Goal: Task Accomplishment & Management: Manage account settings

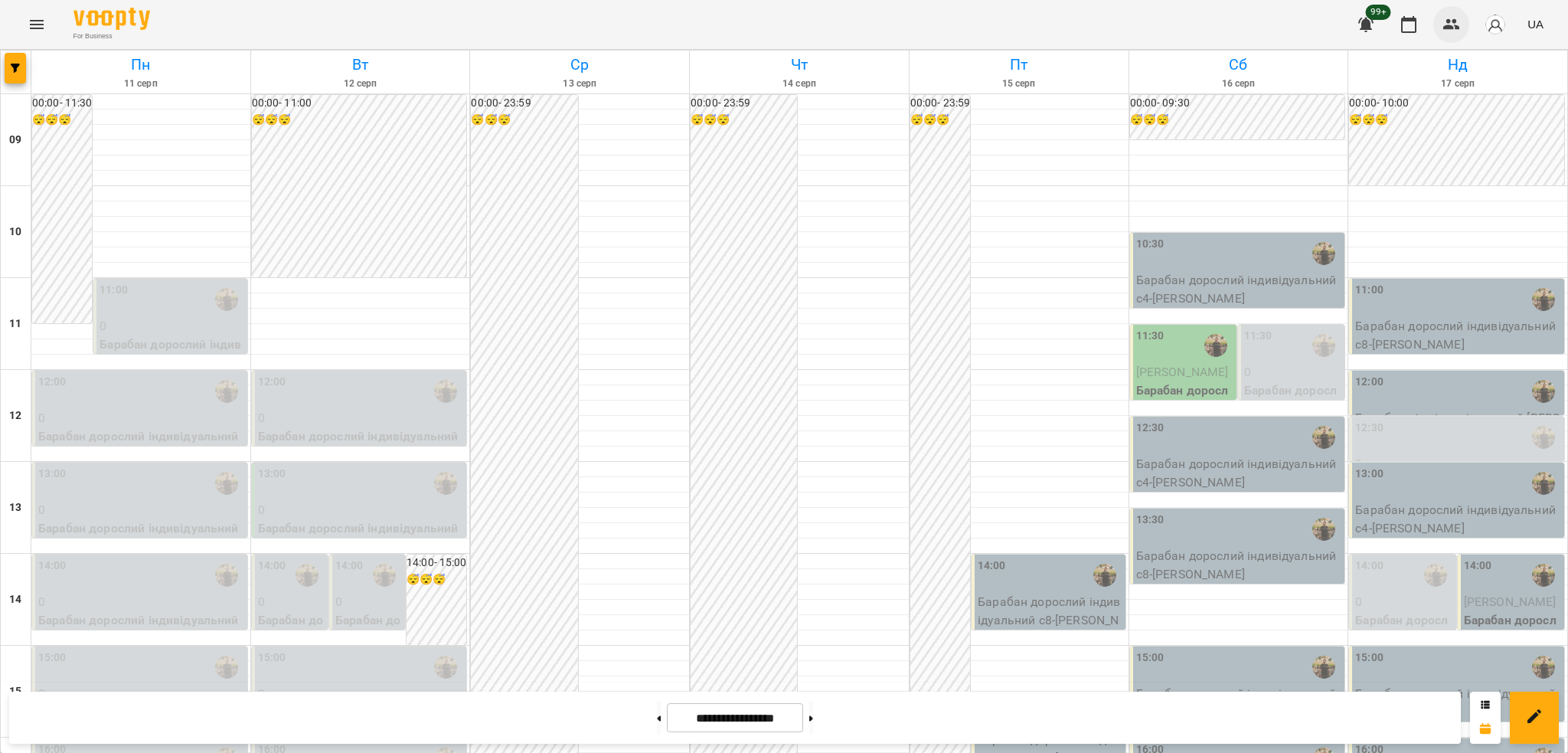
click at [1449, 26] on icon "button" at bounding box center [1451, 24] width 16 height 11
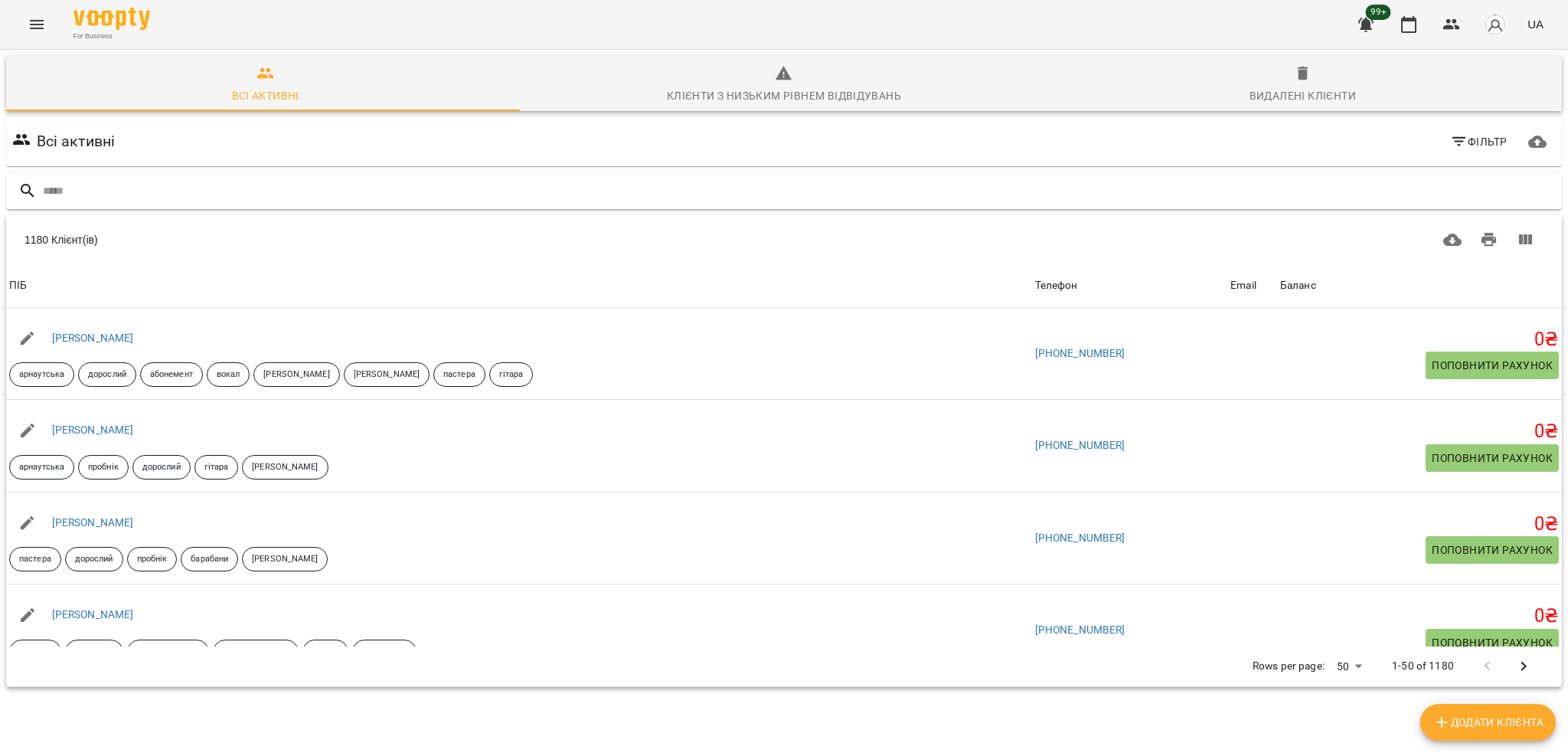
click at [72, 182] on input "text" at bounding box center [799, 191] width 1513 height 26
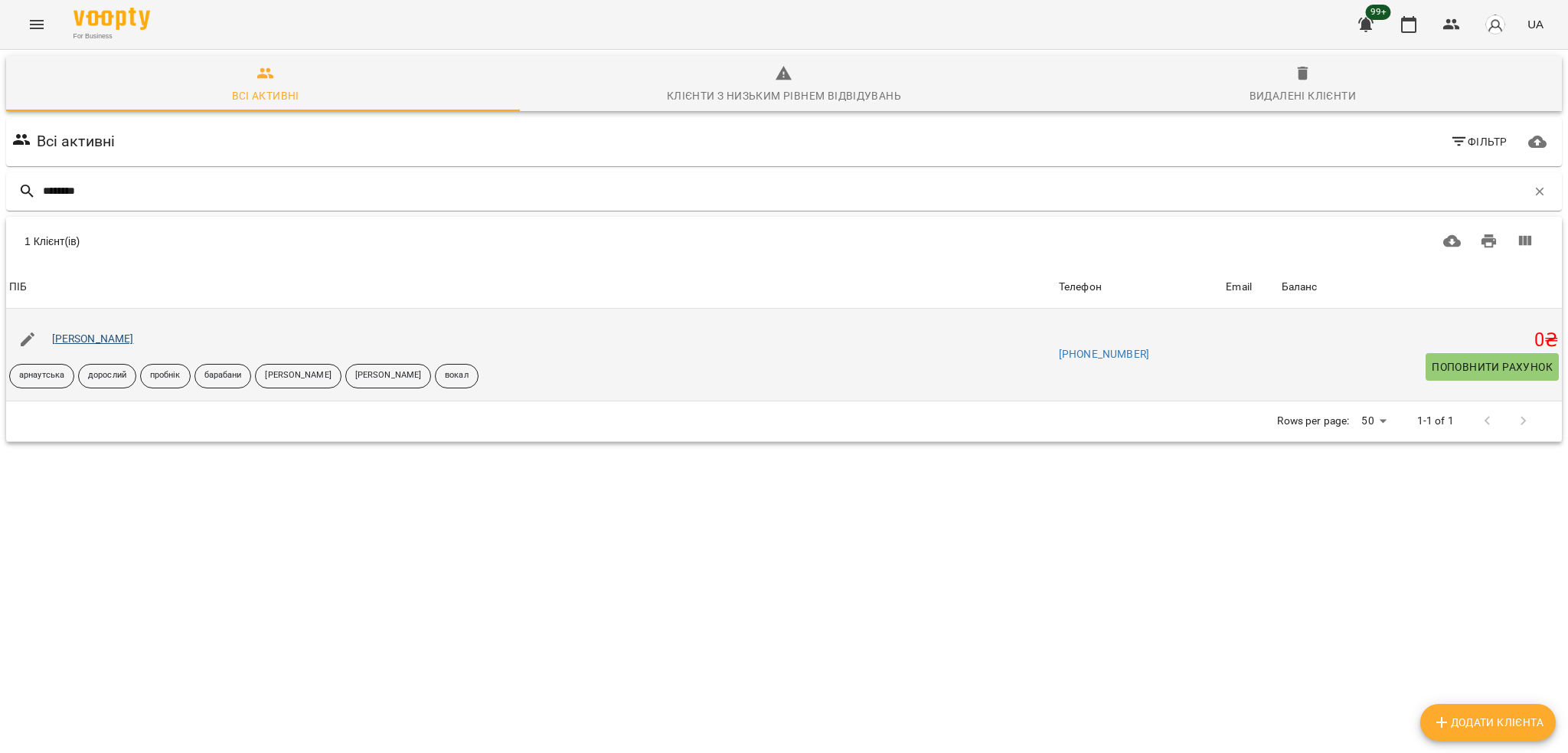
type input "********"
click at [104, 343] on link "[PERSON_NAME]" at bounding box center [93, 338] width 82 height 12
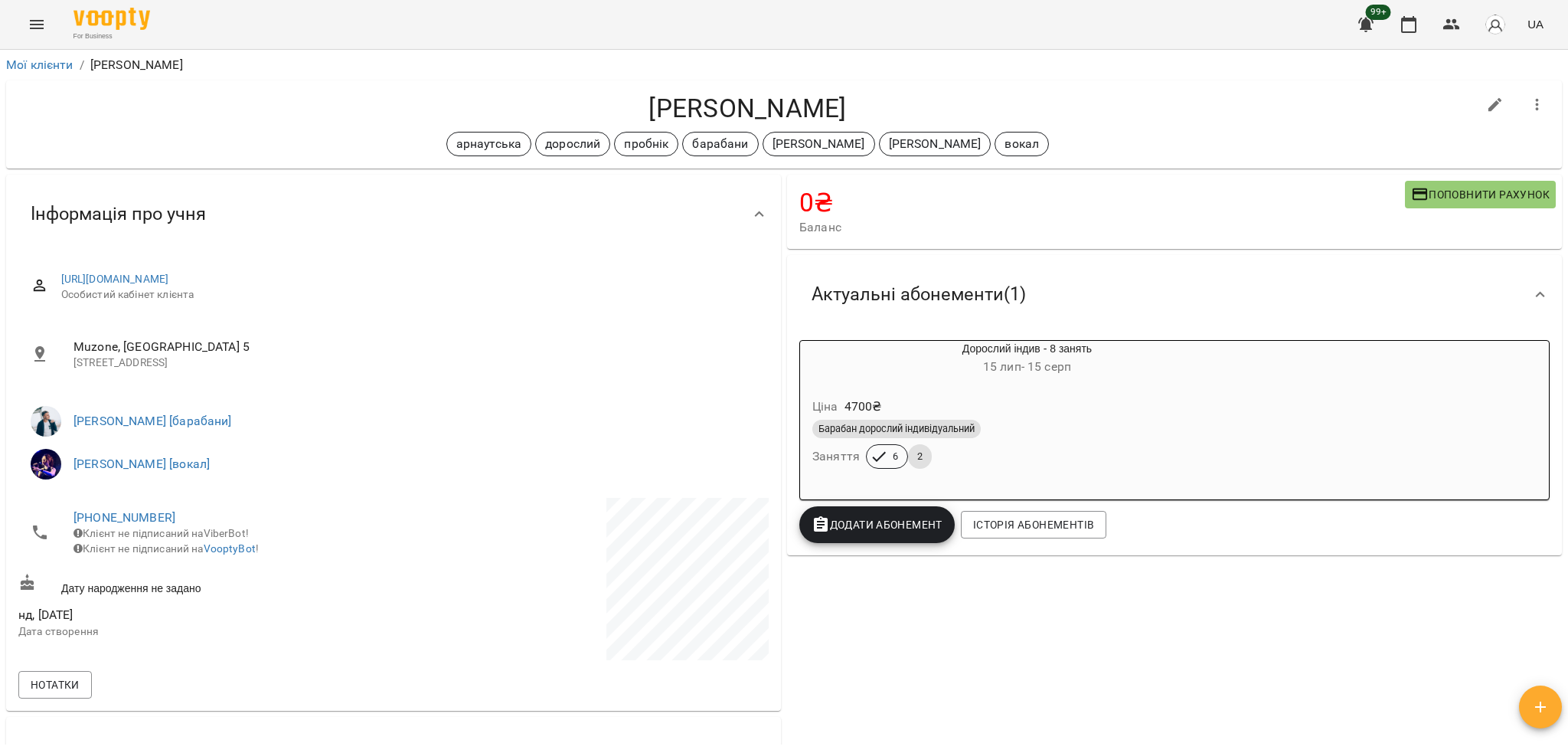
click at [996, 394] on div "Ціна 4700 ₴" at bounding box center [1028, 407] width 436 height 28
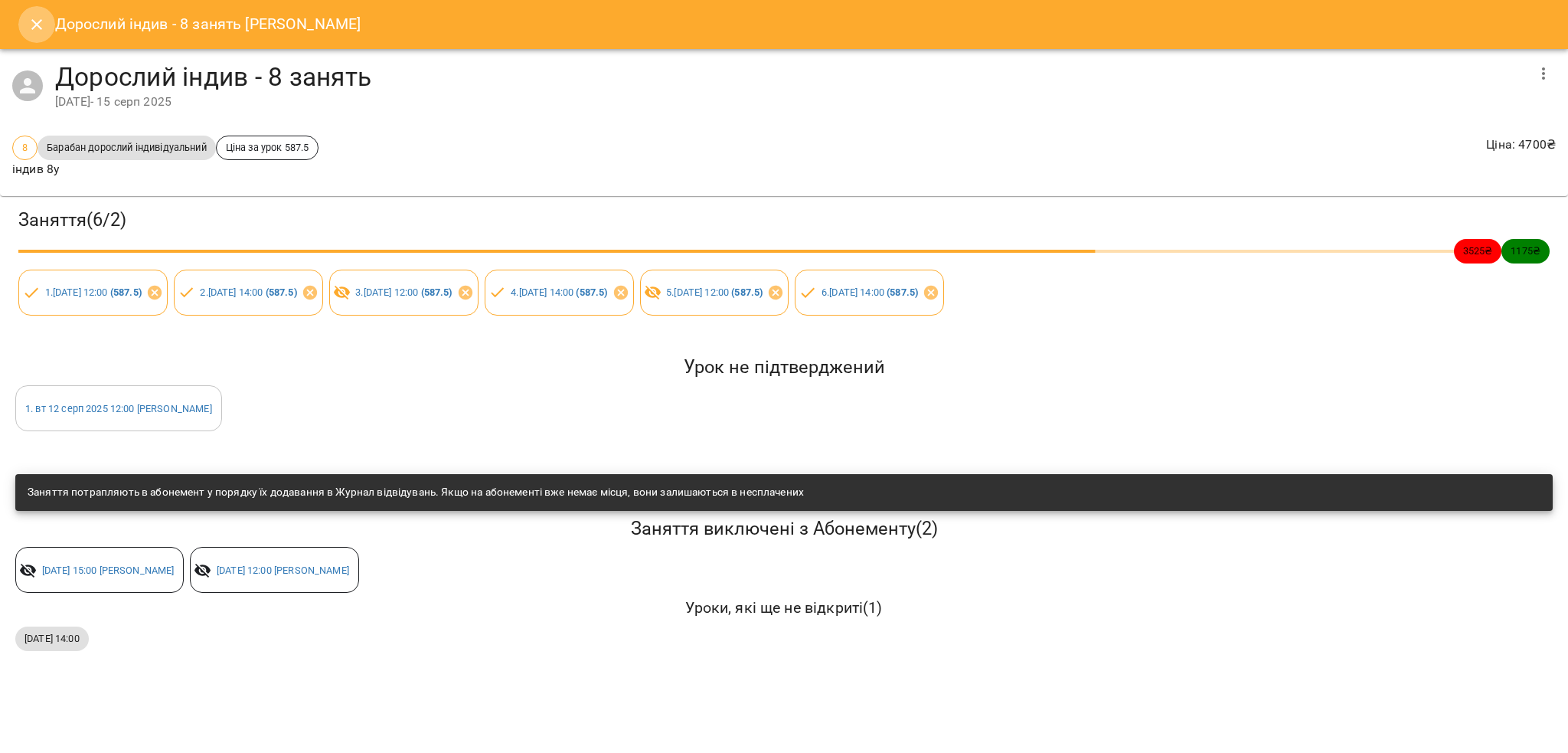
click at [39, 17] on icon "Close" at bounding box center [37, 25] width 18 height 18
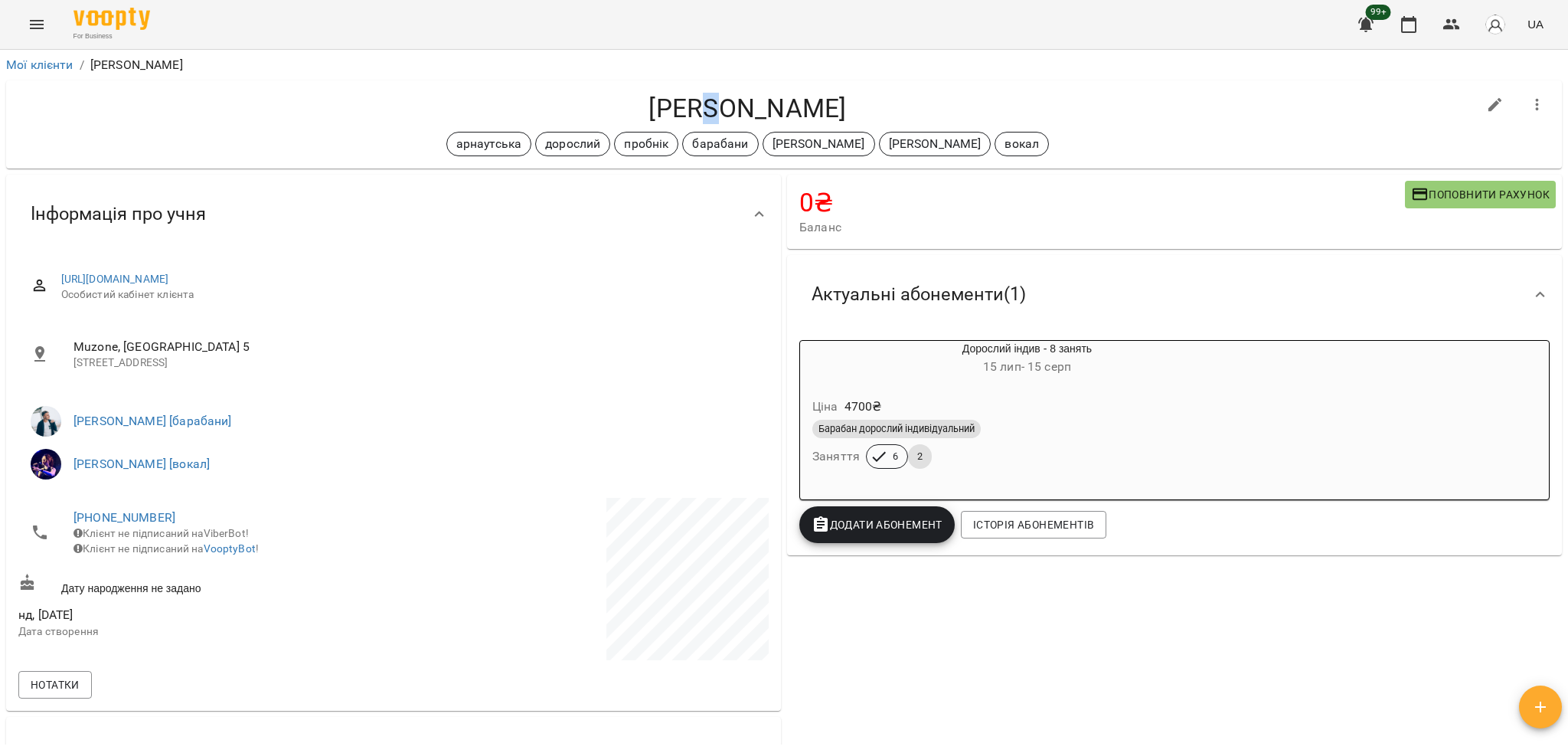
click at [714, 105] on h4 "[PERSON_NAME]" at bounding box center [747, 109] width 1459 height 31
copy h4 "у"
click at [723, 100] on h4 "[PERSON_NAME]" at bounding box center [747, 109] width 1459 height 31
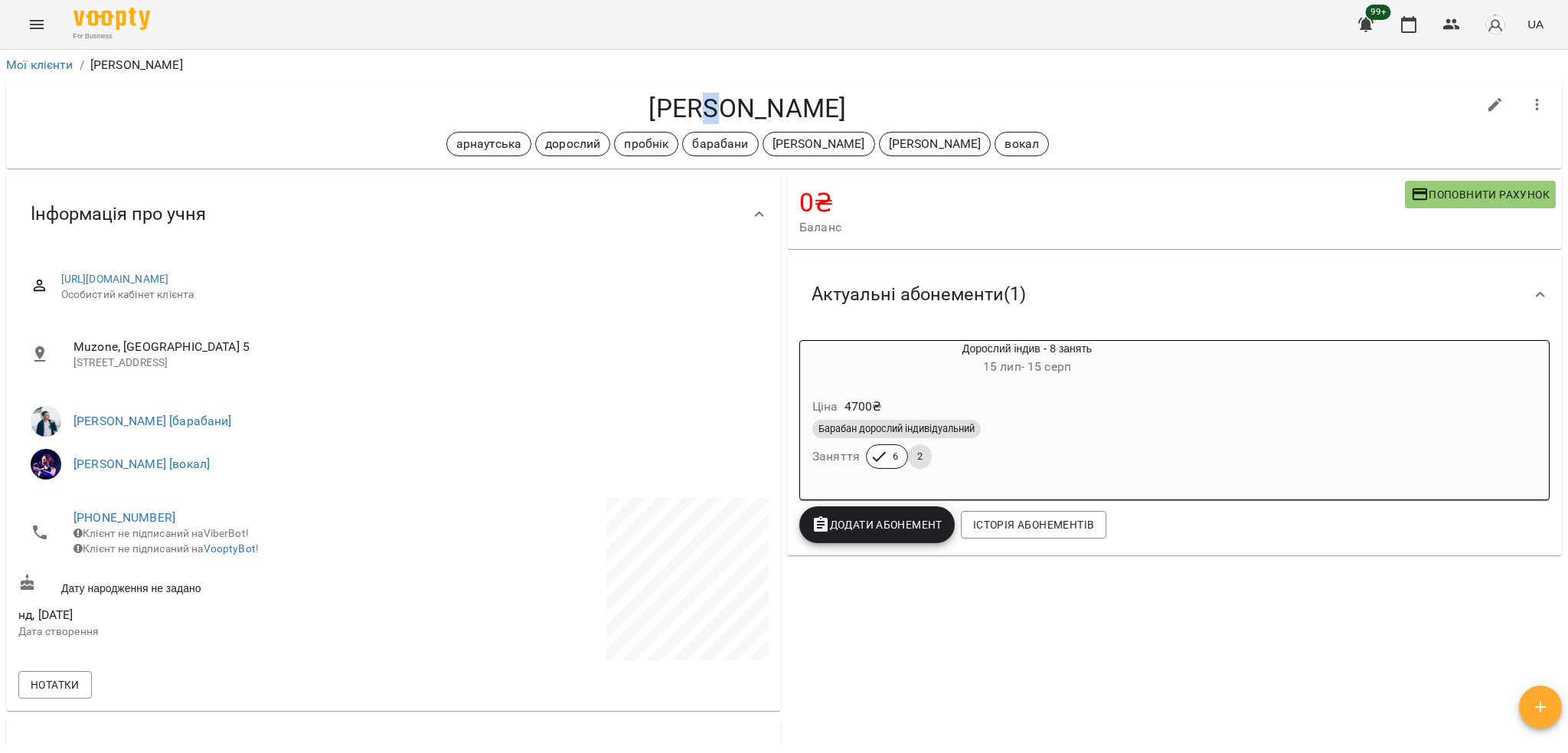
click at [726, 100] on h4 "[PERSON_NAME]" at bounding box center [747, 109] width 1459 height 31
click at [743, 97] on h4 "[PERSON_NAME]" at bounding box center [747, 109] width 1459 height 31
copy h4 "[PERSON_NAME]"
drag, startPoint x: 1050, startPoint y: 105, endPoint x: 1058, endPoint y: 110, distance: 9.4
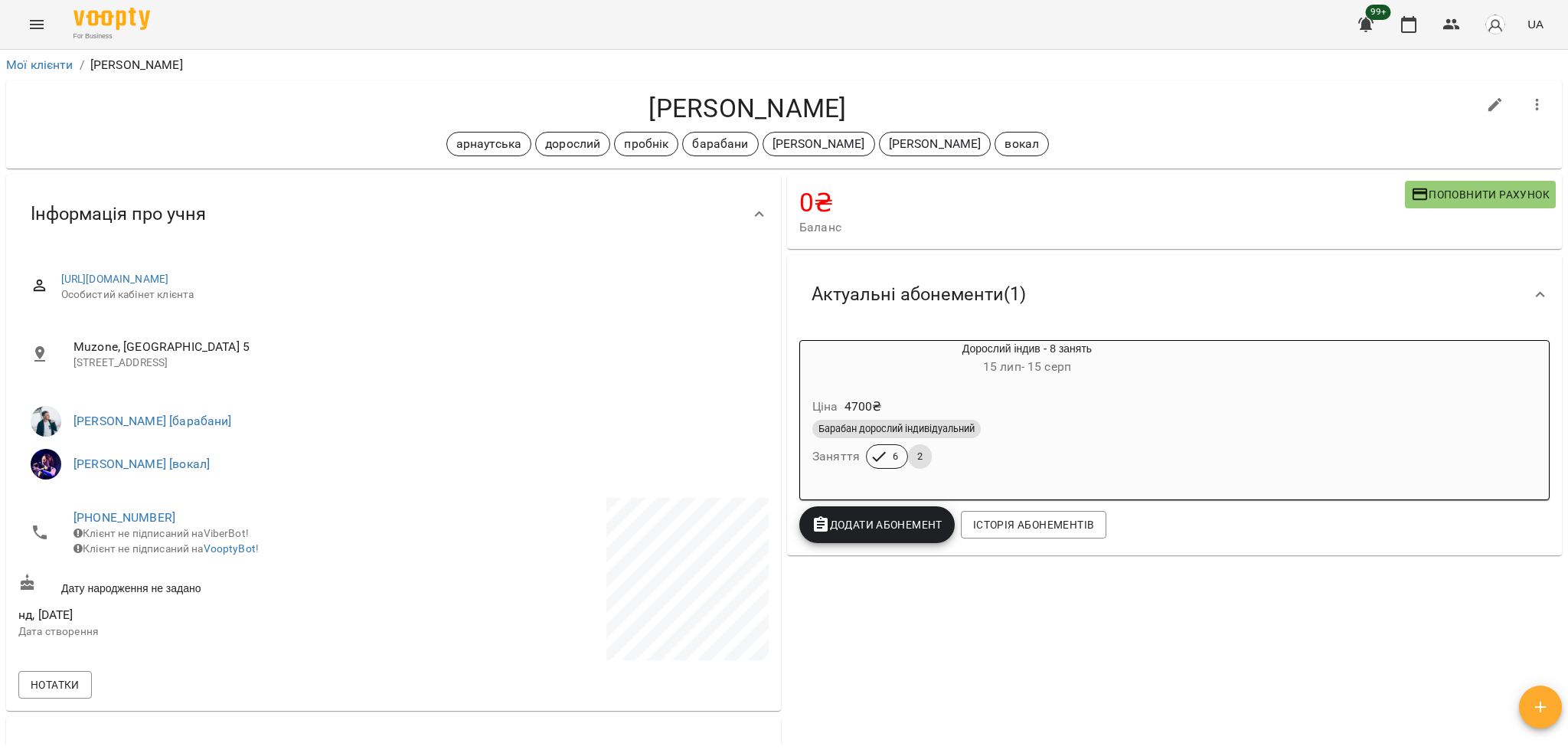
click at [1046, 109] on h4 "[PERSON_NAME]" at bounding box center [747, 109] width 1459 height 31
click at [1413, 31] on icon "button" at bounding box center [1408, 25] width 16 height 16
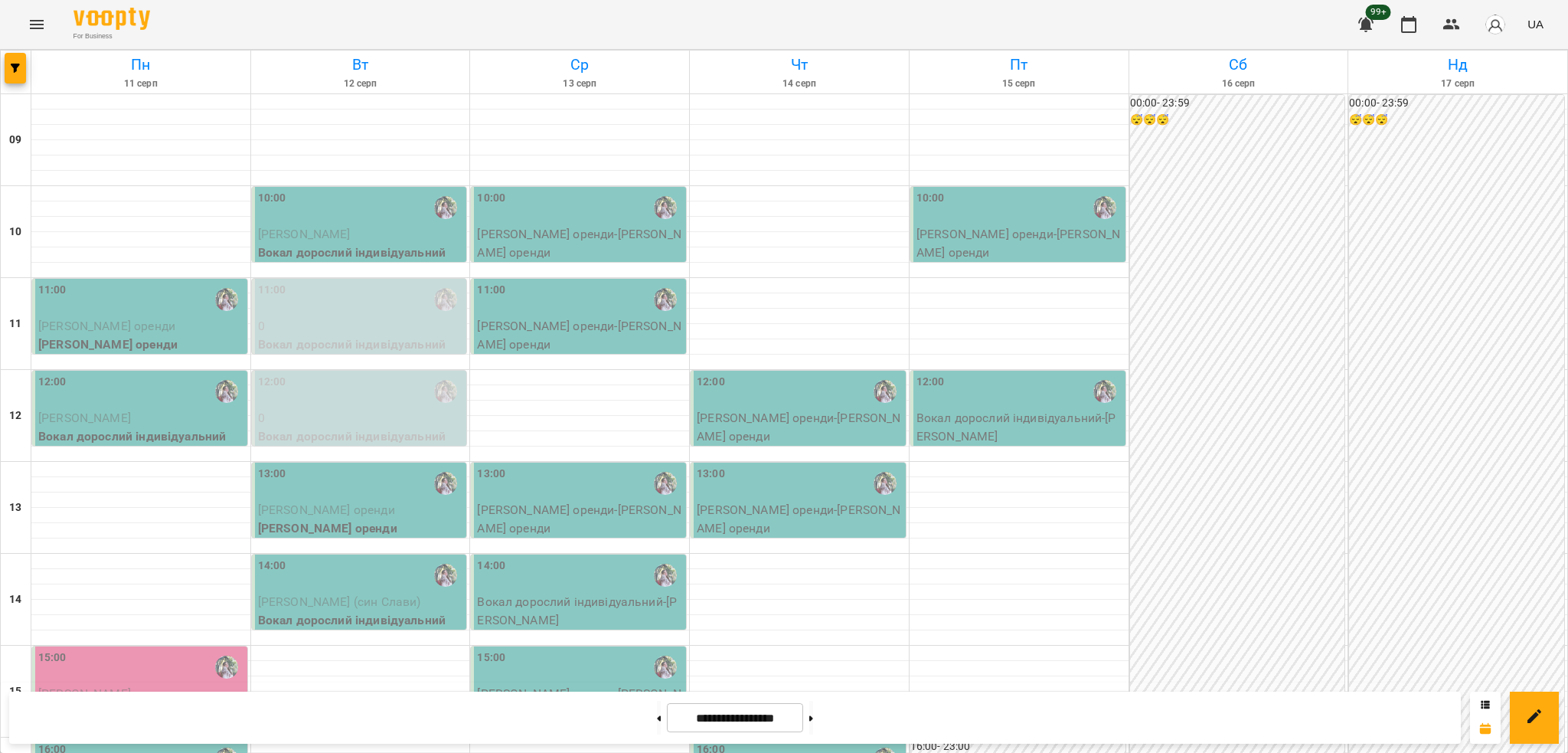
click at [34, 28] on icon "Menu" at bounding box center [36, 24] width 14 height 9
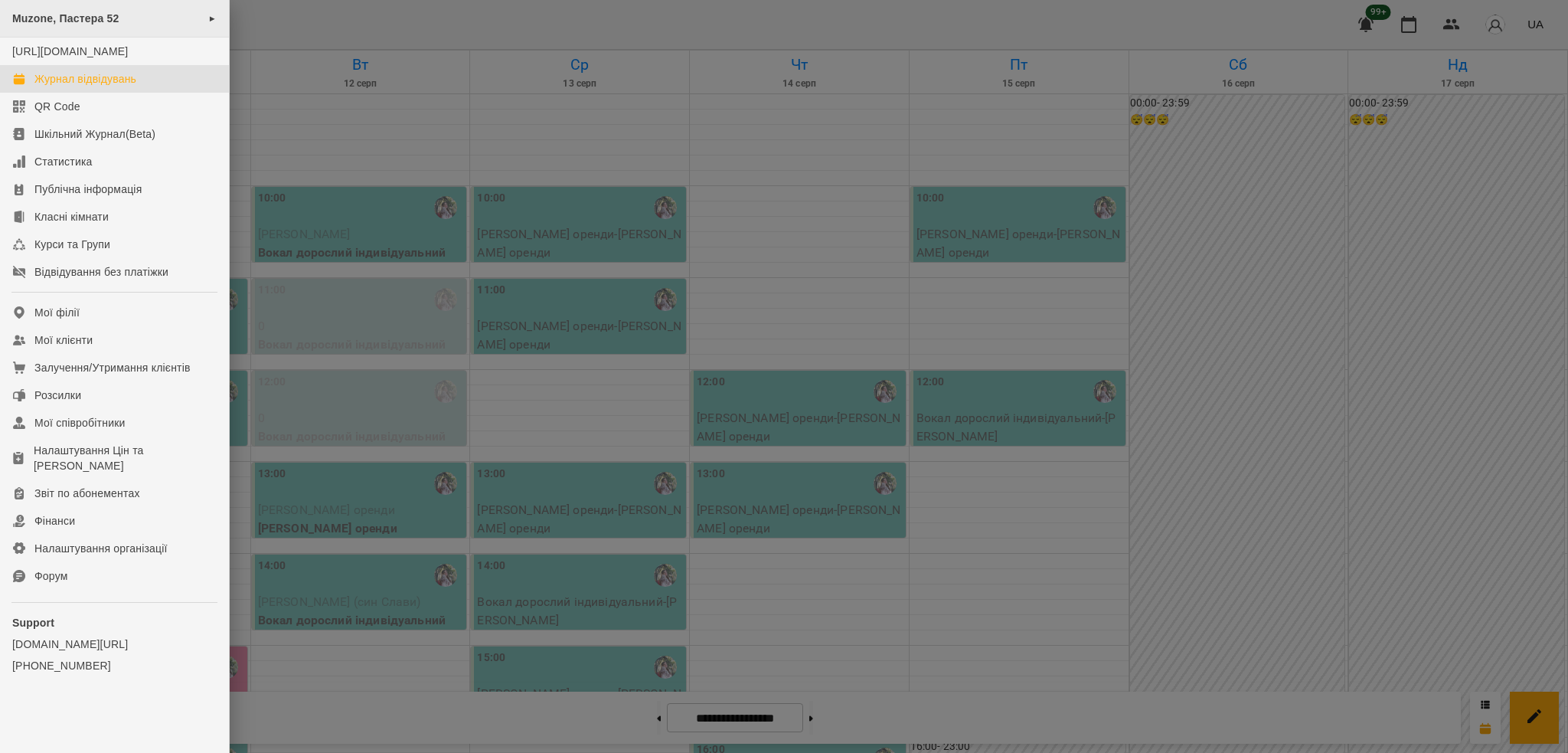
click at [124, 16] on div "Muzone, Пастера 52 ►" at bounding box center [114, 19] width 229 height 38
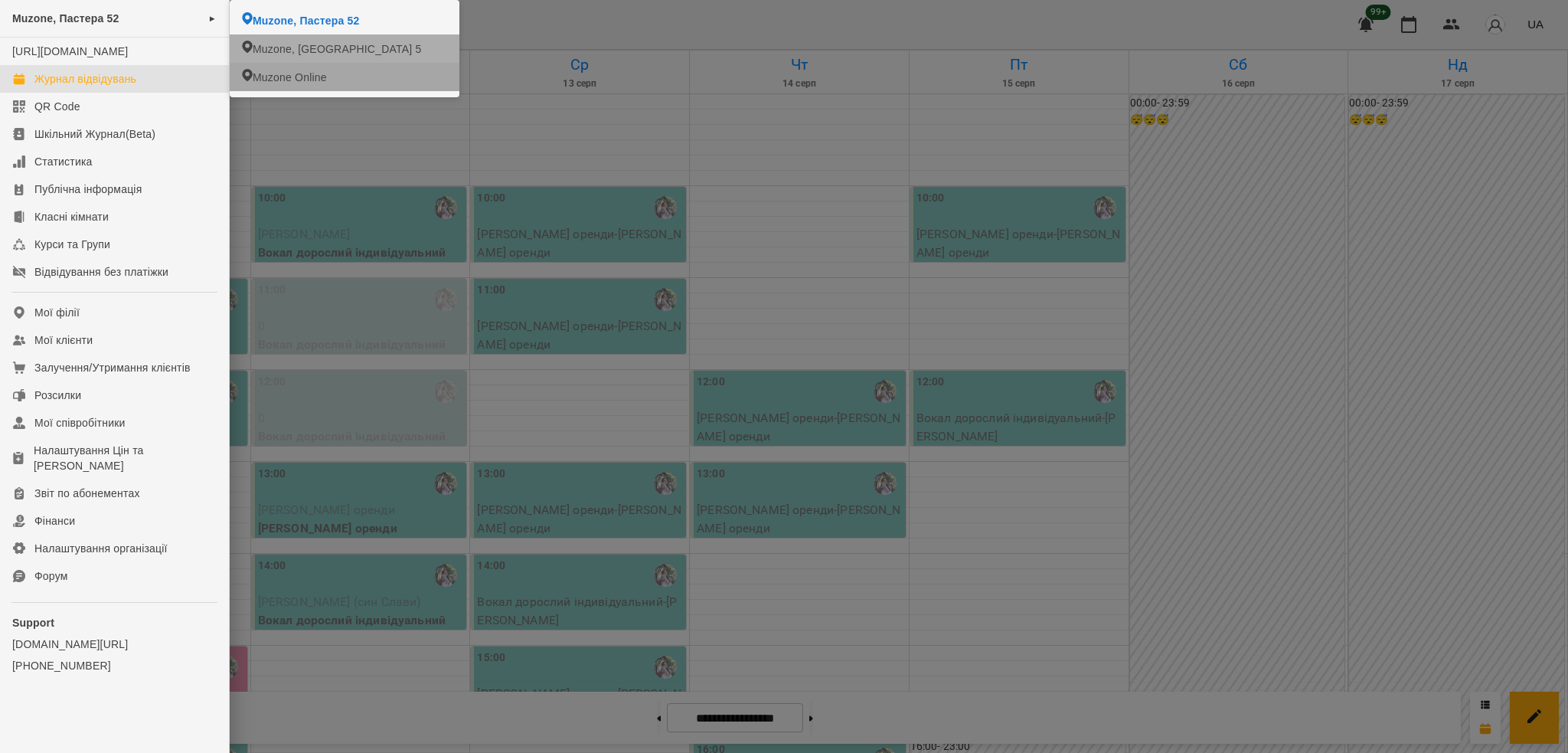
click at [322, 57] on li "Muzone, [GEOGRAPHIC_DATA] 5" at bounding box center [344, 49] width 230 height 28
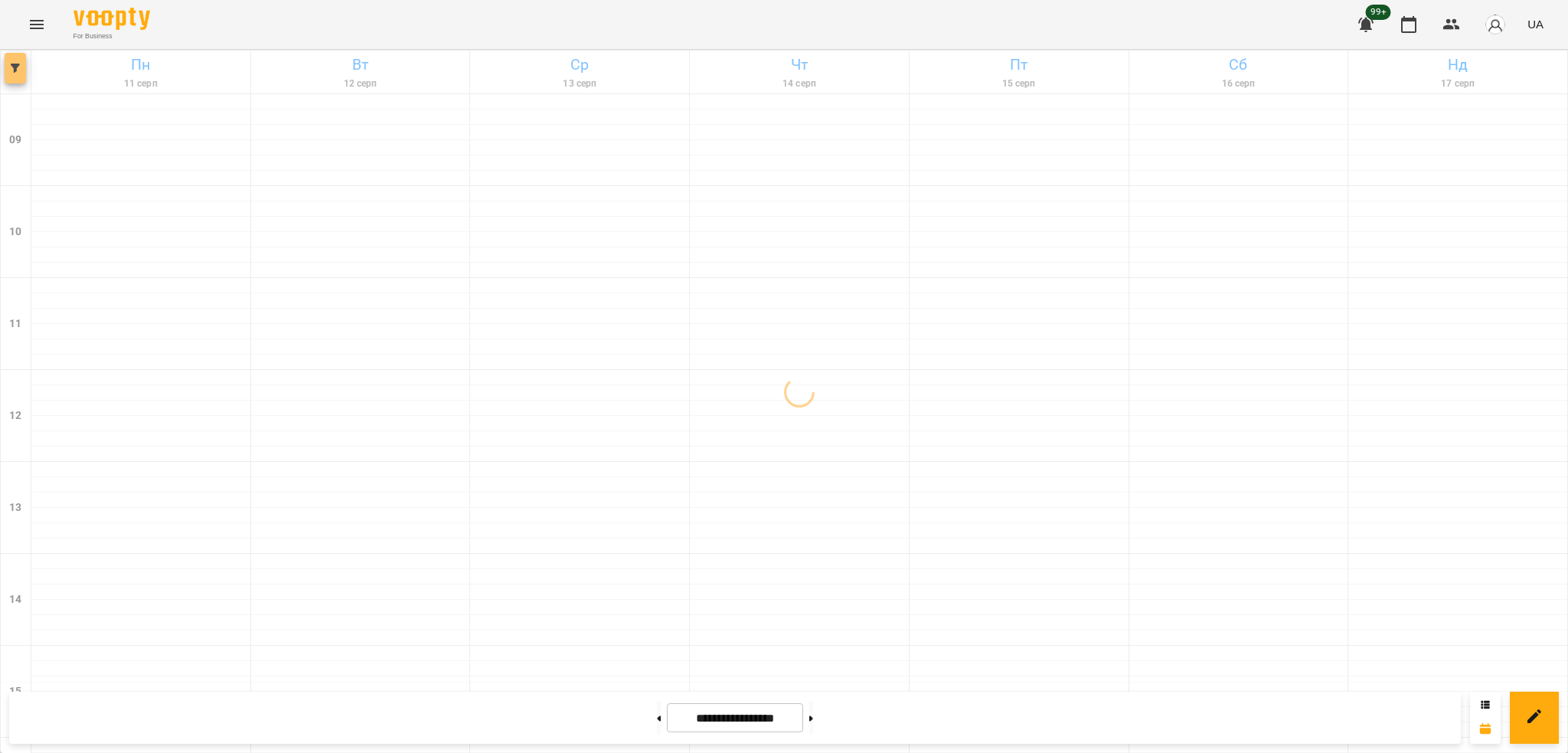
click at [20, 59] on button "button" at bounding box center [16, 67] width 21 height 30
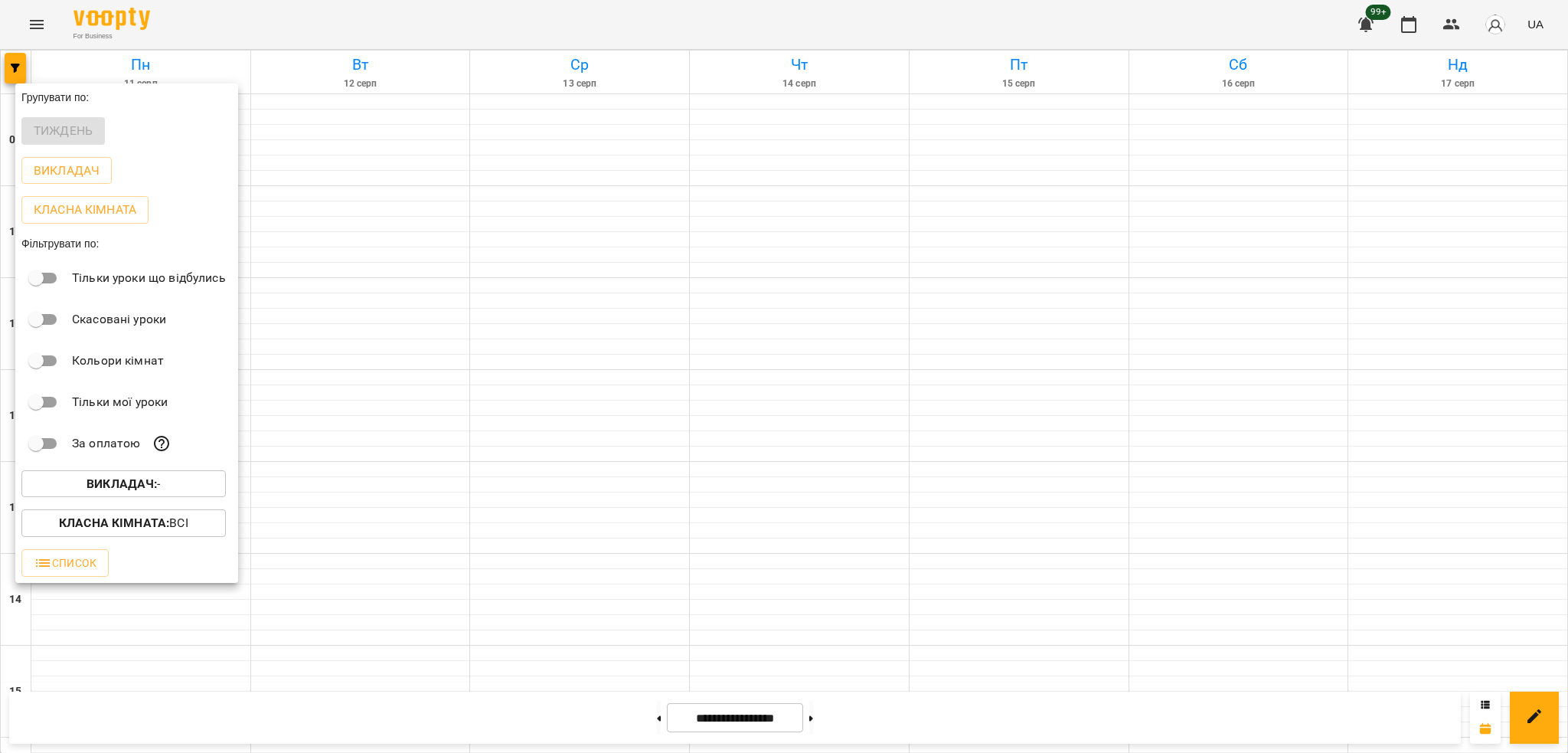
click at [116, 468] on div "Викладач : -" at bounding box center [127, 484] width 223 height 40
click at [128, 481] on b "Викладач :" at bounding box center [122, 484] width 71 height 15
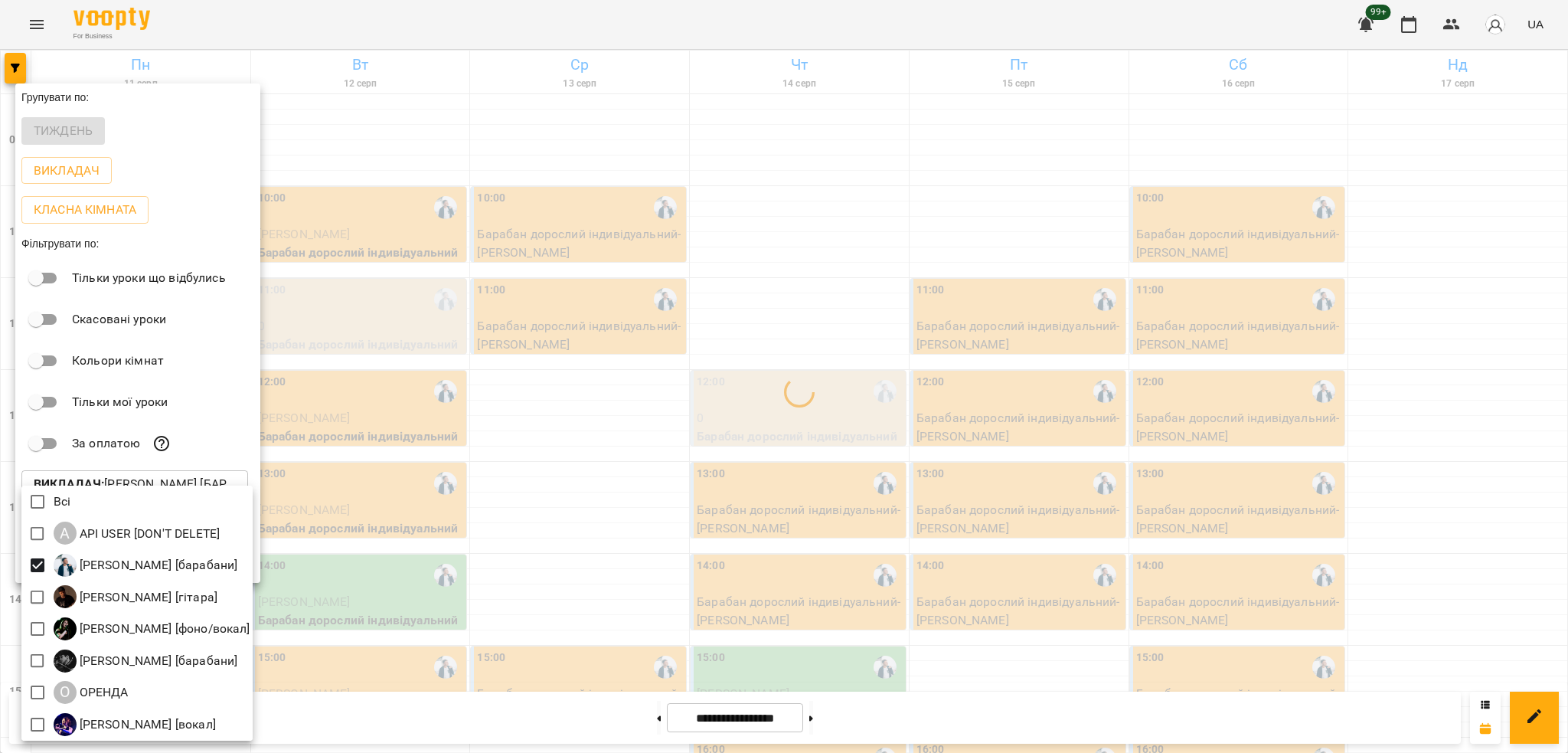
click at [531, 199] on div at bounding box center [784, 376] width 1568 height 753
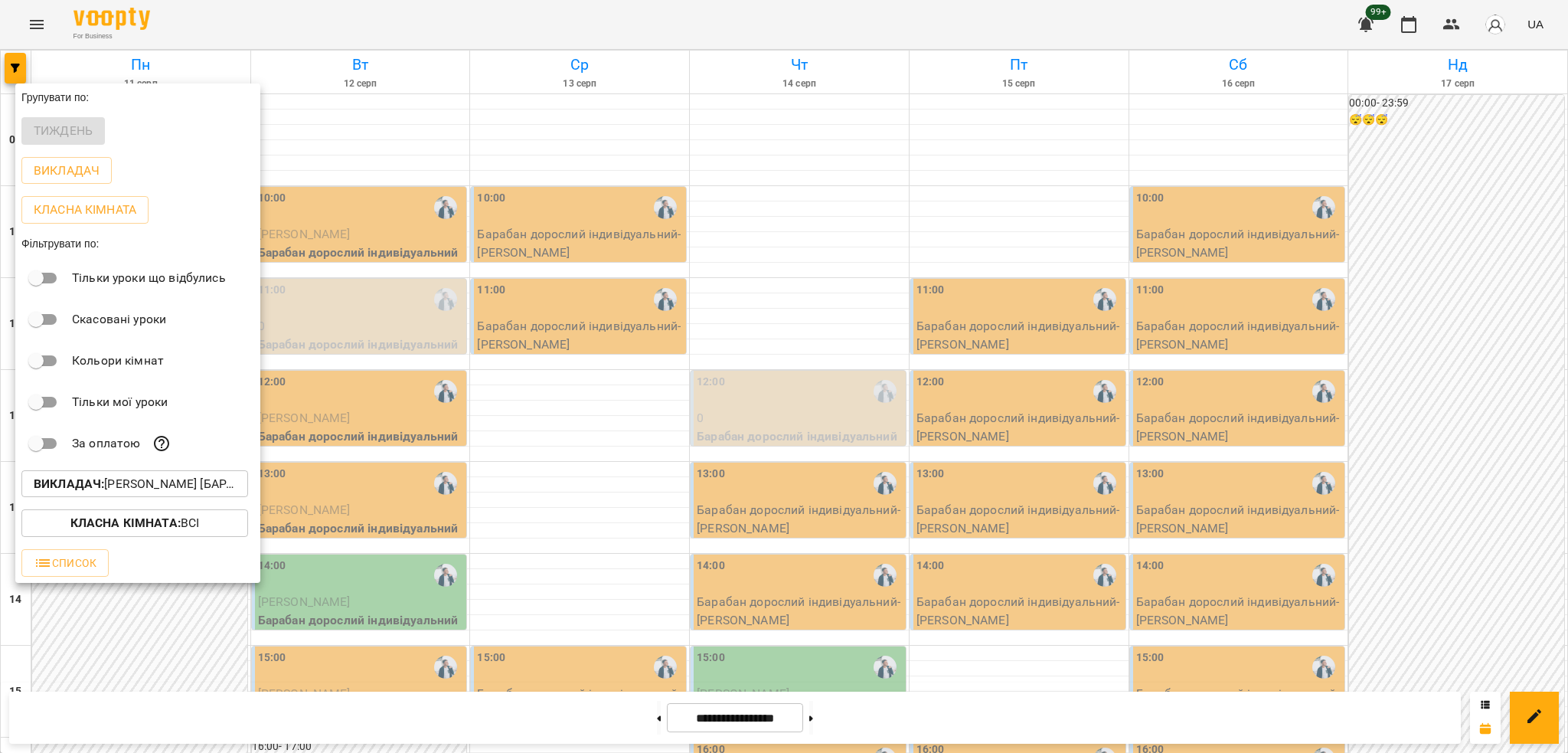
click at [325, 467] on div at bounding box center [784, 376] width 1568 height 753
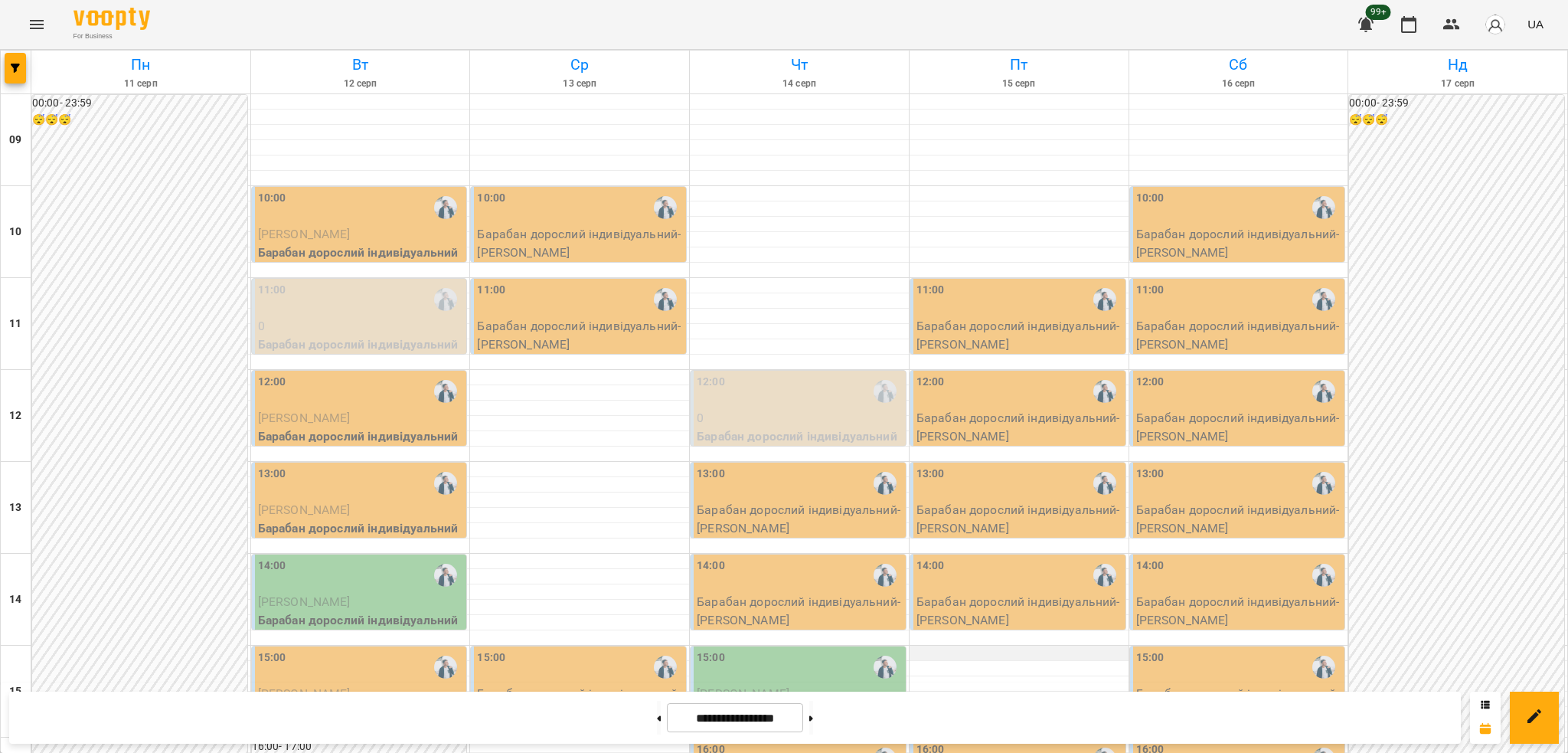
scroll to position [306, 0]
click at [21, 62] on button "button" at bounding box center [16, 67] width 21 height 30
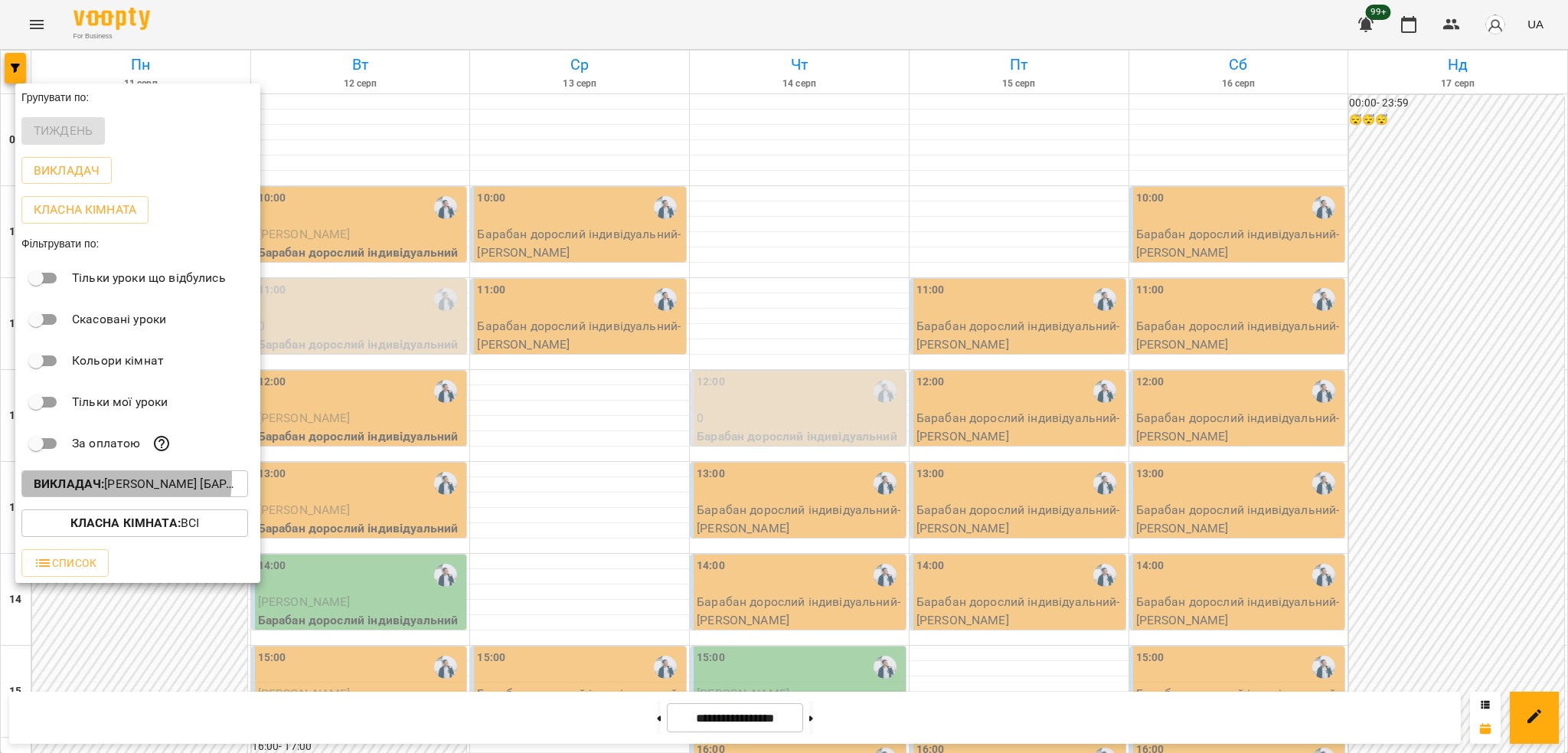
click at [100, 483] on b "Викладач :" at bounding box center [69, 484] width 71 height 15
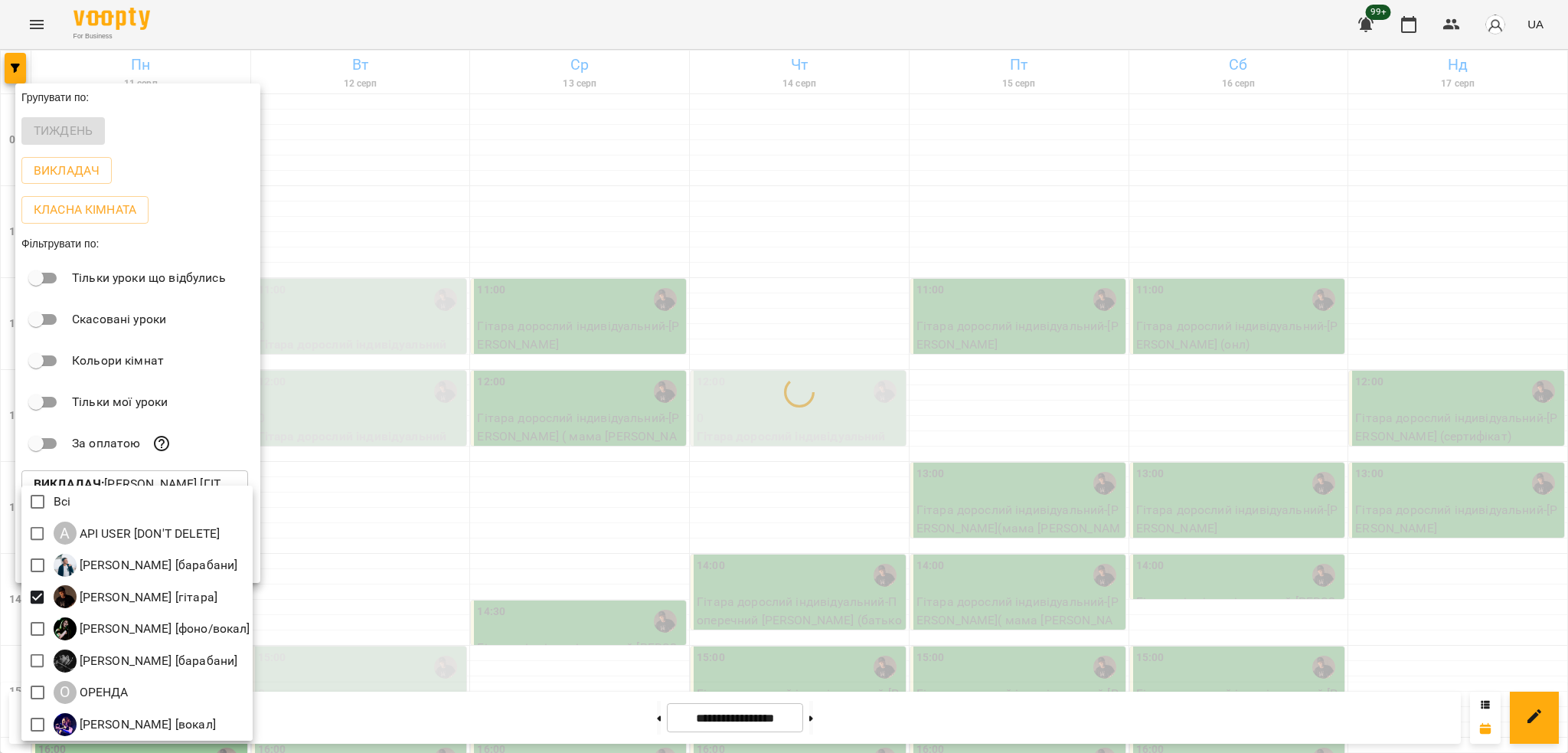
click at [292, 423] on div at bounding box center [784, 376] width 1568 height 753
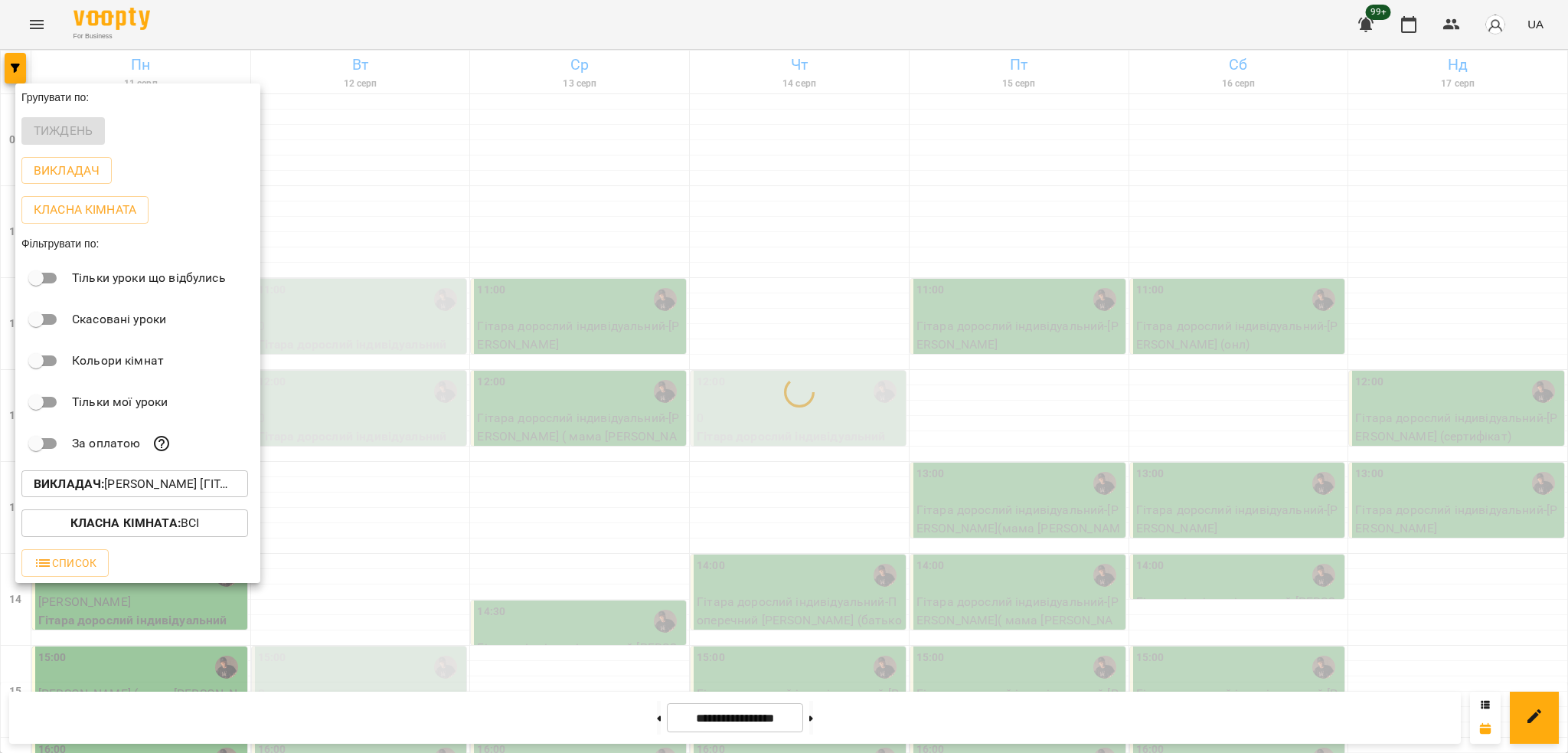
click at [350, 360] on div at bounding box center [784, 376] width 1568 height 753
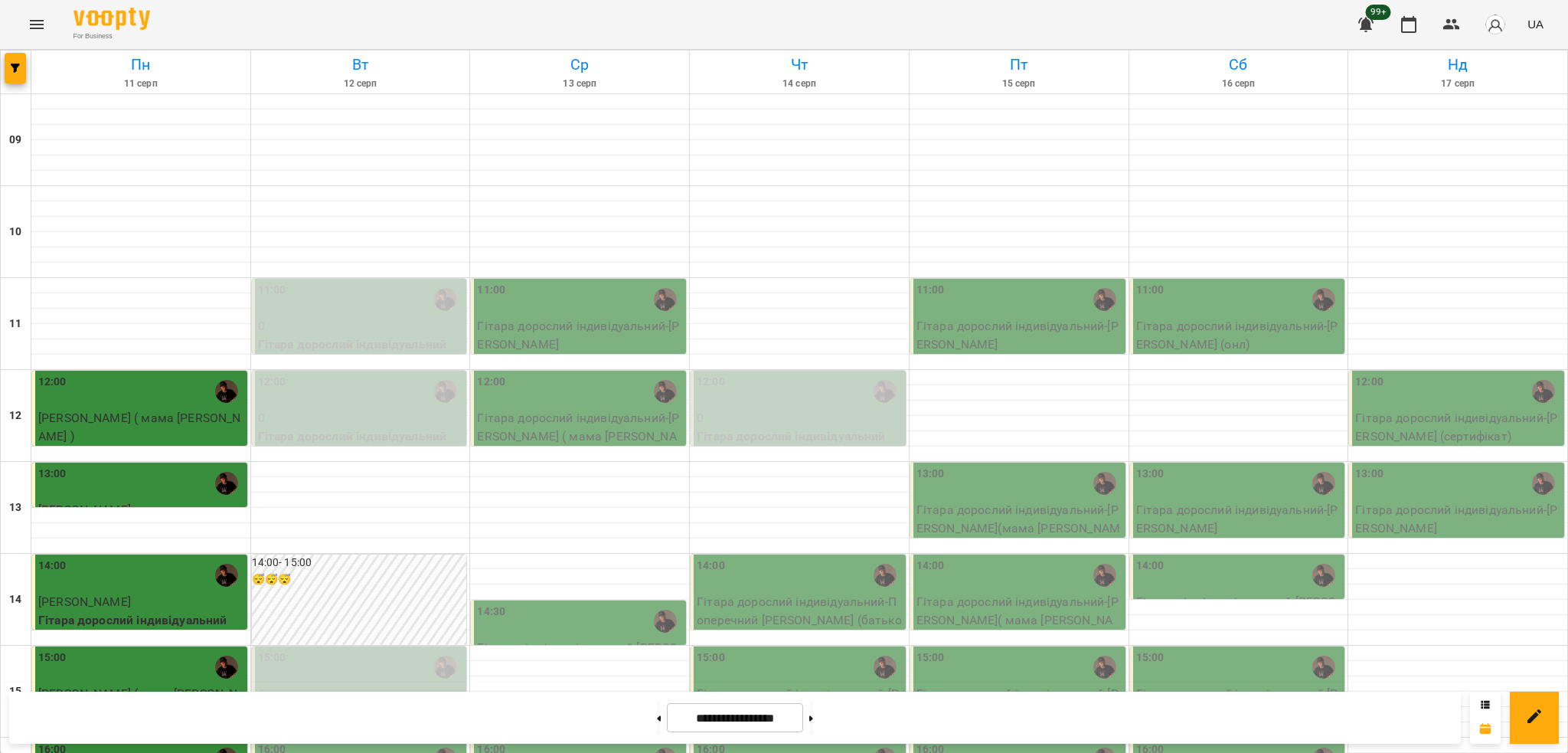
scroll to position [510, 0]
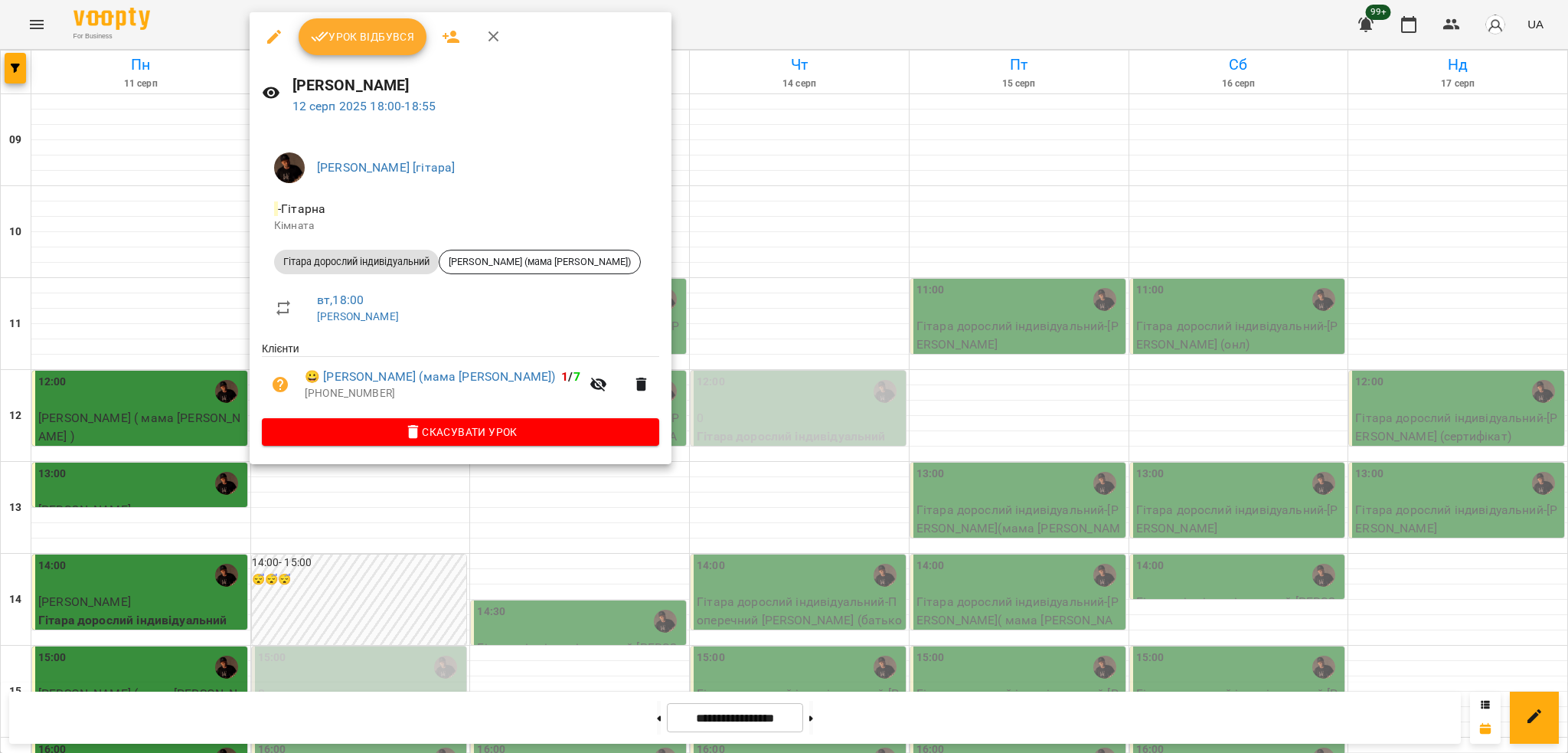
click at [552, 562] on div at bounding box center [784, 376] width 1568 height 753
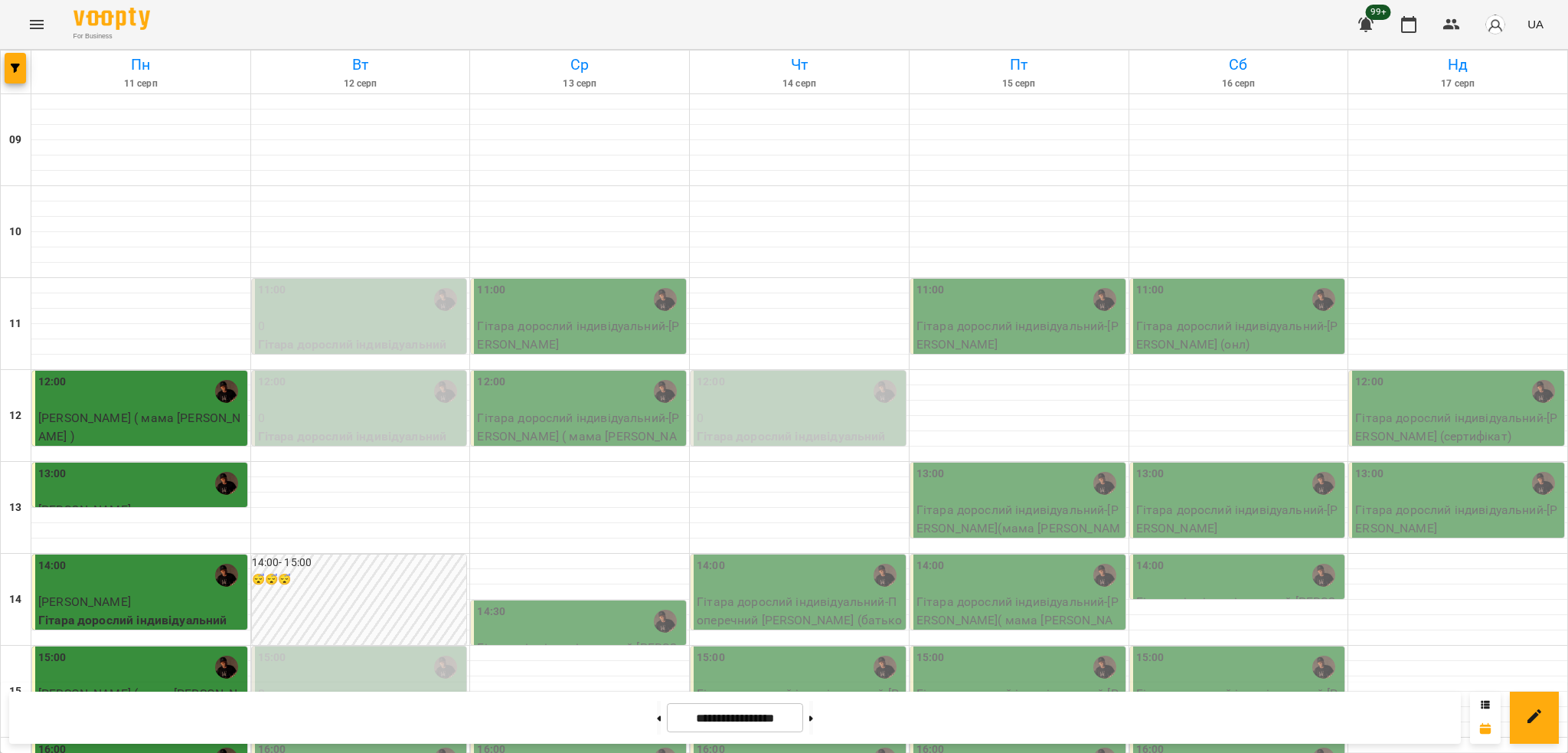
click at [333, 716] on div "16:00" at bounding box center [361, 759] width 206 height 35
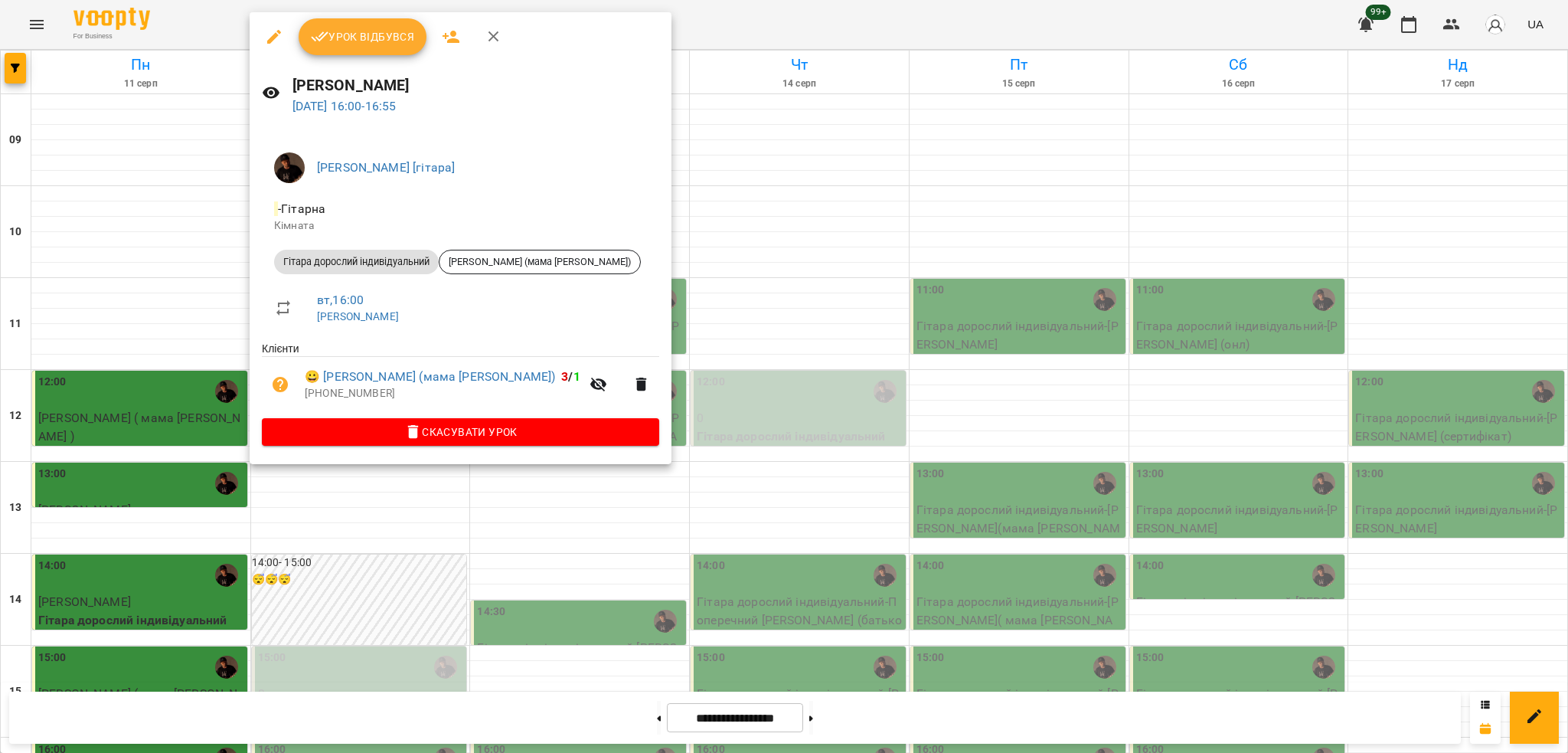
click at [581, 566] on div at bounding box center [784, 376] width 1568 height 753
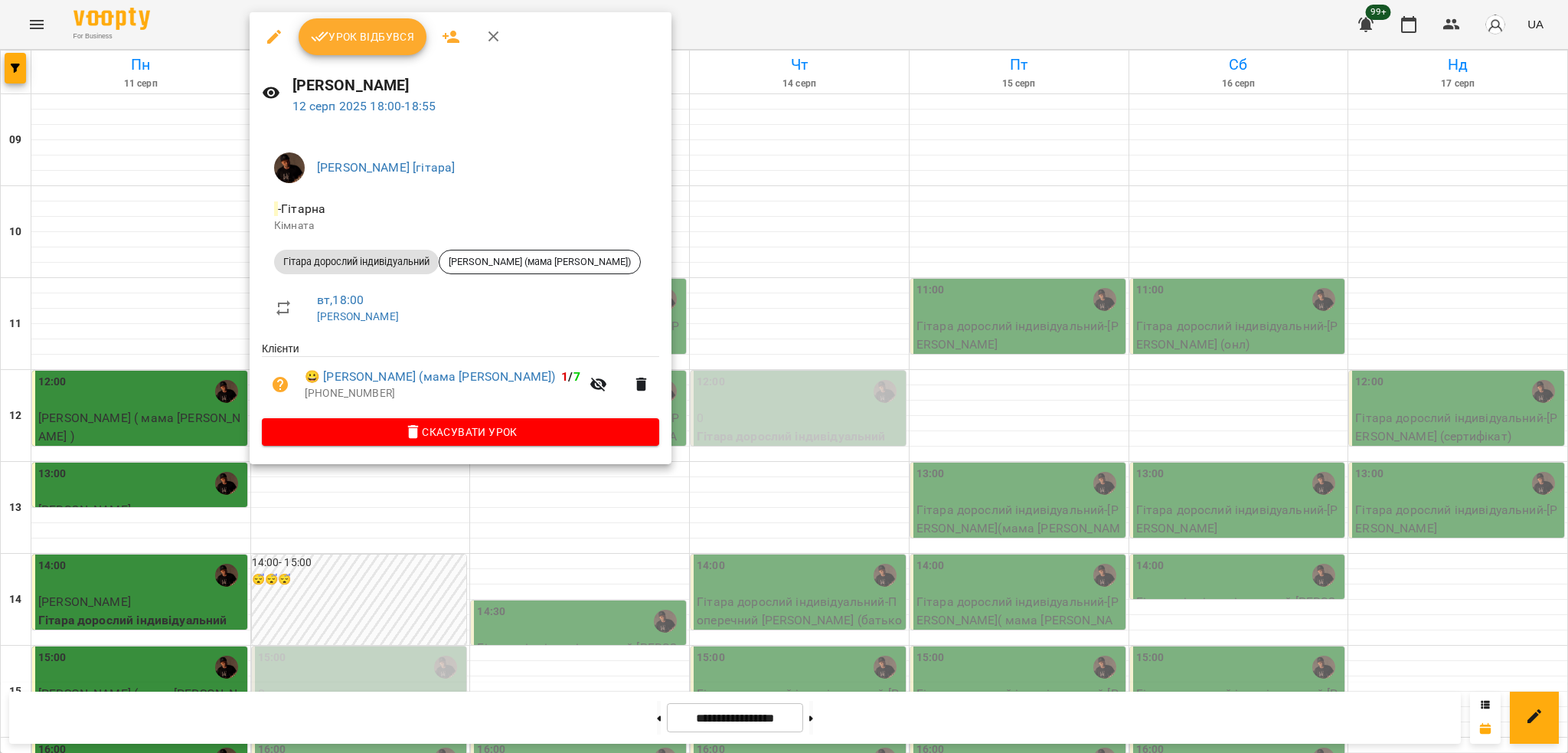
click at [574, 539] on div at bounding box center [784, 376] width 1568 height 753
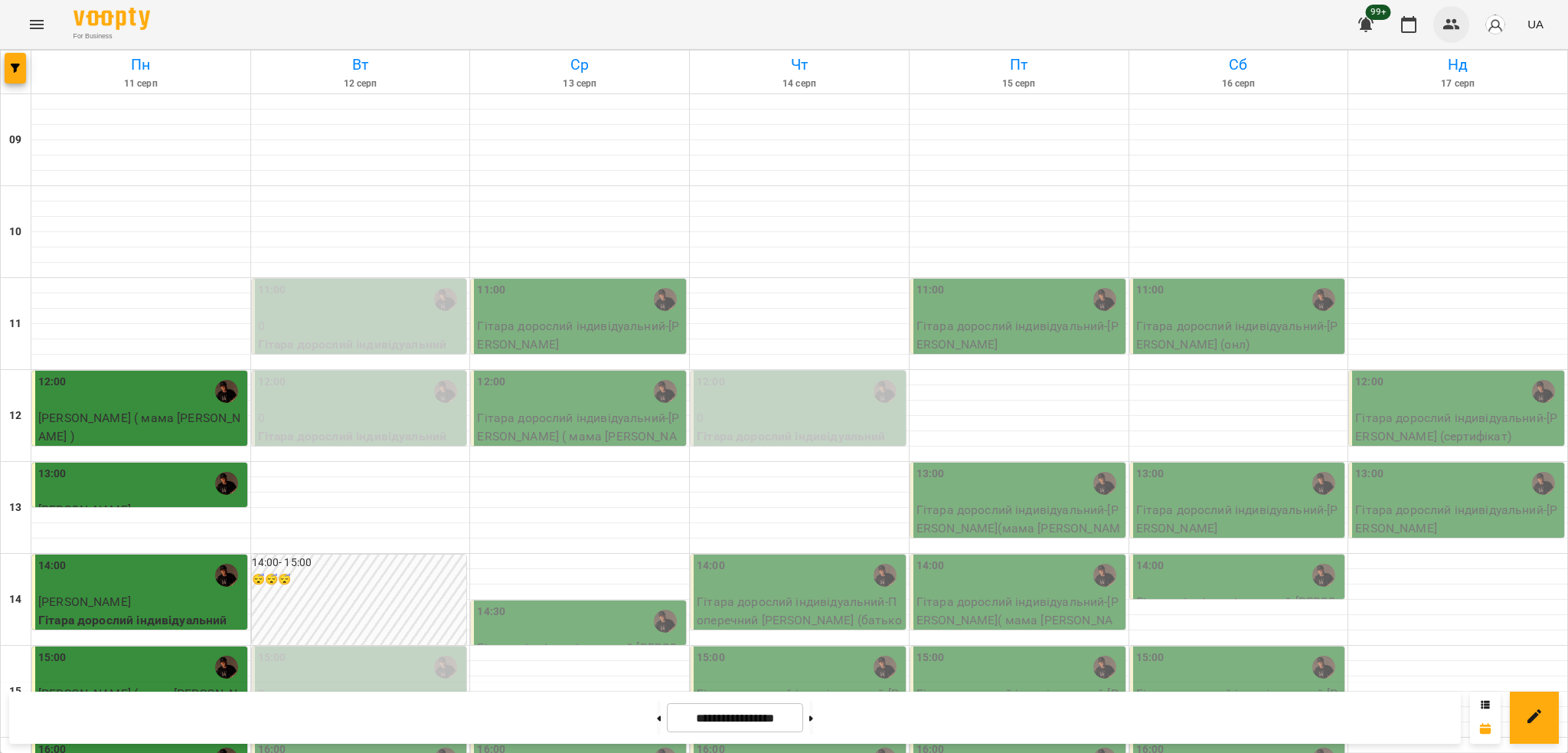
click at [1460, 34] on button "button" at bounding box center [1451, 24] width 37 height 37
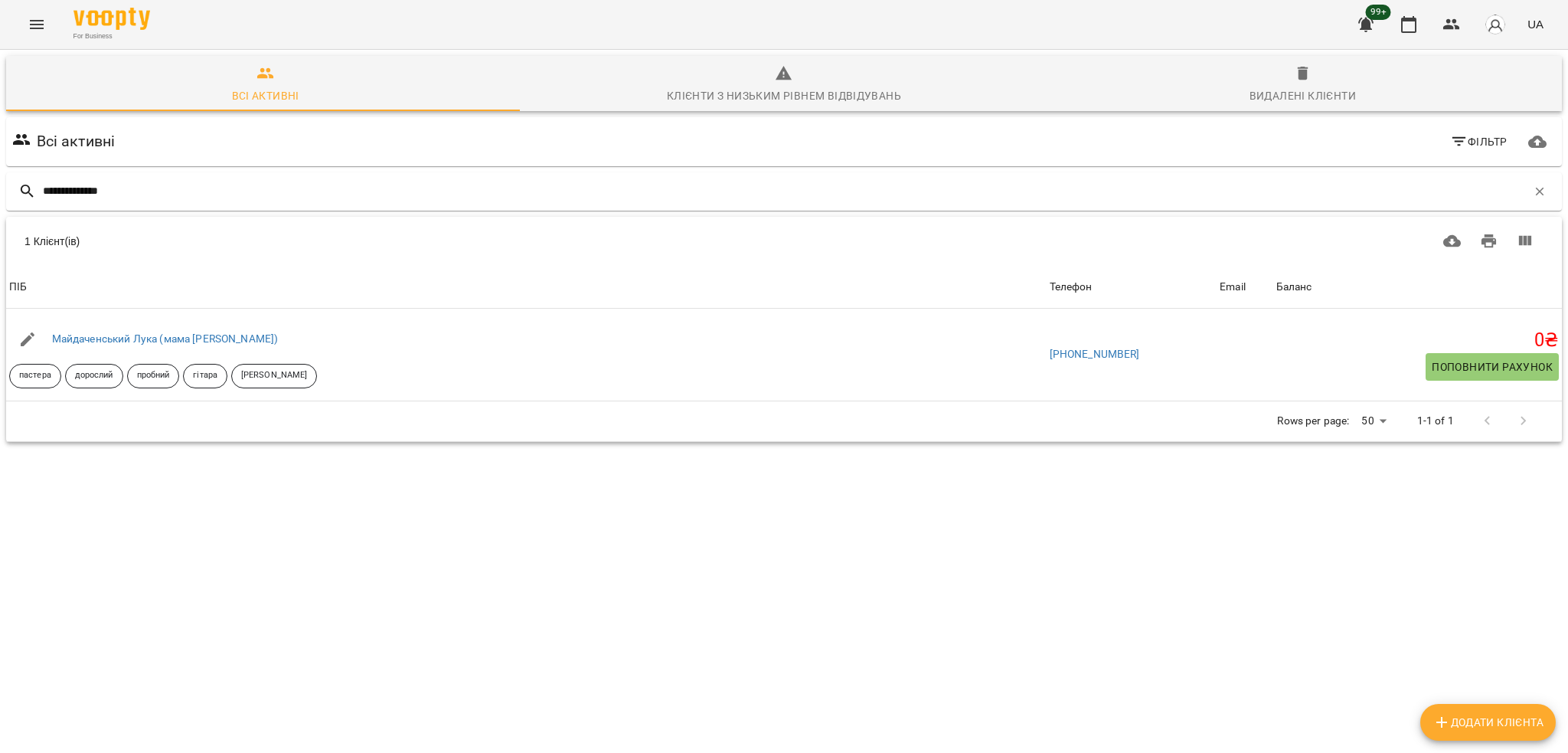
type input "**********"
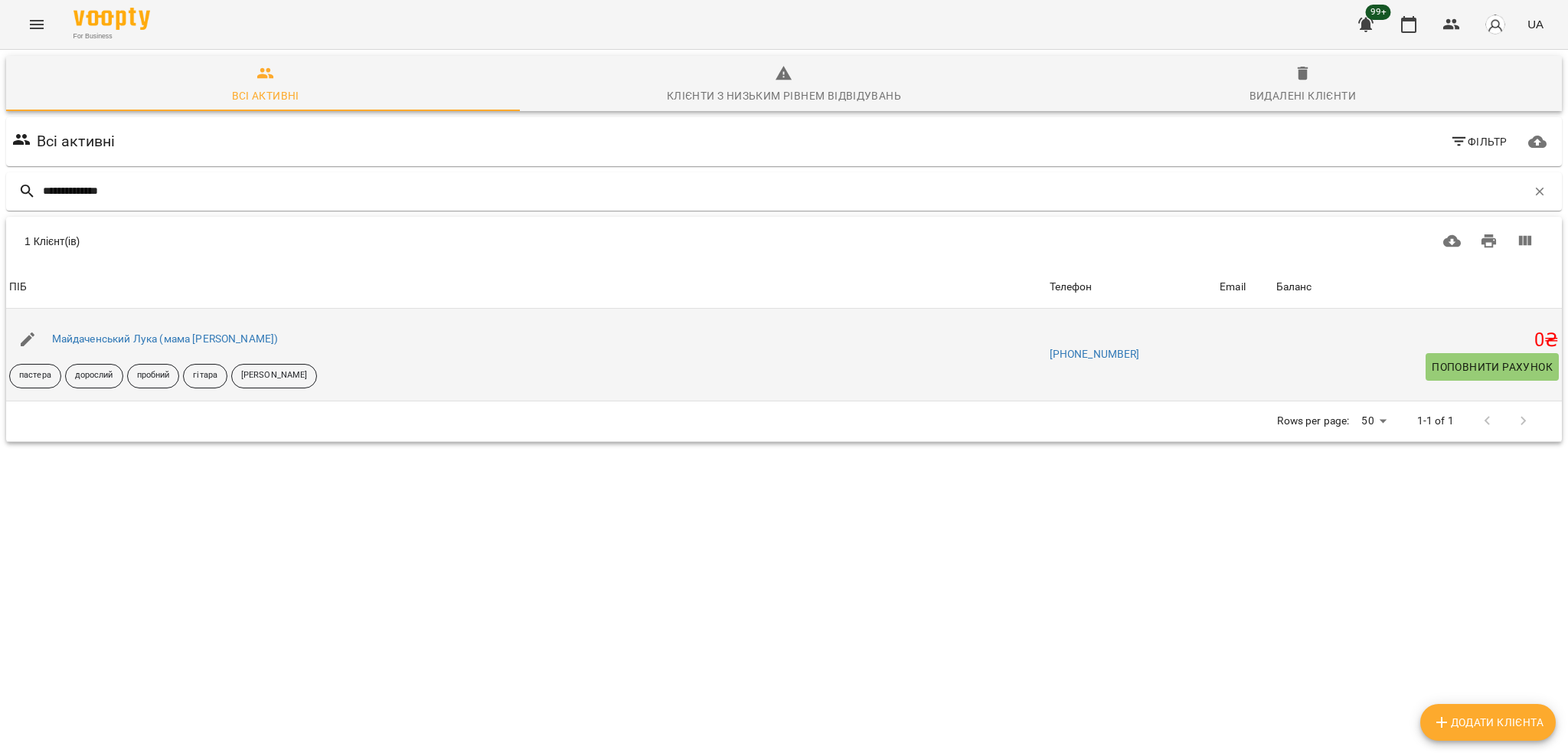
click at [167, 328] on div "Майдаченський Лука (мама [PERSON_NAME])" at bounding box center [165, 339] width 233 height 21
click at [160, 342] on link "Майдаченський Лука (мама [PERSON_NAME])" at bounding box center [165, 338] width 227 height 12
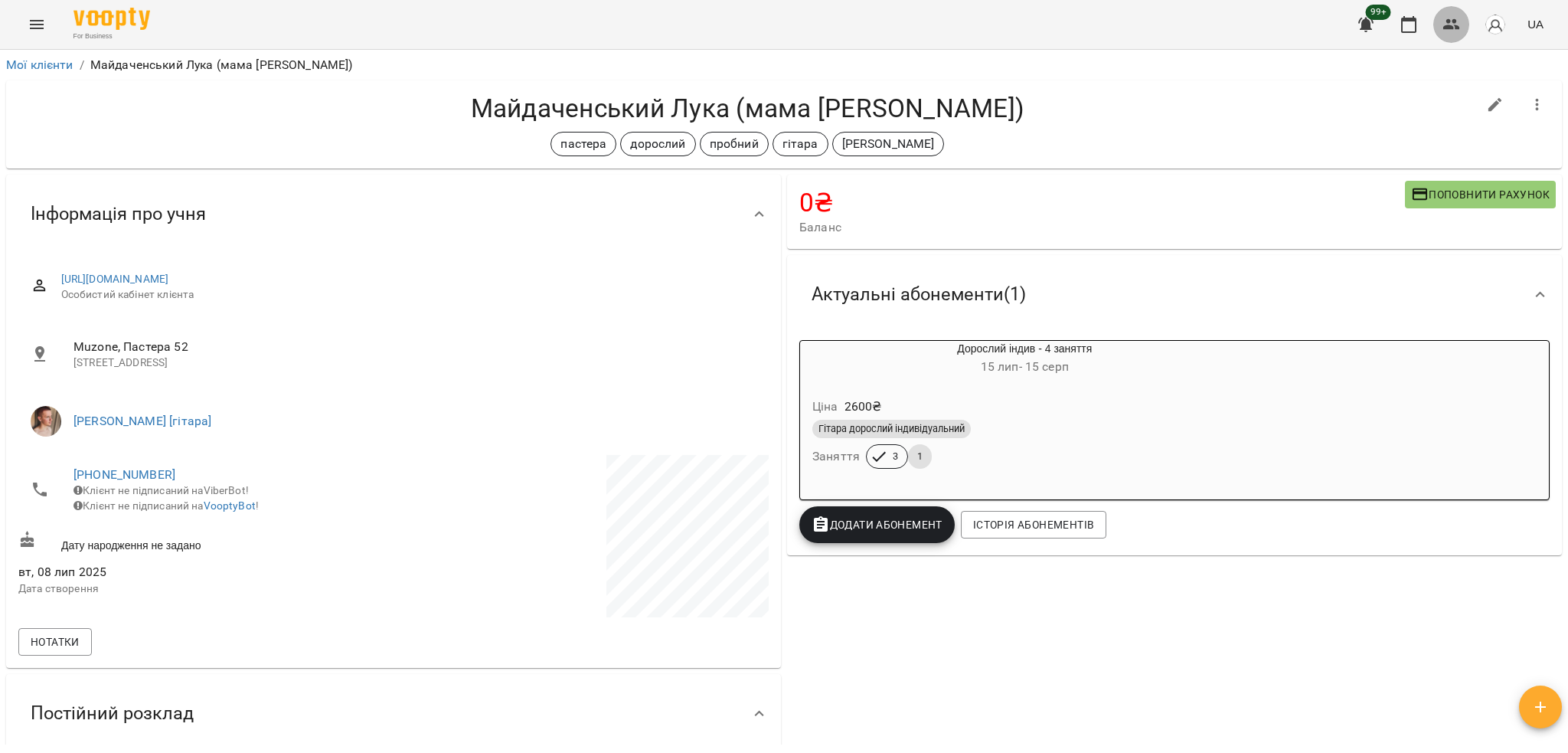
click at [1437, 23] on button "button" at bounding box center [1451, 24] width 37 height 37
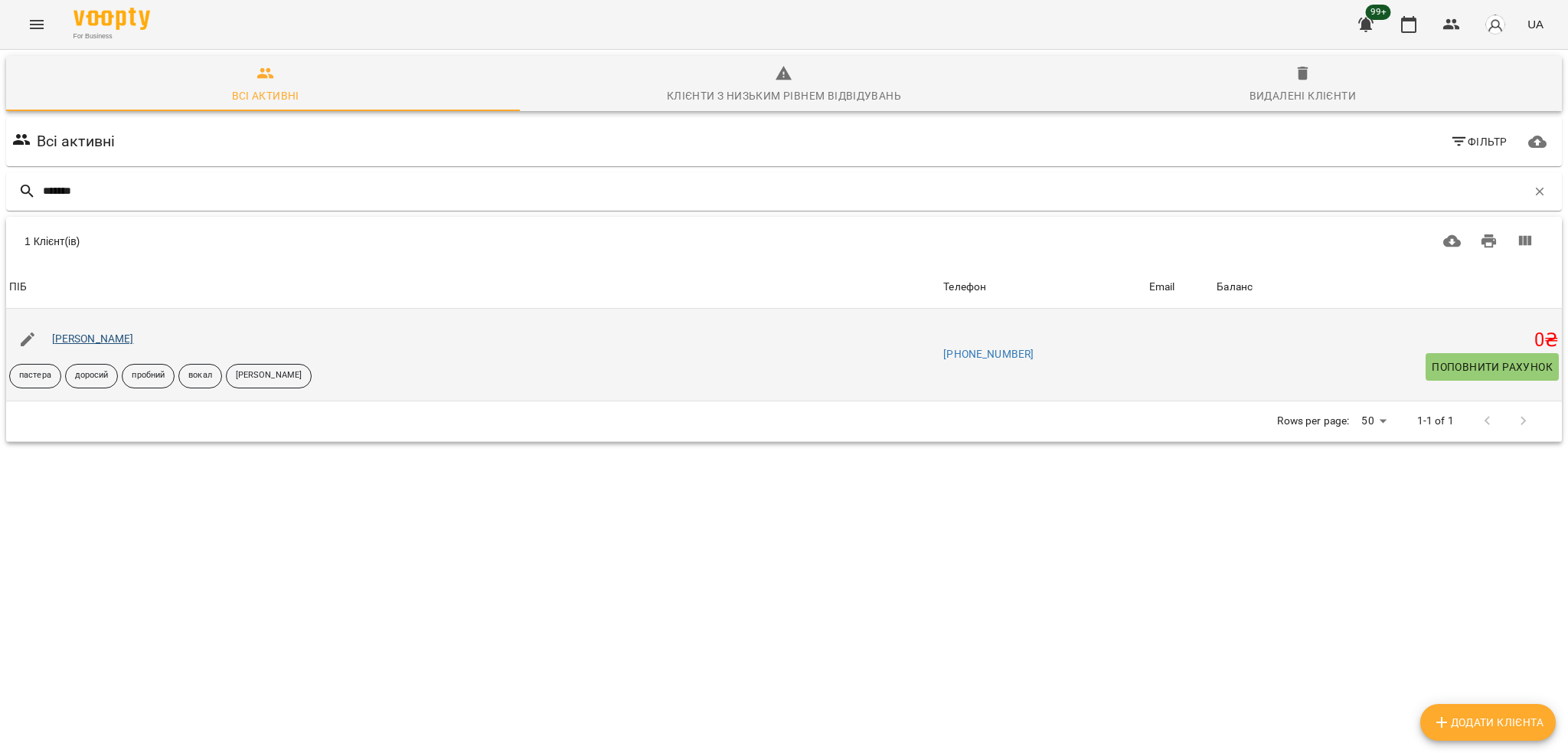
type input "*******"
click at [121, 342] on link "[PERSON_NAME]" at bounding box center [93, 338] width 82 height 12
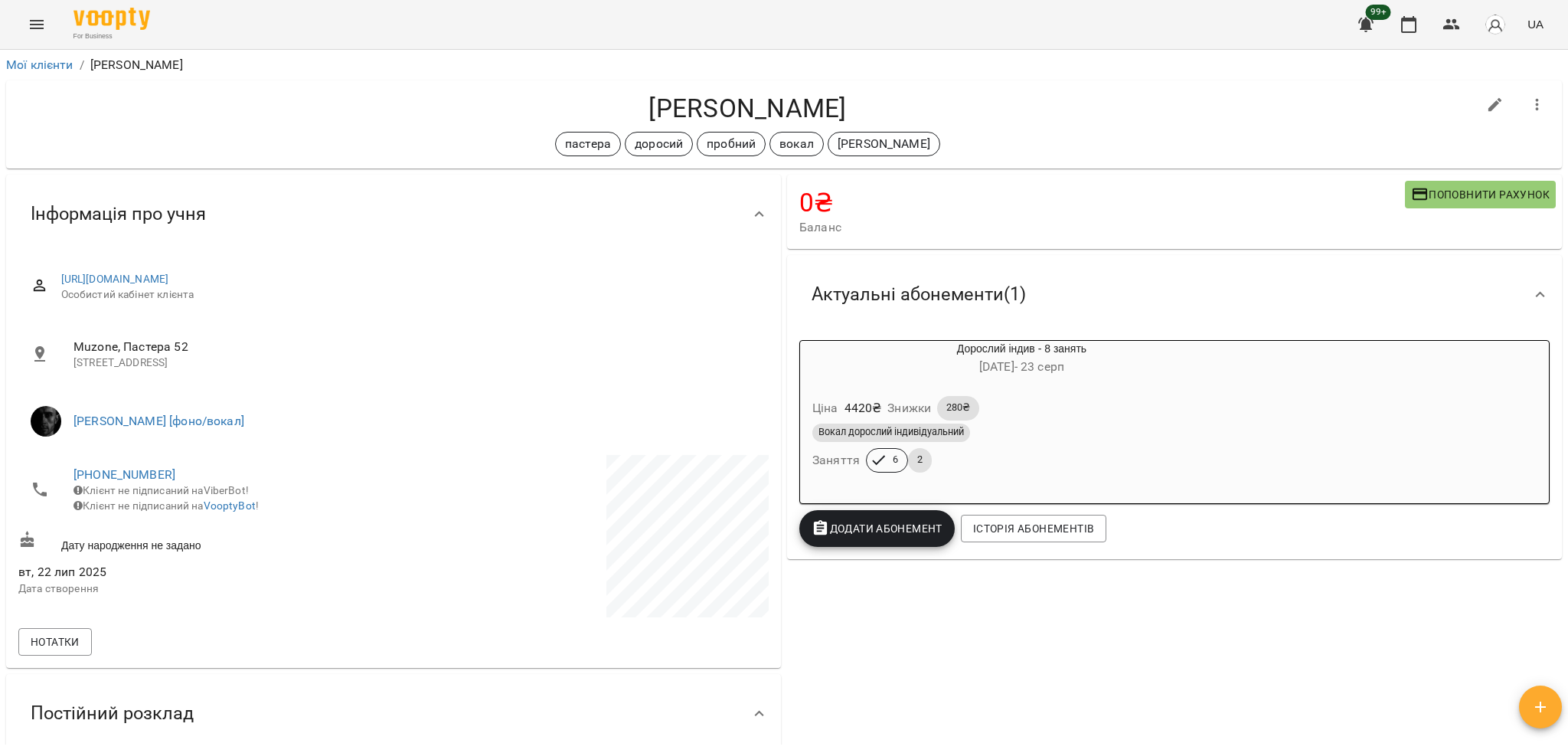
click at [1194, 337] on div "Дорослий індив - 8 занять [DATE] - [DATE] Ціна 4420 ₴ Знижки 280₴ Вокал доросли…" at bounding box center [1175, 422] width 757 height 170
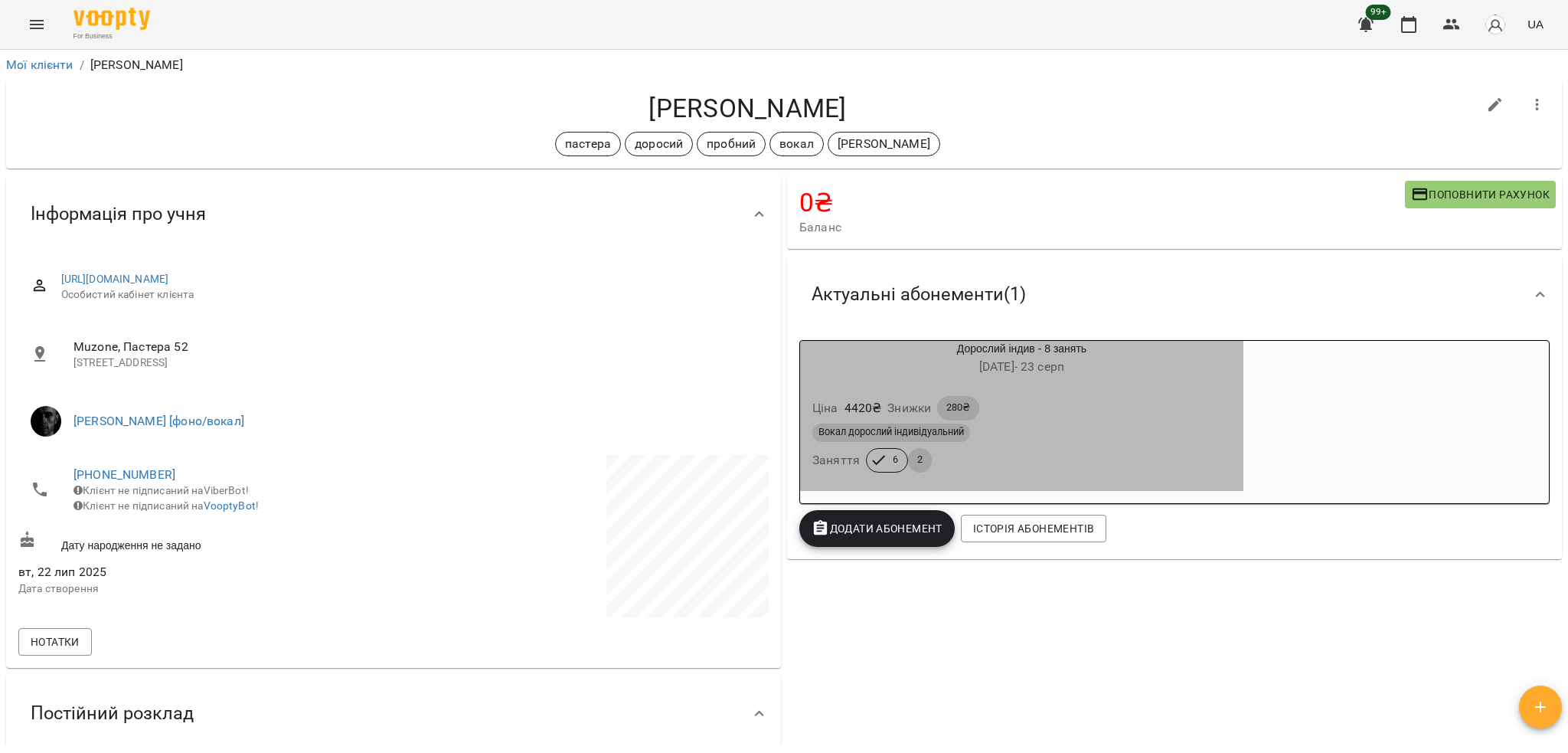
click at [1184, 375] on h6 "[DATE] - [DATE]" at bounding box center [1022, 367] width 443 height 21
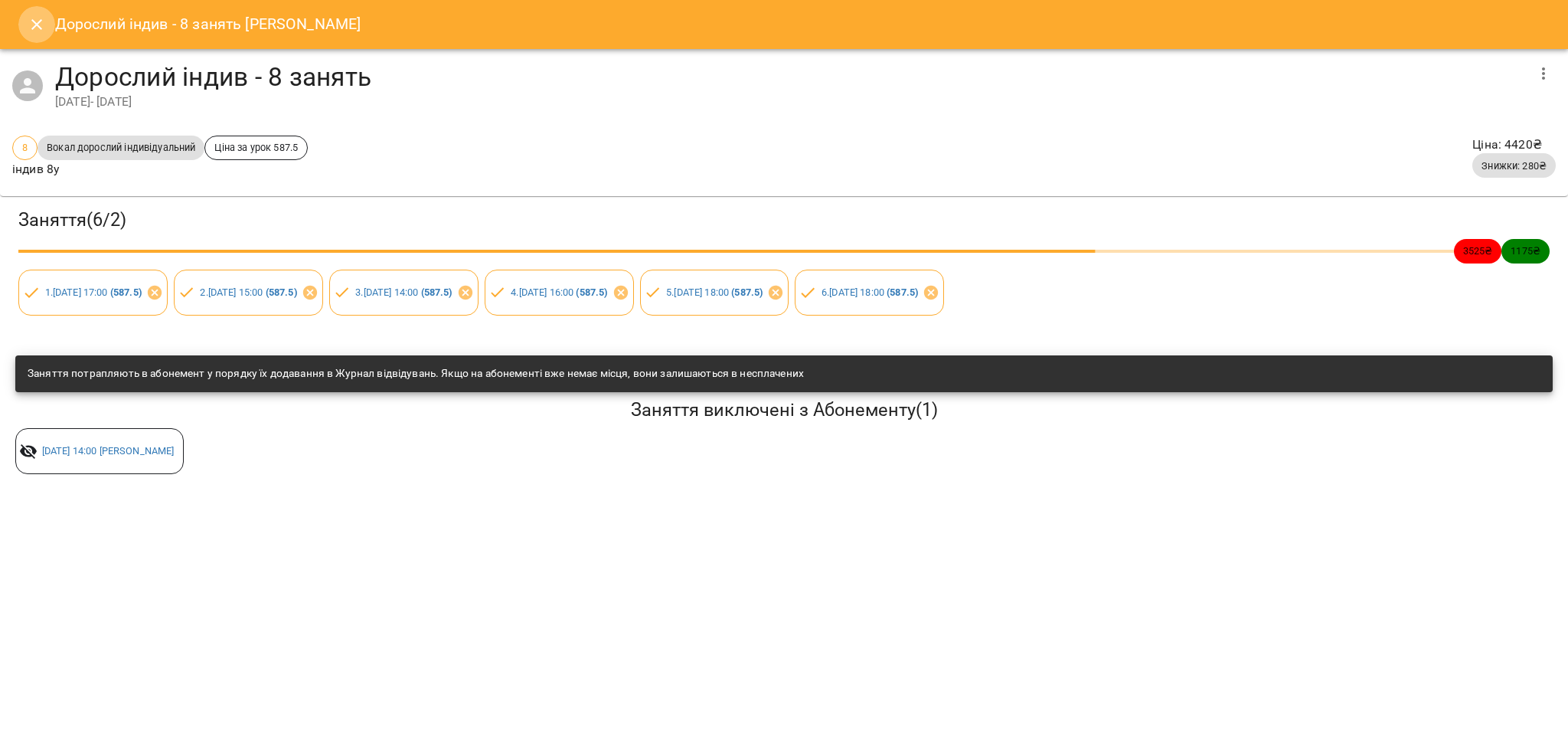
drag, startPoint x: 48, startPoint y: 16, endPoint x: 61, endPoint y: 11, distance: 13.9
click at [50, 15] on button "Close" at bounding box center [36, 24] width 37 height 37
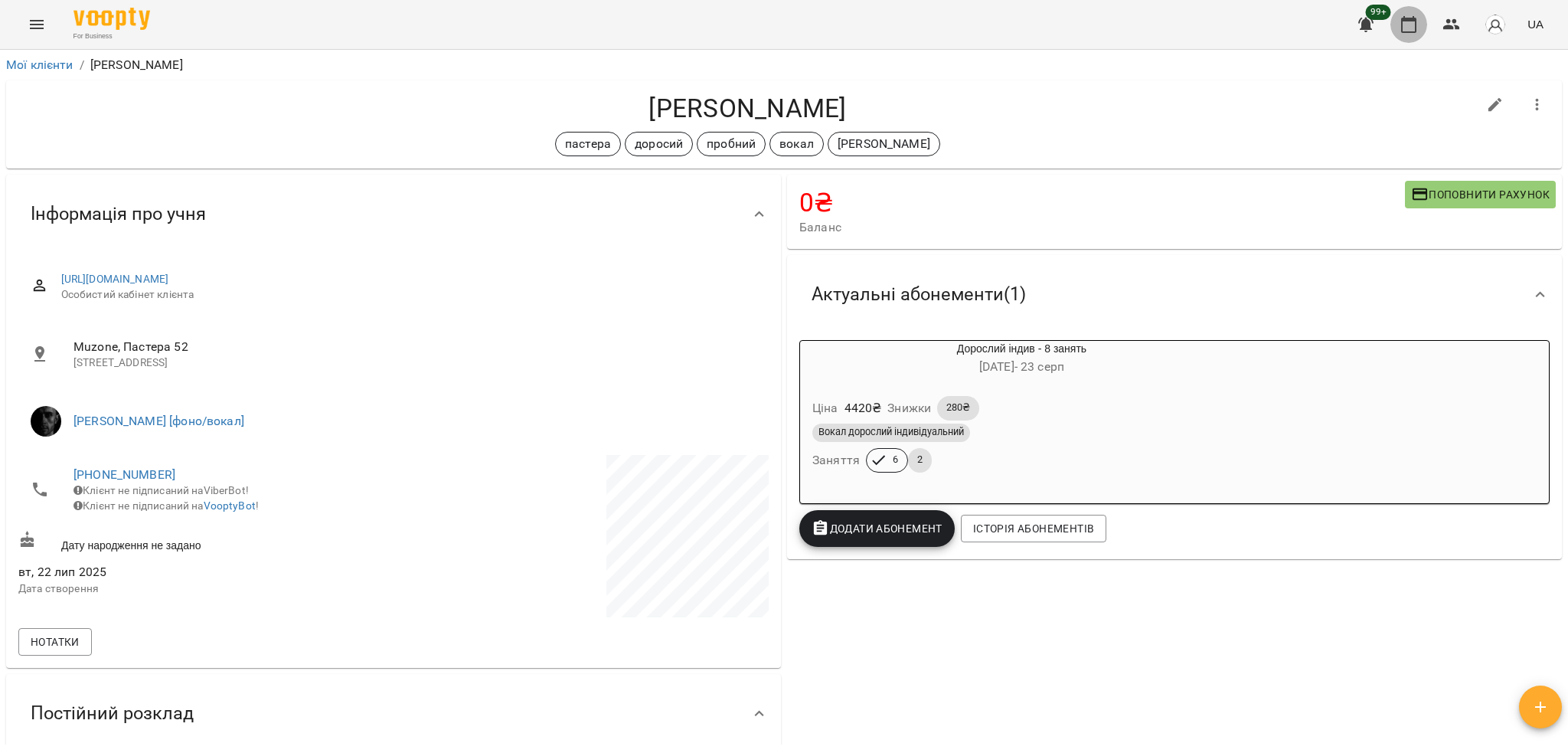
click at [1410, 23] on icon "button" at bounding box center [1408, 25] width 18 height 18
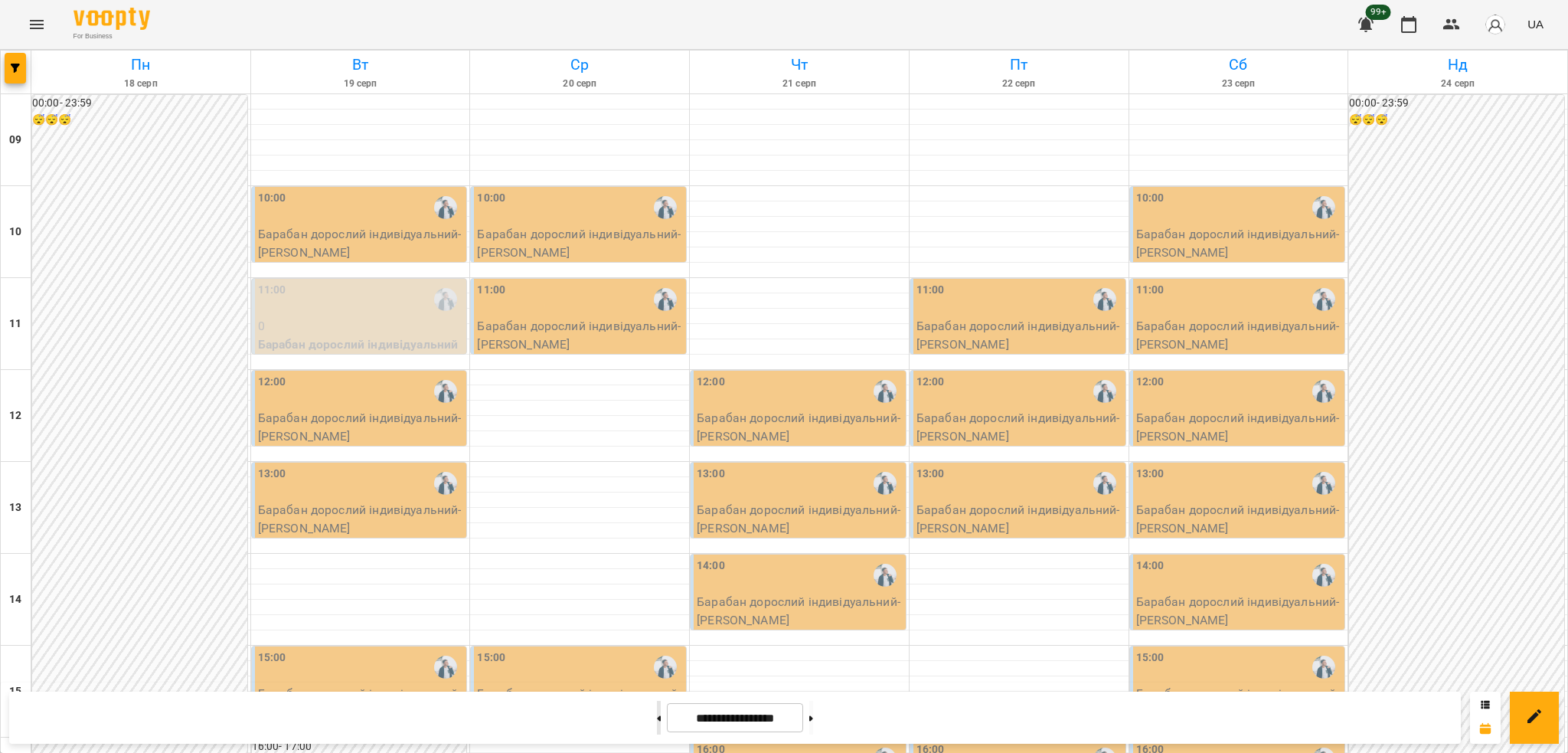
click at [657, 716] on button at bounding box center [659, 718] width 4 height 34
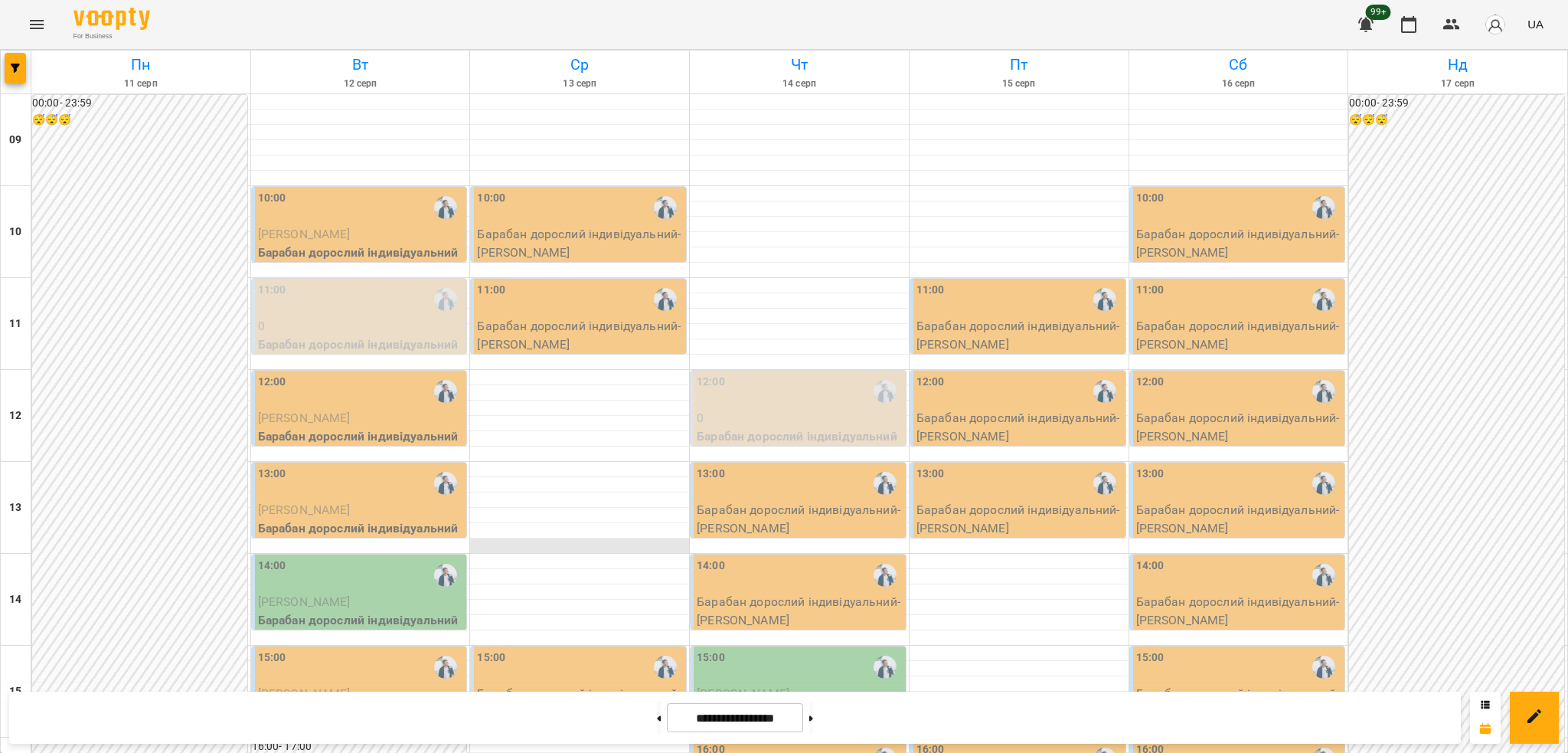
scroll to position [510, 0]
click at [835, 702] on div "**********" at bounding box center [735, 717] width 1452 height 52
click at [813, 709] on button at bounding box center [811, 718] width 4 height 34
type input "**********"
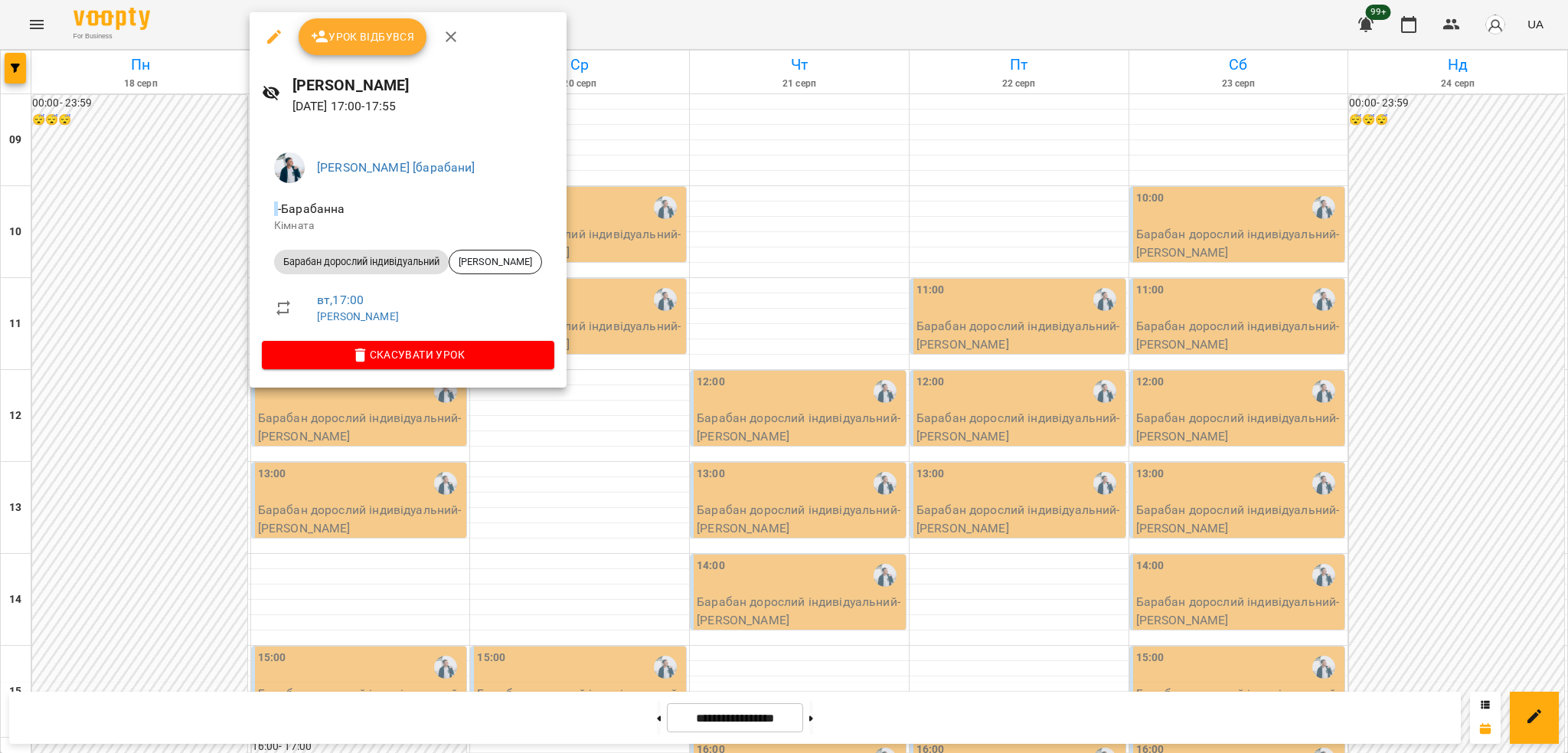
click at [443, 487] on div at bounding box center [784, 376] width 1568 height 753
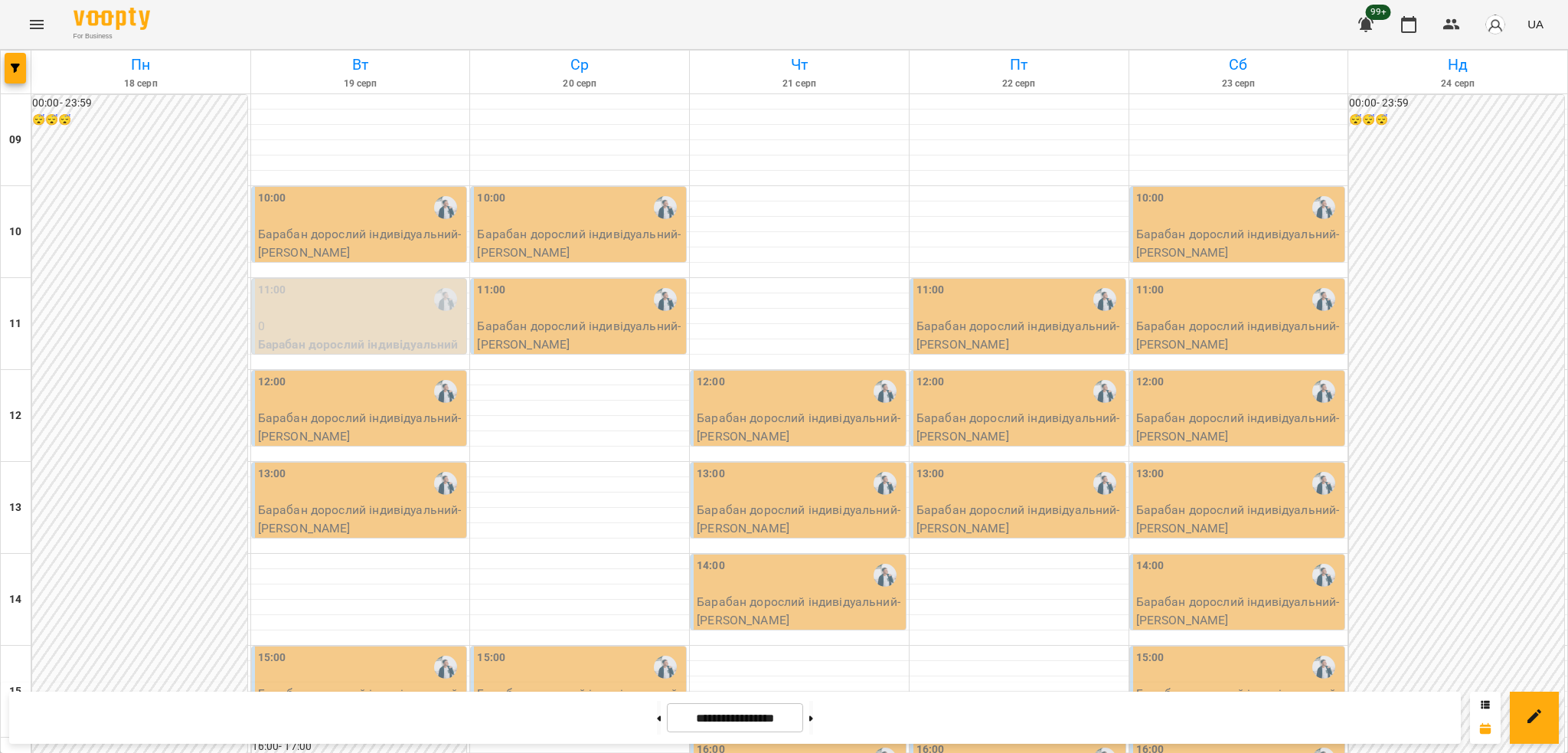
scroll to position [0, 0]
click at [388, 421] on p "Барабан дорослий індивідуальний - [PERSON_NAME]" at bounding box center [361, 427] width 206 height 36
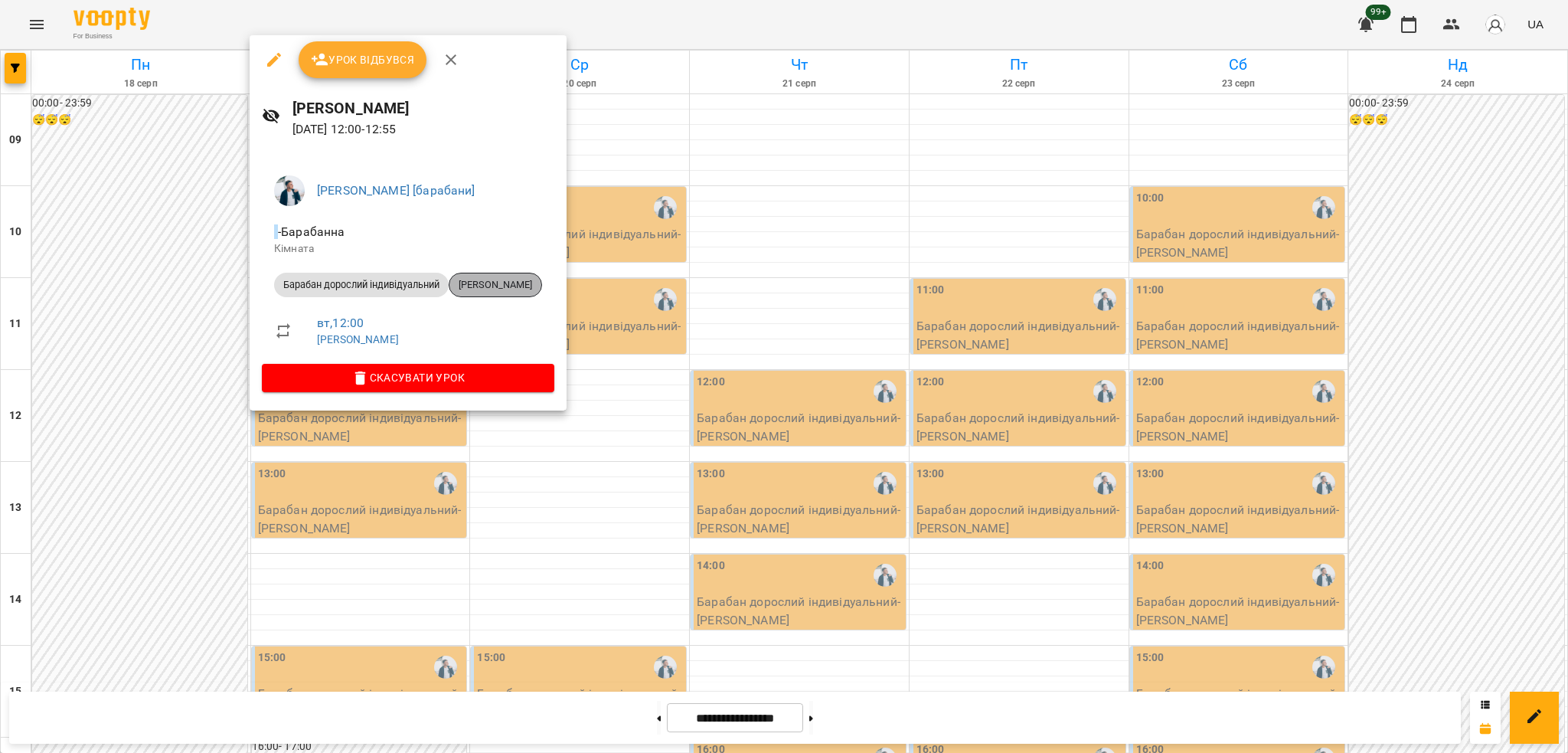
click at [514, 285] on span "[PERSON_NAME]" at bounding box center [495, 285] width 92 height 14
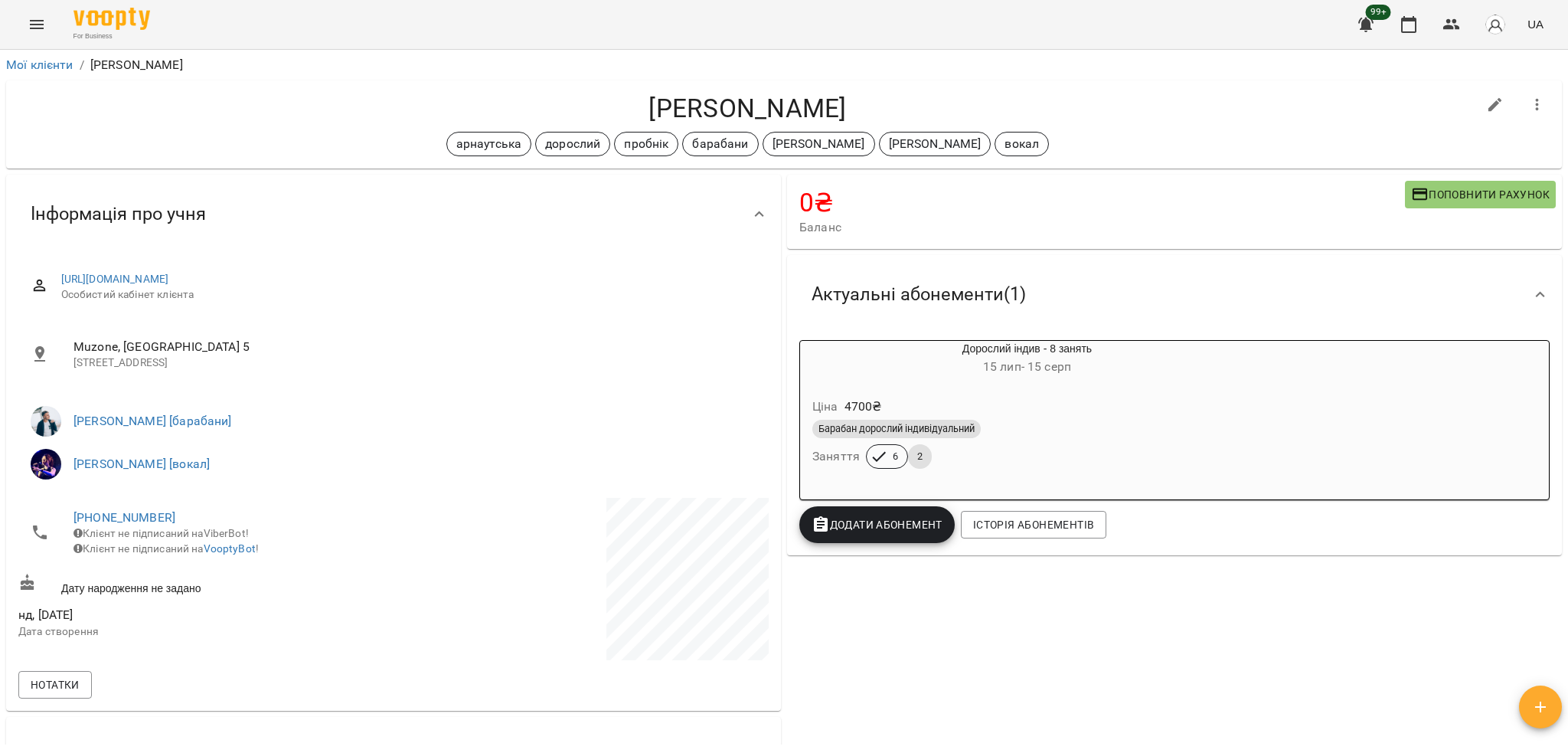
click at [1083, 404] on div "Ціна 4700 ₴" at bounding box center [1028, 407] width 436 height 28
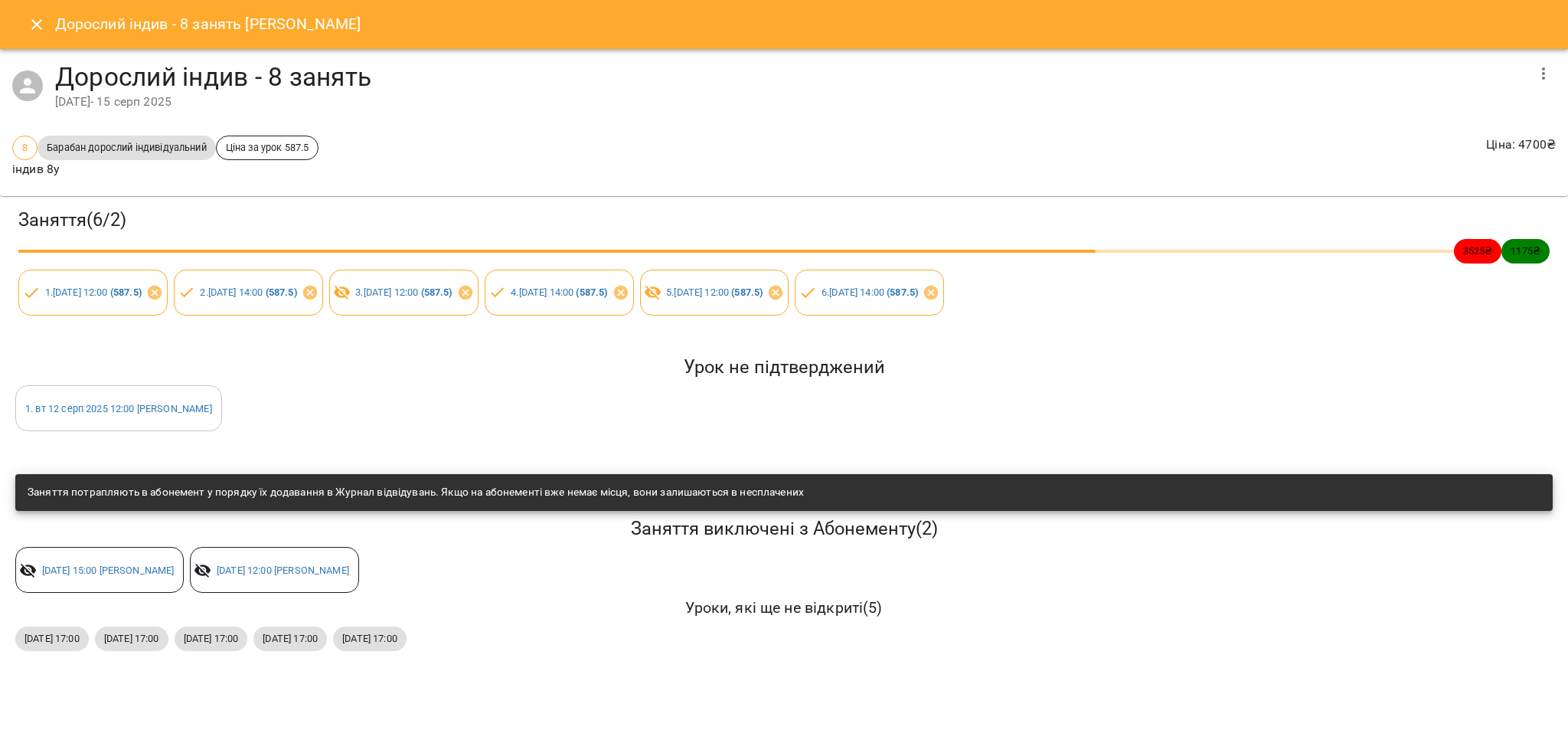
drag, startPoint x: 39, startPoint y: 16, endPoint x: 33, endPoint y: 25, distance: 10.8
click at [39, 16] on icon "Close" at bounding box center [37, 25] width 18 height 18
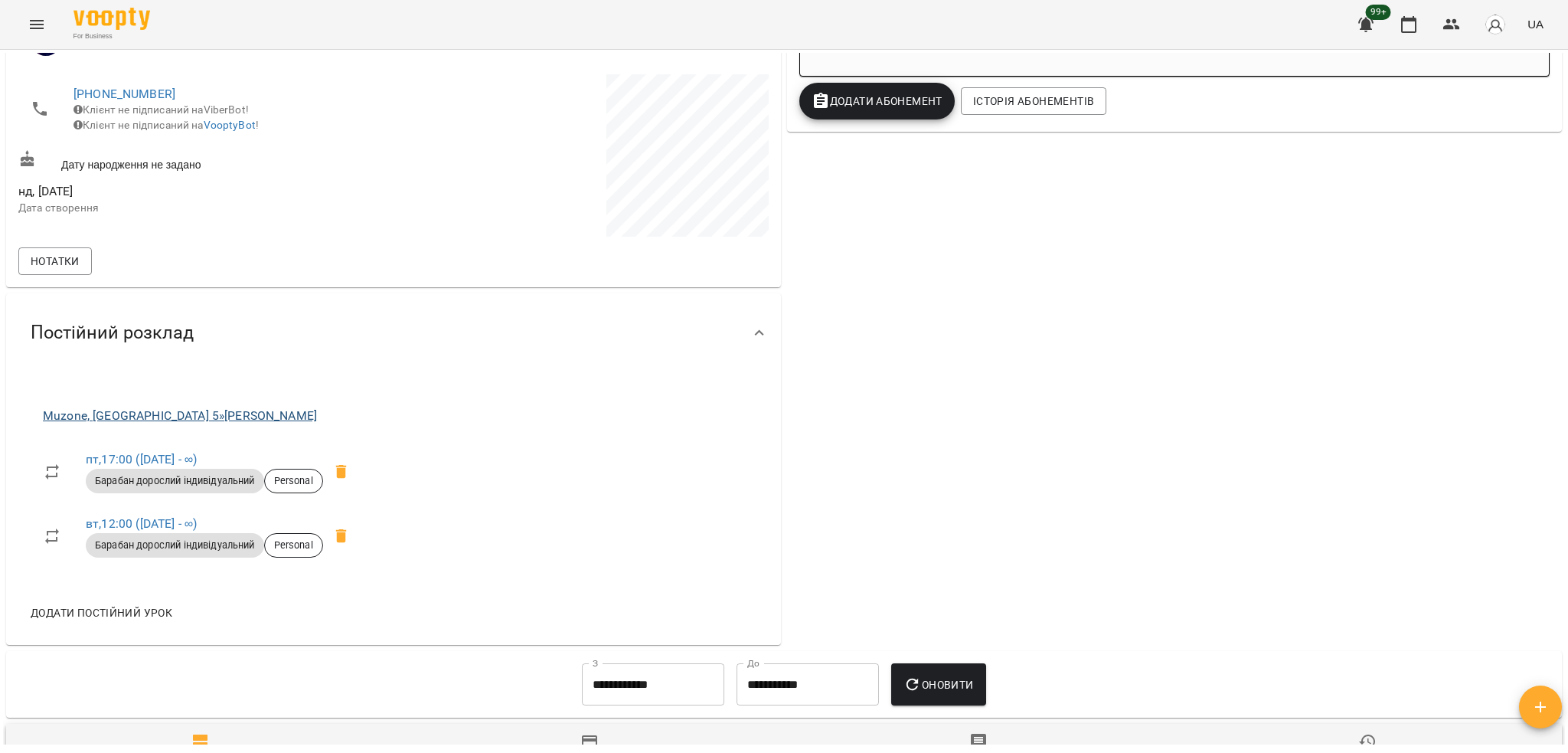
scroll to position [447, 0]
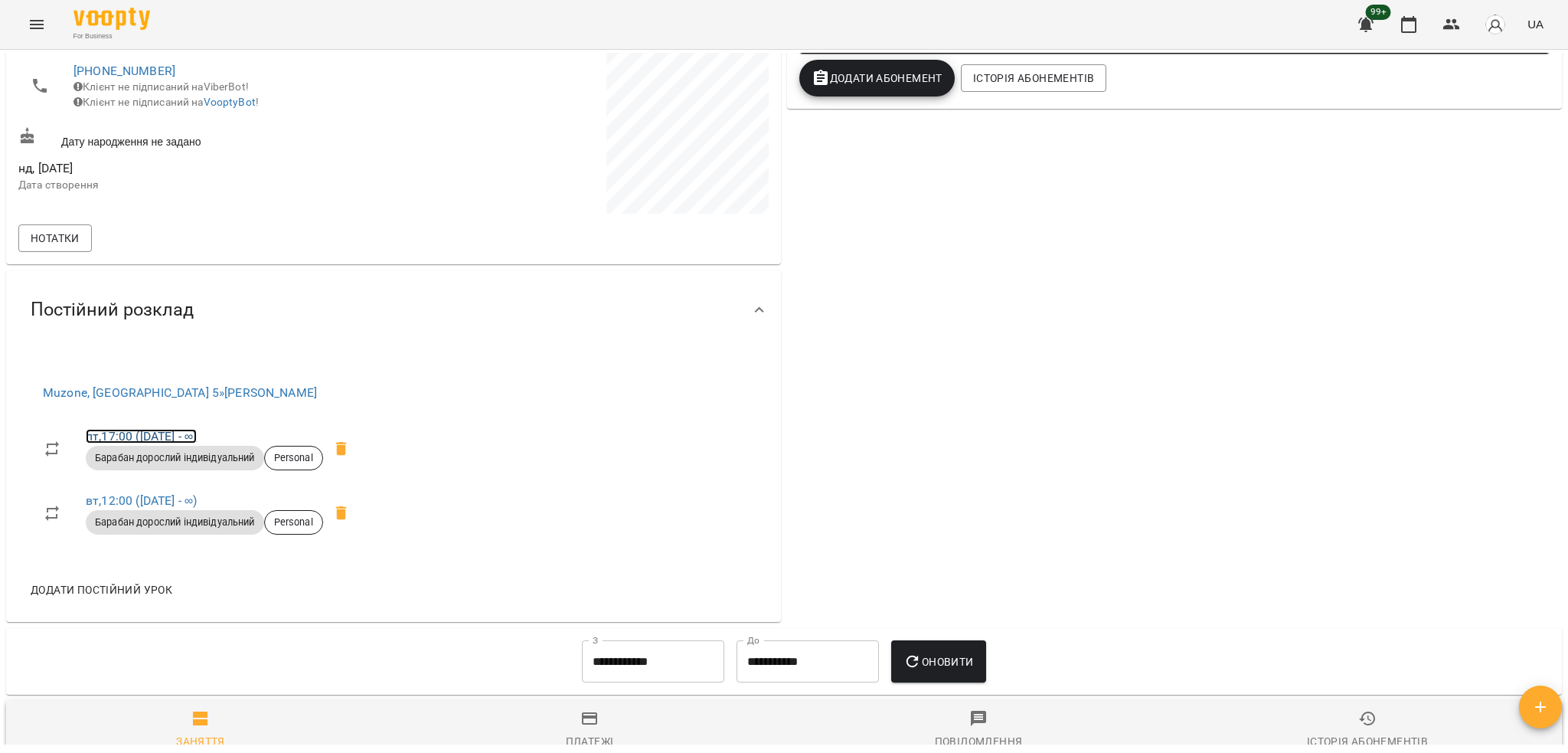
click at [177, 439] on link "пт , 17:00 ([DATE] - ∞)" at bounding box center [141, 436] width 111 height 15
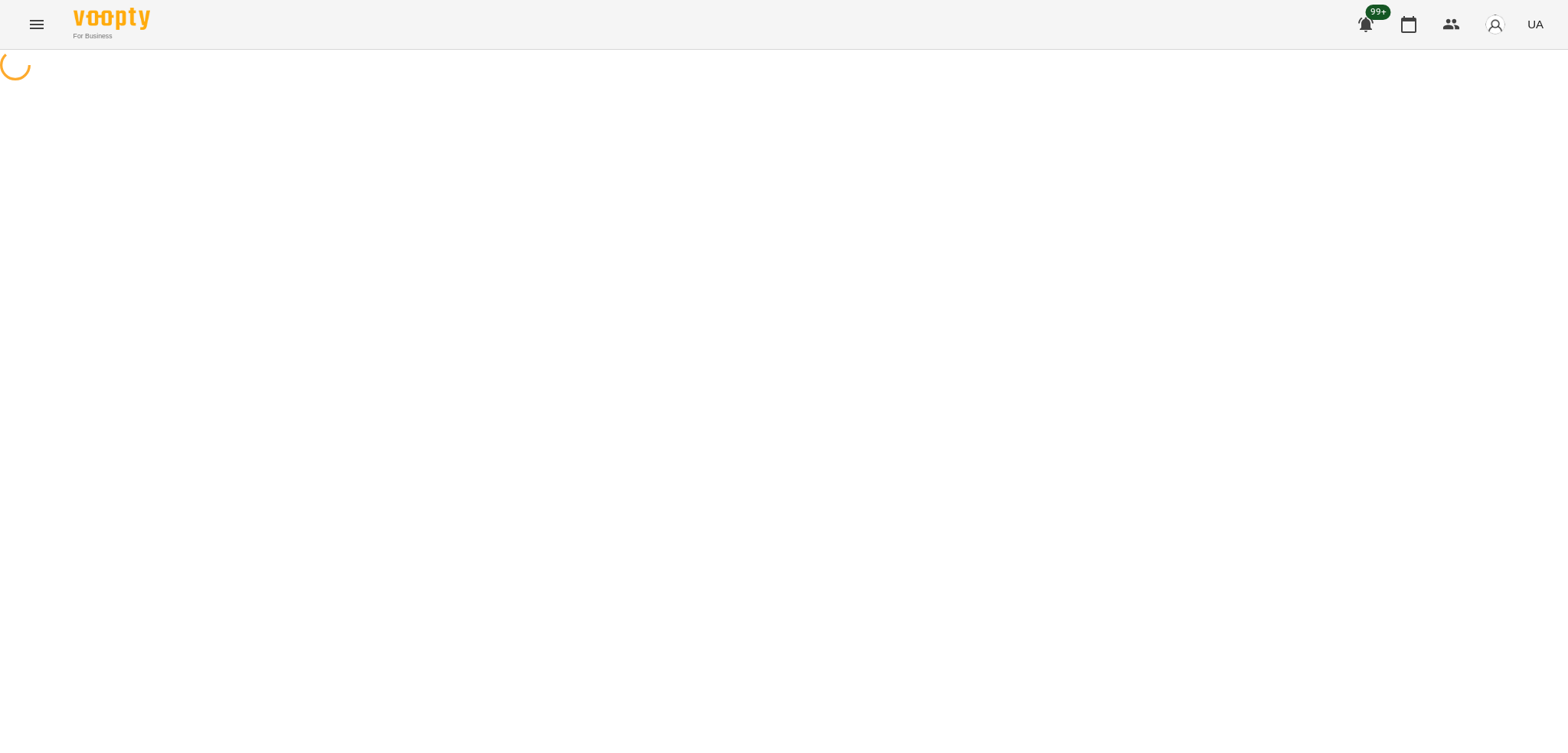
select select "*"
select select "**********"
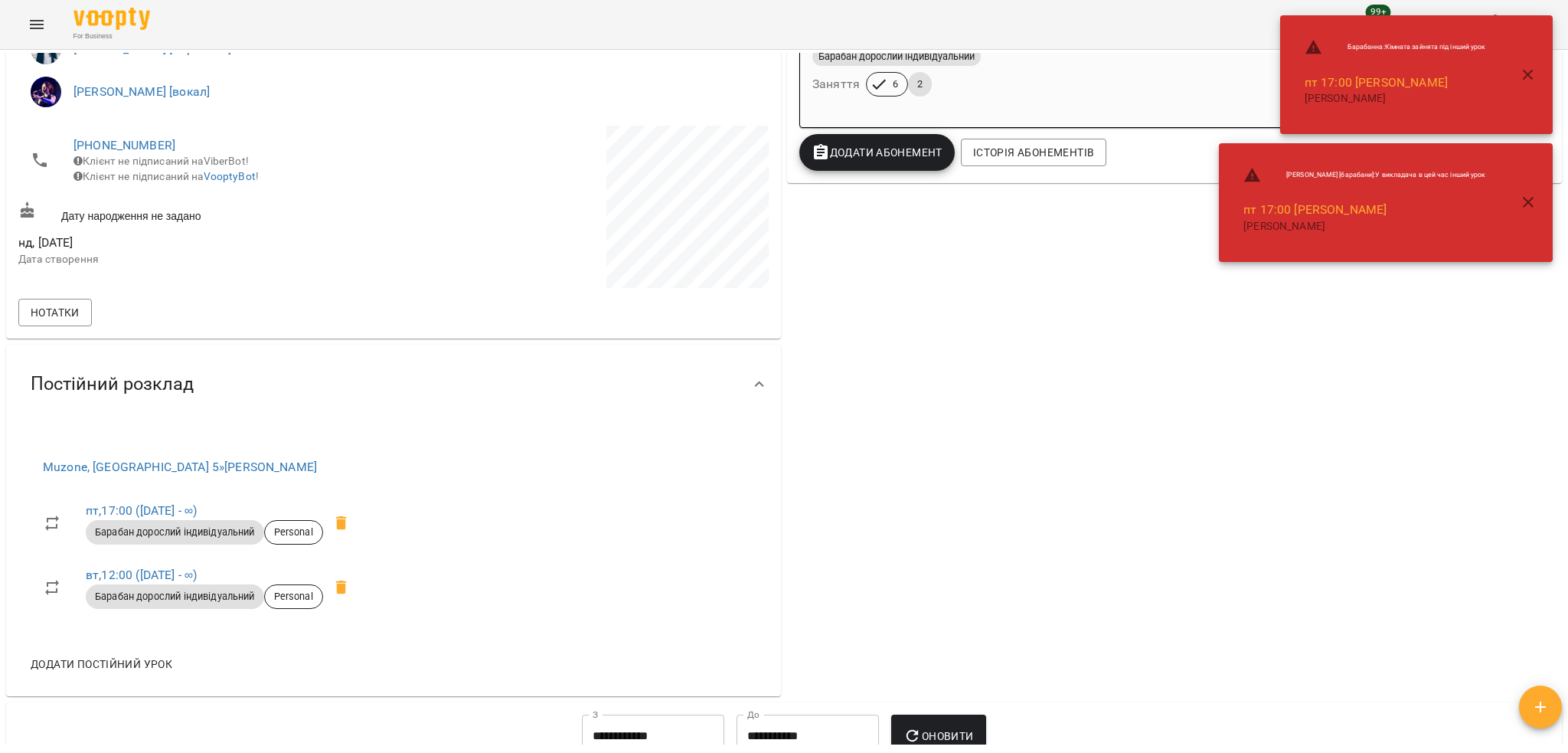
scroll to position [408, 0]
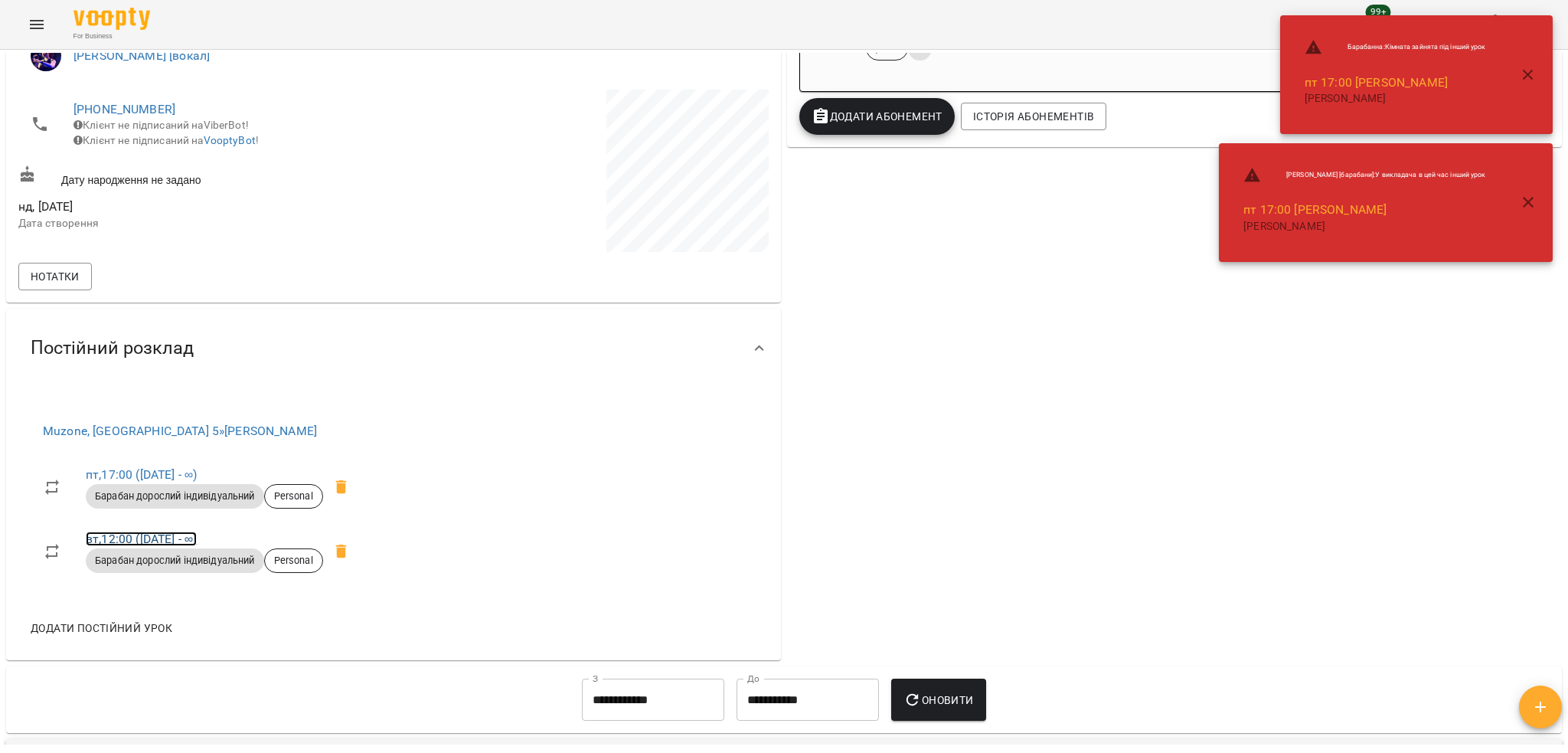
click at [151, 540] on link "вт , 12:00 ([DATE] - ∞)" at bounding box center [141, 539] width 111 height 15
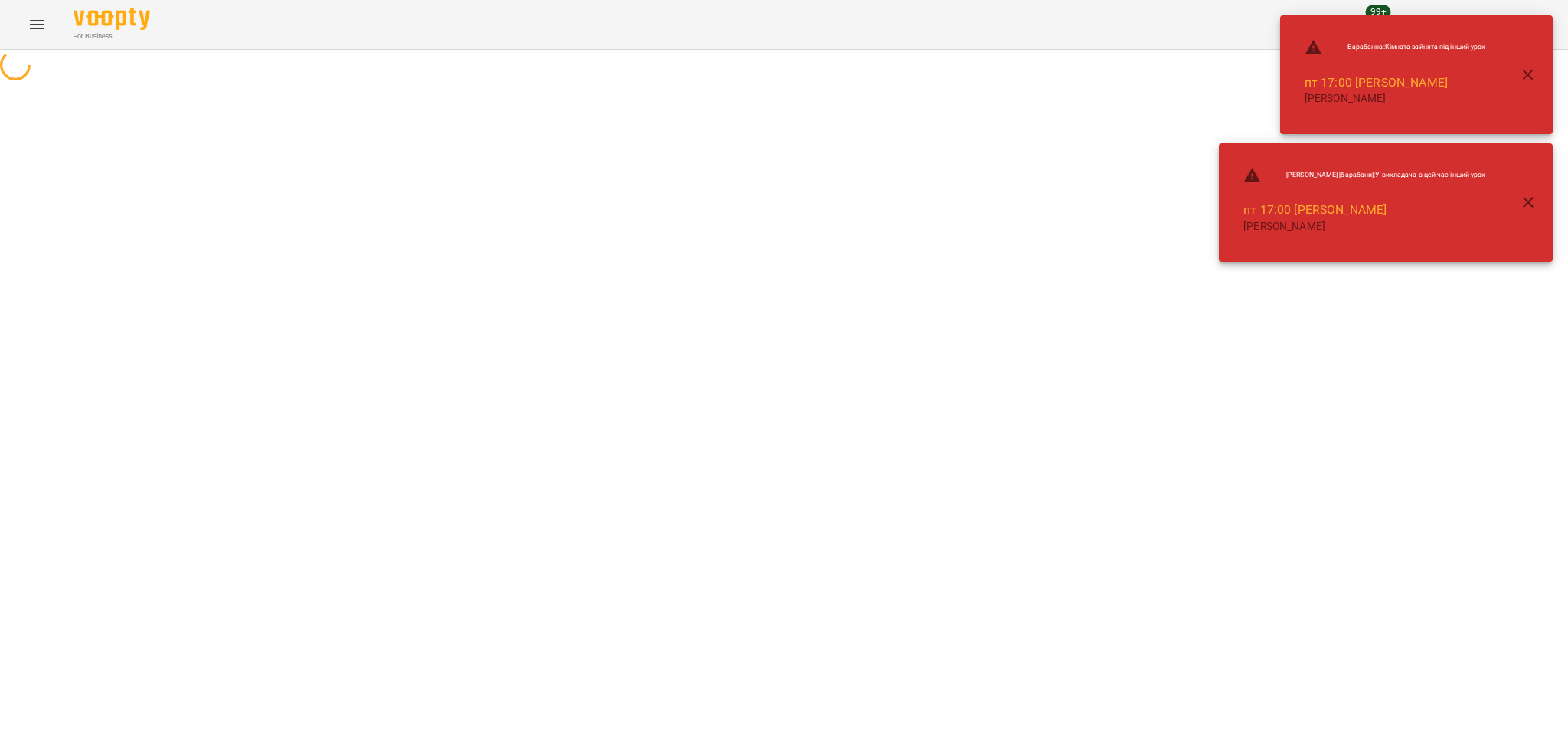
select select "*"
select select "**********"
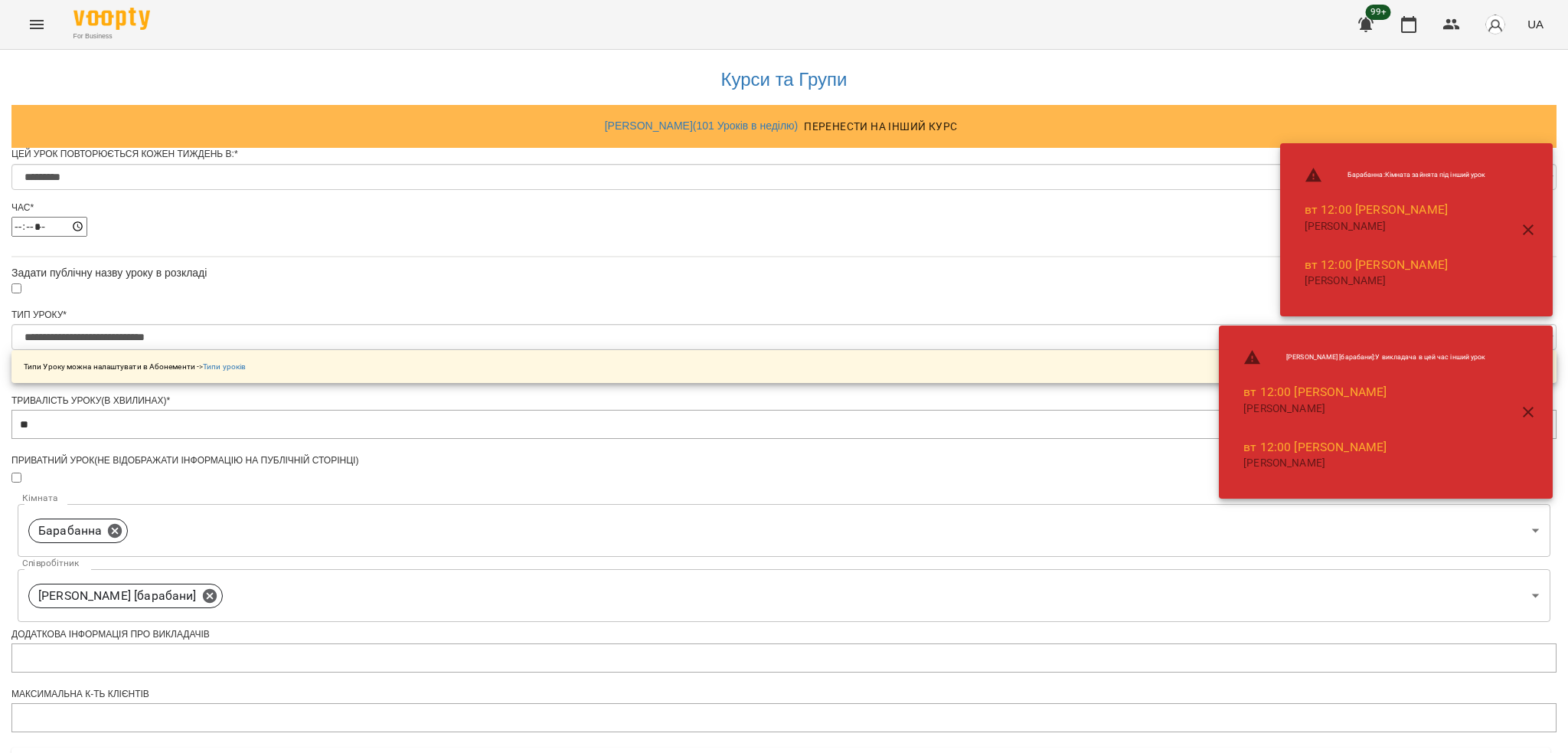
scroll to position [490, 0]
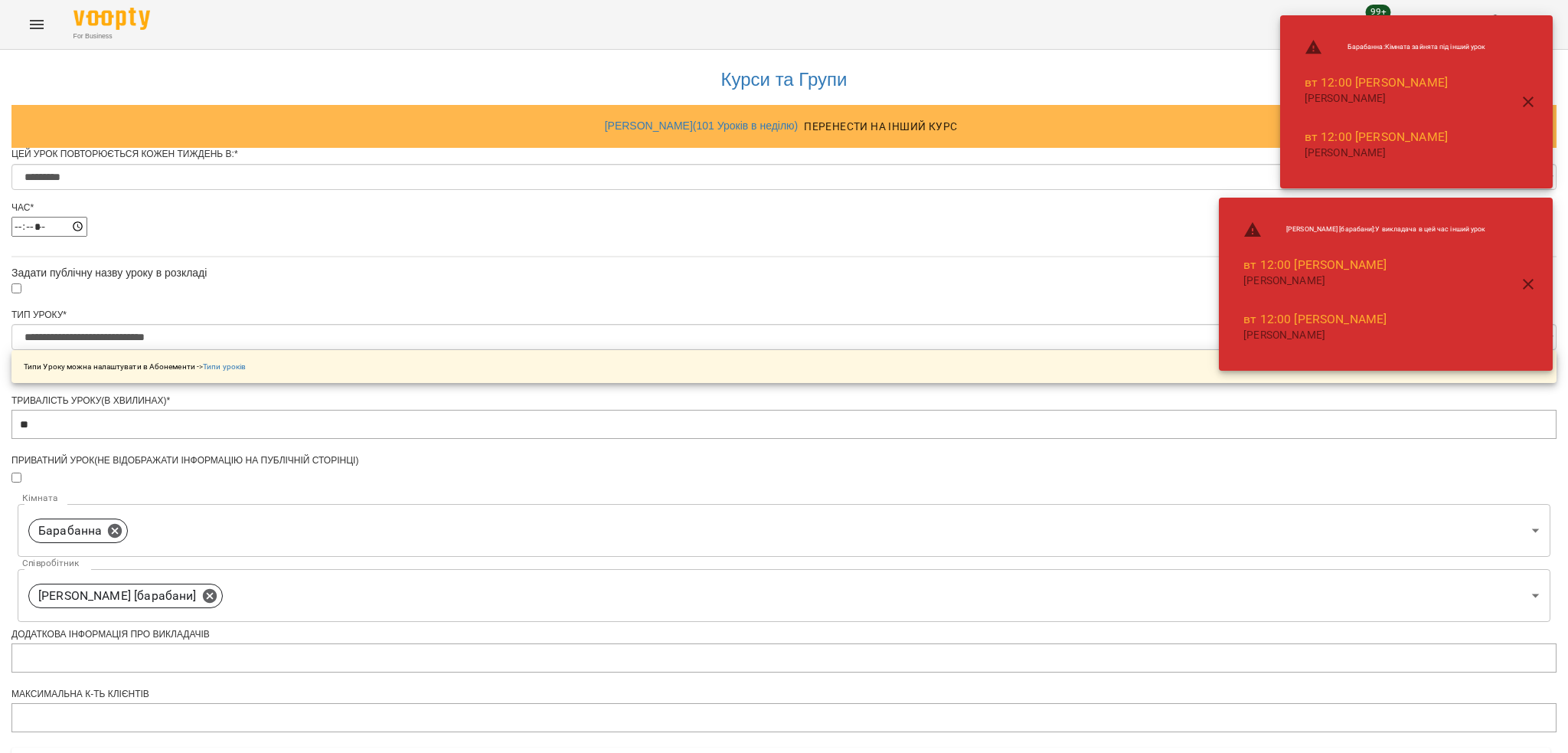
click at [589, 567] on form "**********" at bounding box center [784, 633] width 1545 height 969
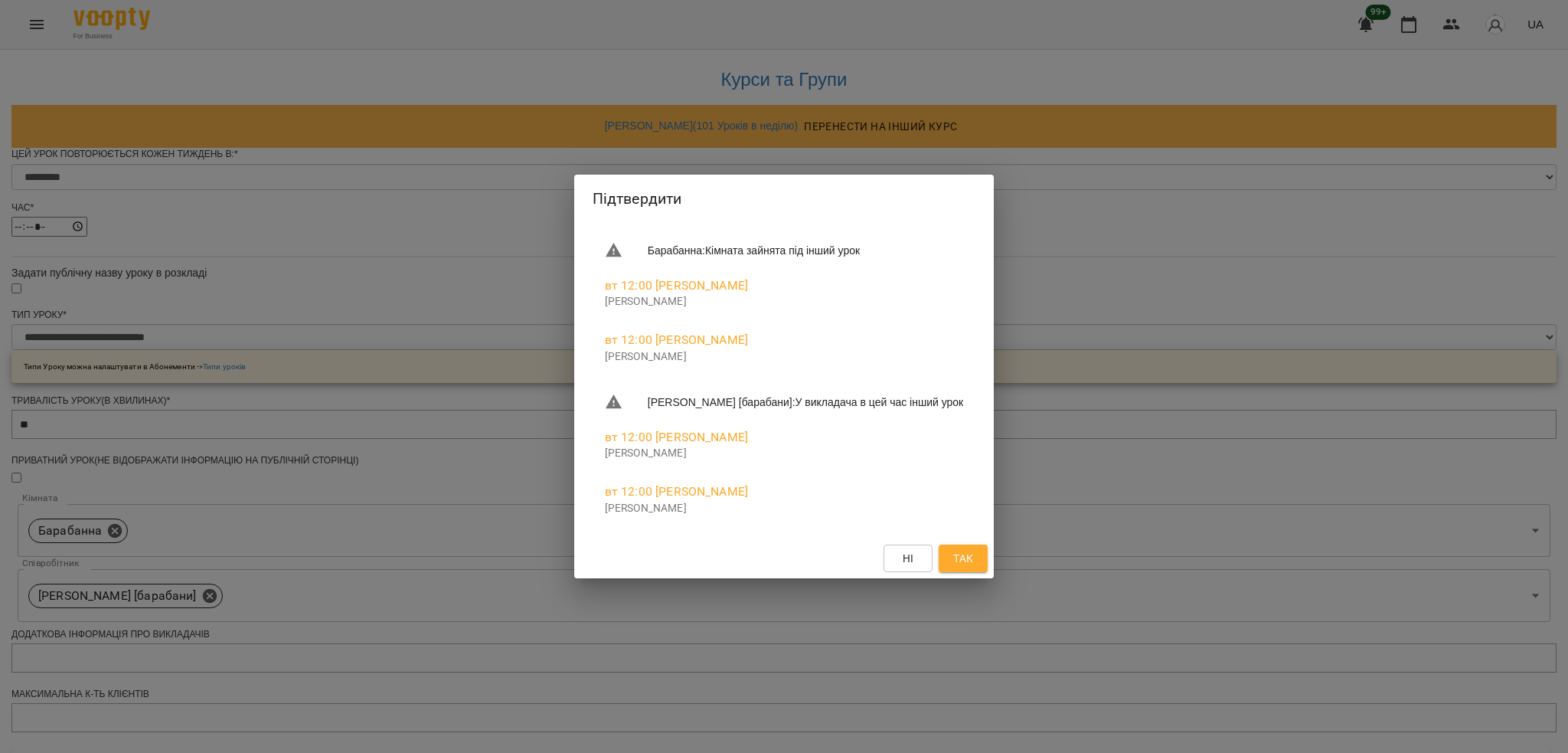
click at [956, 560] on span "Так" at bounding box center [963, 558] width 20 height 18
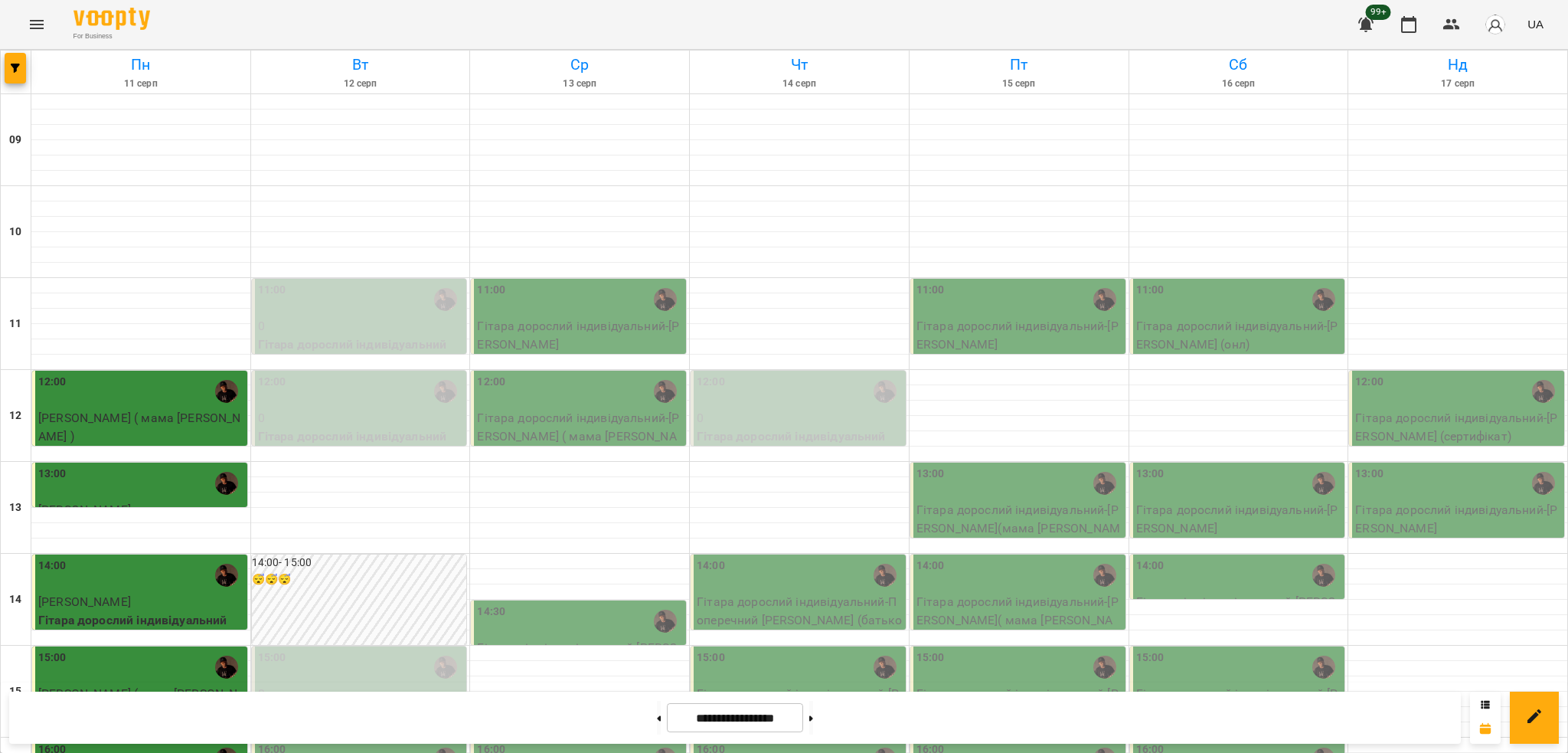
click at [30, 26] on icon "Menu" at bounding box center [37, 25] width 18 height 18
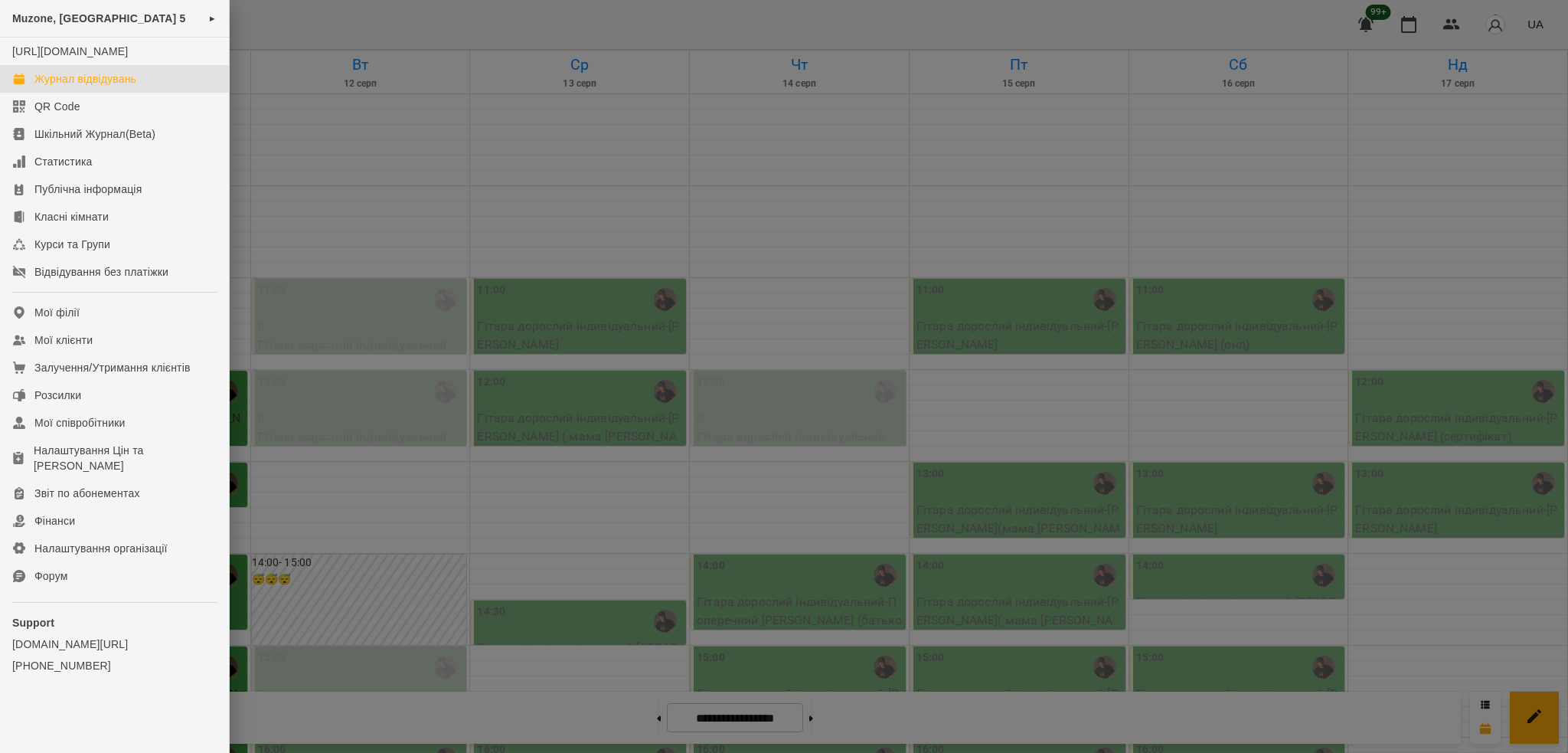
click at [92, 12] on div "Muzone, Велика Арнаутська 5 ►" at bounding box center [114, 19] width 229 height 38
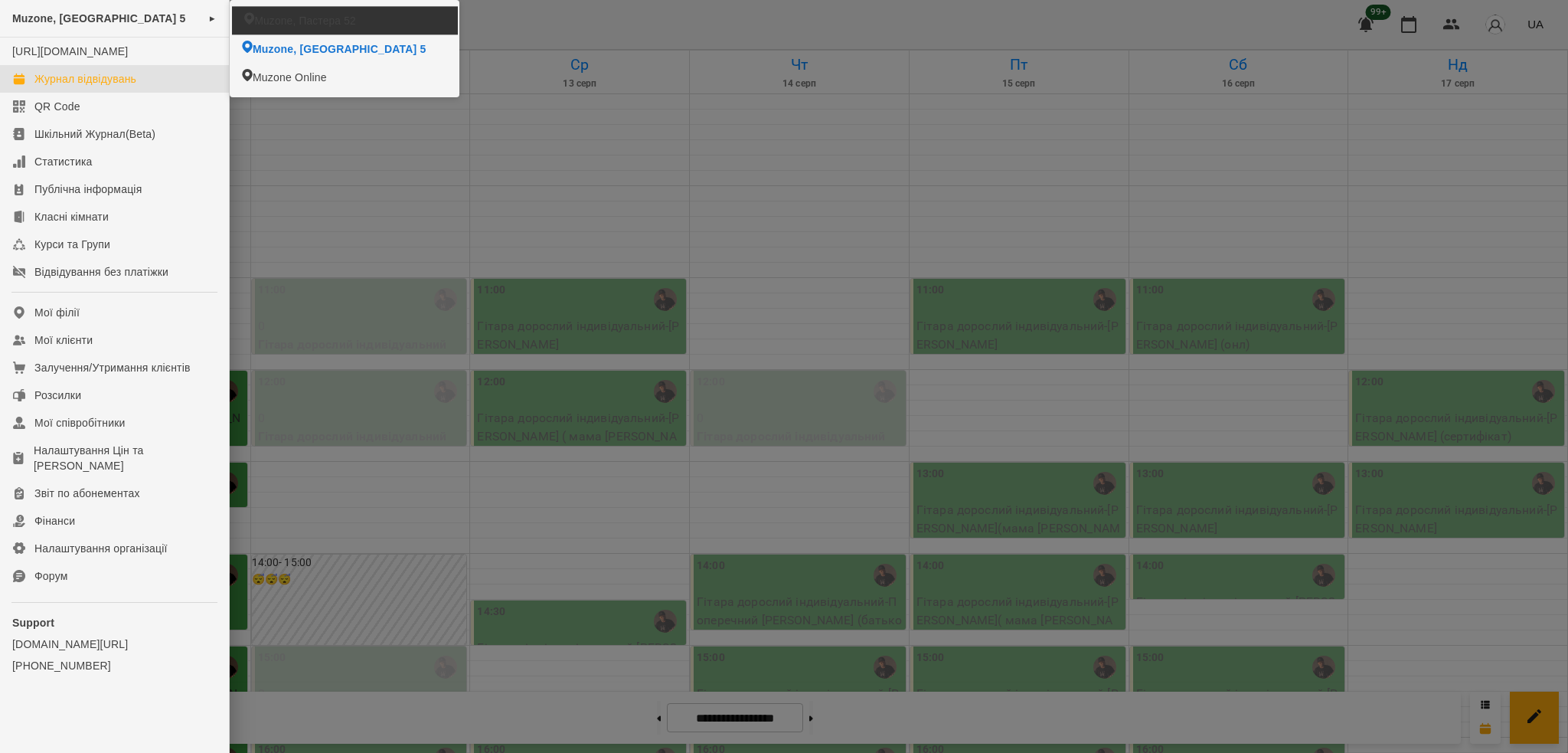
click at [317, 12] on li "Muzone, Пастера 52" at bounding box center [345, 20] width 225 height 28
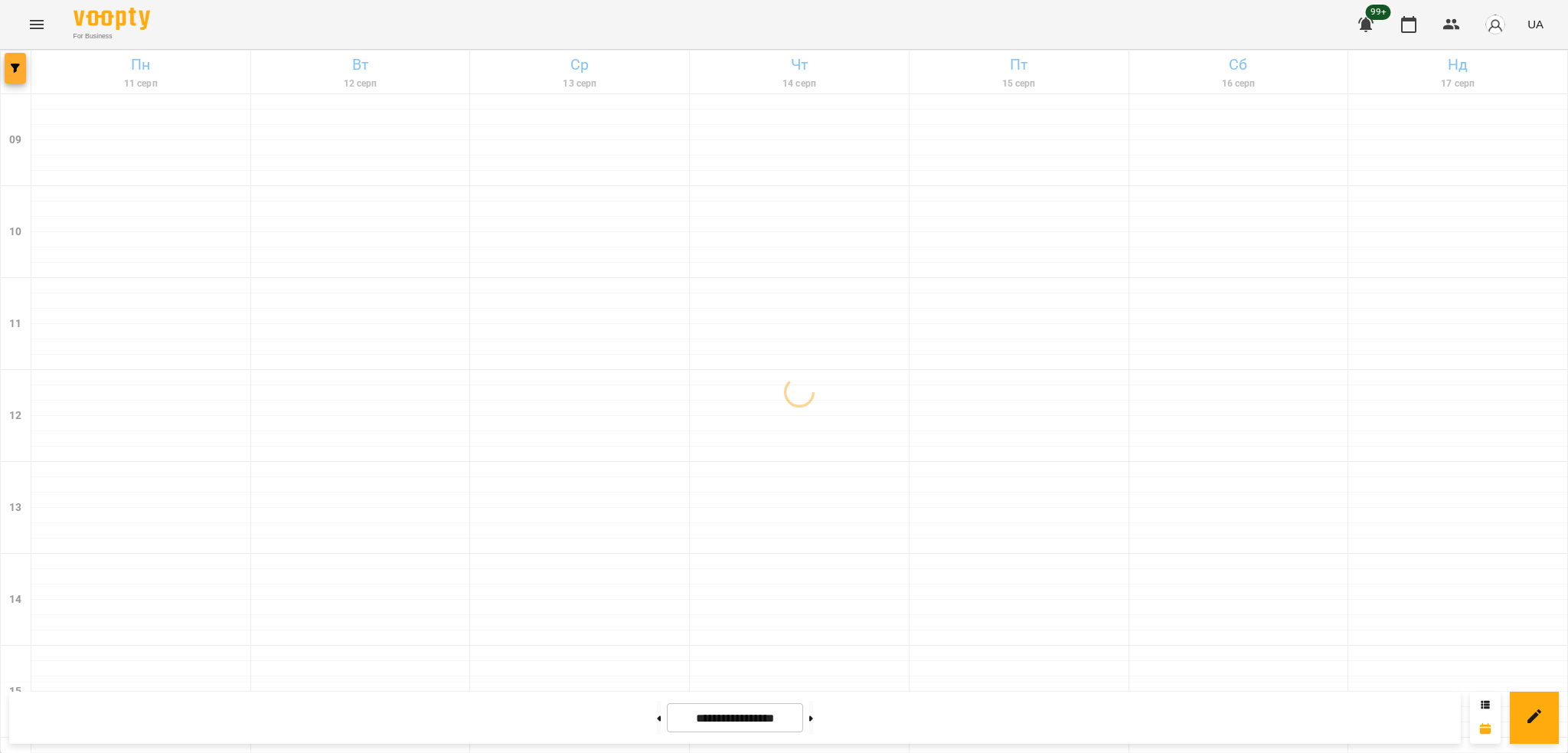
click at [18, 55] on button "button" at bounding box center [16, 67] width 21 height 30
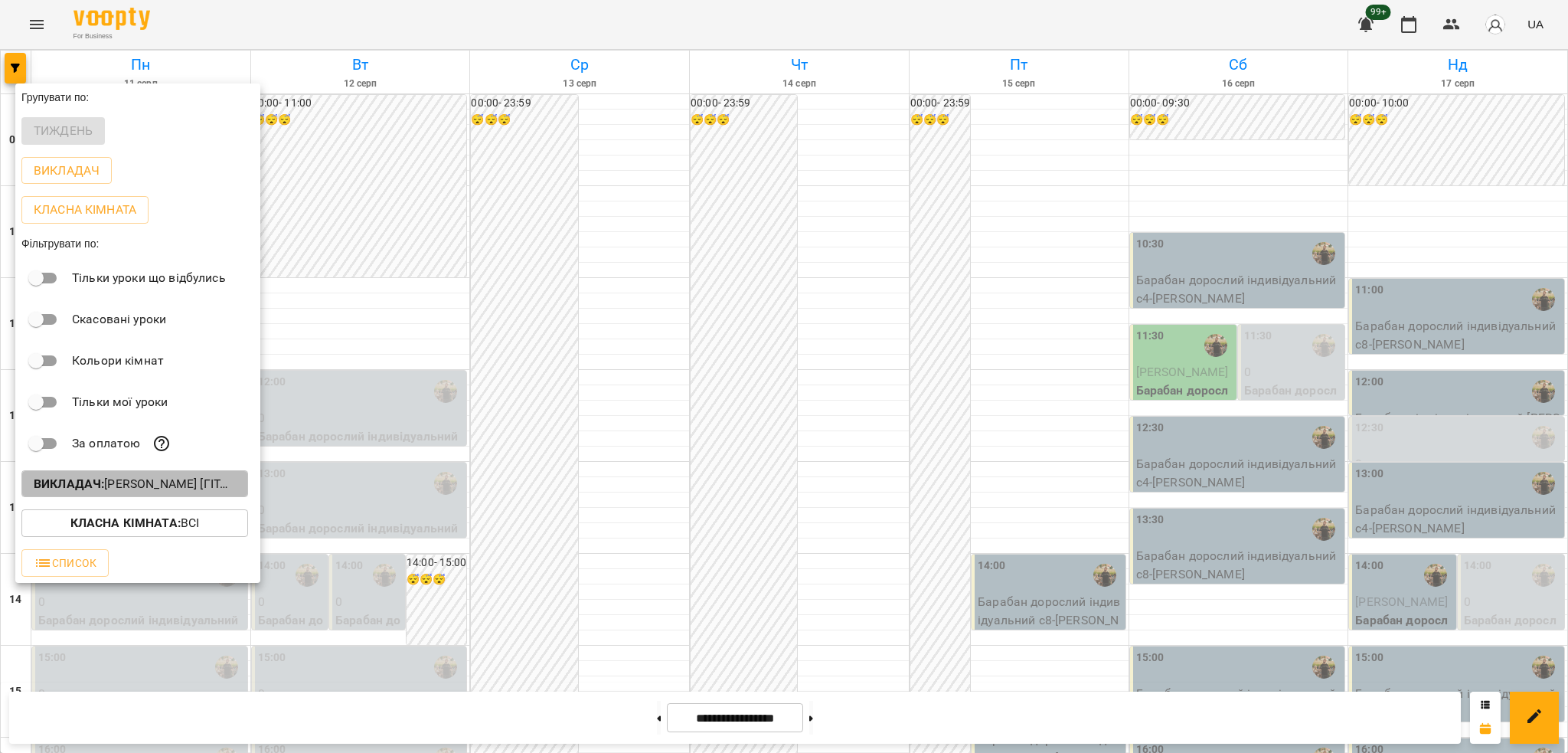
click at [164, 492] on p "Викладач : Антон [гітара],Слава Болбі [барабани/перкусія]" at bounding box center [135, 484] width 202 height 18
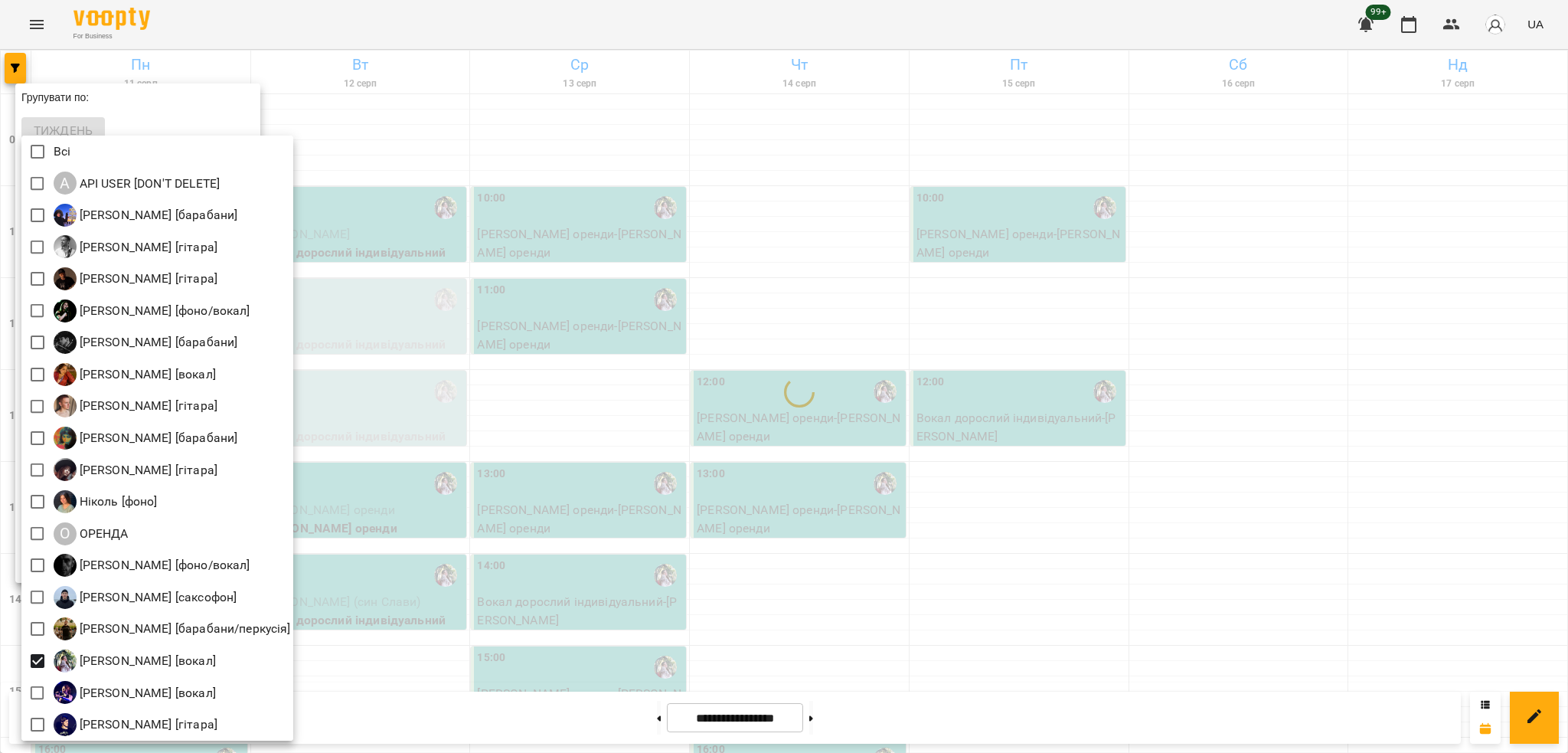
click at [413, 304] on div at bounding box center [784, 376] width 1568 height 753
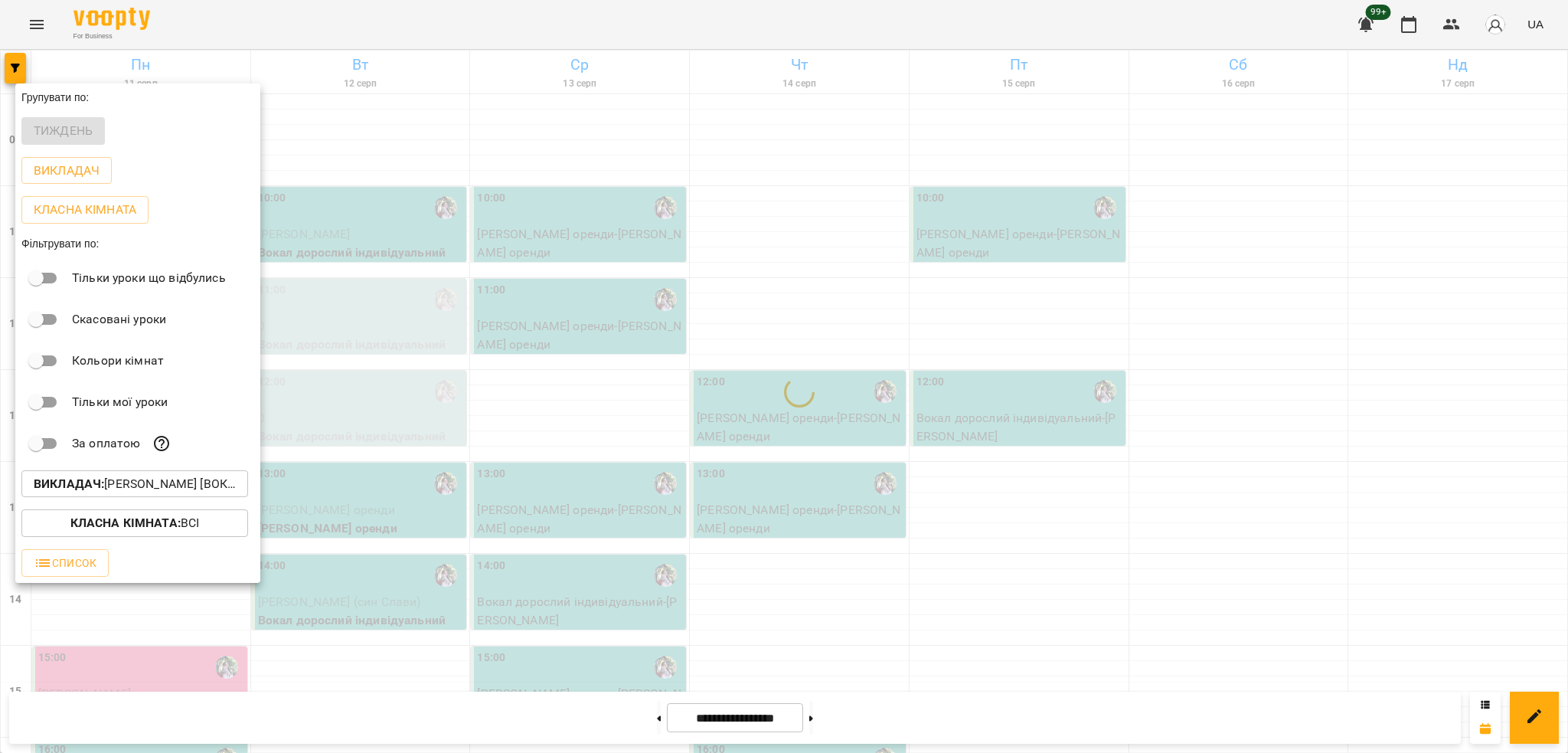
click at [413, 300] on div at bounding box center [784, 376] width 1568 height 753
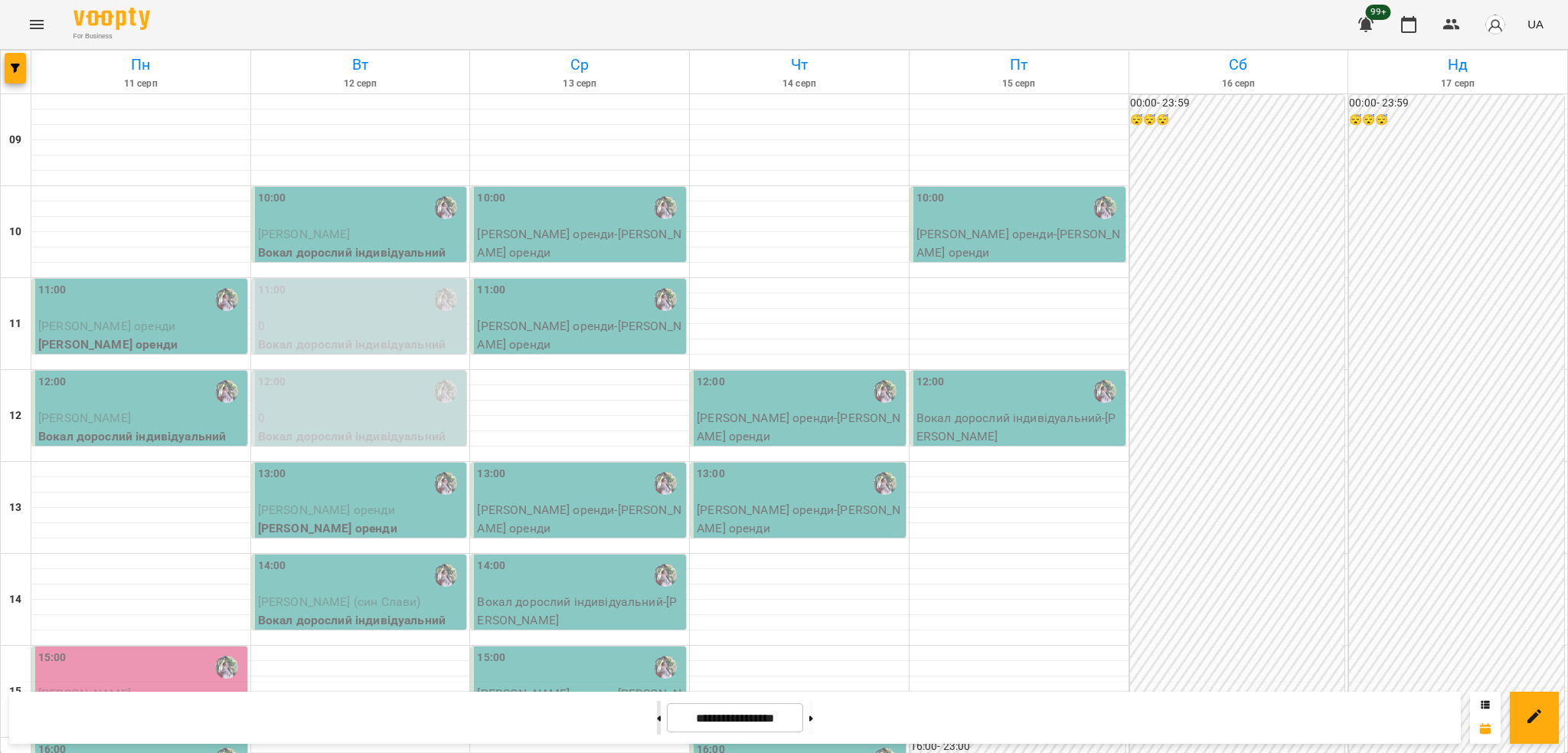
click at [657, 716] on button at bounding box center [659, 718] width 4 height 34
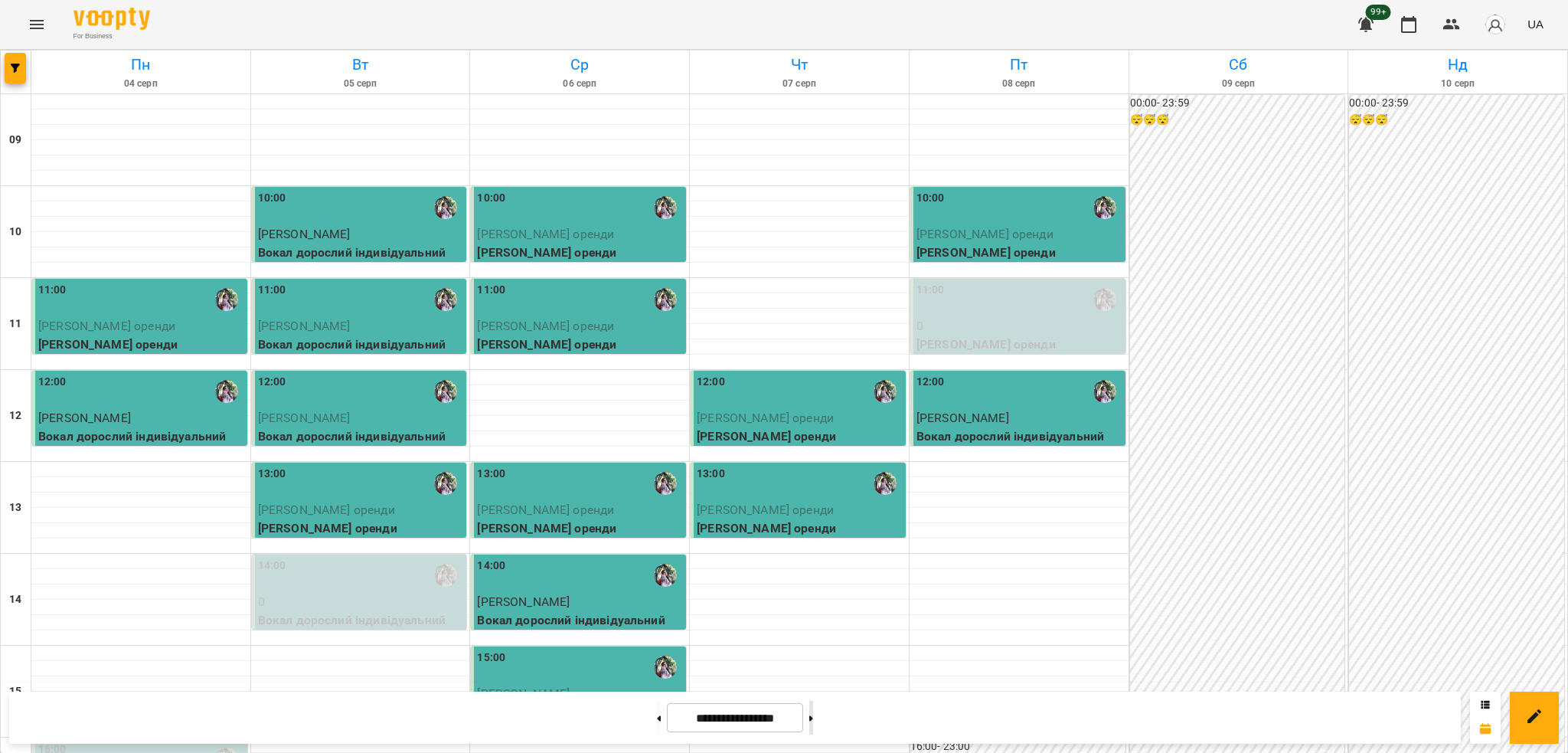
click at [813, 716] on button at bounding box center [811, 718] width 4 height 34
type input "**********"
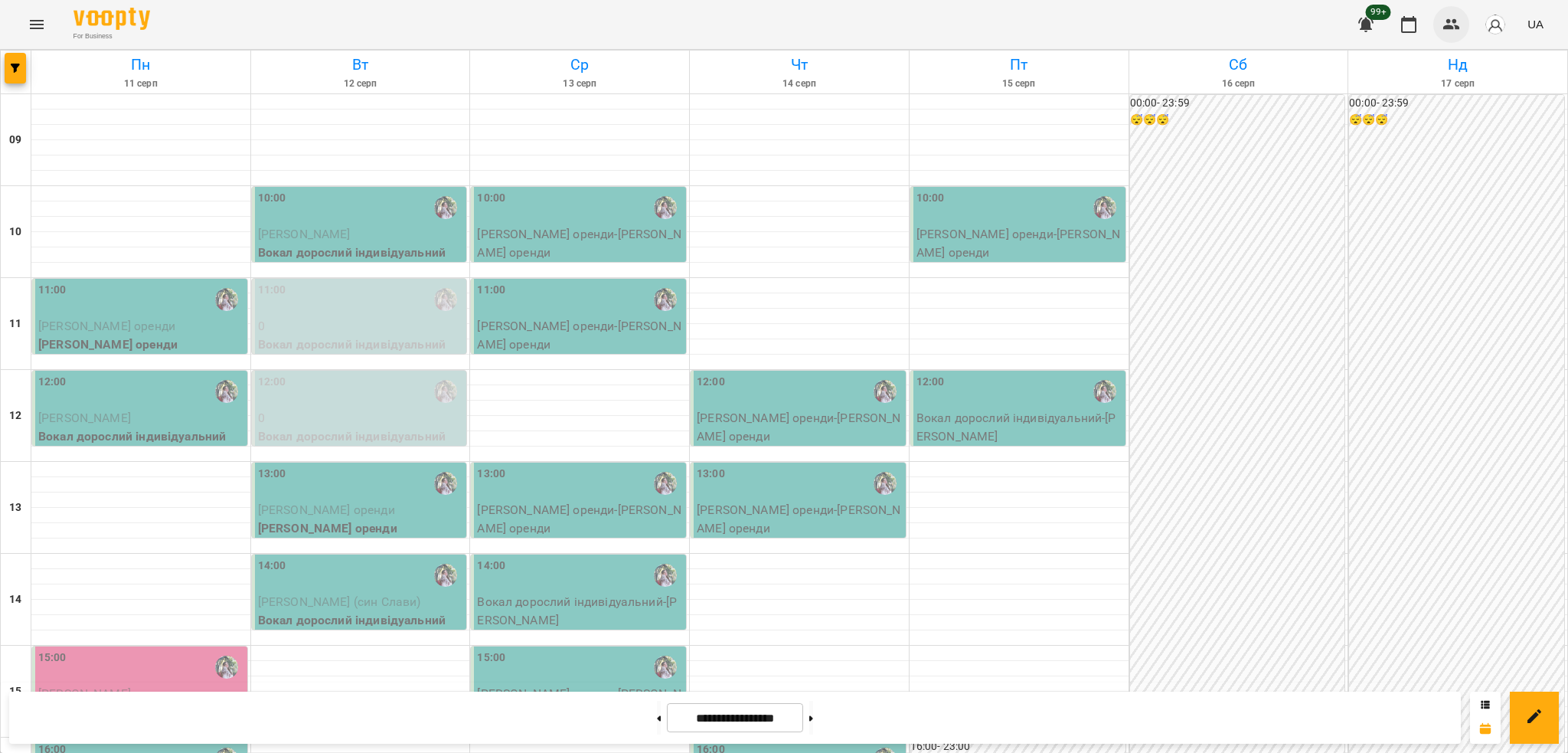
click at [1440, 17] on button "button" at bounding box center [1451, 24] width 37 height 37
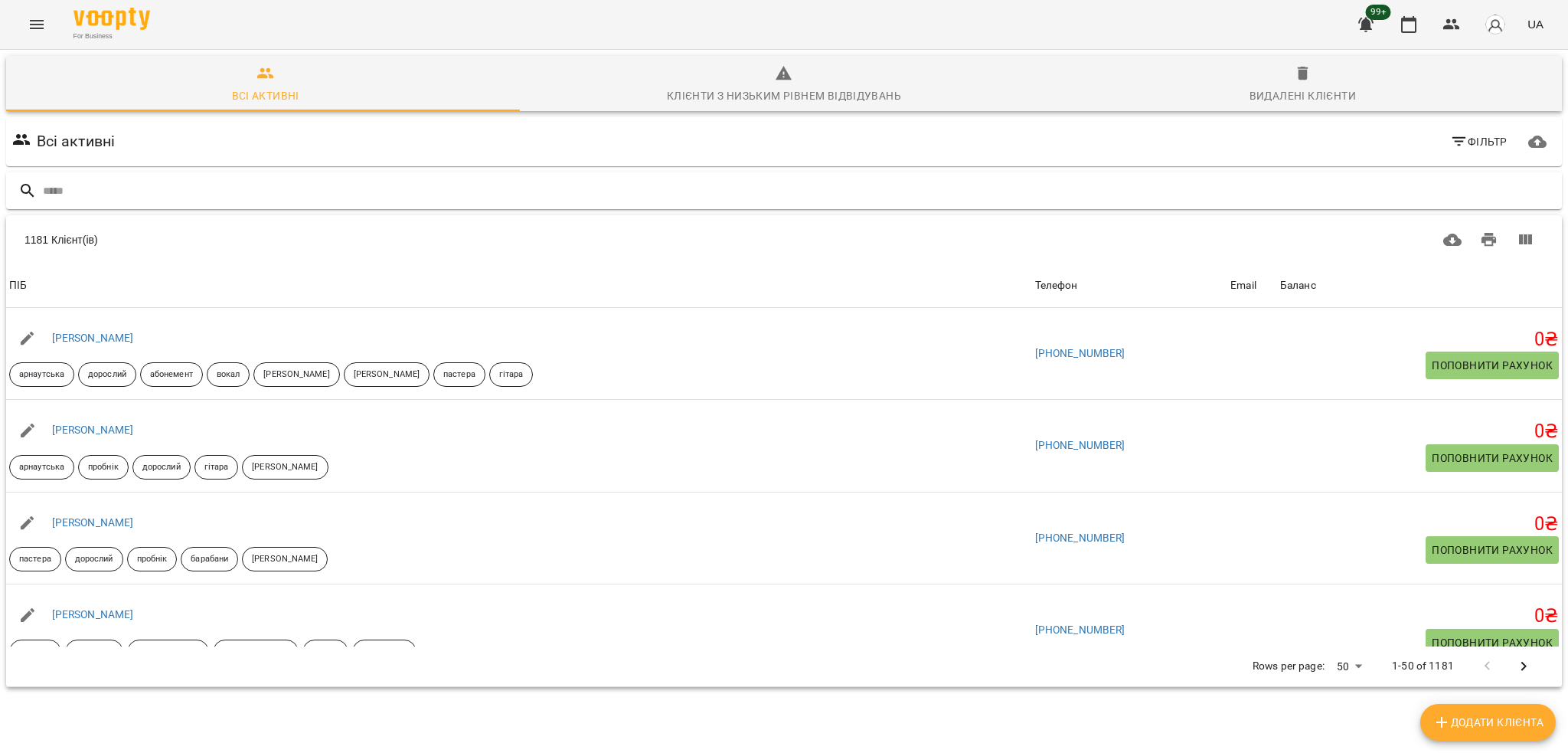
click at [86, 197] on input "text" at bounding box center [799, 191] width 1513 height 26
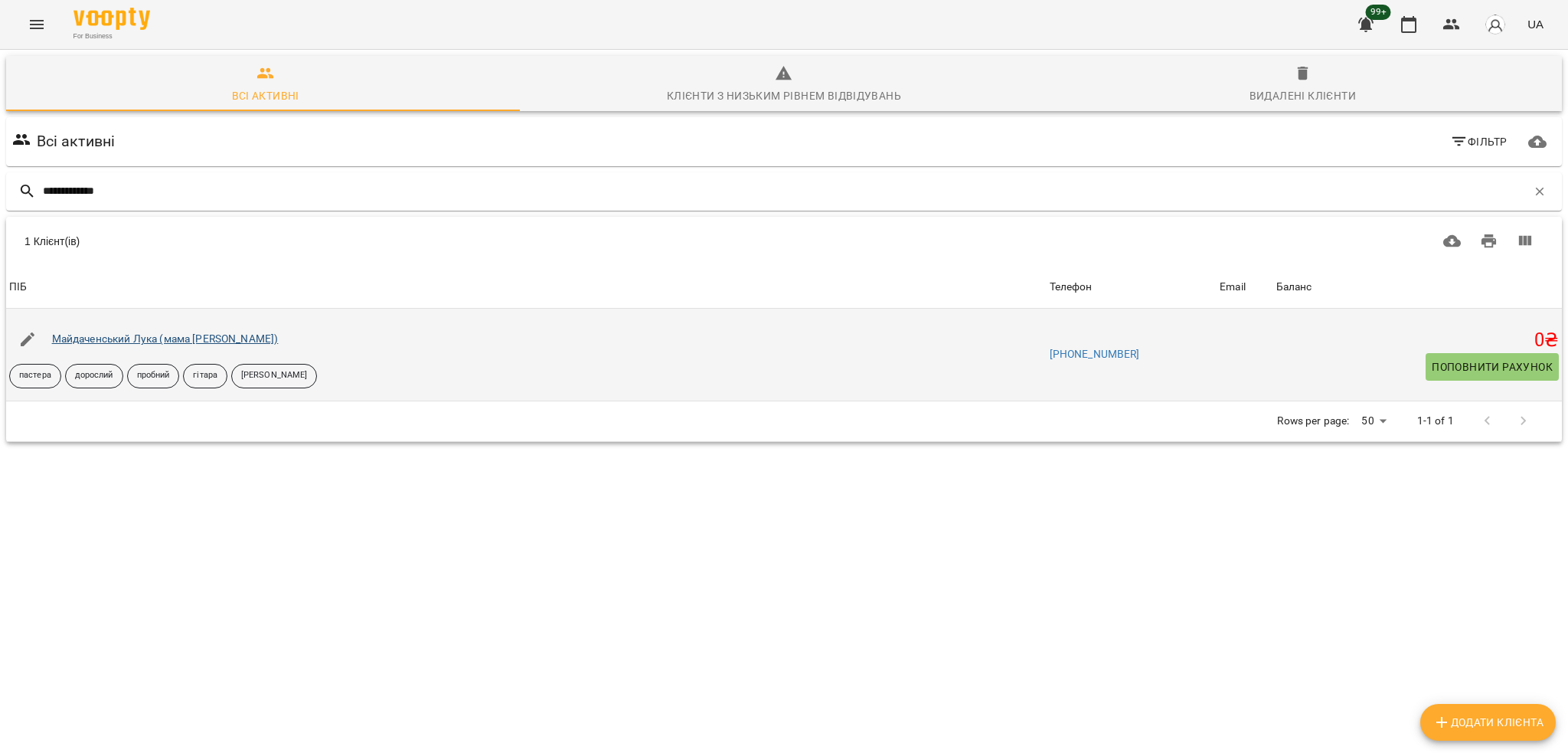
type input "**********"
click at [182, 336] on link "Майдаченський Лука (мама [PERSON_NAME])" at bounding box center [165, 338] width 227 height 12
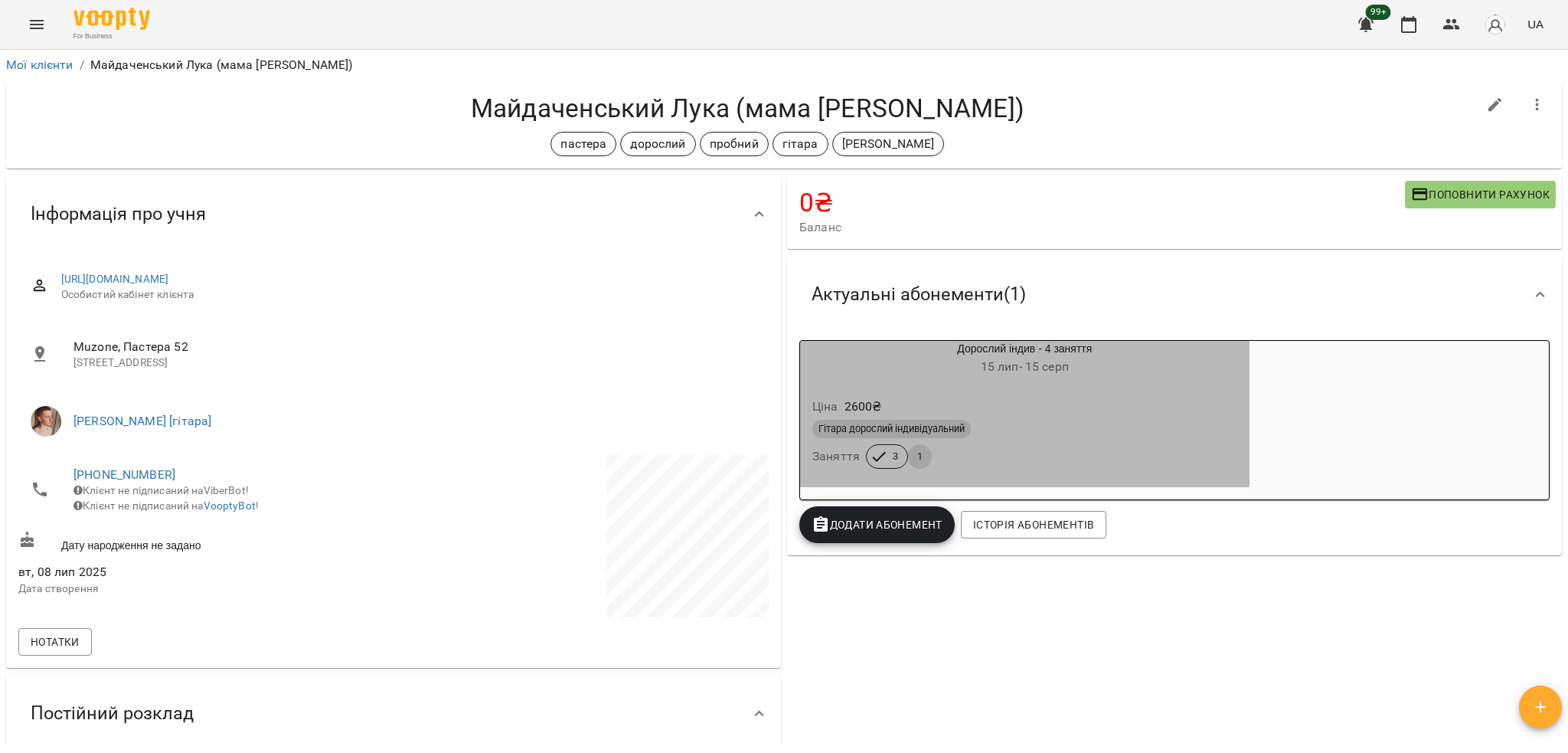
click at [1034, 438] on div "Гітара дорослий індивідуальний" at bounding box center [1025, 429] width 425 height 18
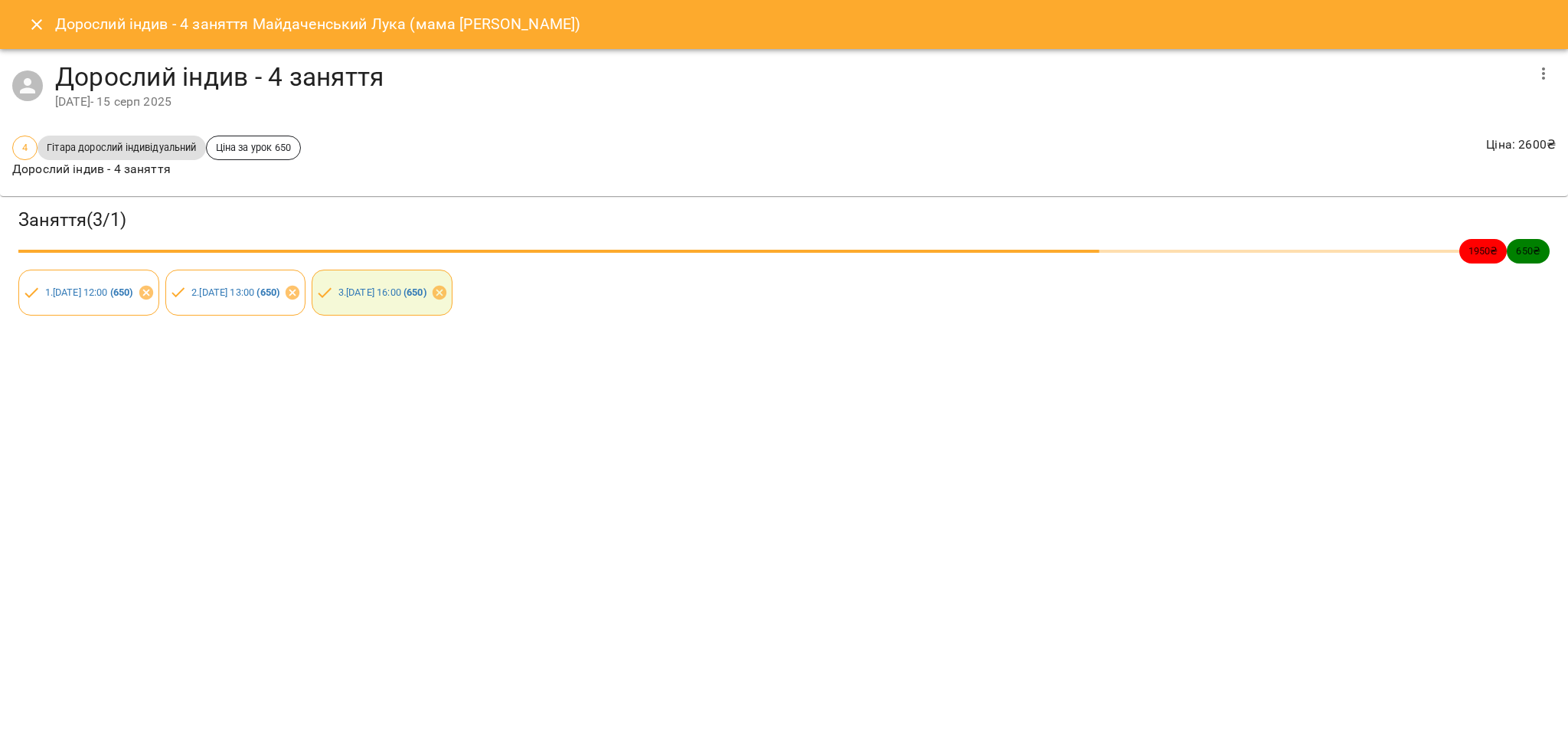
click at [32, 26] on icon "Close" at bounding box center [37, 25] width 18 height 18
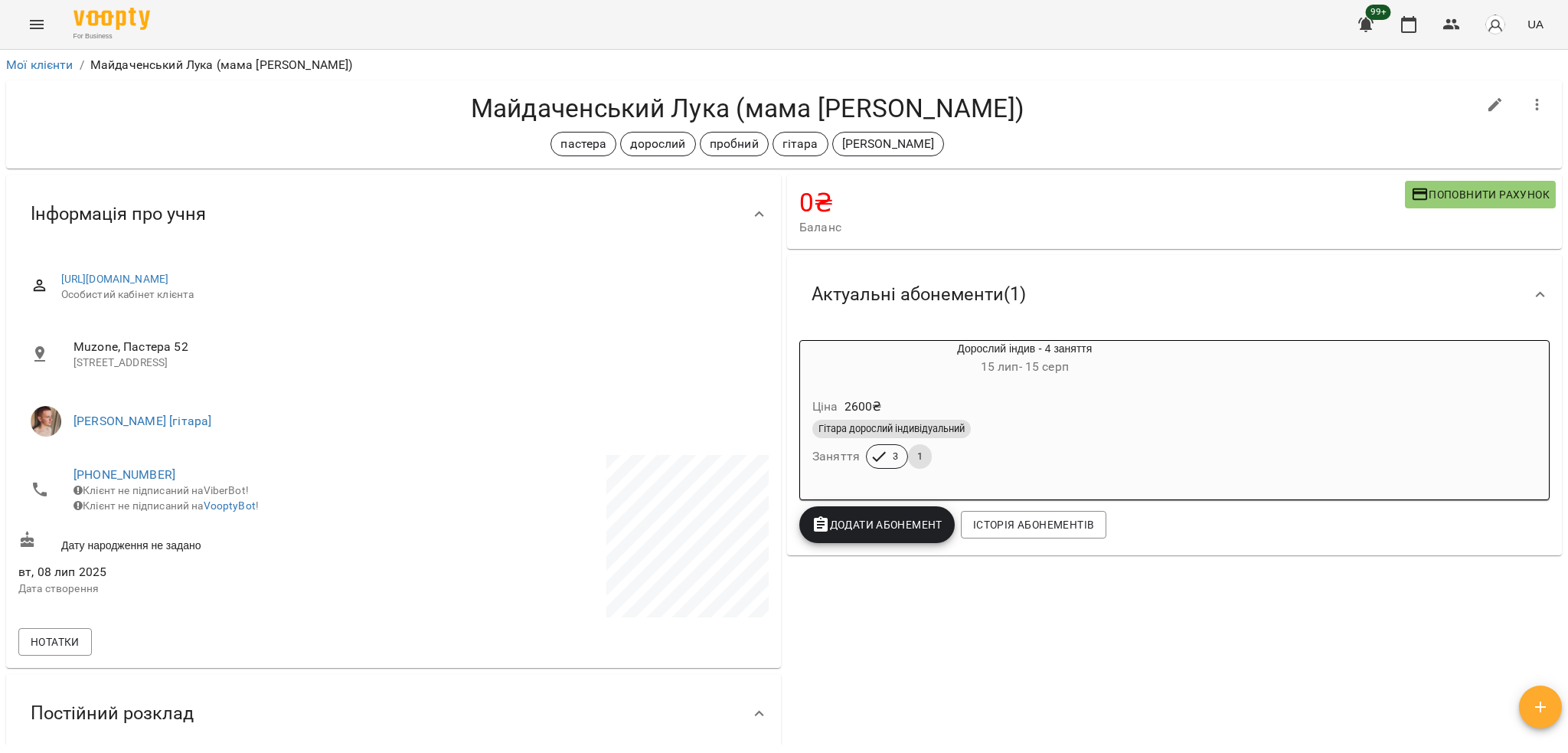
click at [499, 107] on h4 "Майдаченський Лука (мама [PERSON_NAME])" at bounding box center [747, 109] width 1459 height 31
click at [498, 107] on h4 "Майдаченський Лука (мама [PERSON_NAME])" at bounding box center [747, 109] width 1459 height 31
copy h4 "Майдаченський"
click at [1215, 137] on div "пастера дорослий пробний гітара михайло" at bounding box center [747, 144] width 1459 height 25
click at [1388, 25] on div "99+ UA" at bounding box center [1449, 25] width 202 height 40
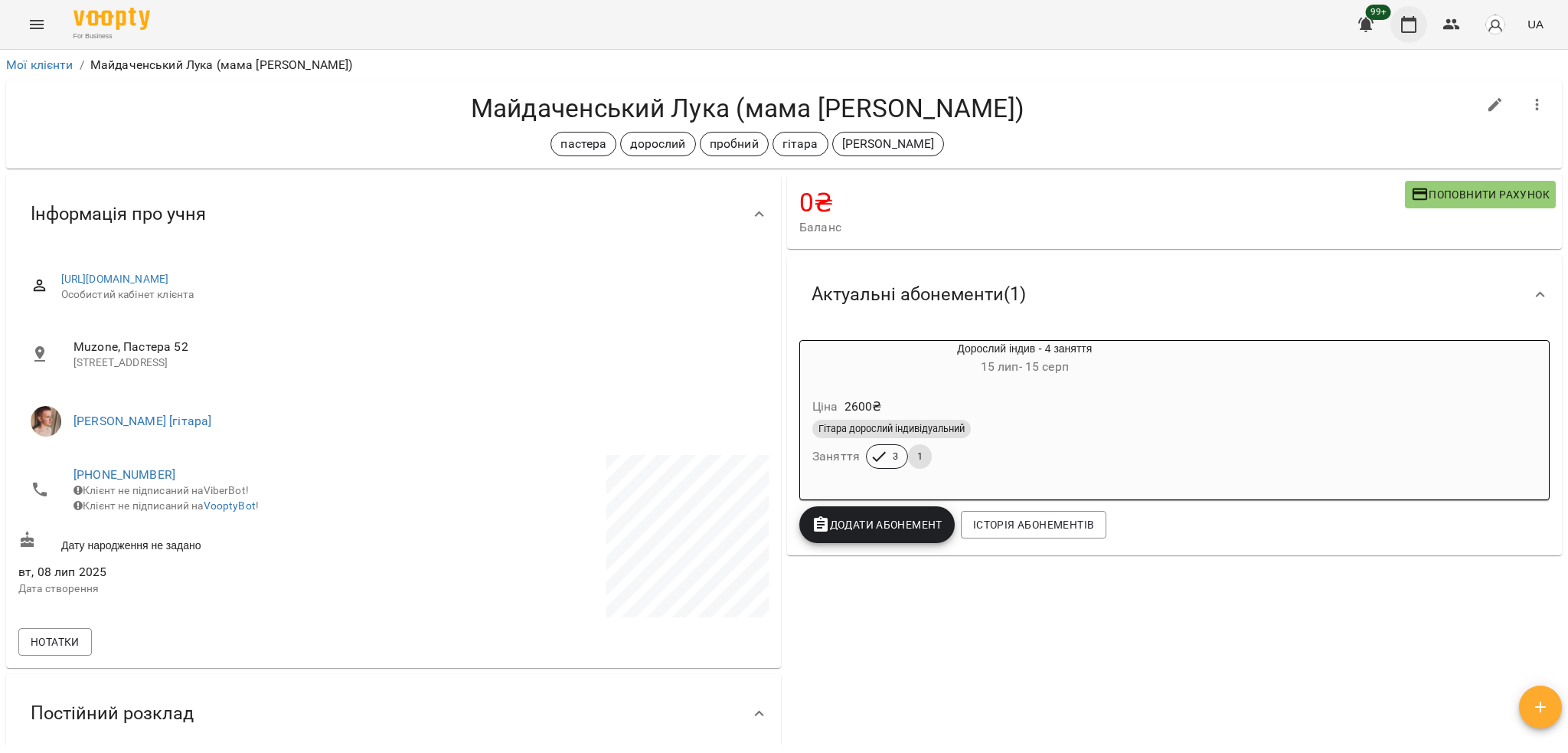
click at [1398, 18] on button "button" at bounding box center [1408, 24] width 37 height 37
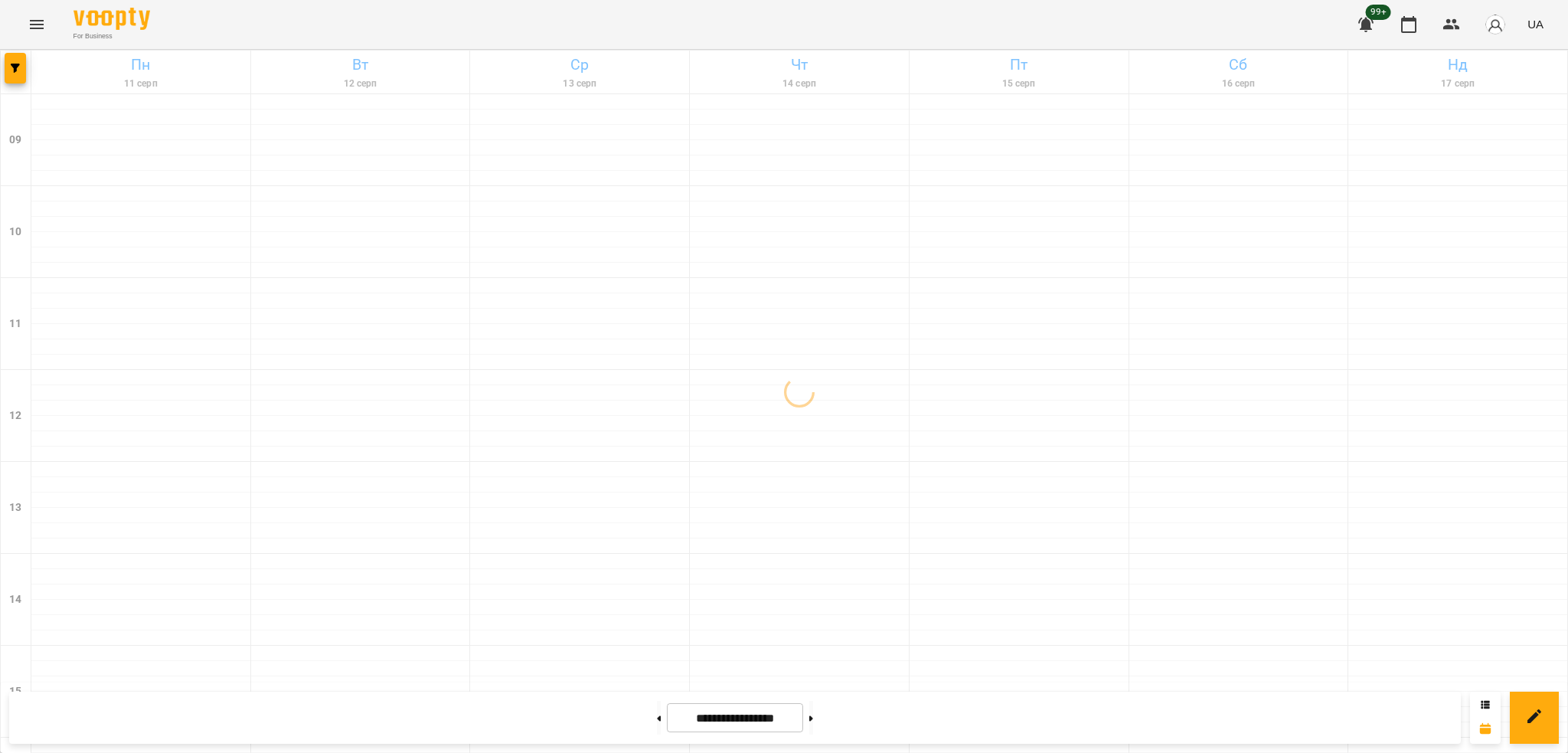
click at [20, 49] on div "For Business 99+ UA" at bounding box center [784, 25] width 1568 height 49
click at [25, 54] on button "button" at bounding box center [16, 67] width 21 height 30
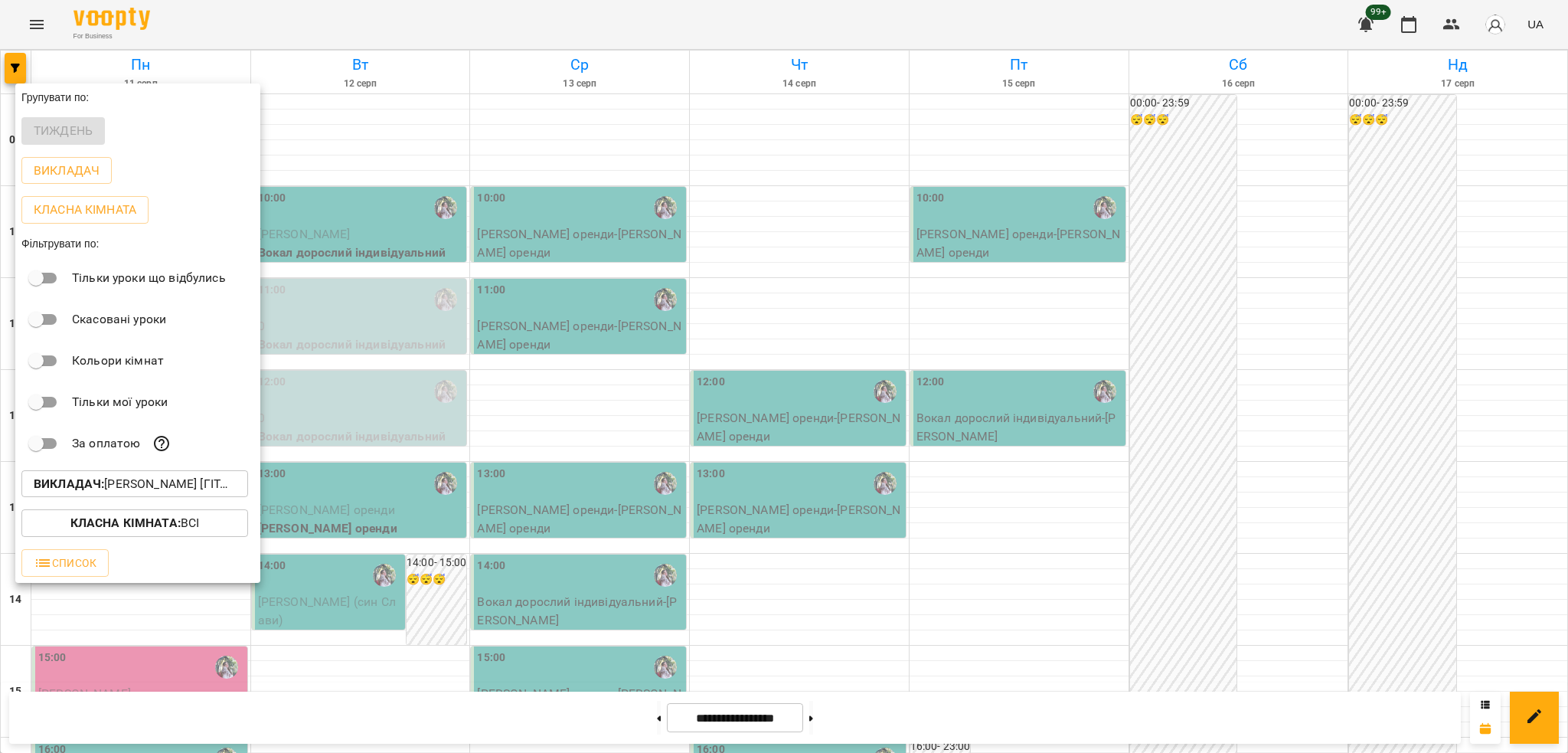
click at [177, 493] on p "Викладач : Антон [гітара],Ткач Христя [вокал]" at bounding box center [135, 484] width 202 height 18
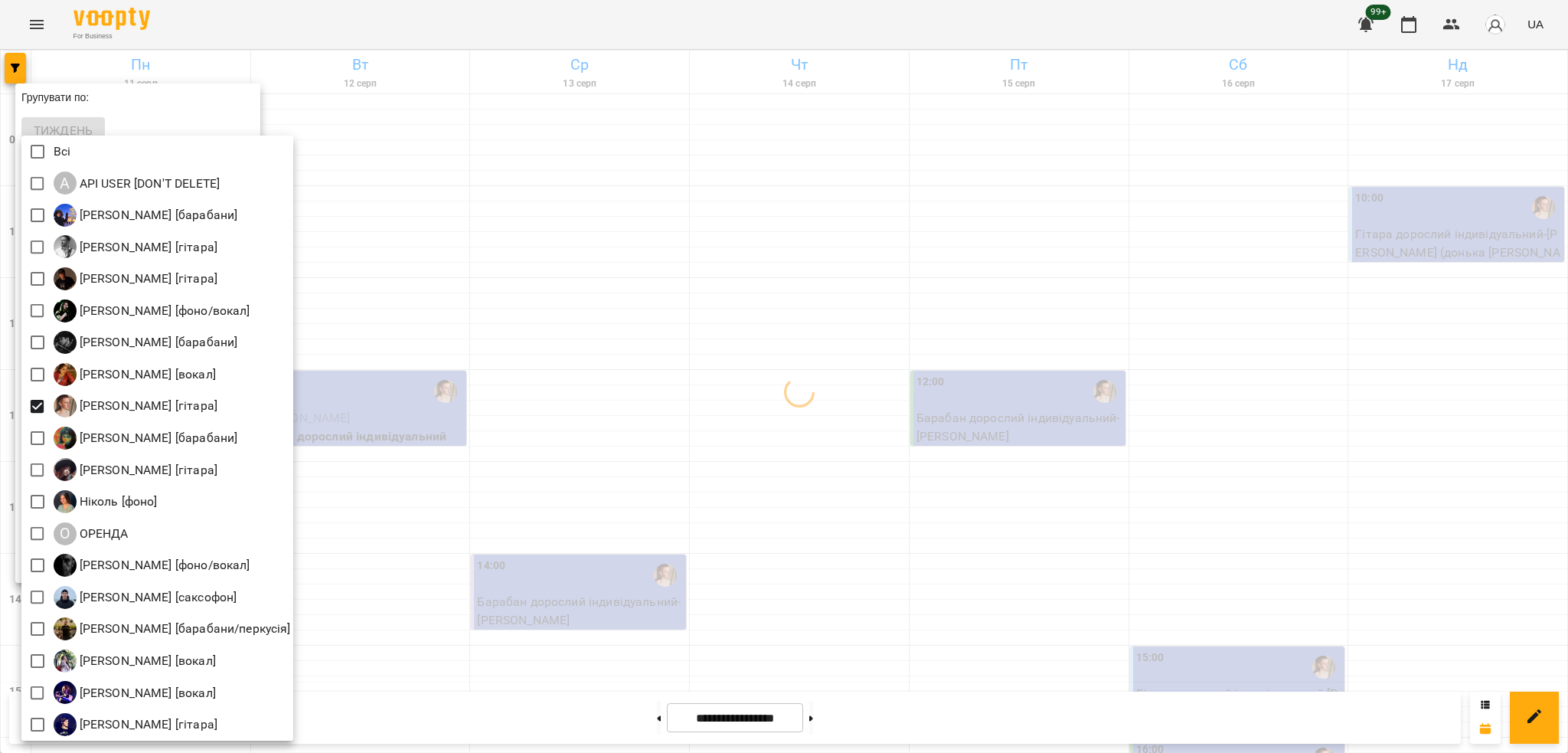
click at [410, 313] on div at bounding box center [784, 376] width 1568 height 753
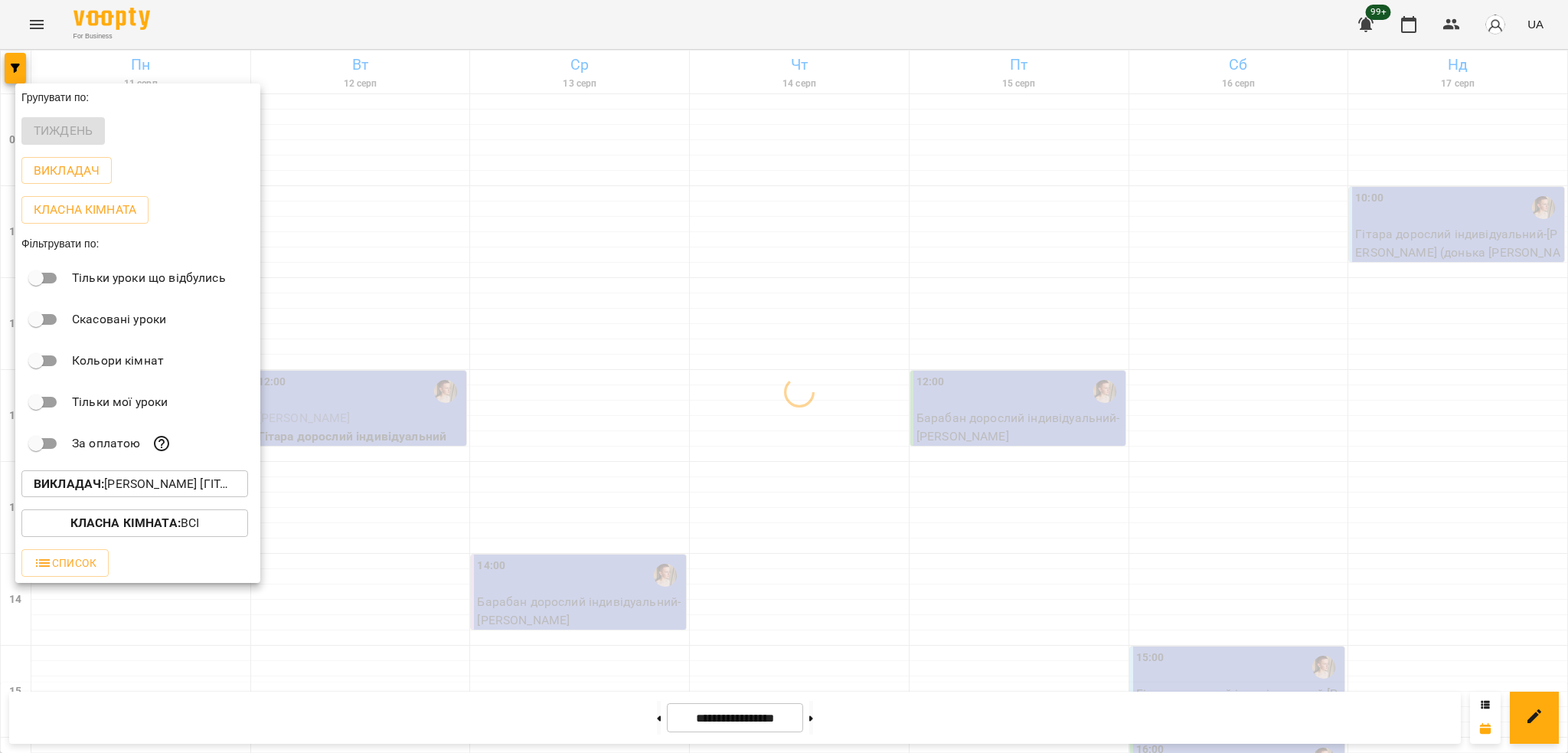
click at [351, 326] on div at bounding box center [784, 376] width 1568 height 753
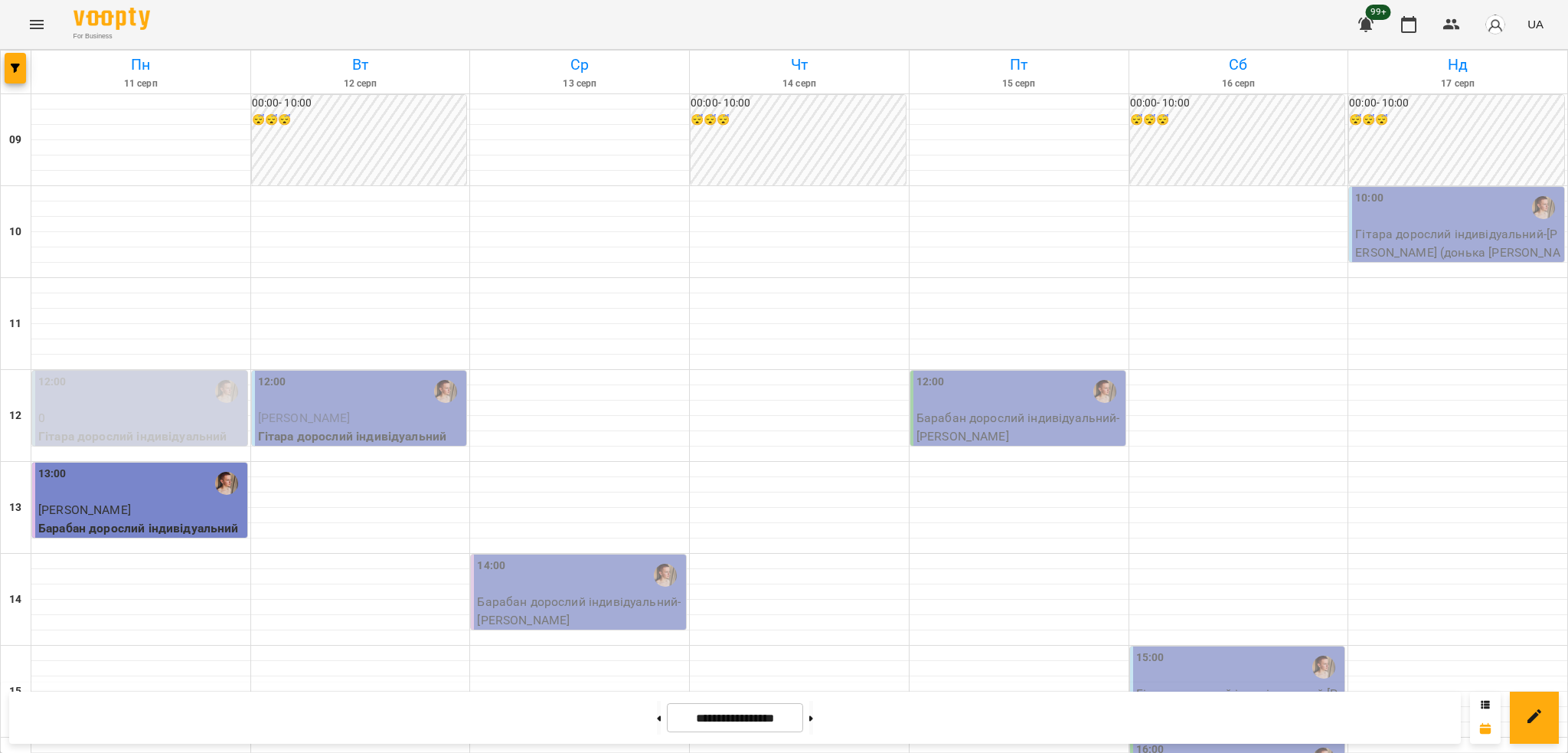
scroll to position [204, 0]
click at [116, 409] on p "0" at bounding box center [141, 418] width 206 height 18
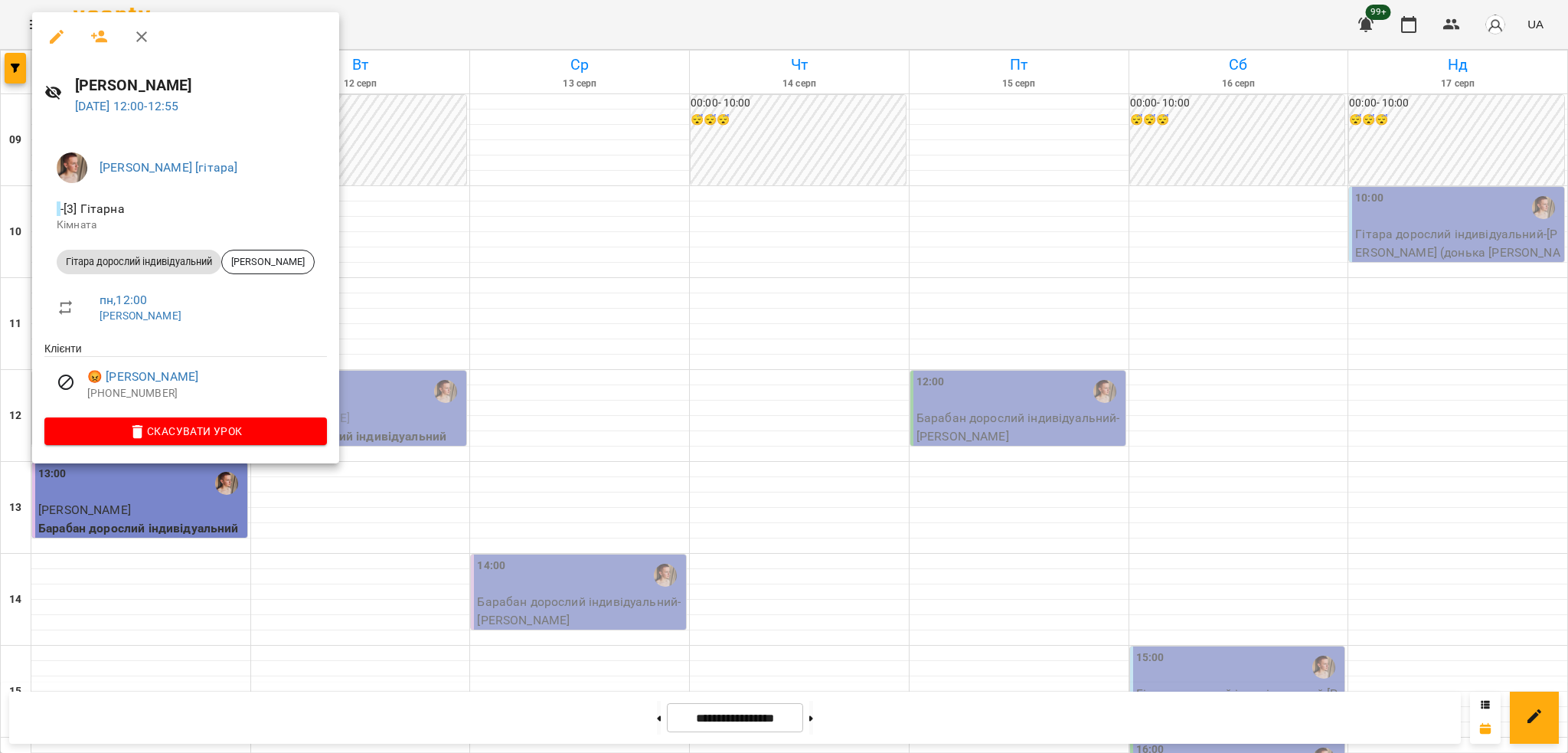
click at [411, 324] on div at bounding box center [784, 376] width 1568 height 753
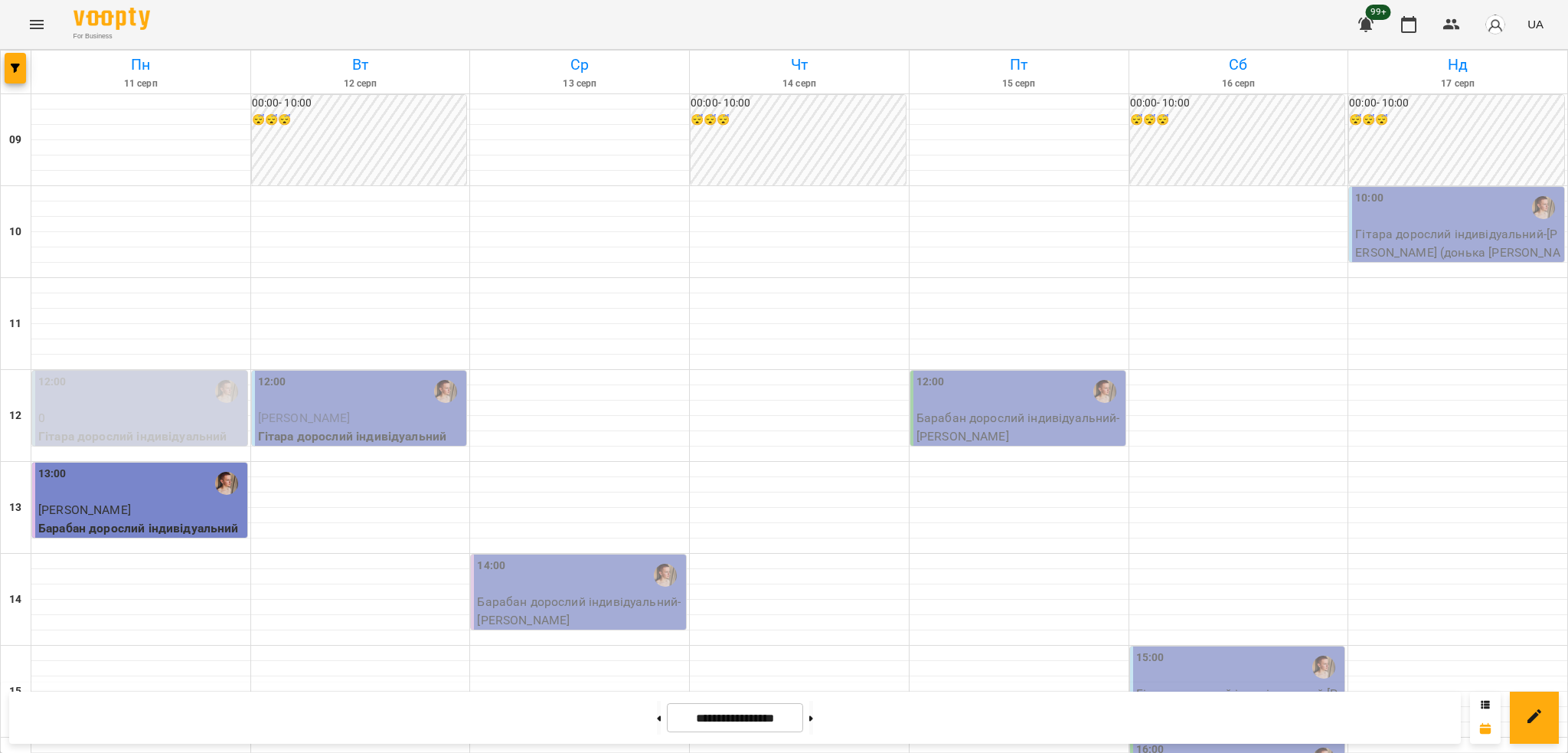
click at [84, 409] on p "0" at bounding box center [141, 418] width 206 height 18
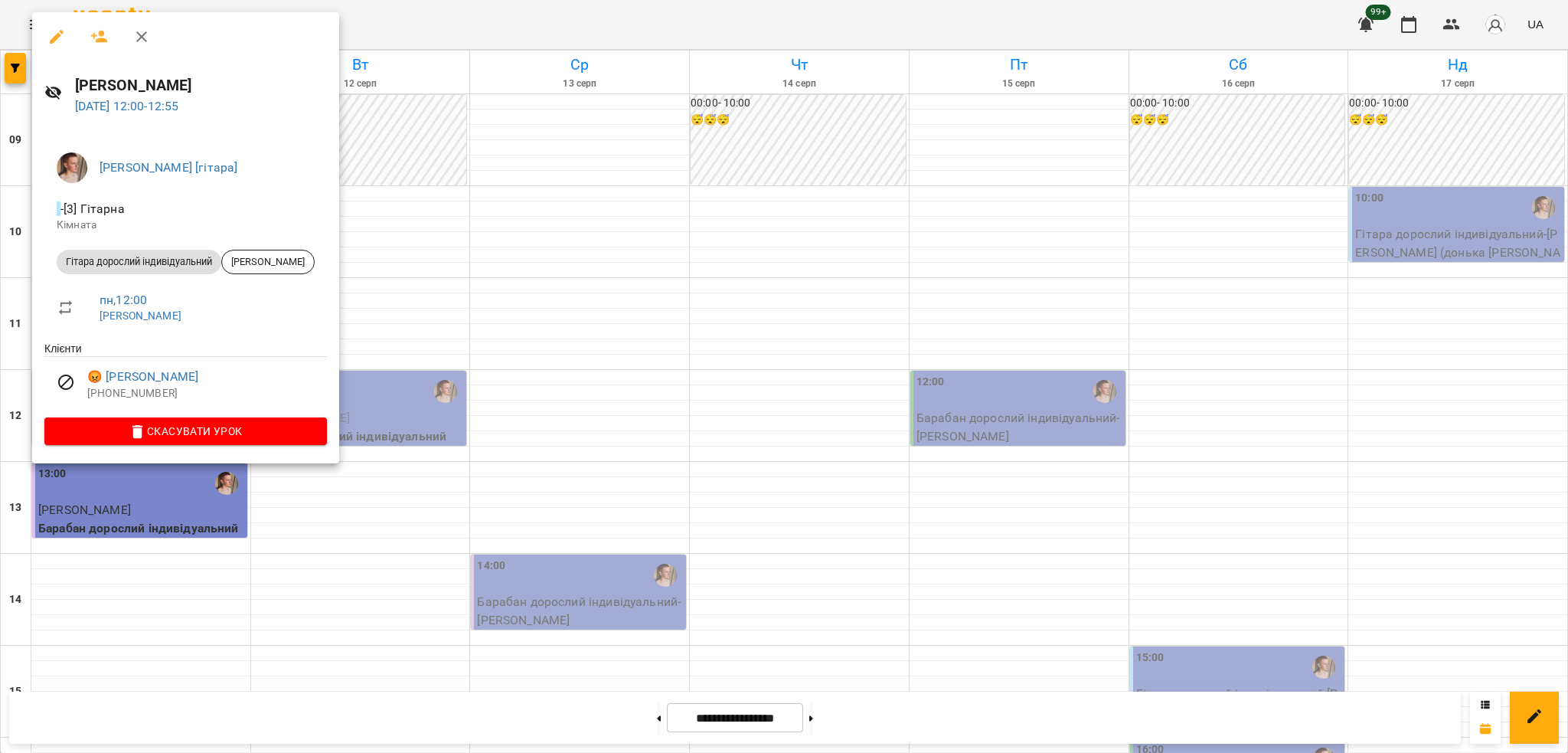
click at [429, 295] on div at bounding box center [784, 376] width 1568 height 753
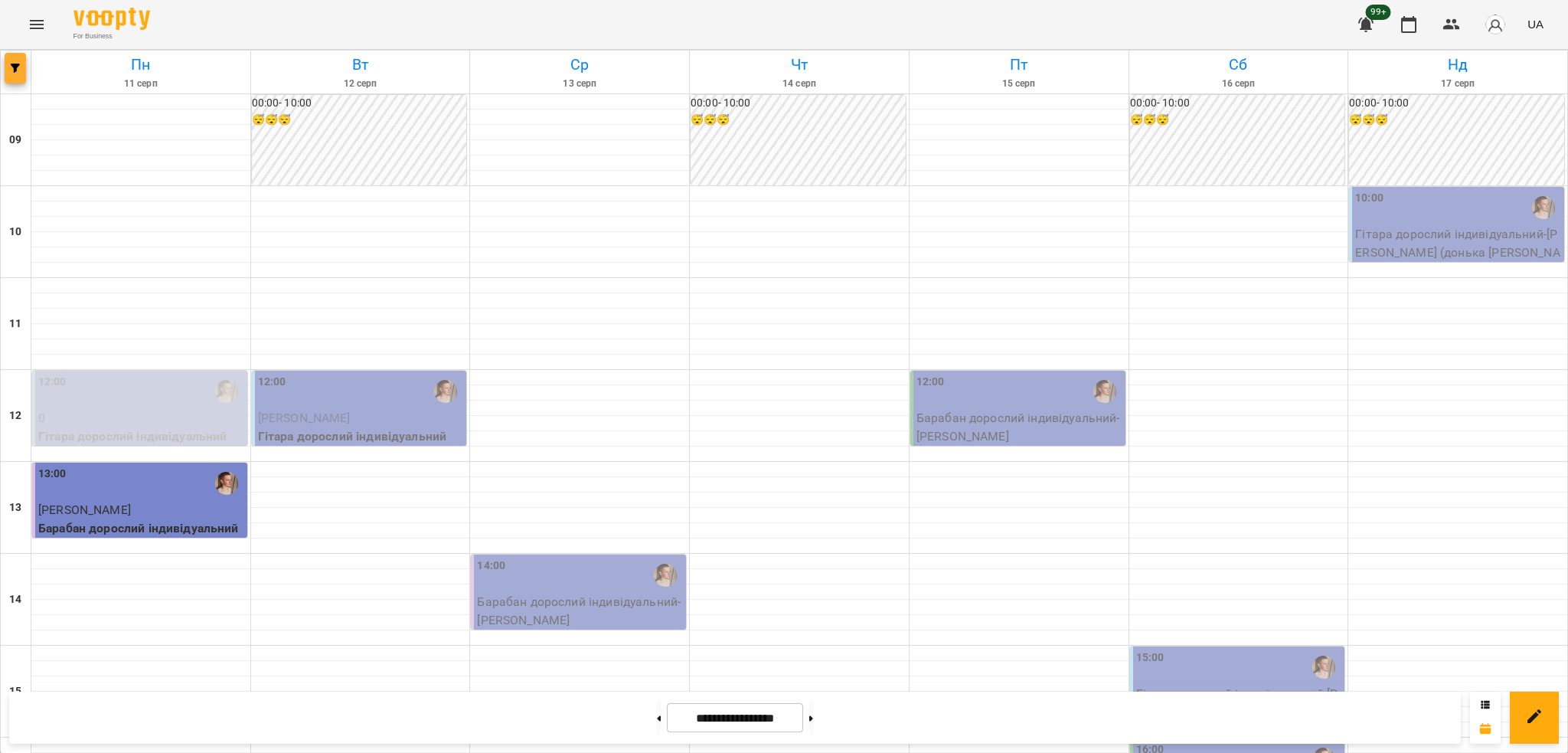
click at [17, 69] on icon "button" at bounding box center [15, 67] width 9 height 9
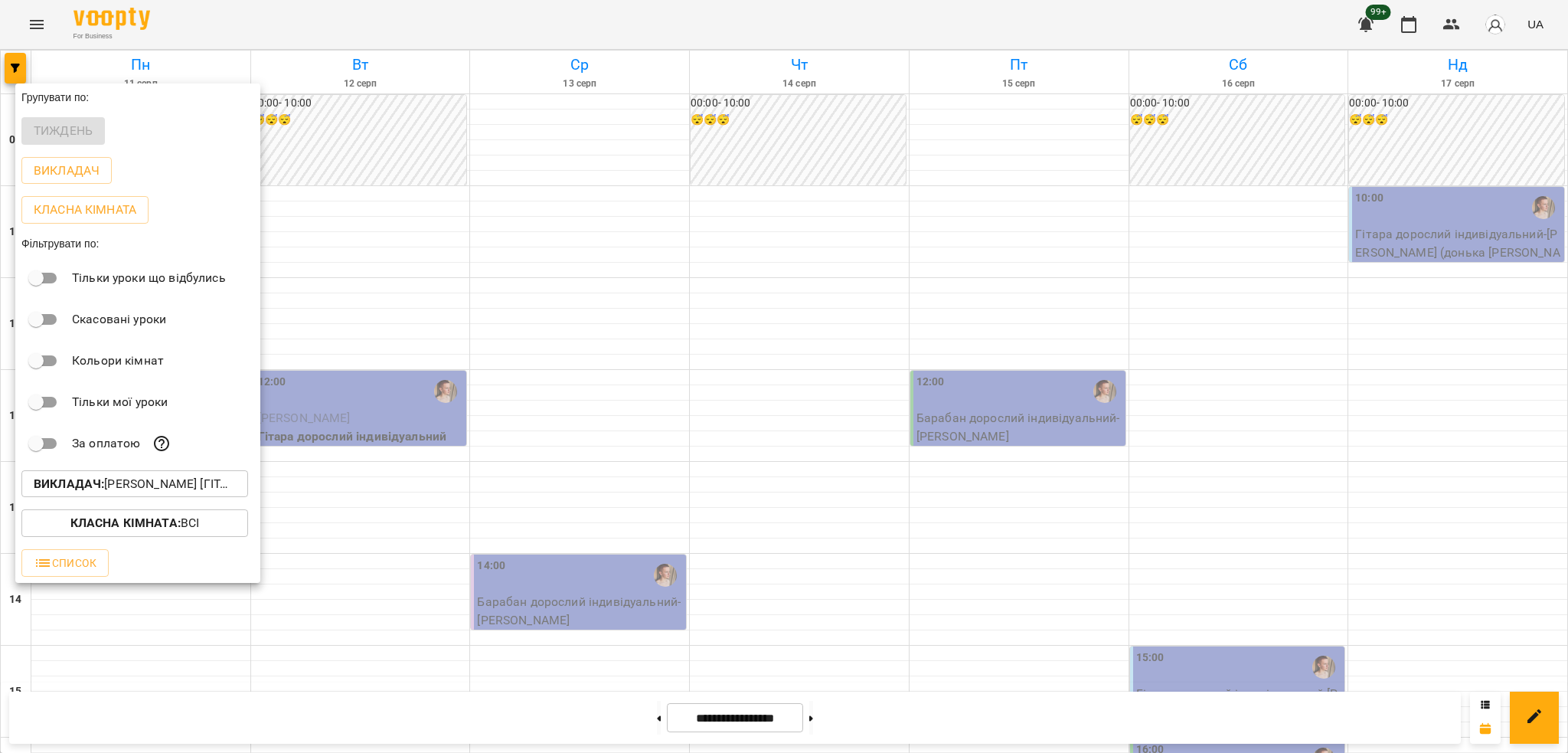
click at [171, 485] on p "Викладач : Михайло [гітара]" at bounding box center [135, 484] width 202 height 18
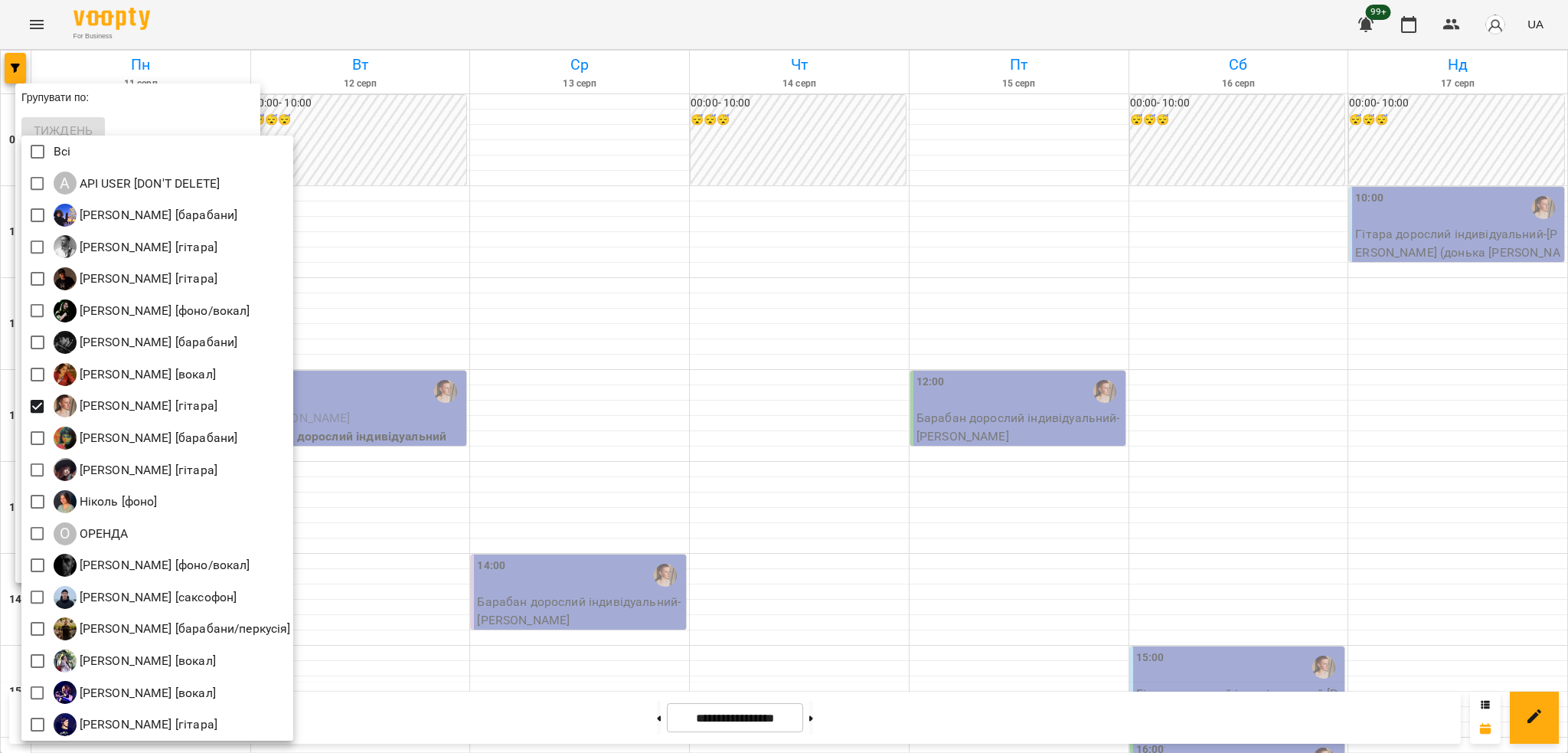
click at [614, 184] on div at bounding box center [784, 376] width 1568 height 753
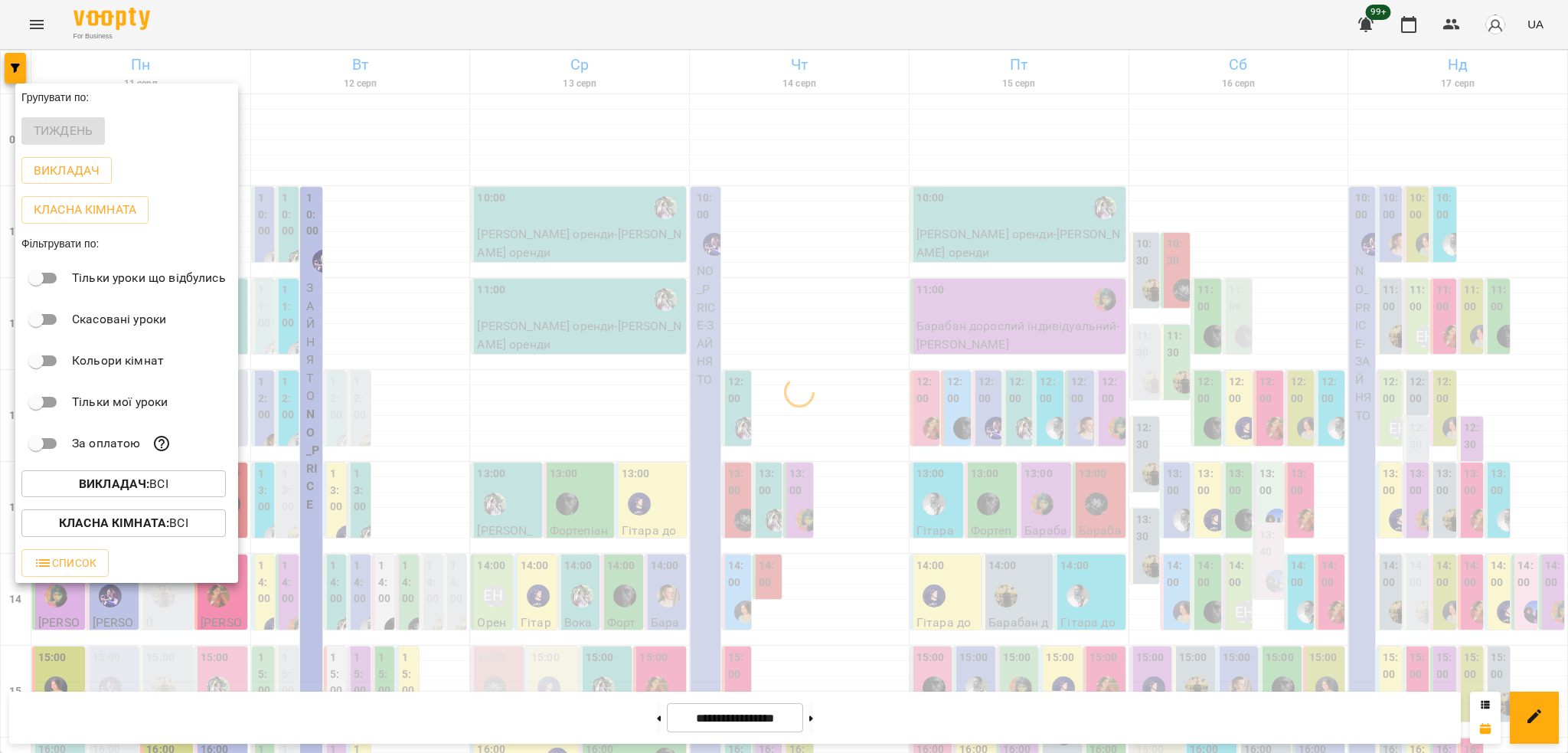
click at [128, 524] on b "Класна кімната :" at bounding box center [114, 523] width 110 height 15
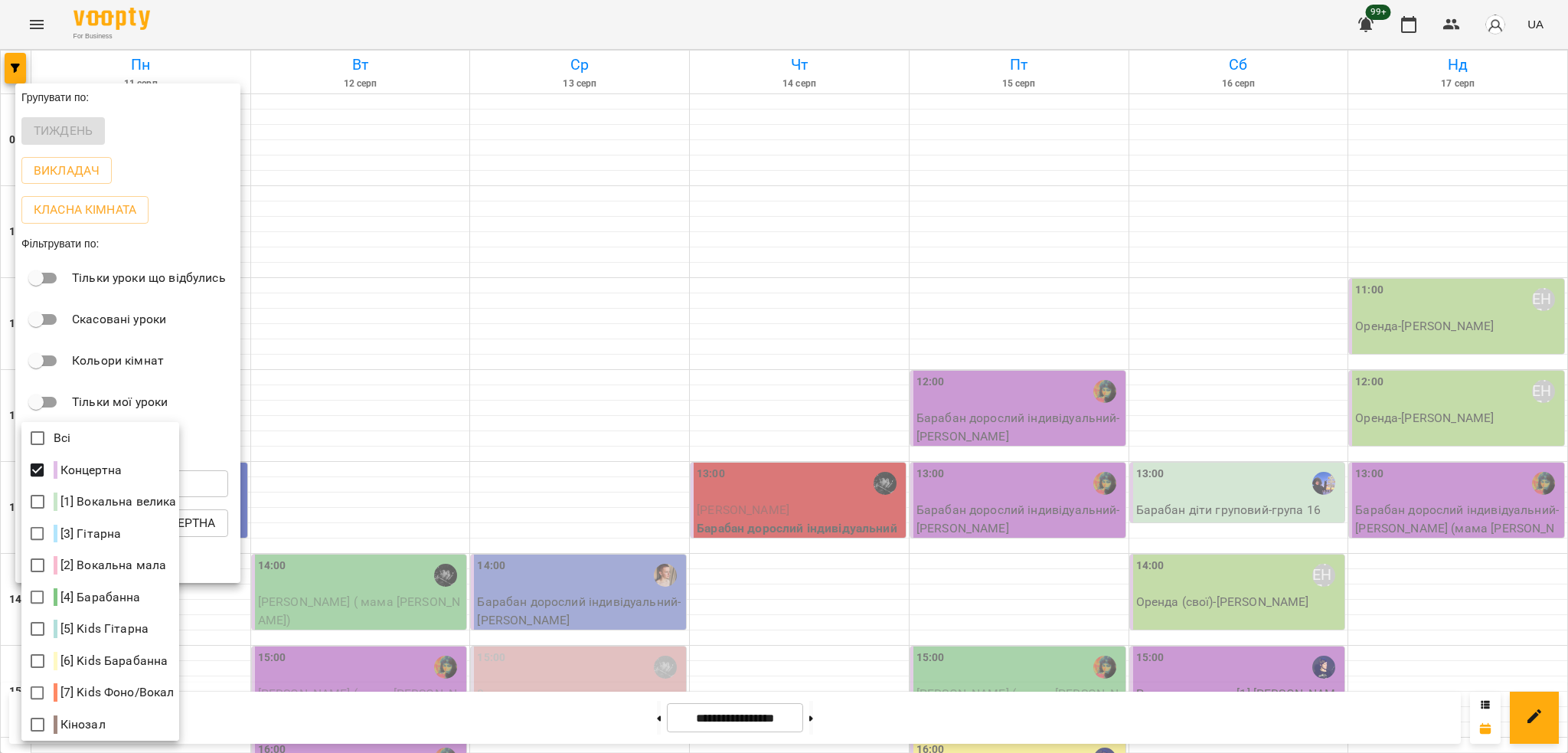
click at [460, 332] on div at bounding box center [784, 376] width 1568 height 753
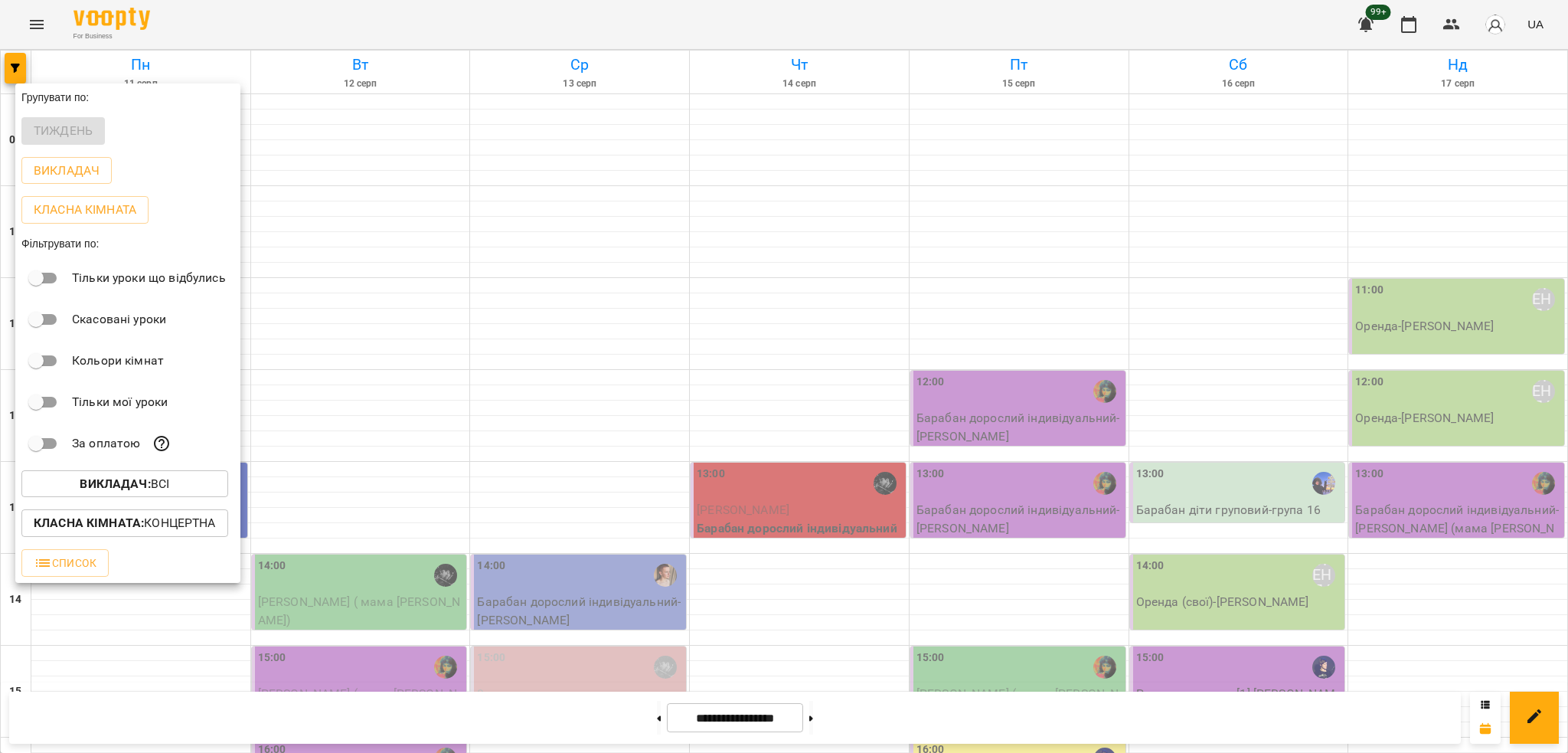
click at [304, 318] on div at bounding box center [784, 376] width 1568 height 753
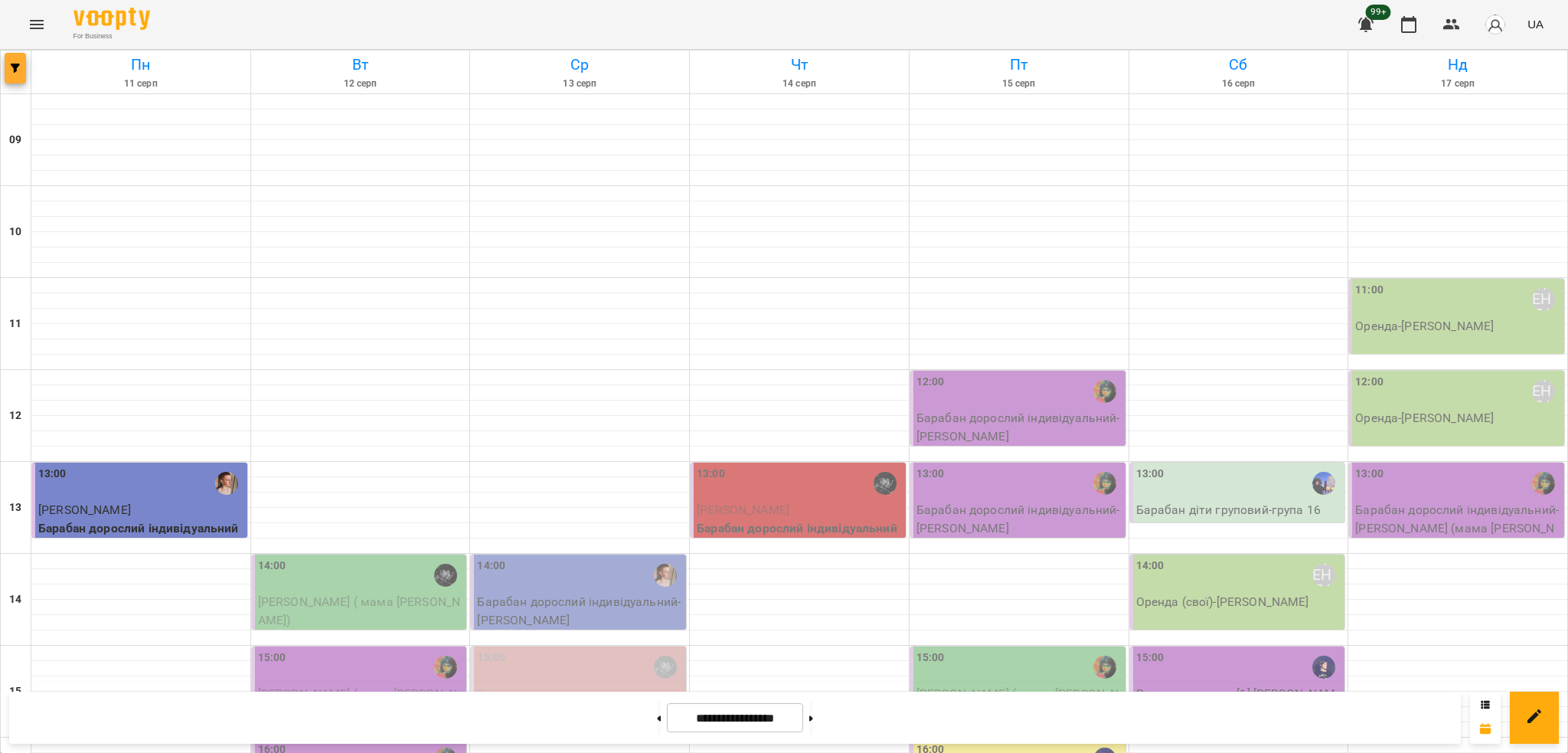
click at [19, 77] on button "button" at bounding box center [16, 67] width 21 height 30
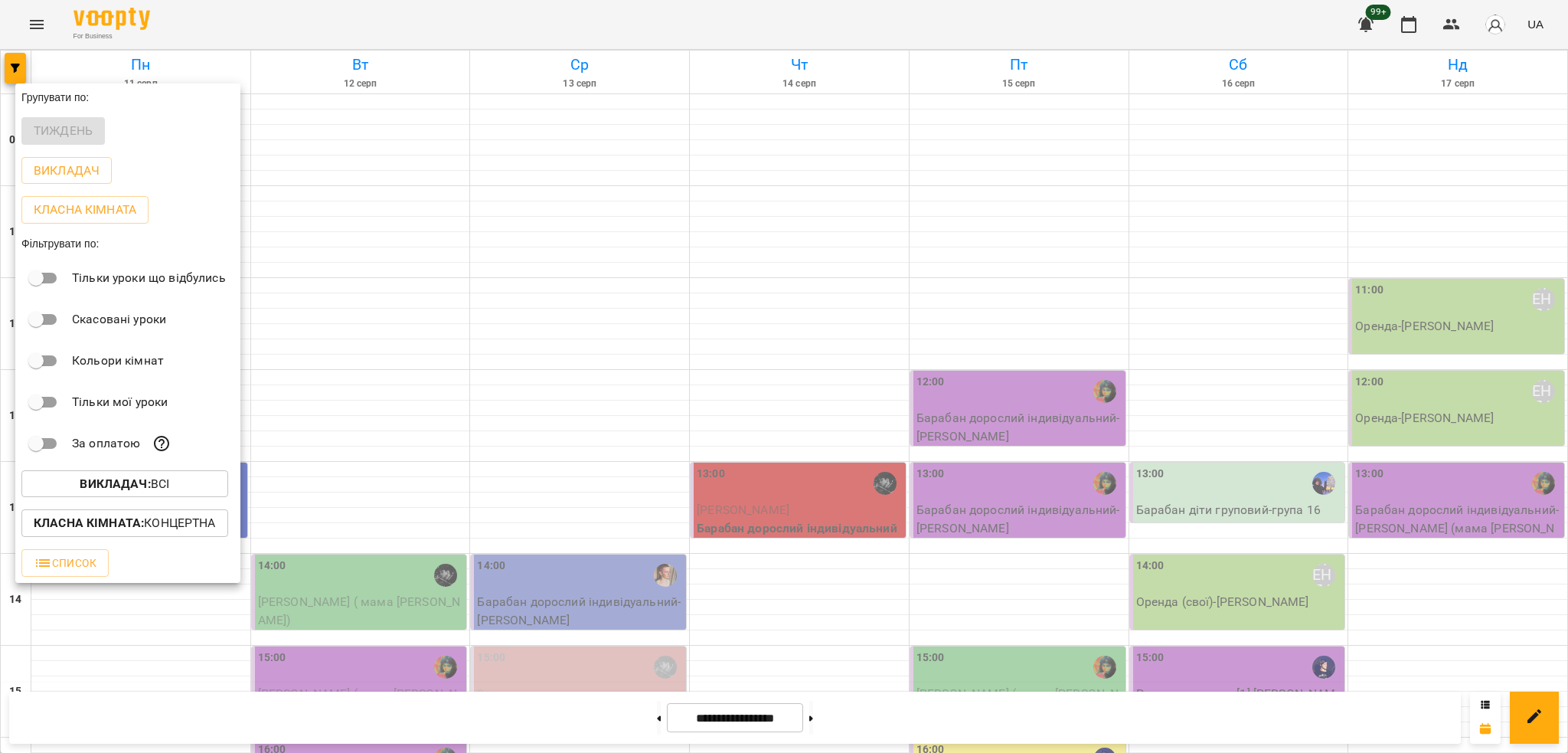
click at [179, 516] on button "Класна кімната : Концертна" at bounding box center [124, 523] width 206 height 28
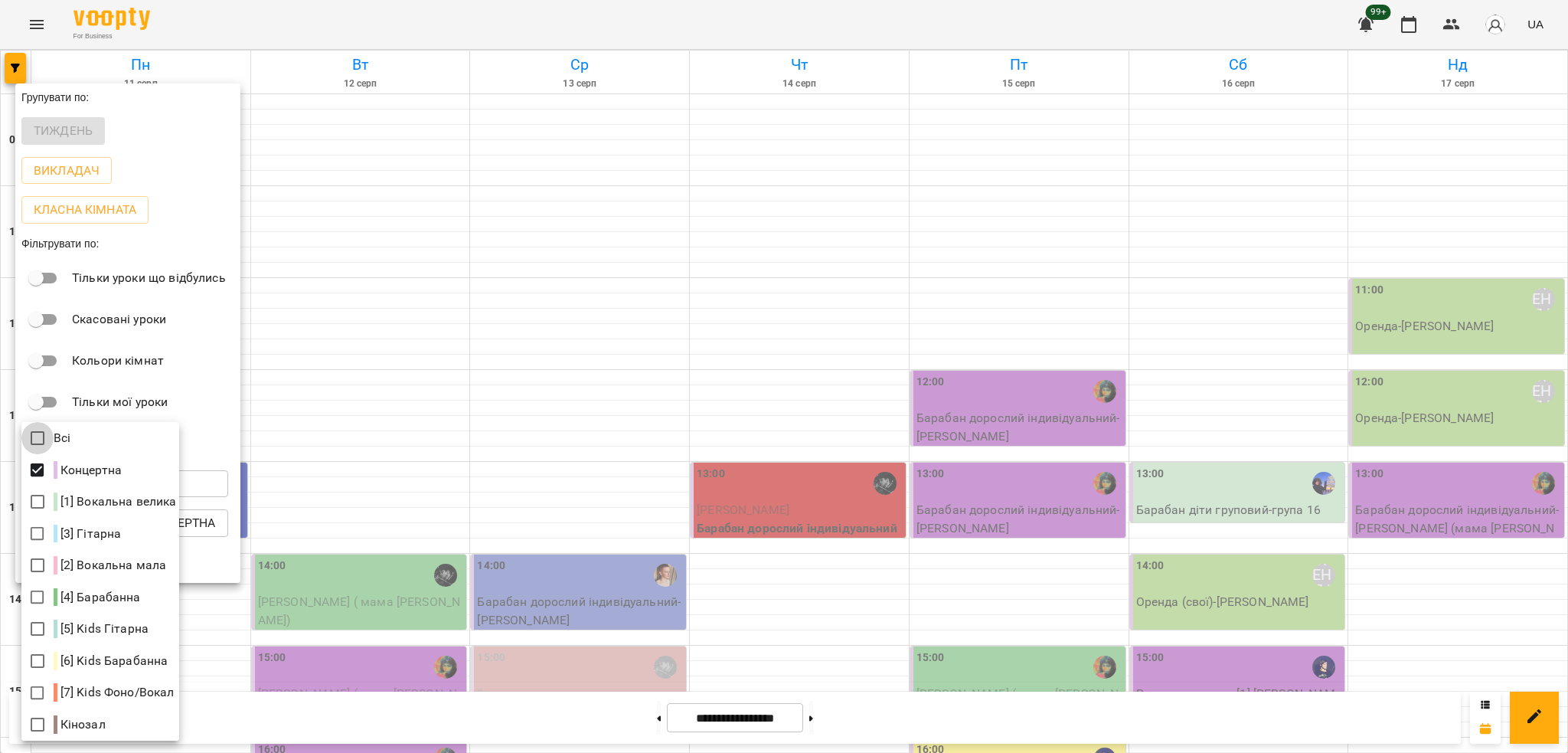
click at [360, 446] on div at bounding box center [784, 376] width 1568 height 753
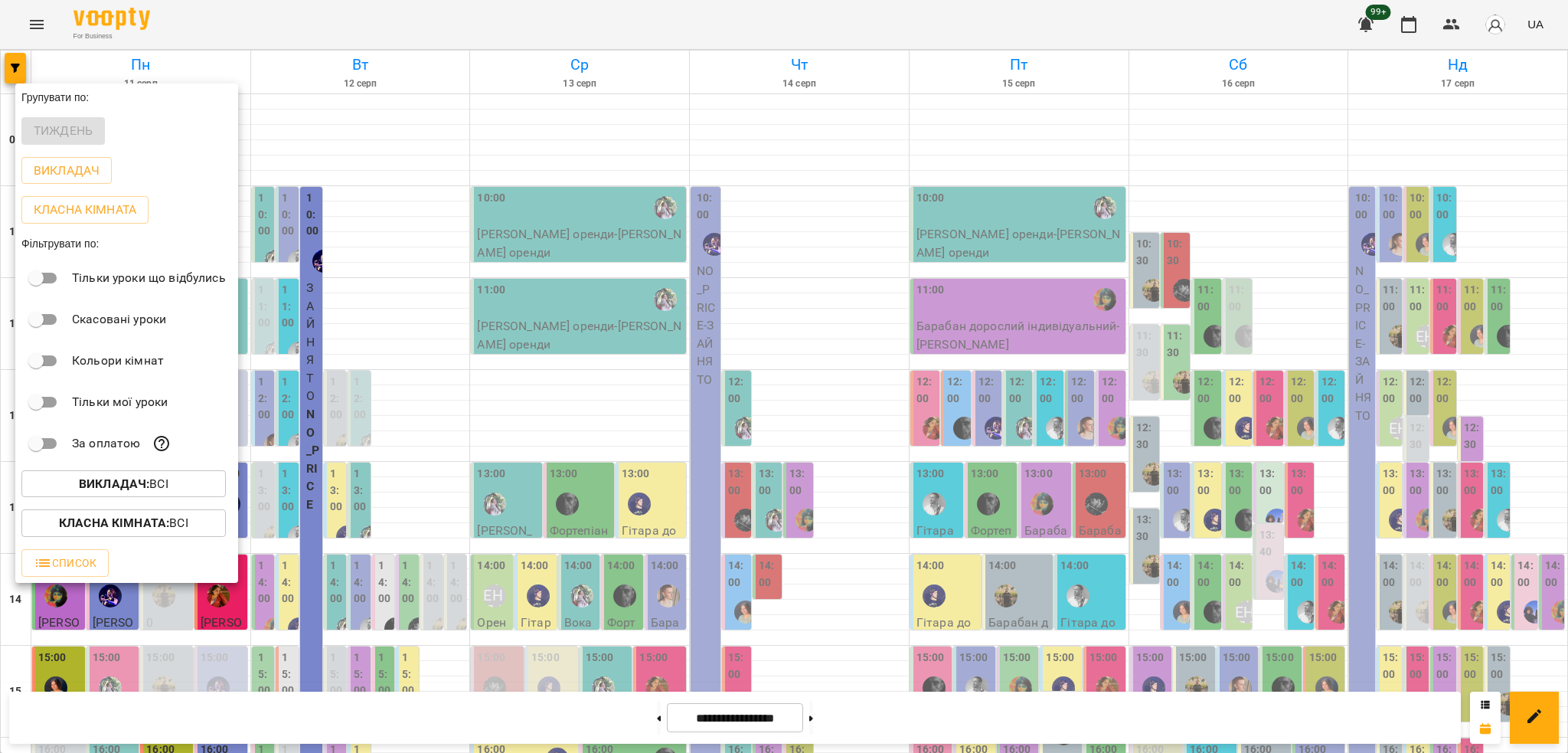
click at [163, 492] on p "Викладач : Всі" at bounding box center [123, 484] width 90 height 18
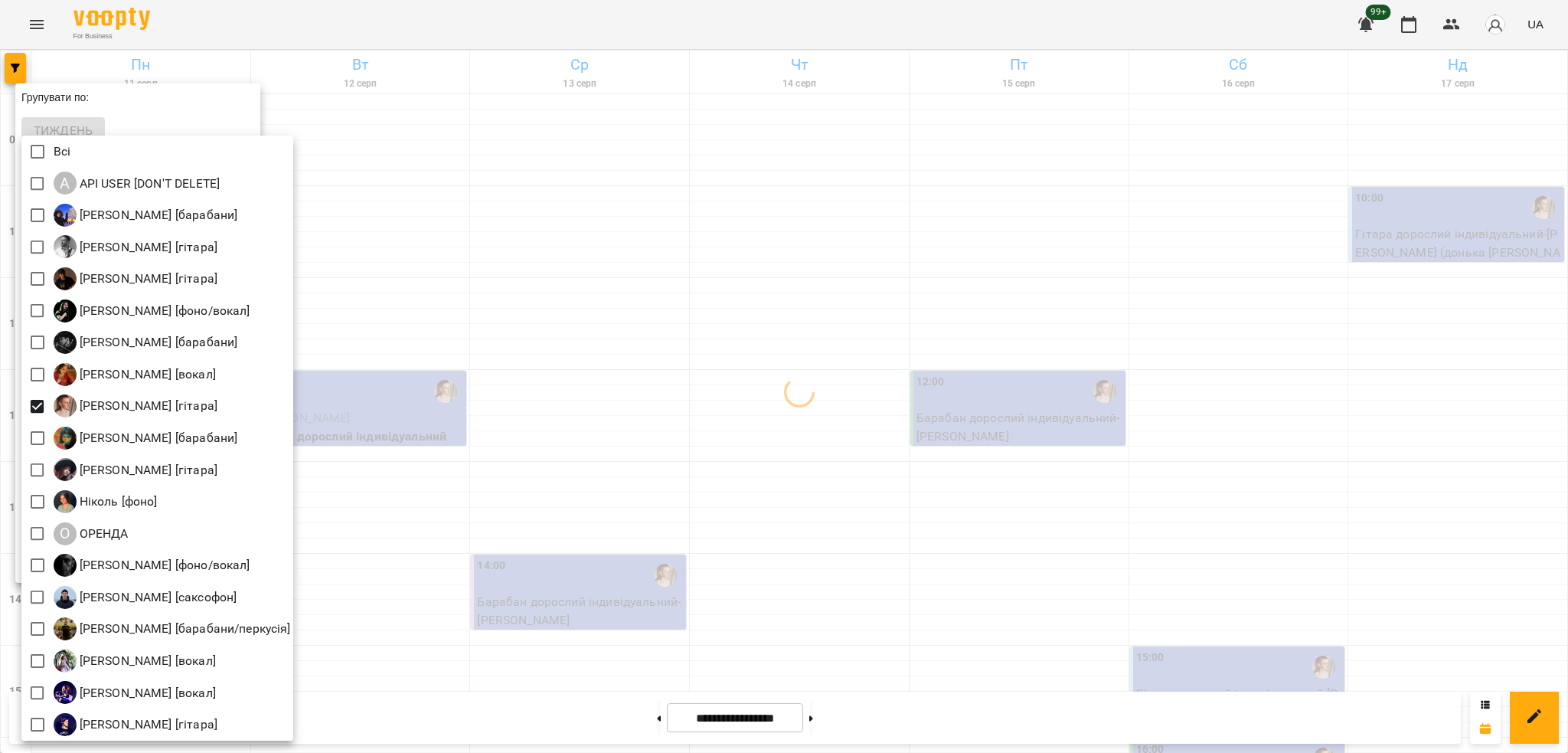
click at [462, 268] on div at bounding box center [784, 376] width 1568 height 753
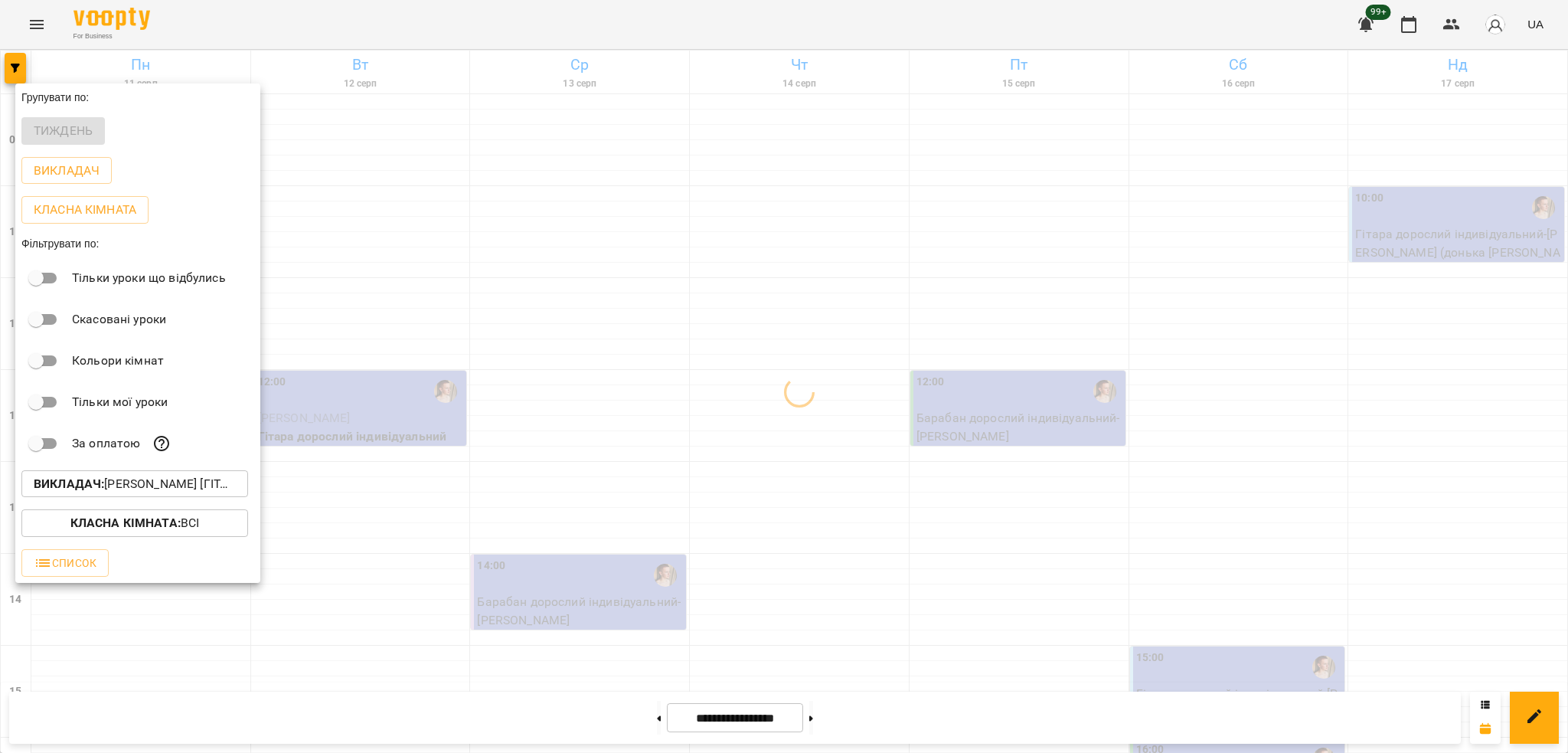
click at [420, 289] on div at bounding box center [784, 376] width 1568 height 753
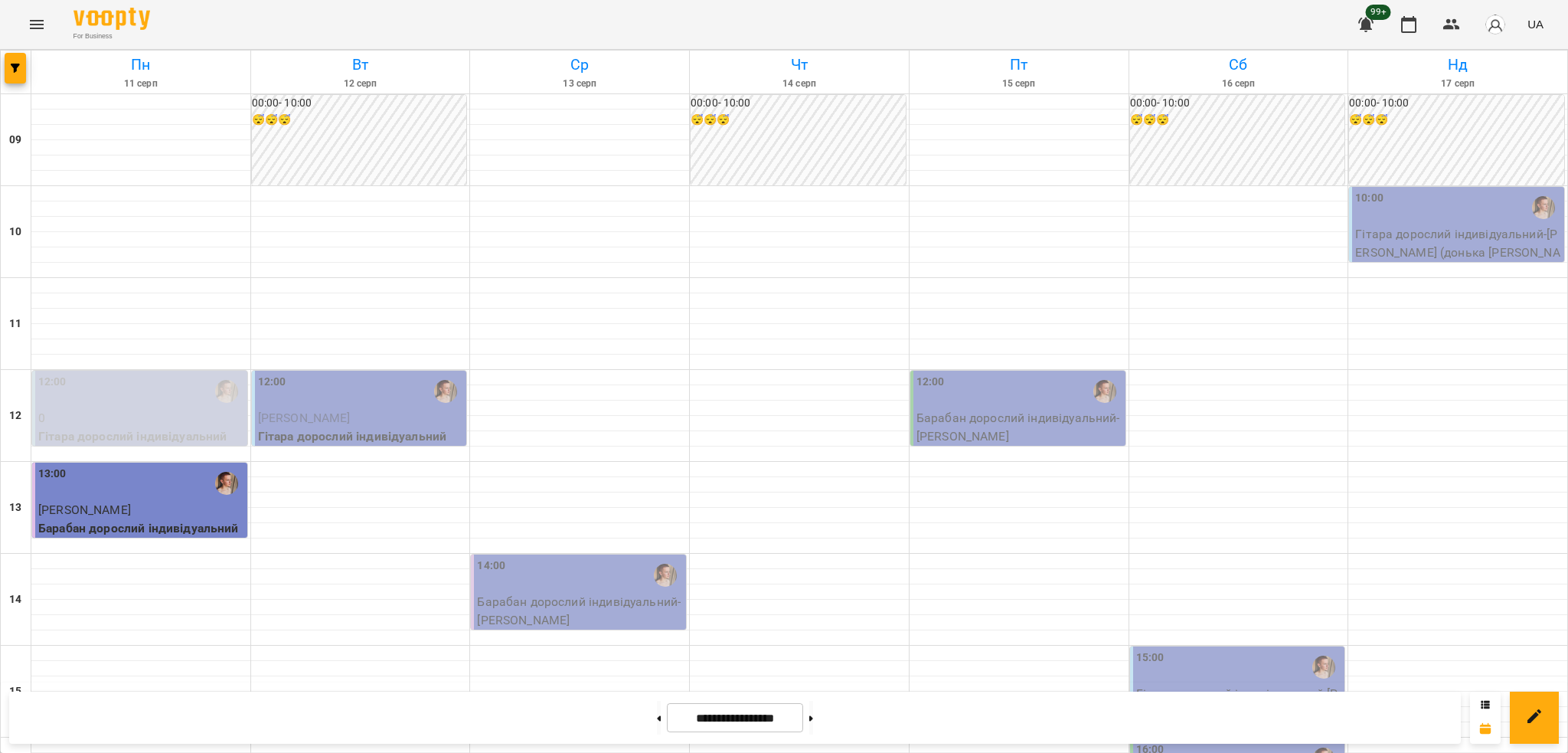
click at [216, 519] on p "Барабан дорослий індивідуальний" at bounding box center [141, 528] width 206 height 18
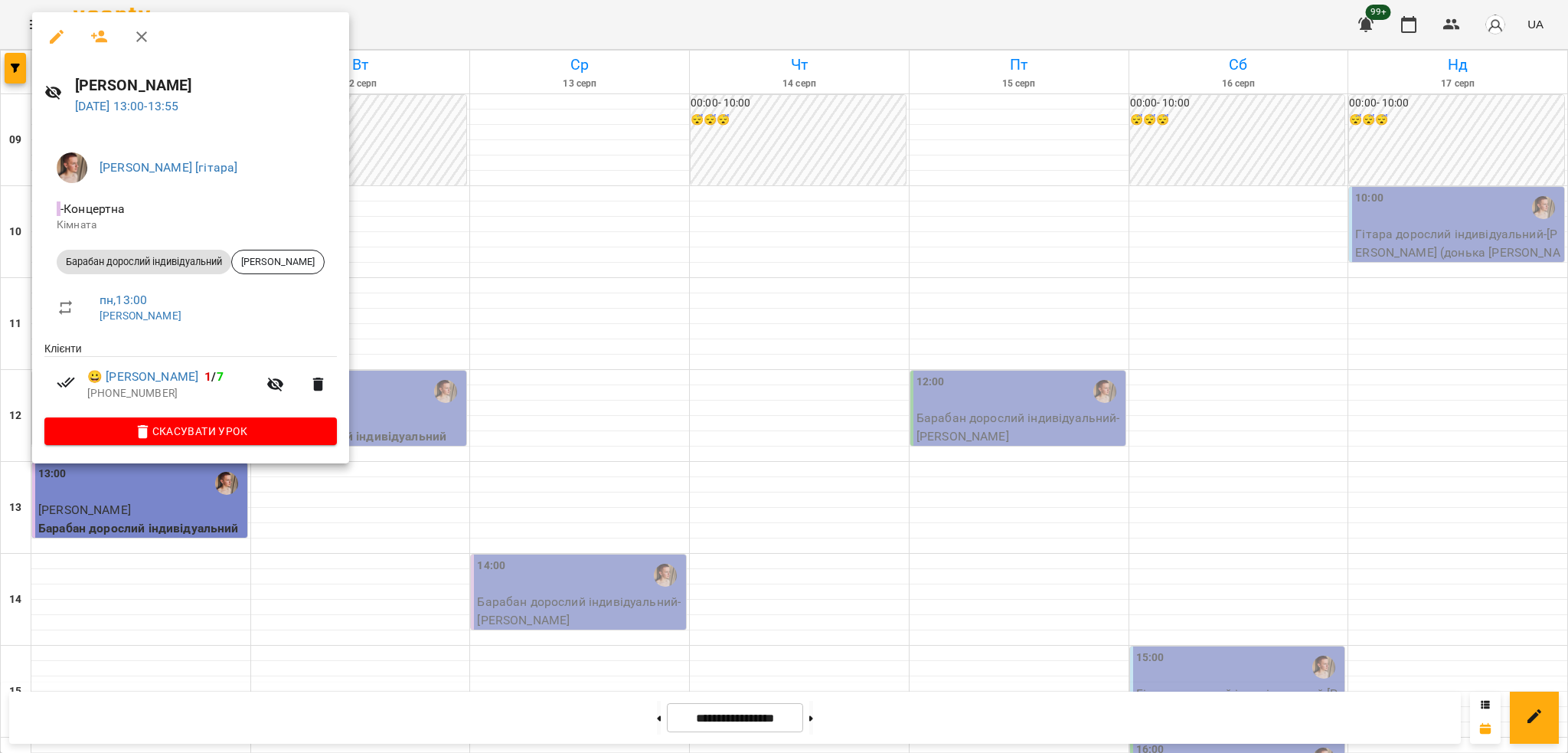
click at [728, 265] on div at bounding box center [784, 376] width 1568 height 753
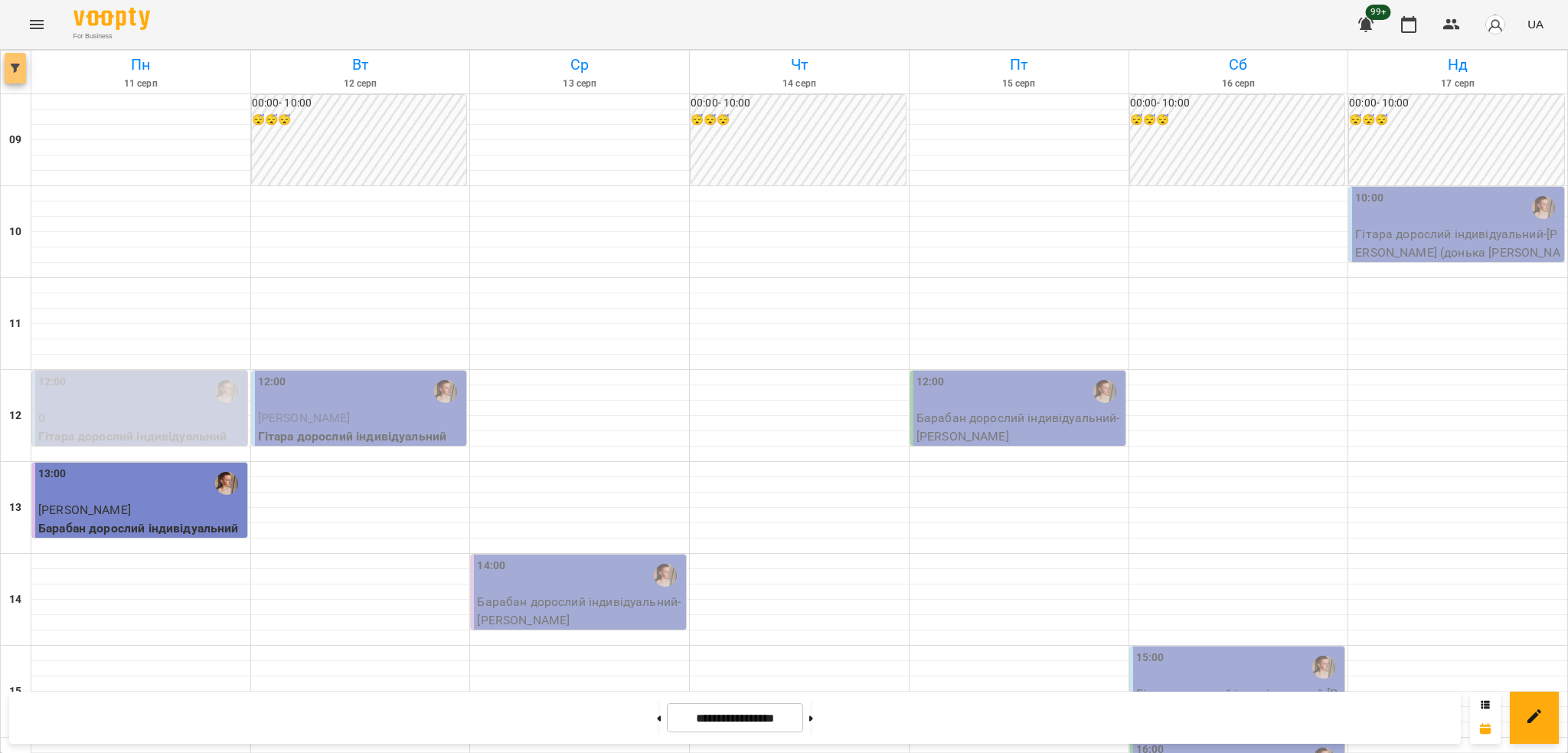
click at [16, 73] on button "button" at bounding box center [16, 67] width 21 height 30
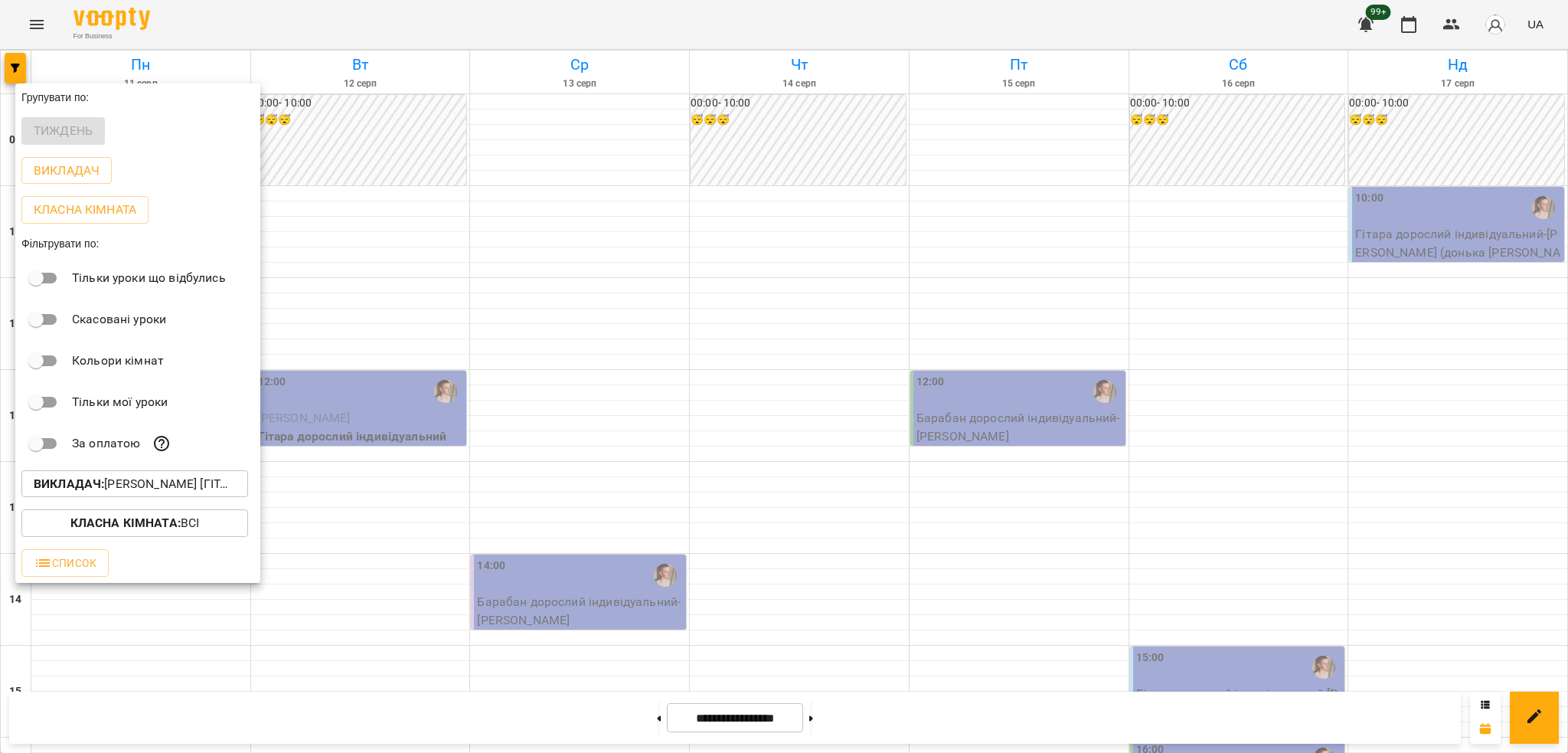
click at [203, 476] on button "Викладач : Михайло [гітара]" at bounding box center [135, 484] width 227 height 28
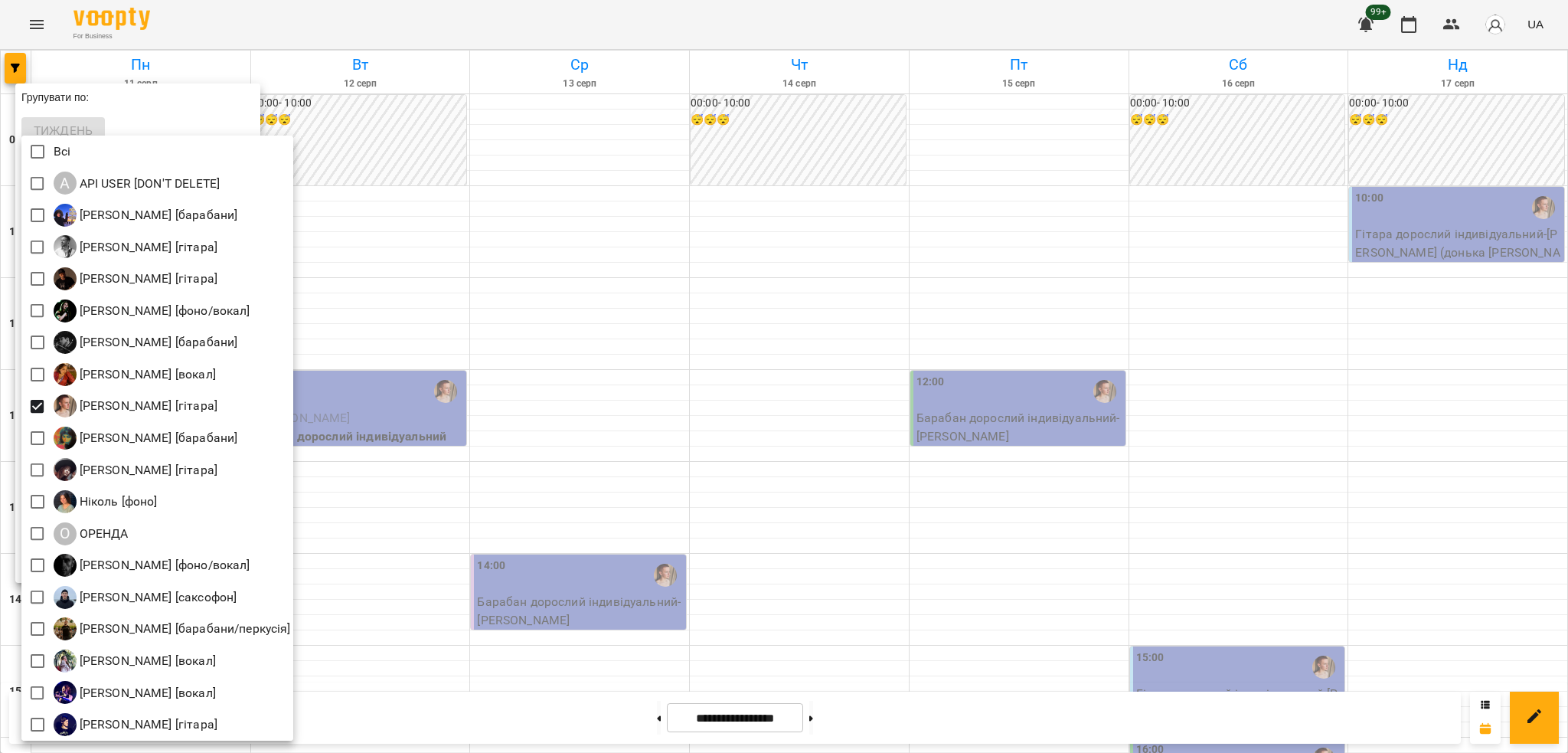
click at [474, 217] on div at bounding box center [784, 376] width 1568 height 753
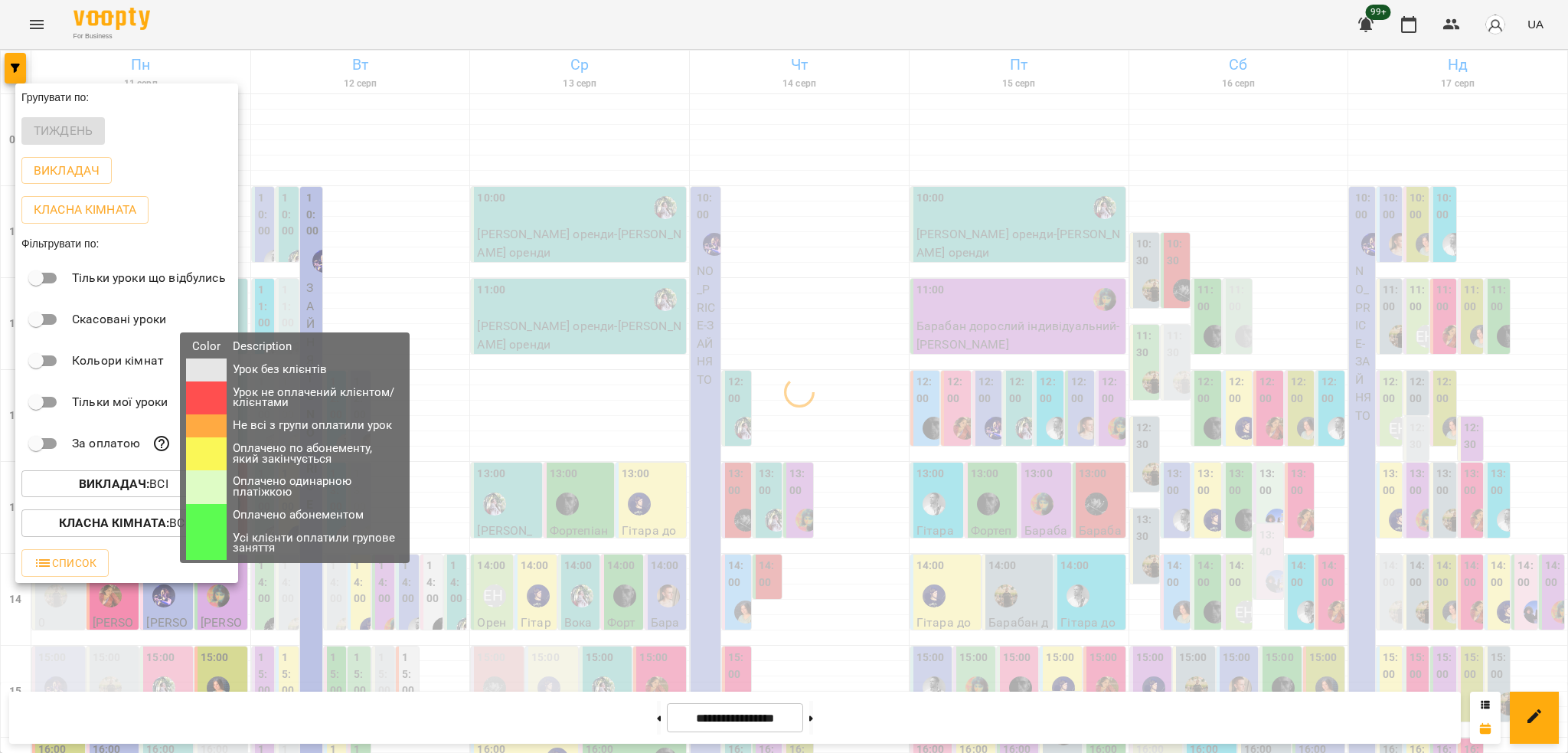
click at [170, 529] on div "Color Description Урок без клієнтів Урок не оплачений клієнтом/клієнтами Не всі…" at bounding box center [295, 448] width 251 height 230
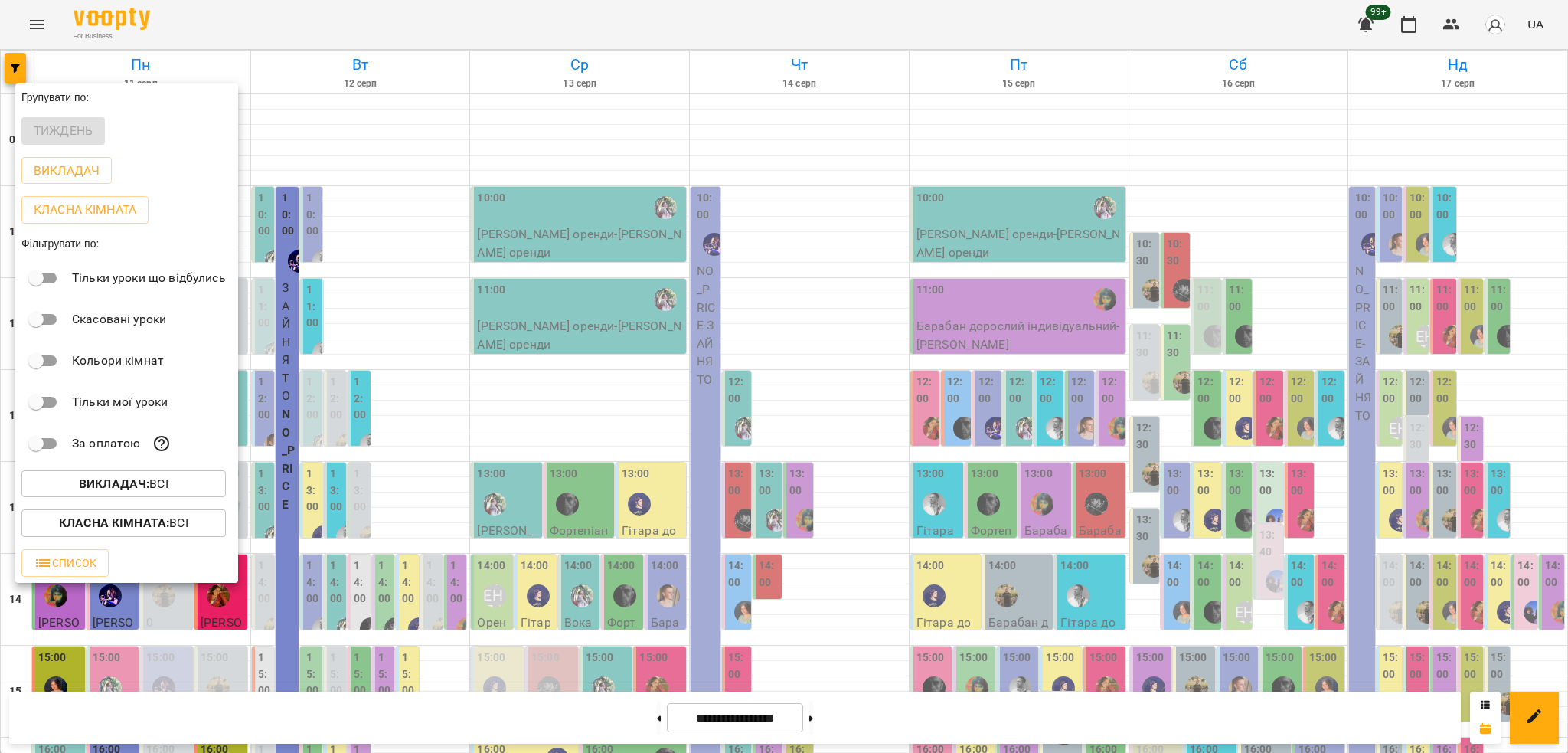
click at [81, 529] on b "Класна кімната :" at bounding box center [114, 523] width 110 height 15
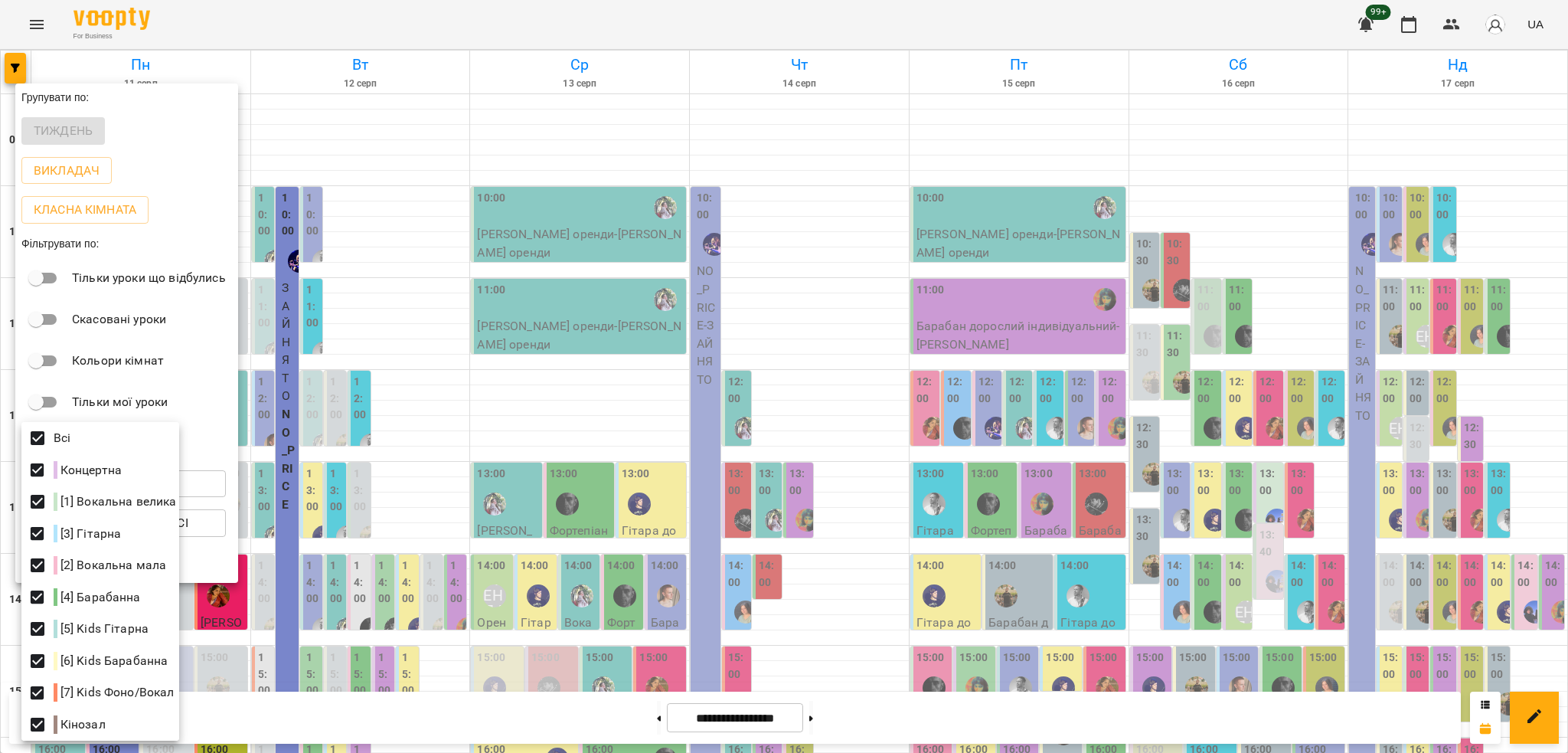
click at [256, 394] on div at bounding box center [784, 376] width 1568 height 753
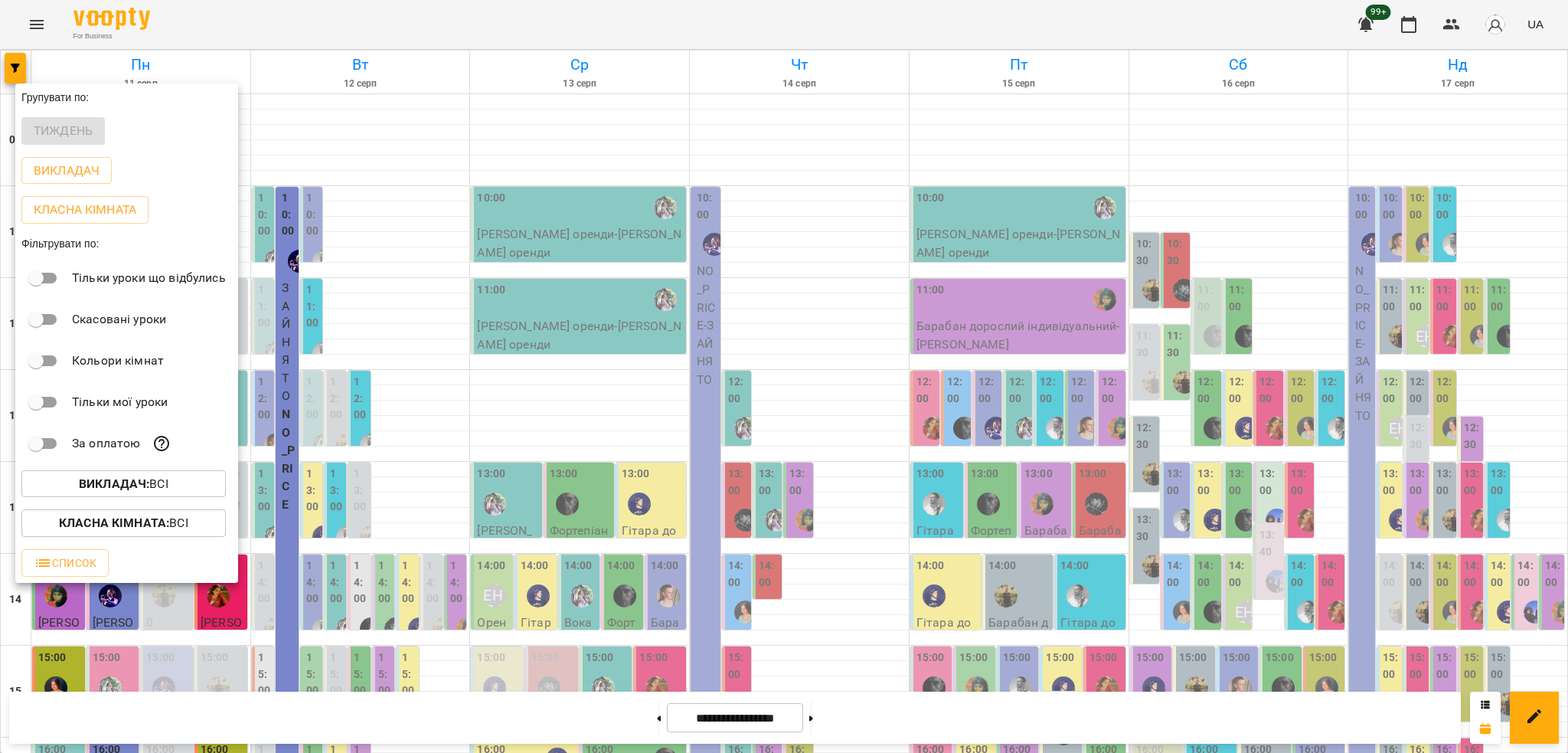
click at [141, 491] on b "Викладач :" at bounding box center [114, 484] width 71 height 15
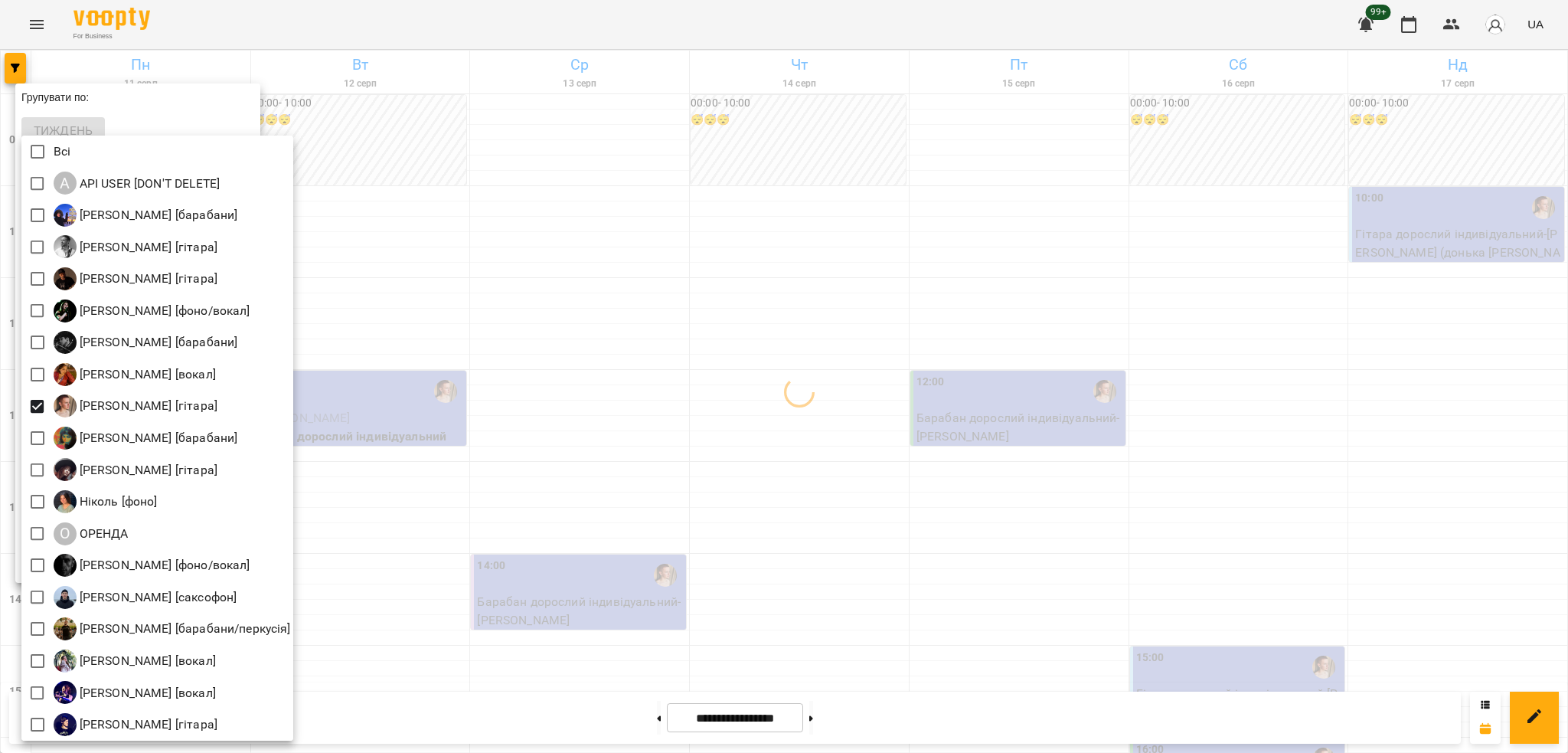
click at [536, 300] on div at bounding box center [784, 376] width 1568 height 753
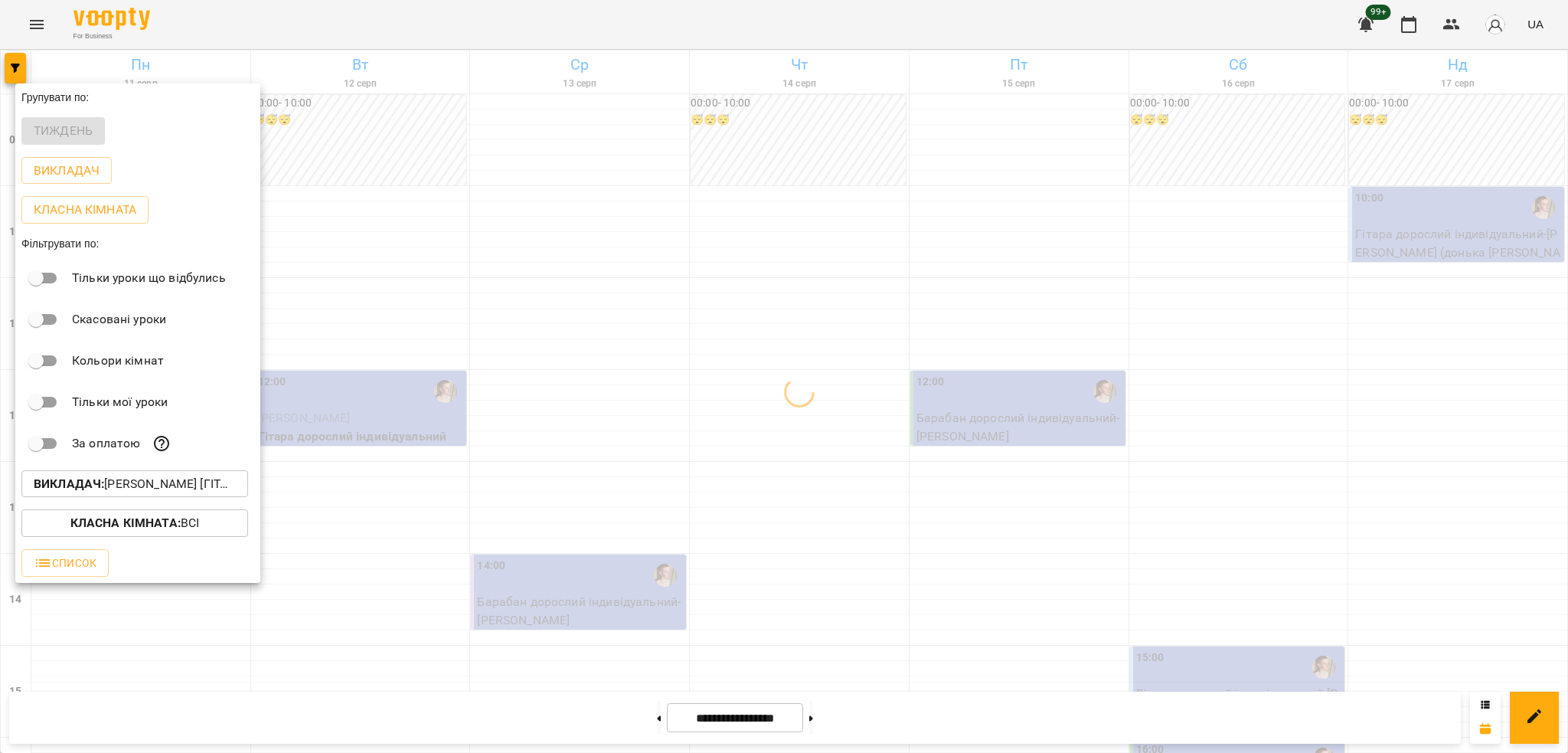
click at [450, 359] on div at bounding box center [784, 376] width 1568 height 753
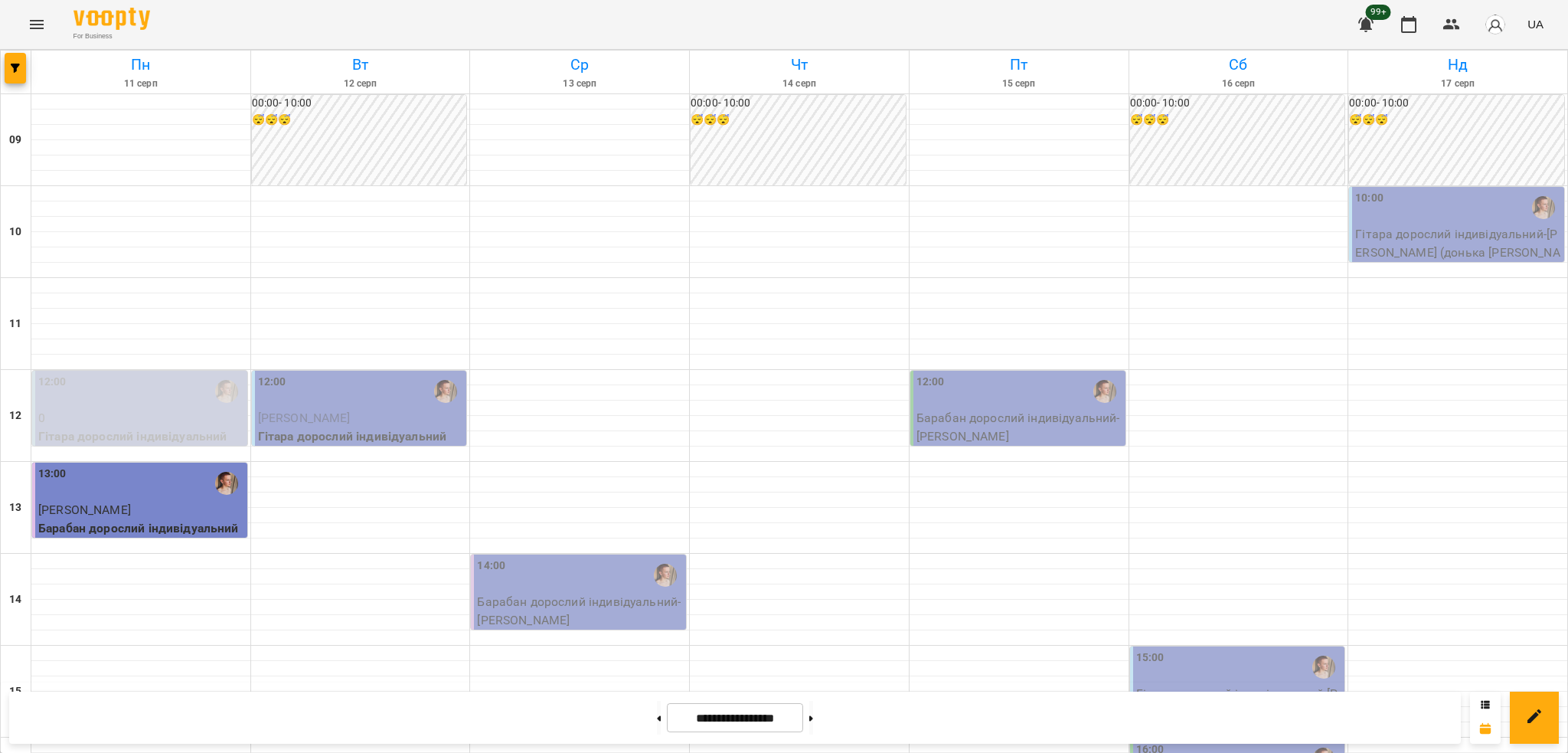
click at [2, 76] on div at bounding box center [16, 72] width 30 height 43
click at [21, 61] on button "button" at bounding box center [16, 67] width 21 height 30
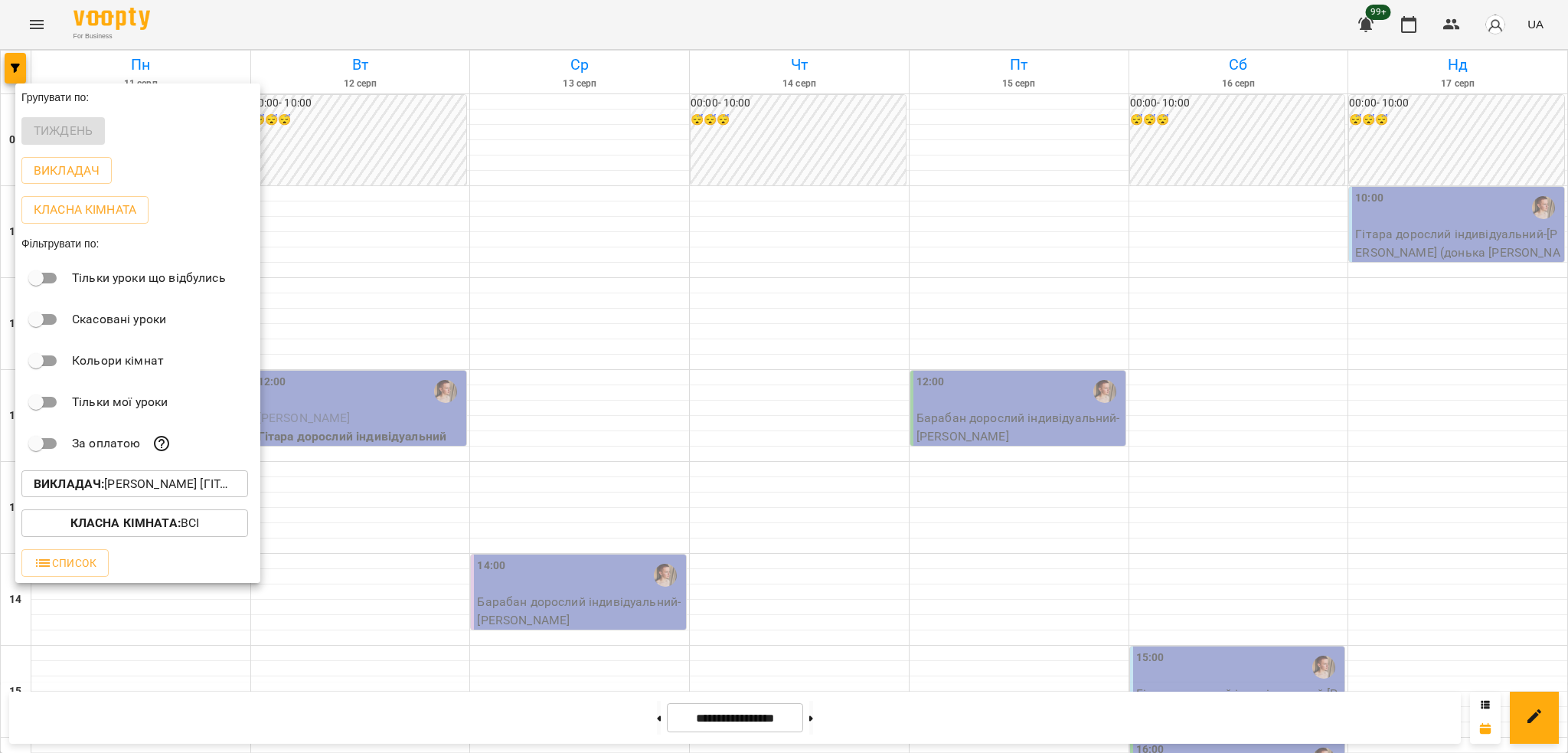
click at [172, 471] on div "Викладач : Михайло [гітара]" at bounding box center [138, 484] width 245 height 40
click at [78, 476] on button "Викладач : Михайло [гітара]" at bounding box center [135, 484] width 227 height 28
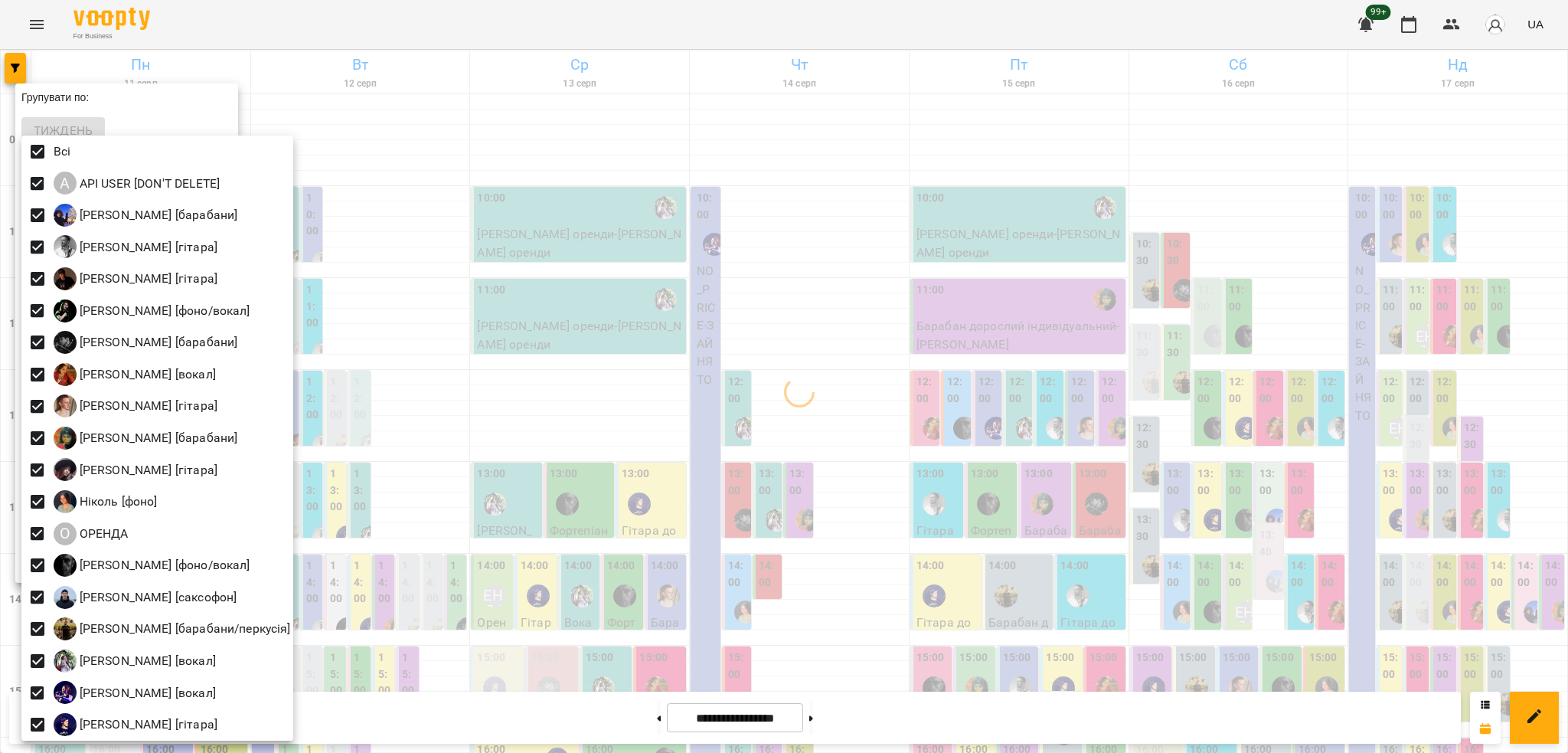
drag, startPoint x: 369, startPoint y: 237, endPoint x: 376, endPoint y: 226, distance: 13.0
click at [369, 235] on div at bounding box center [784, 376] width 1568 height 753
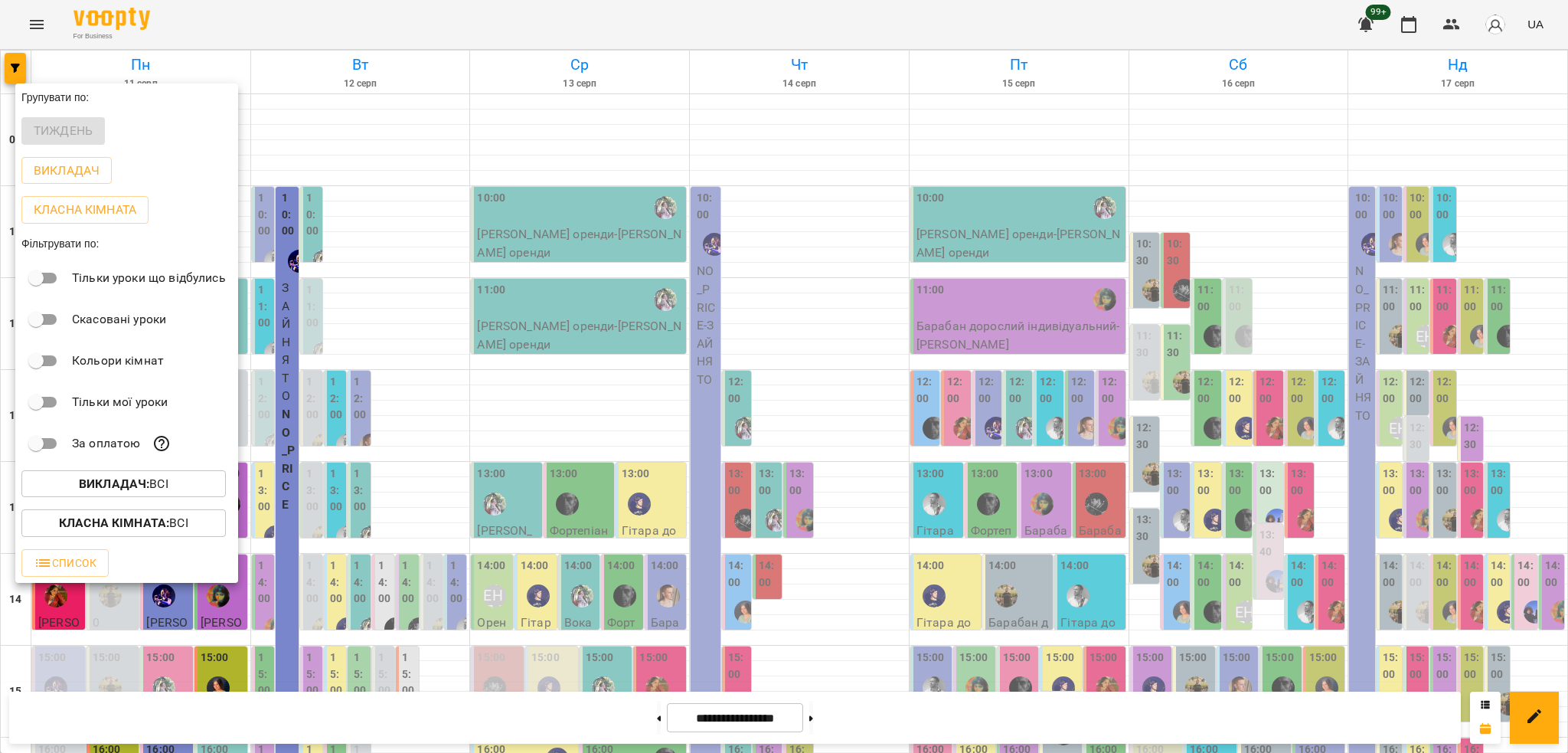
click at [351, 262] on div at bounding box center [784, 376] width 1568 height 753
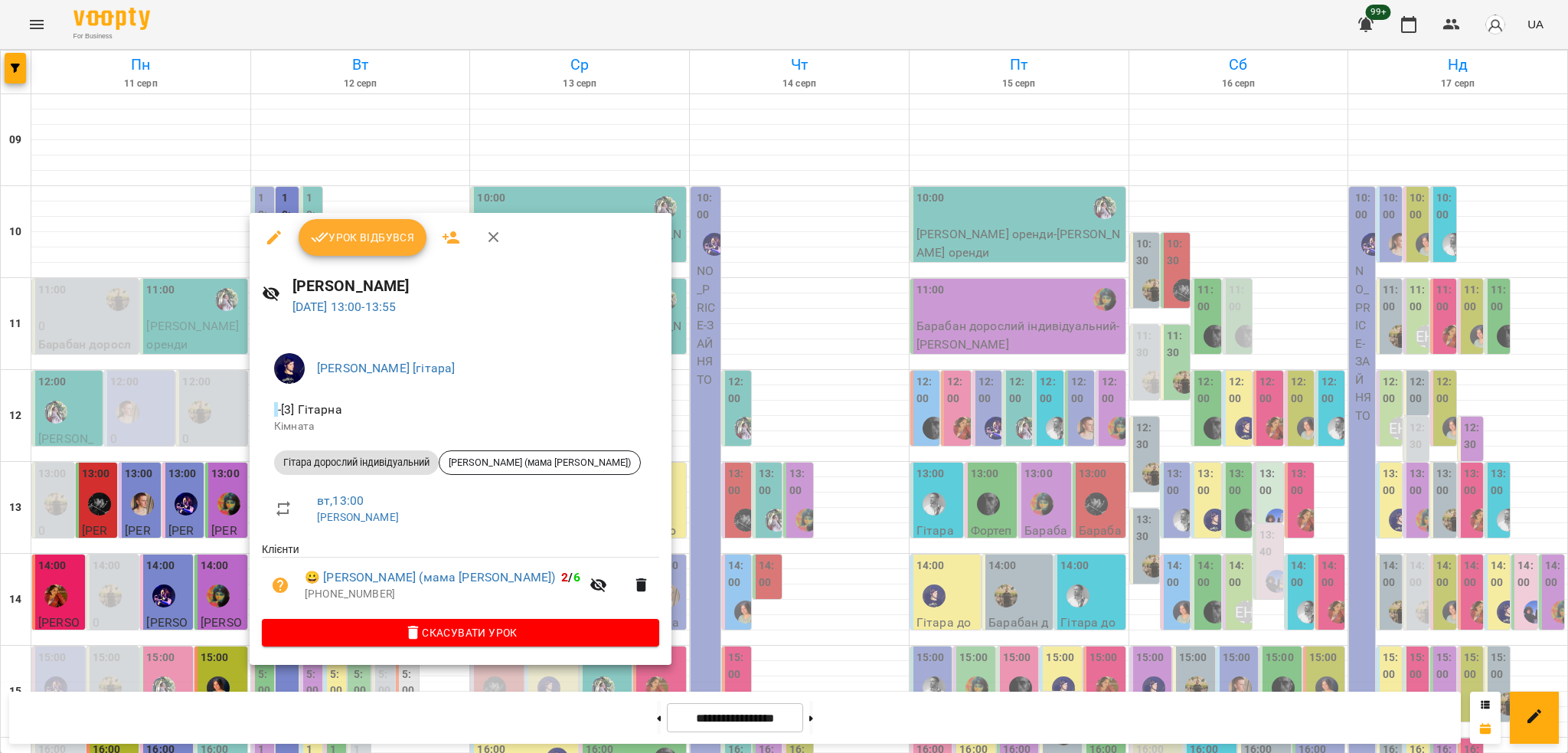
click at [415, 158] on div at bounding box center [784, 376] width 1568 height 753
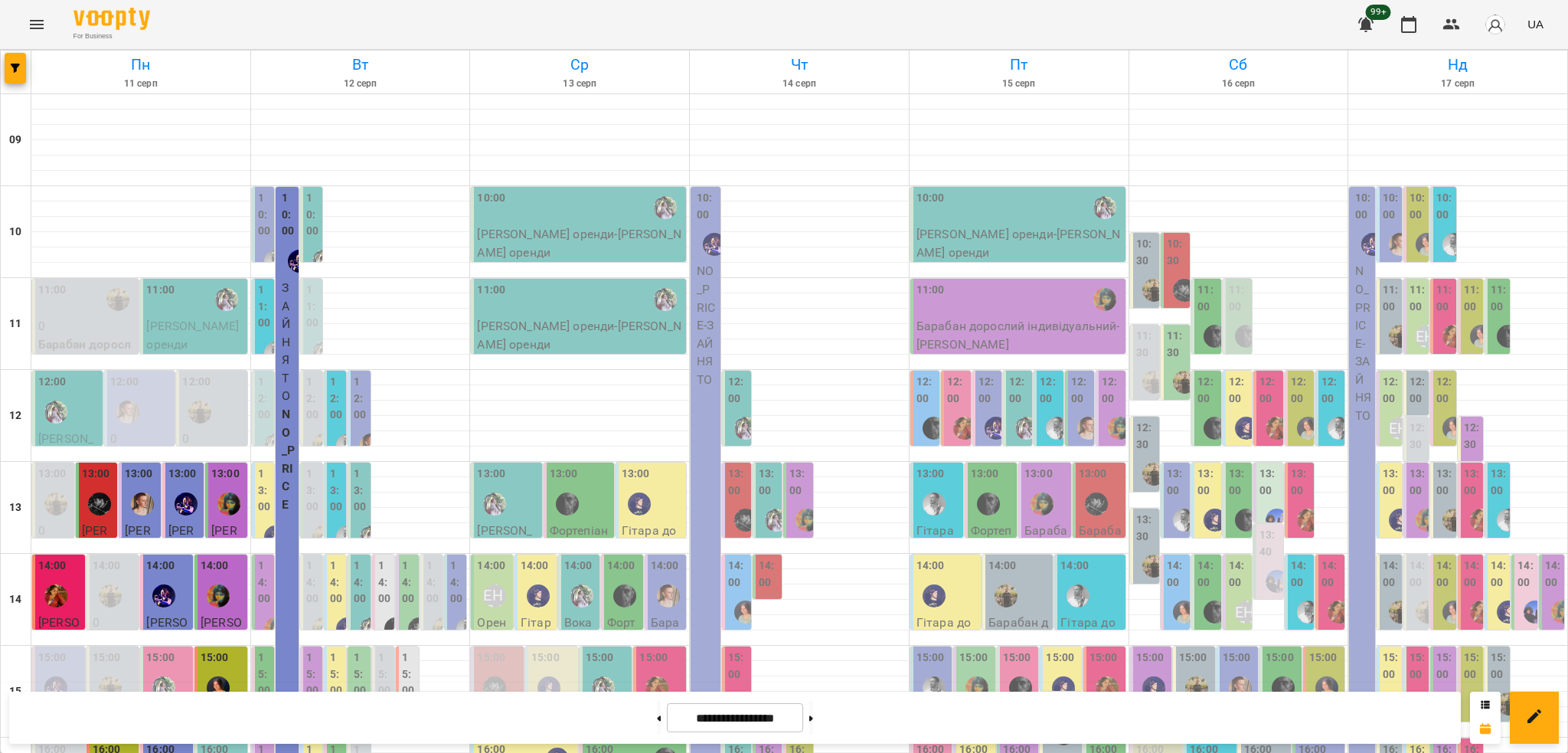
click at [308, 466] on label "13:00" at bounding box center [313, 490] width 13 height 49
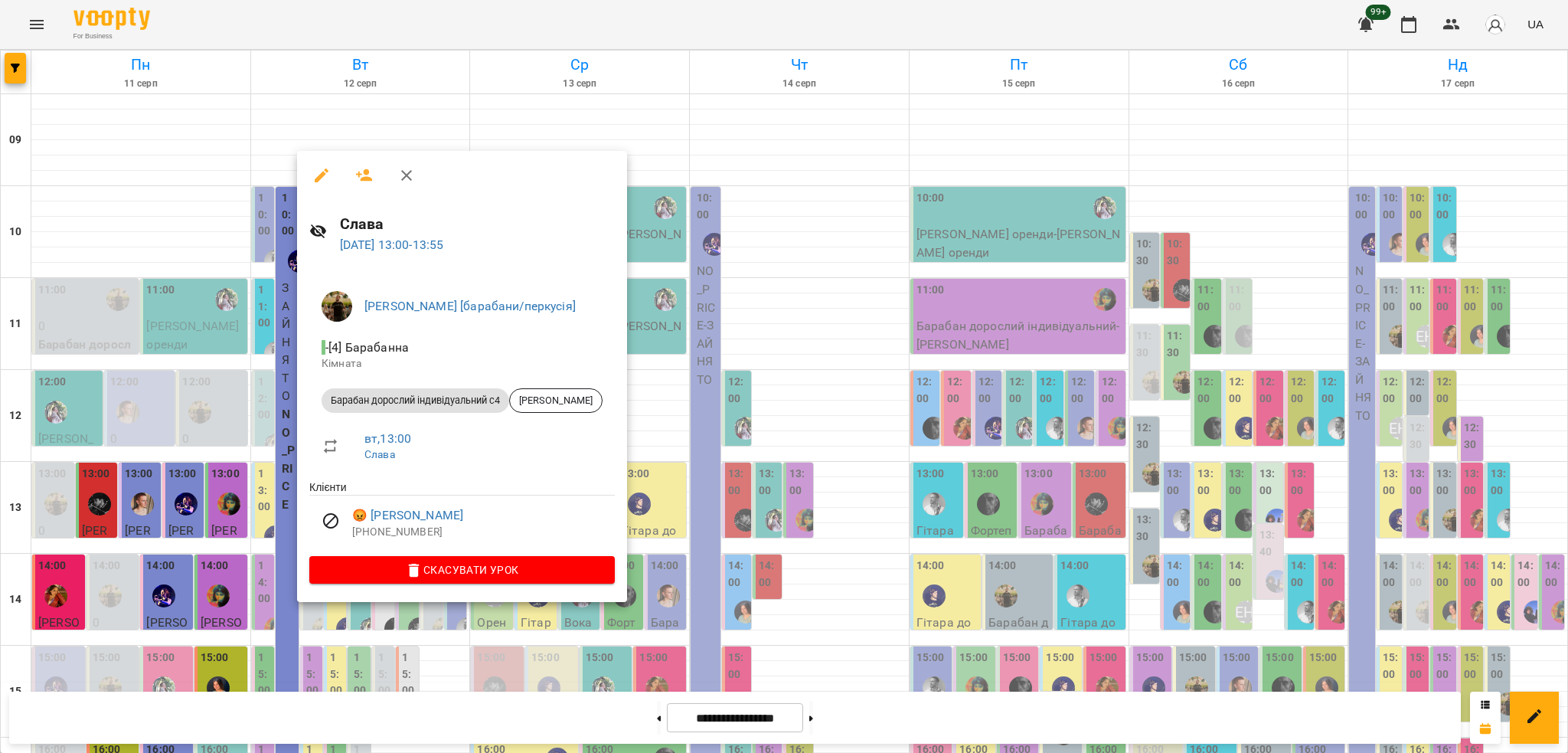
click at [404, 112] on div at bounding box center [784, 376] width 1568 height 753
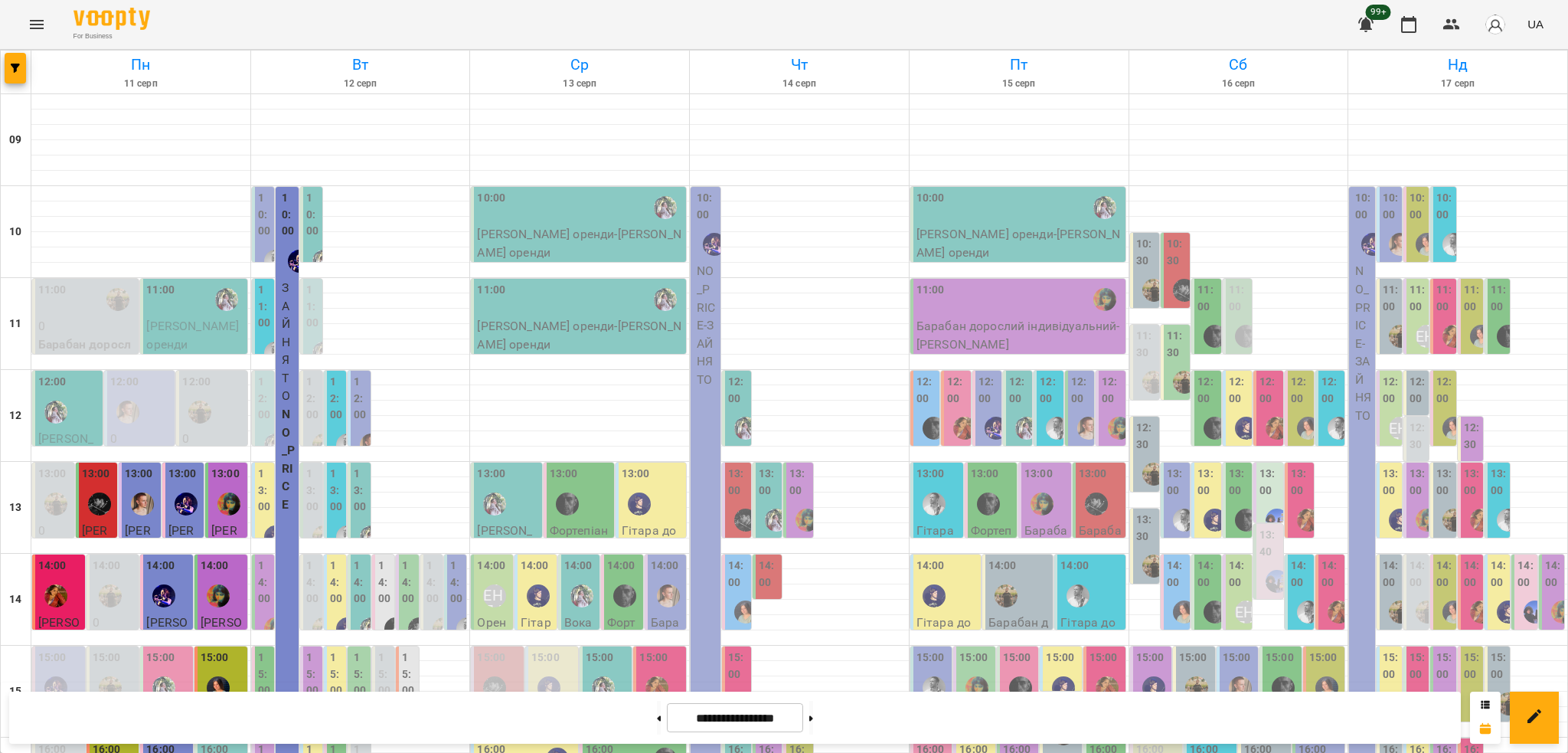
click at [358, 466] on label "13:00" at bounding box center [360, 490] width 13 height 49
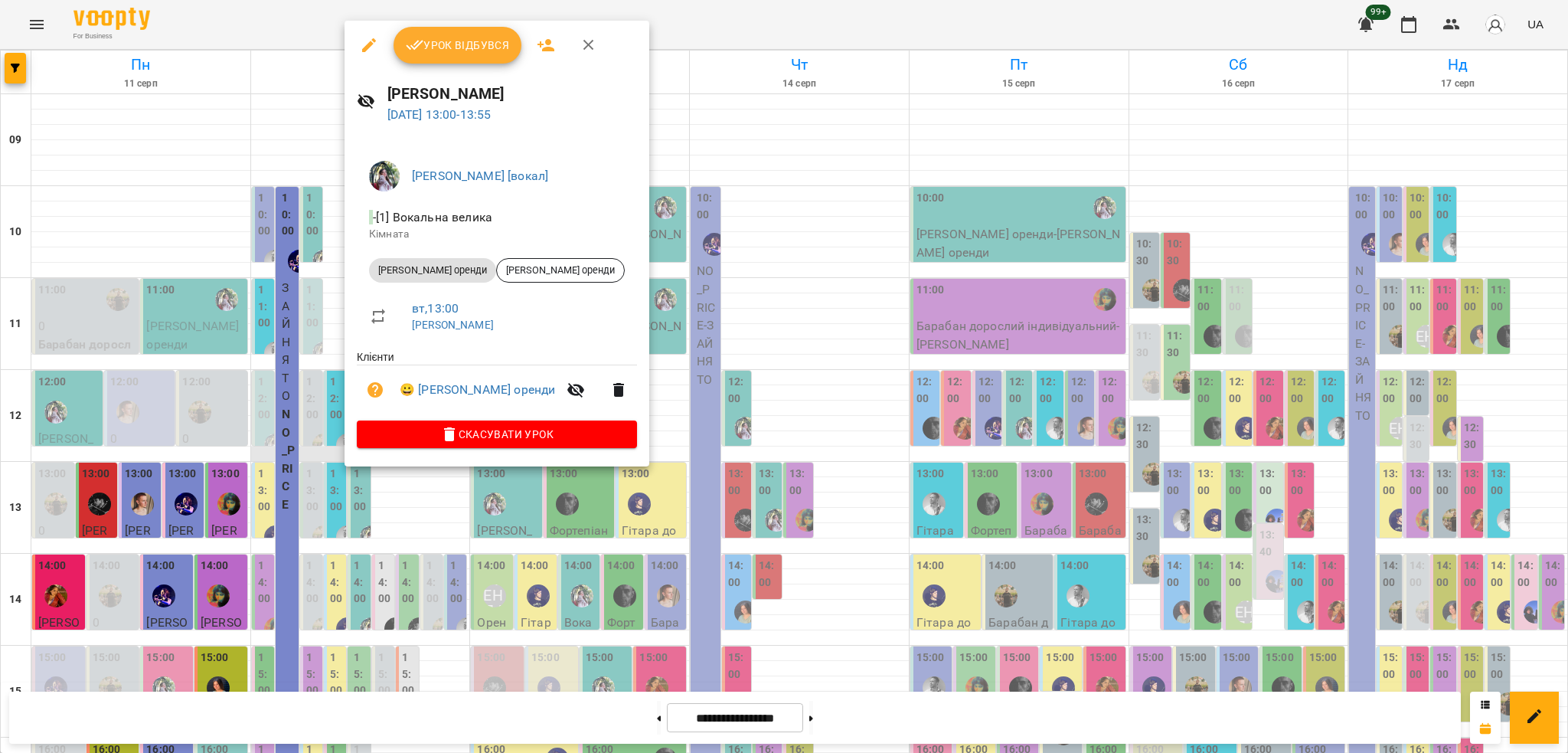
drag, startPoint x: 328, startPoint y: 185, endPoint x: 334, endPoint y: 244, distance: 59.3
click at [336, 191] on div at bounding box center [784, 376] width 1568 height 753
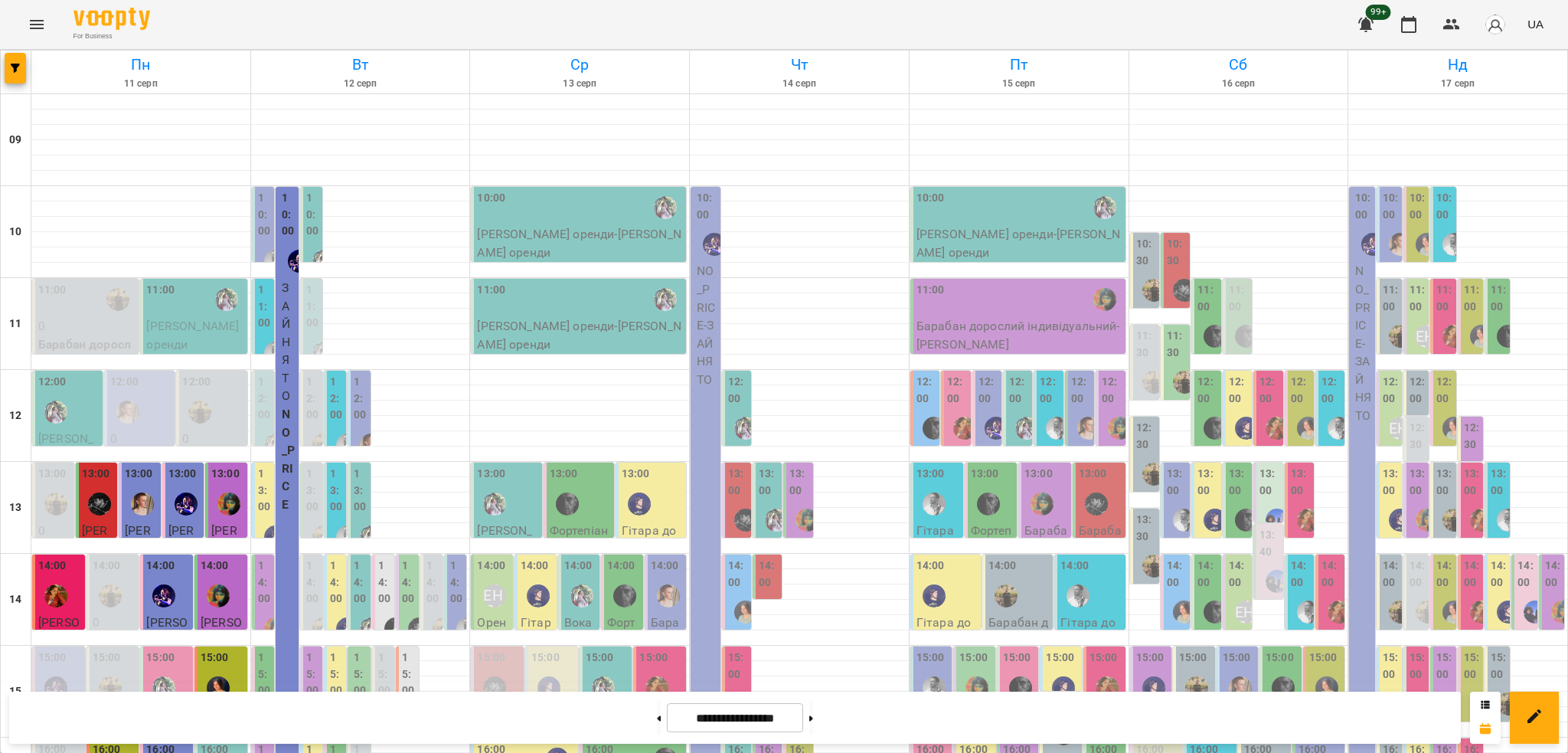
click at [332, 466] on label "13:00" at bounding box center [336, 490] width 13 height 49
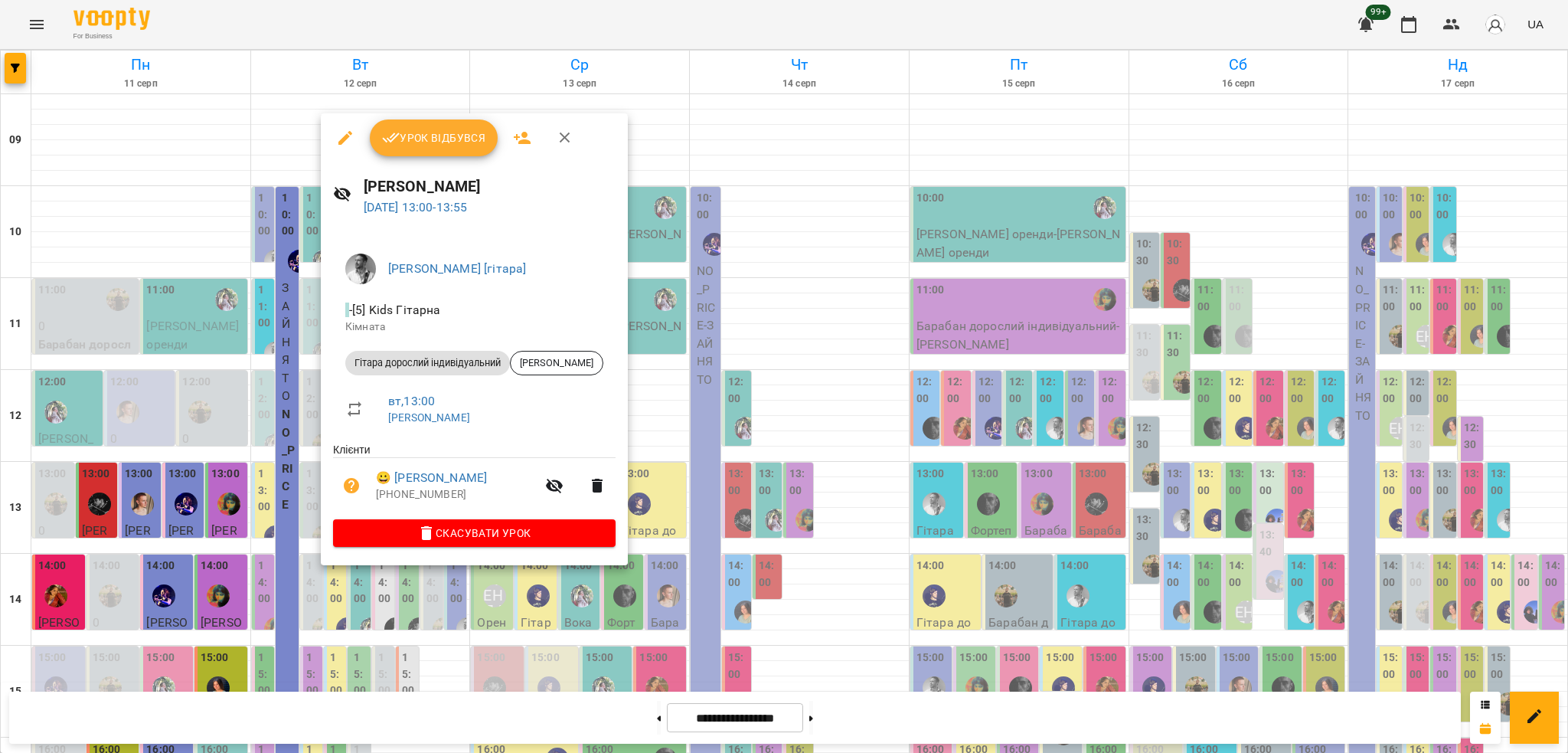
click at [303, 281] on div at bounding box center [784, 376] width 1568 height 753
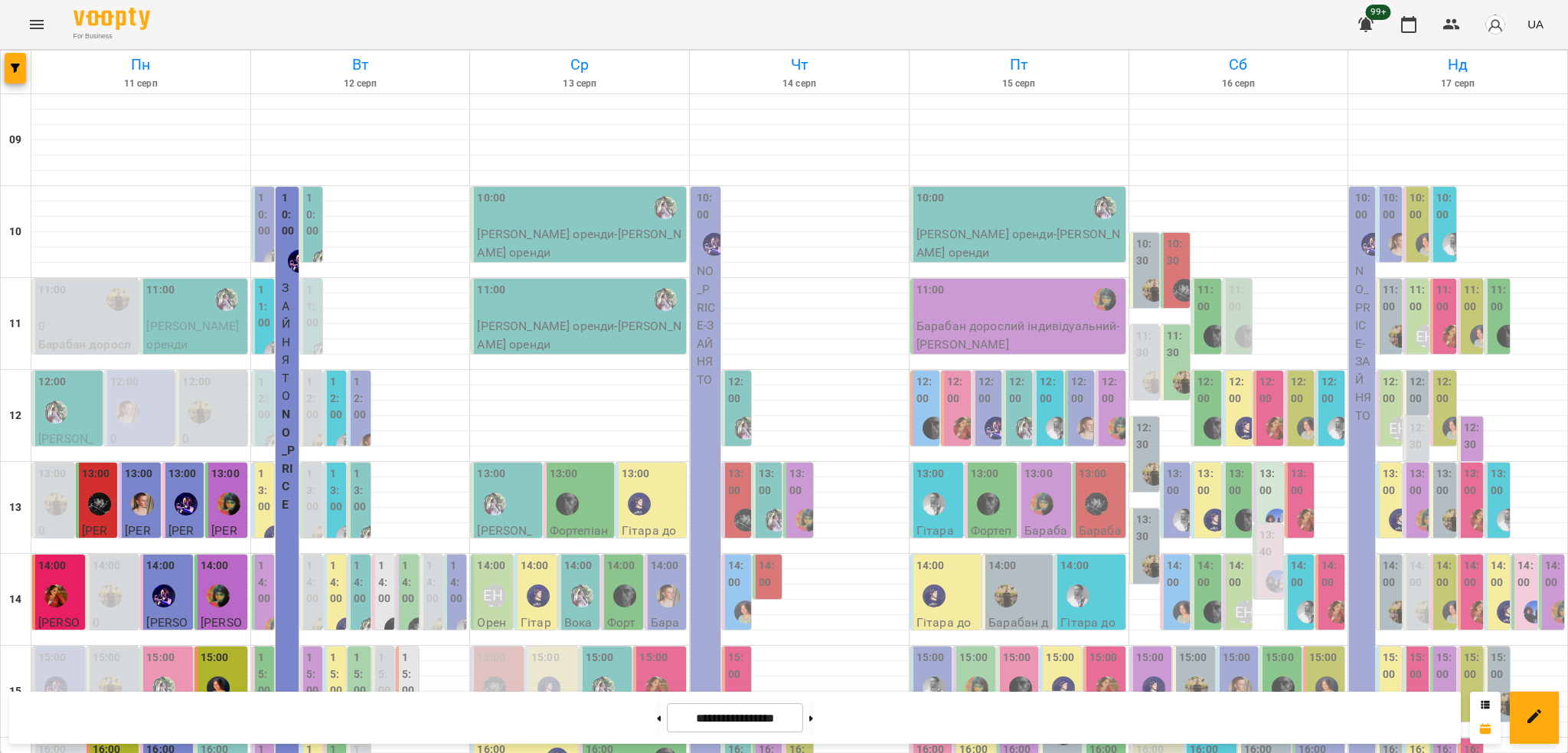
click at [37, 28] on icon "Menu" at bounding box center [37, 25] width 18 height 18
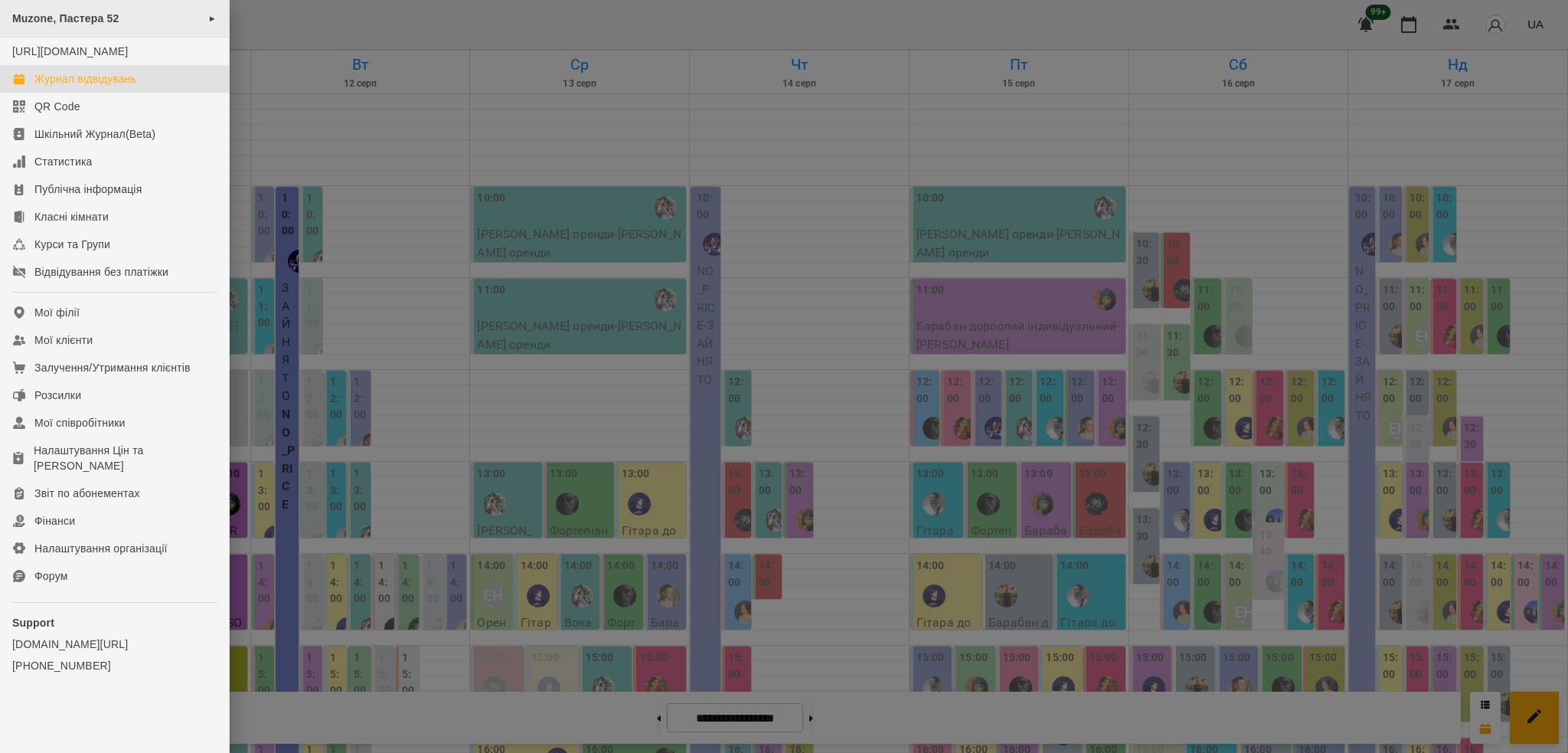
click at [120, 16] on div "Muzone, Пастера 52 ►" at bounding box center [114, 19] width 229 height 38
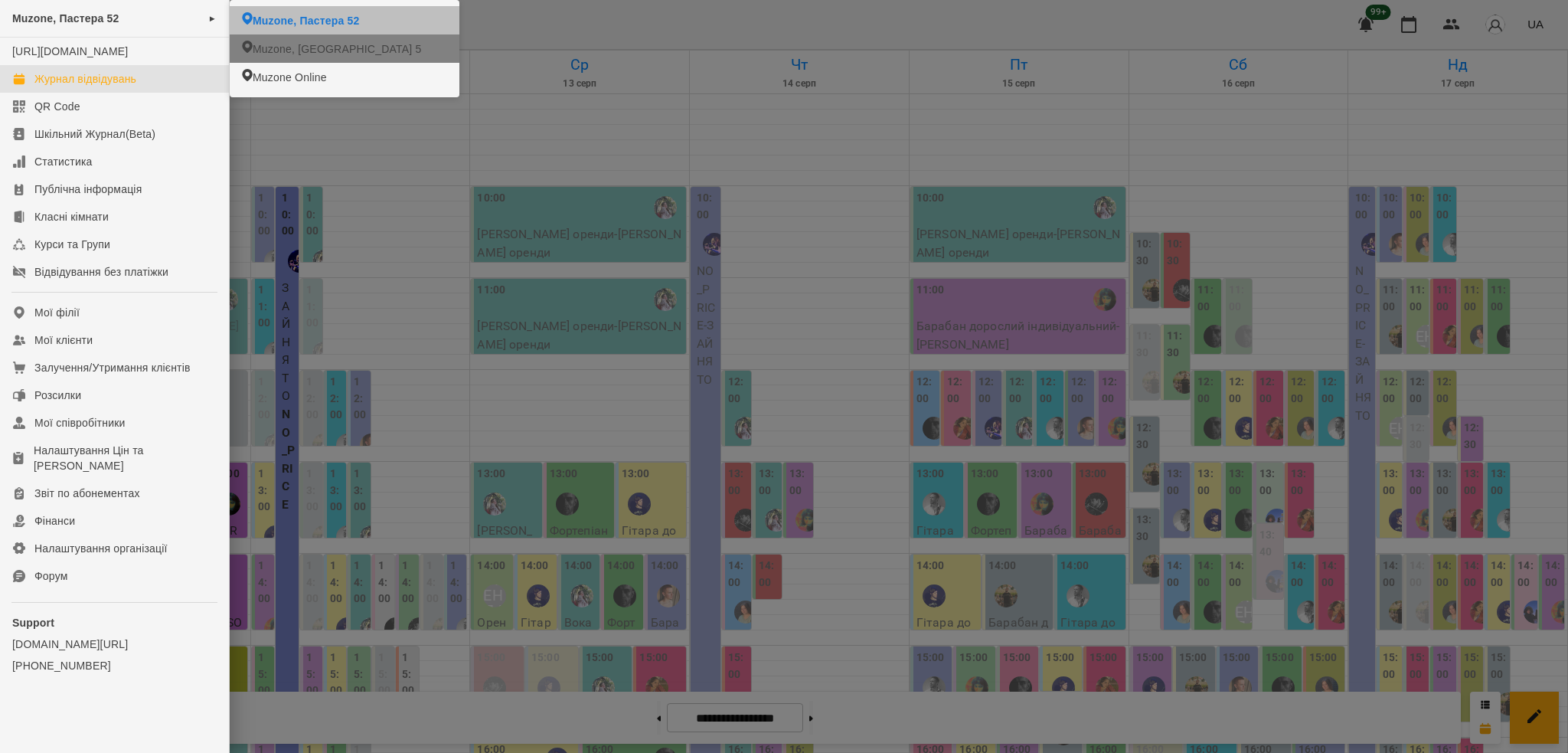
click at [291, 40] on li "Muzone, [GEOGRAPHIC_DATA] 5" at bounding box center [344, 49] width 230 height 28
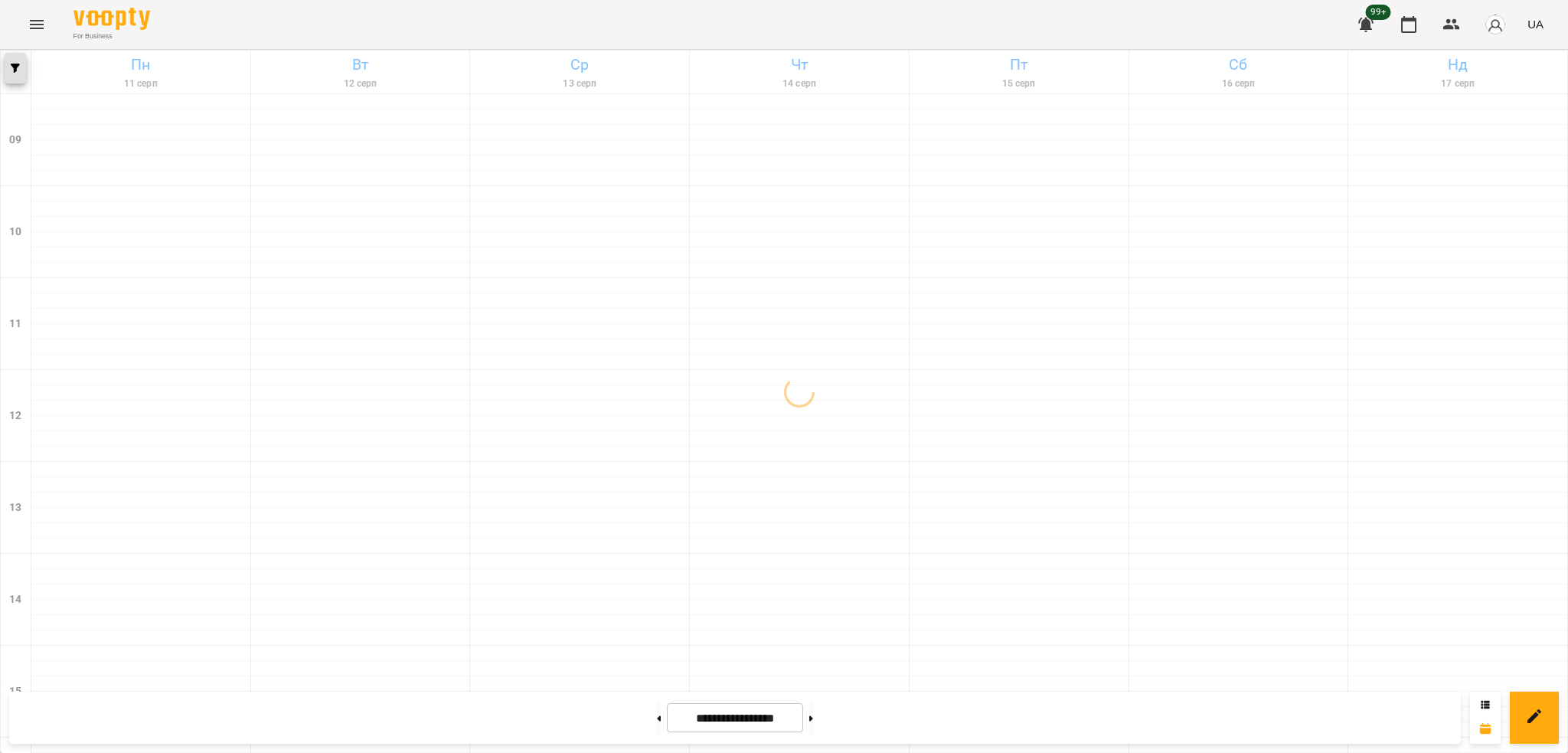
click at [13, 75] on button "button" at bounding box center [16, 67] width 21 height 30
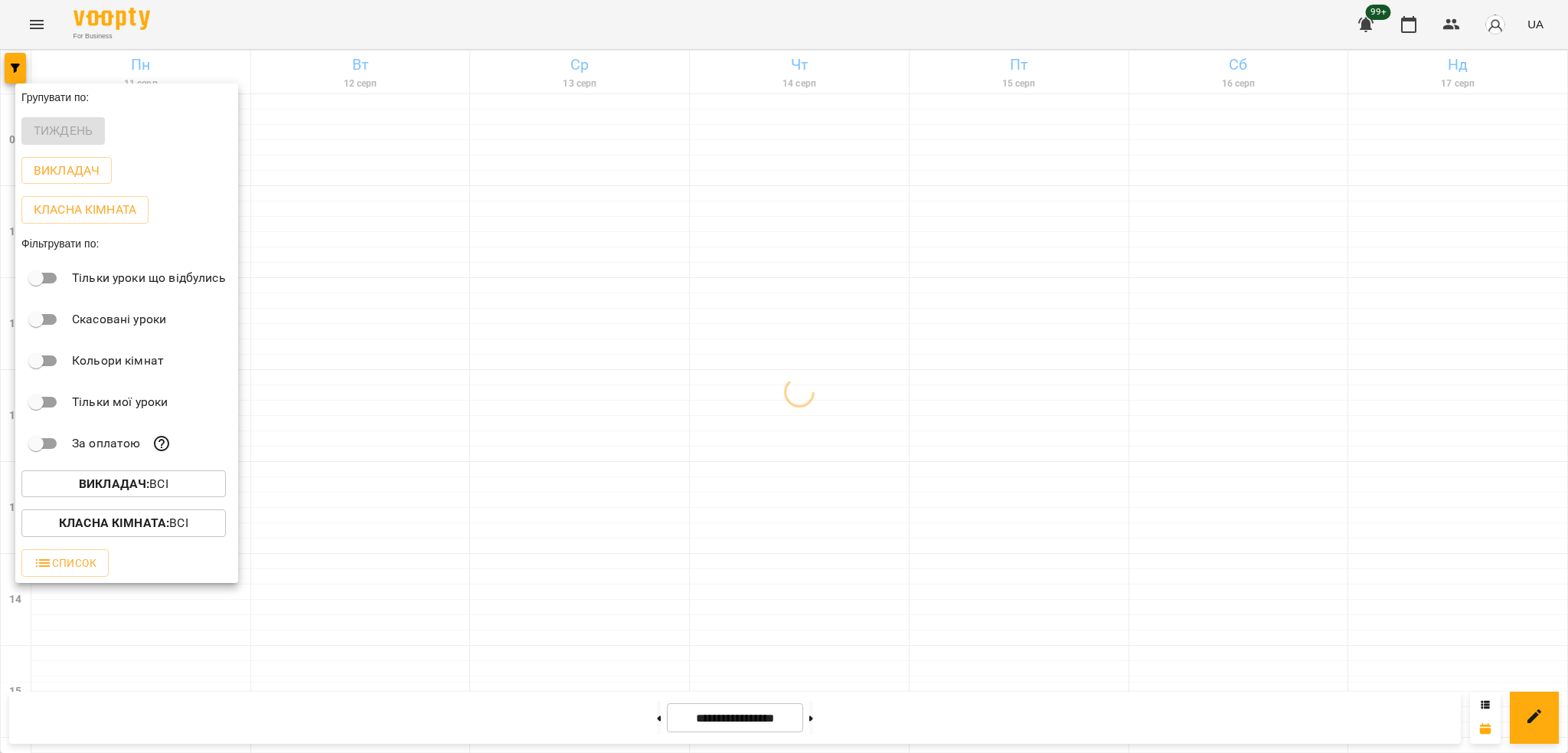
click at [198, 514] on button "Класна кімната : Всі" at bounding box center [123, 523] width 205 height 28
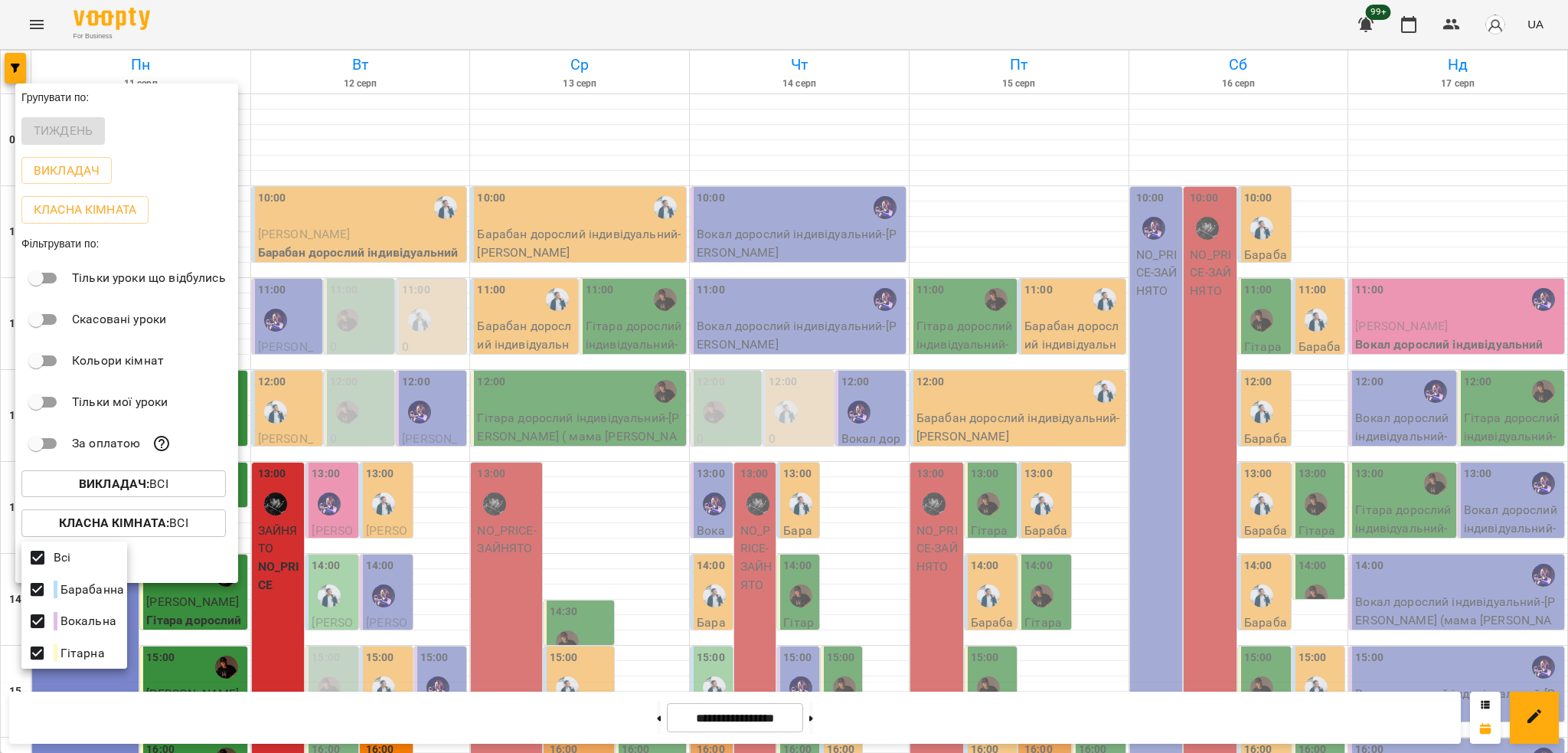
click at [194, 494] on div at bounding box center [784, 376] width 1568 height 753
click at [175, 484] on span "Викладач : Всі" at bounding box center [123, 484] width 180 height 18
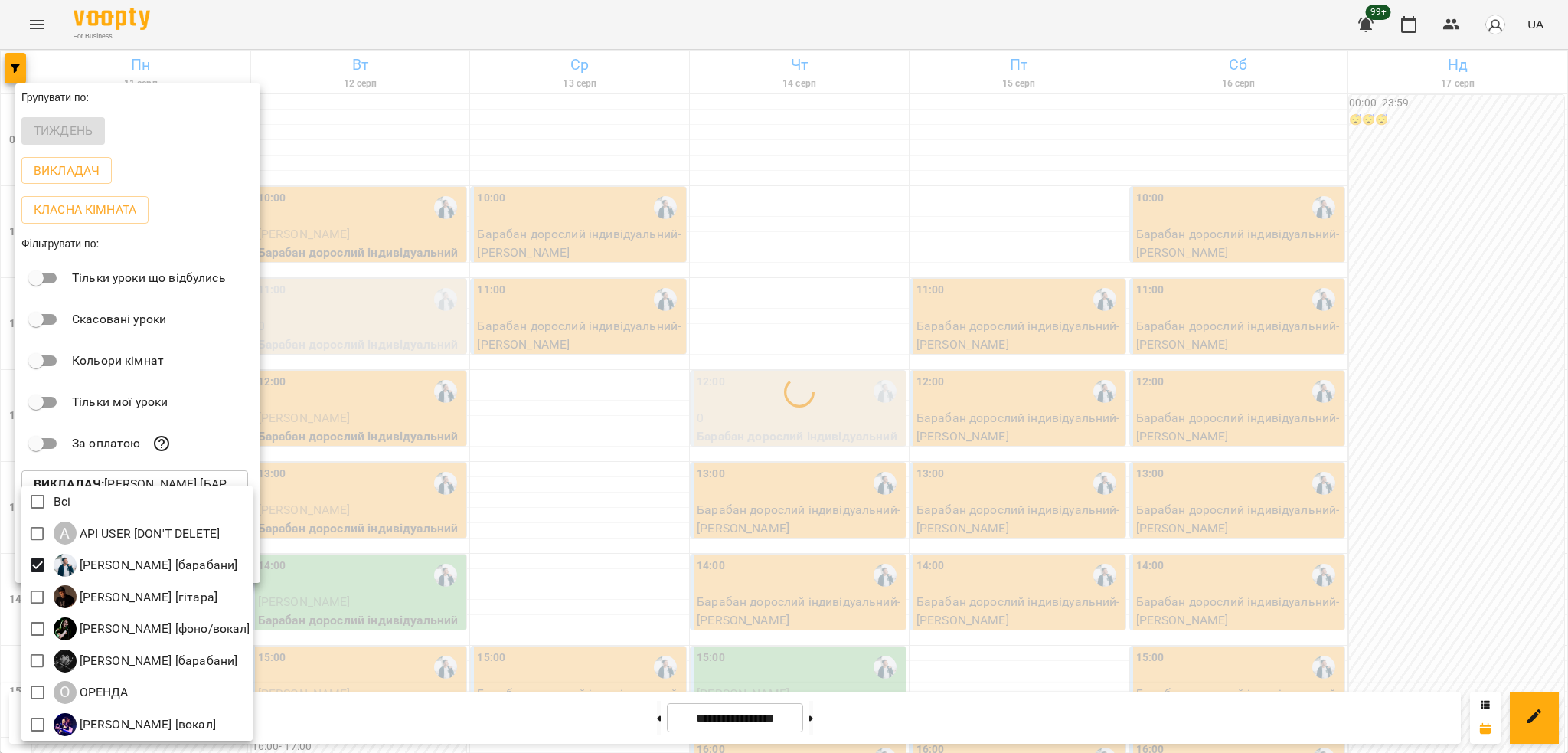
click at [507, 417] on div at bounding box center [784, 376] width 1568 height 753
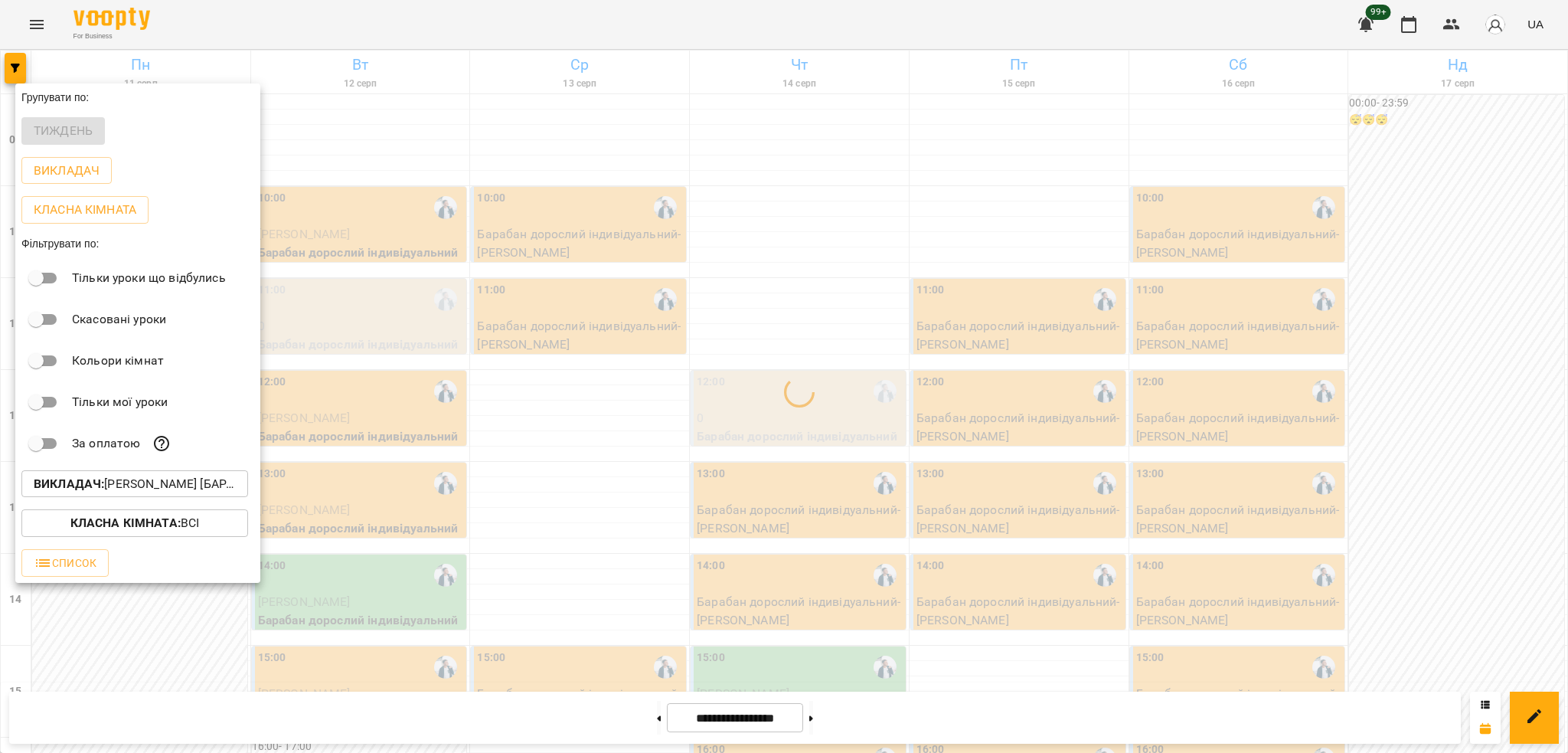
click at [510, 415] on div at bounding box center [784, 376] width 1568 height 753
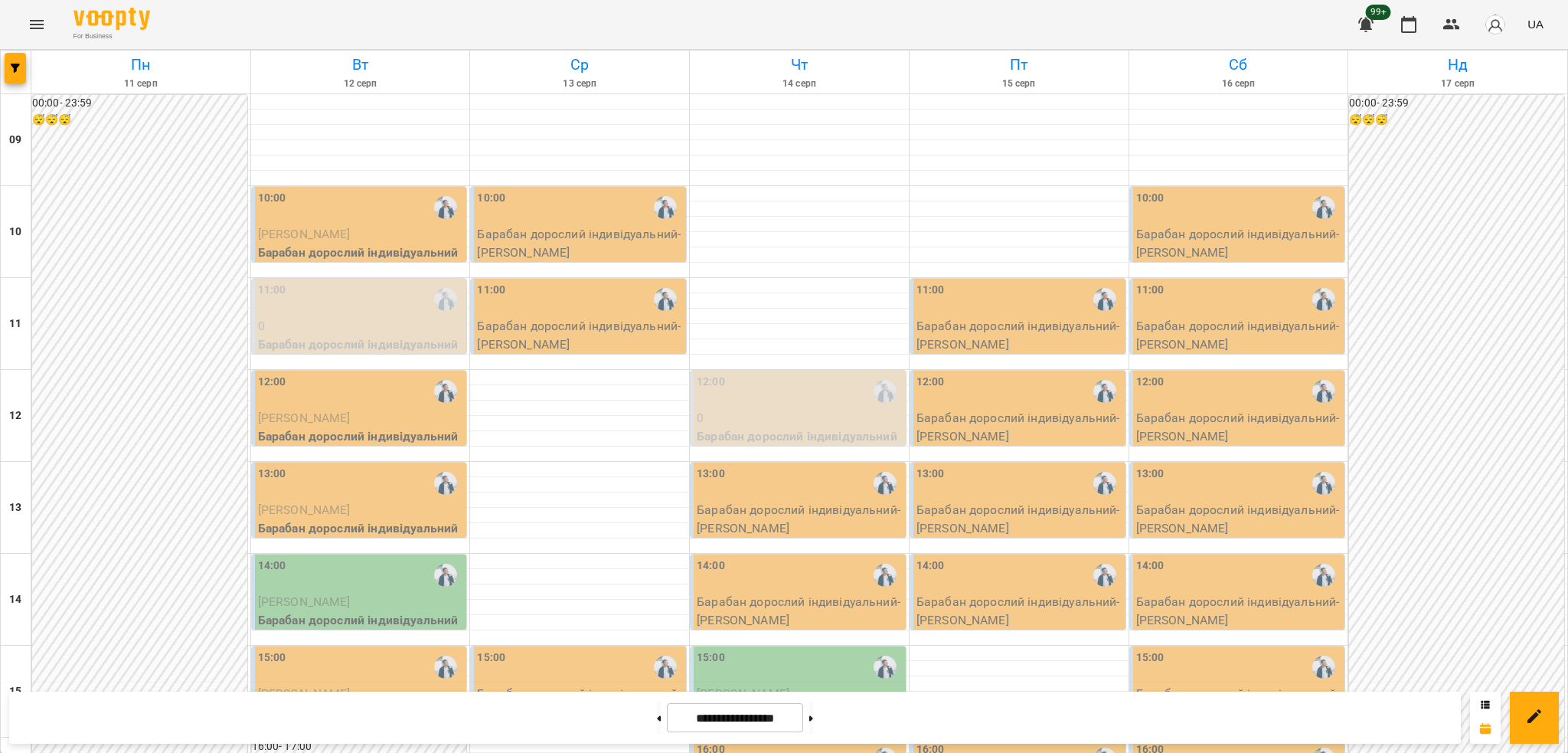
scroll to position [605, 0]
click at [737, 716] on input "**********" at bounding box center [735, 718] width 137 height 30
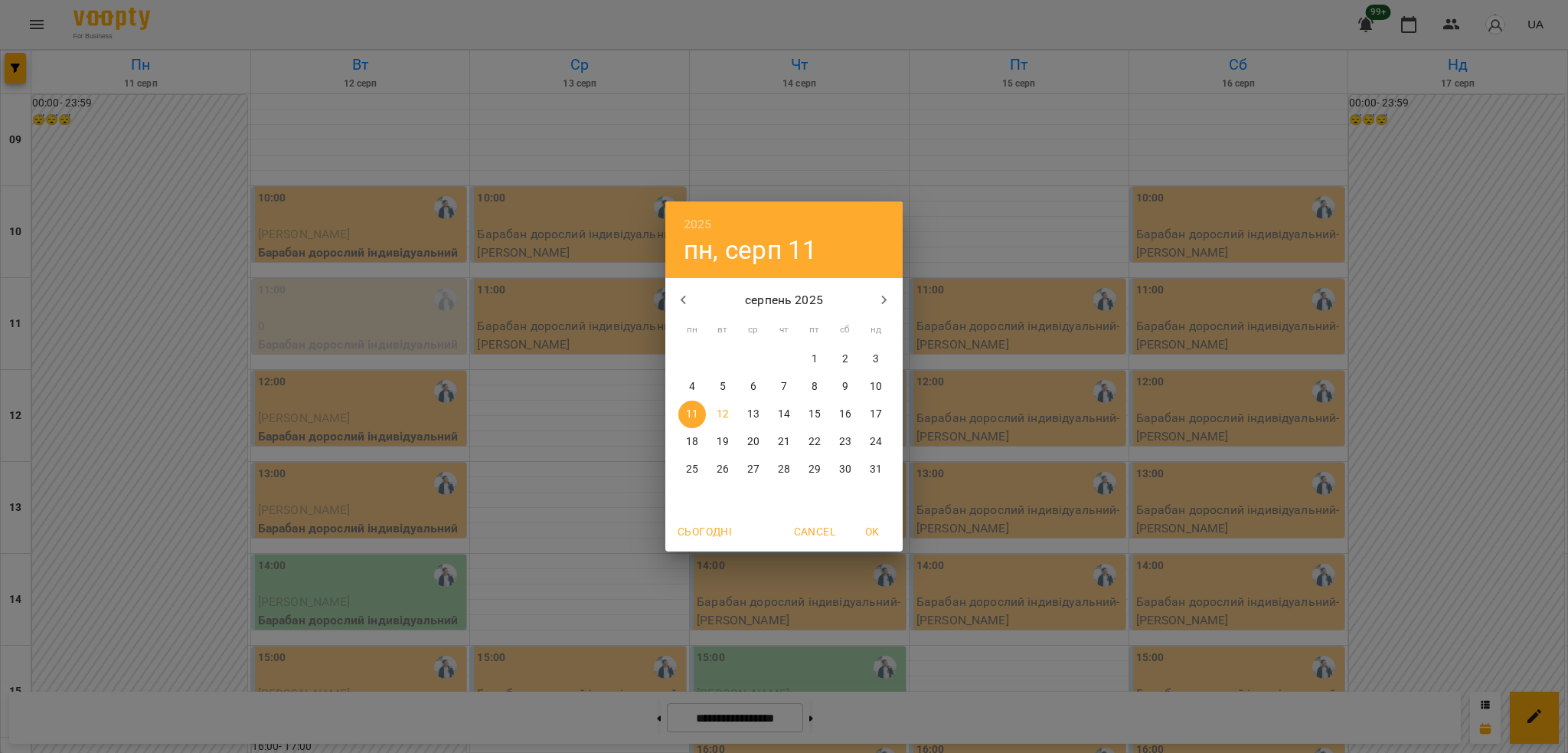
click at [748, 713] on div "2025 пн, серп 11 серпень 2025 пн вт ср чт пт сб нд 28 29 30 31 1 2 3 4 5 6 7 8 …" at bounding box center [784, 376] width 1568 height 753
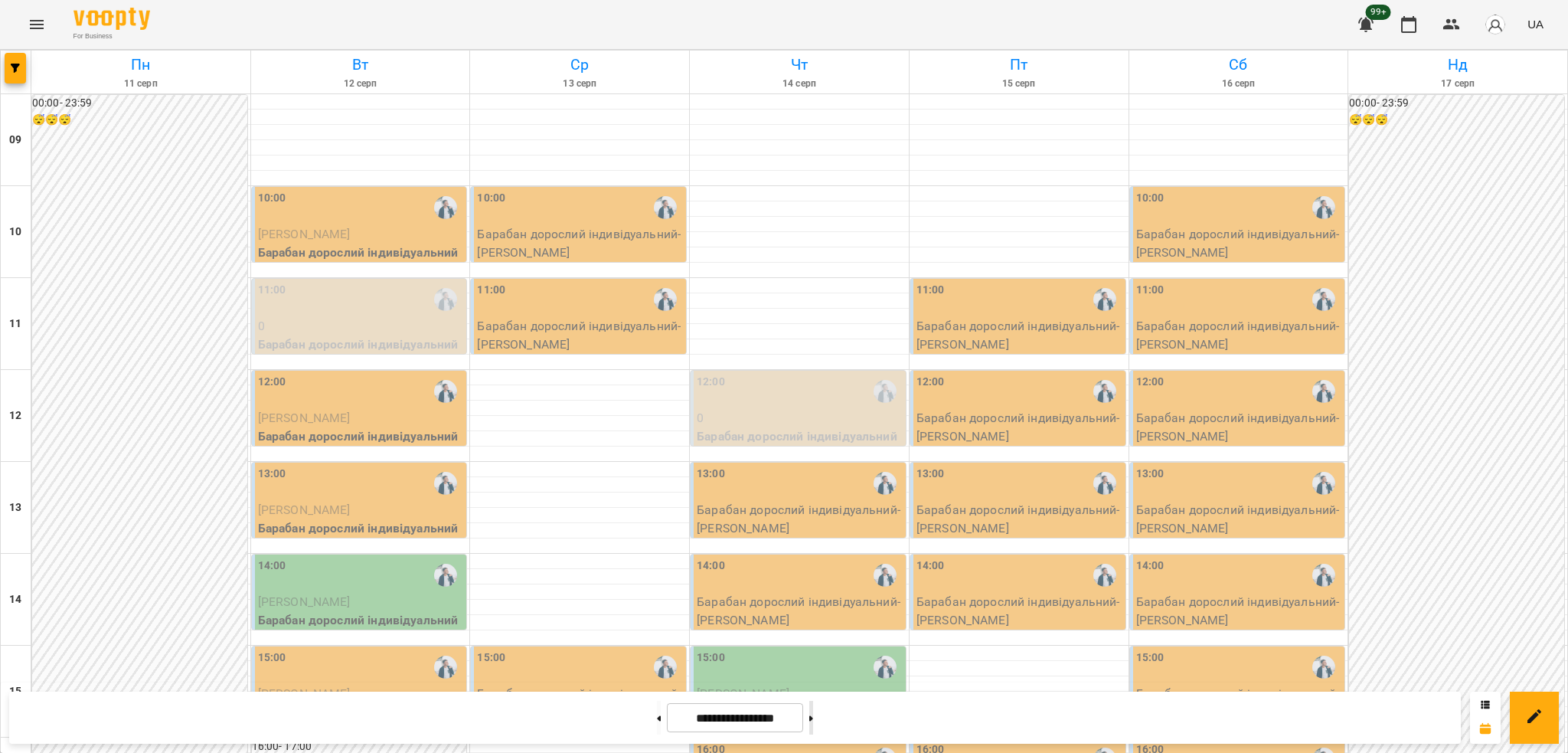
click at [813, 709] on button at bounding box center [811, 718] width 4 height 34
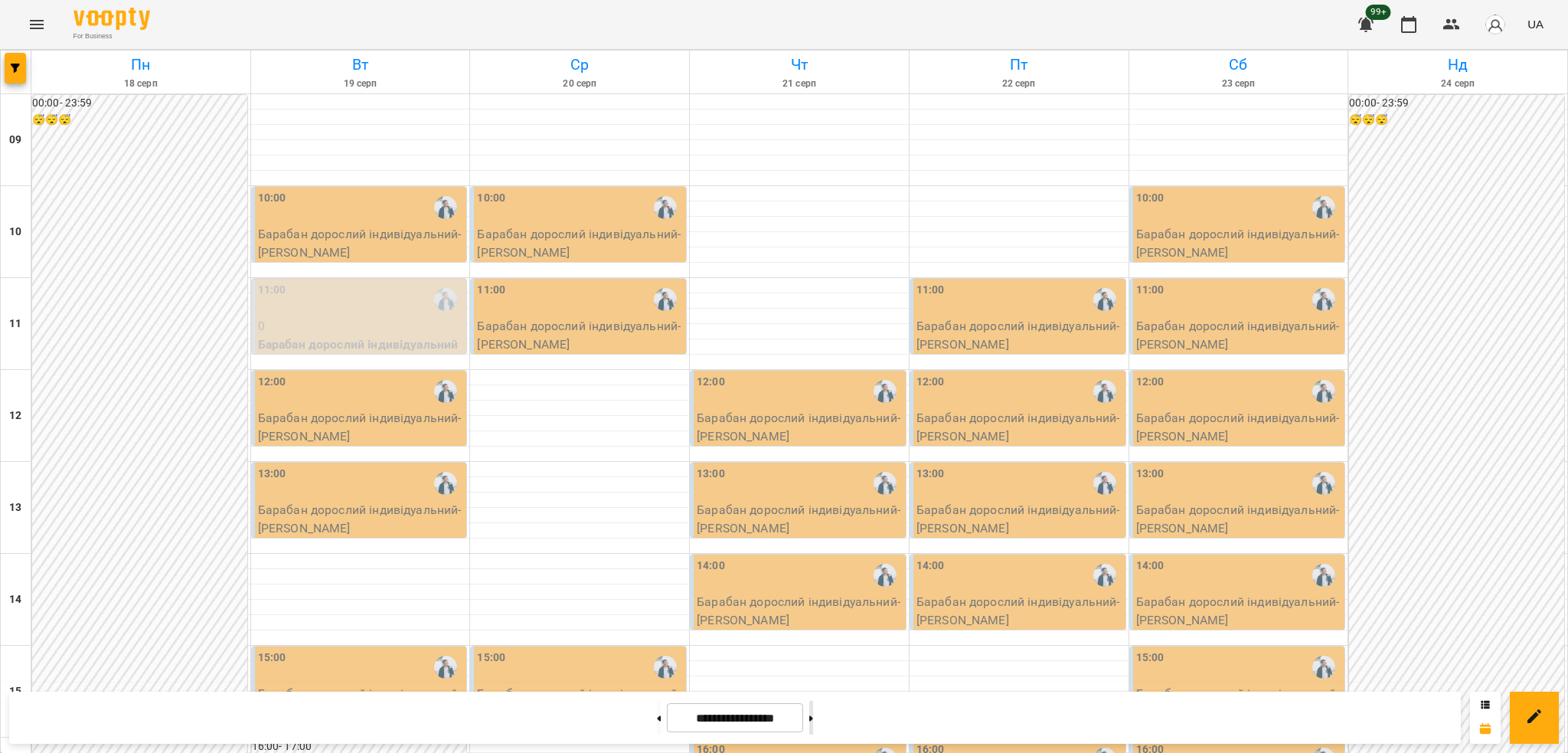
click at [813, 716] on button at bounding box center [811, 718] width 4 height 34
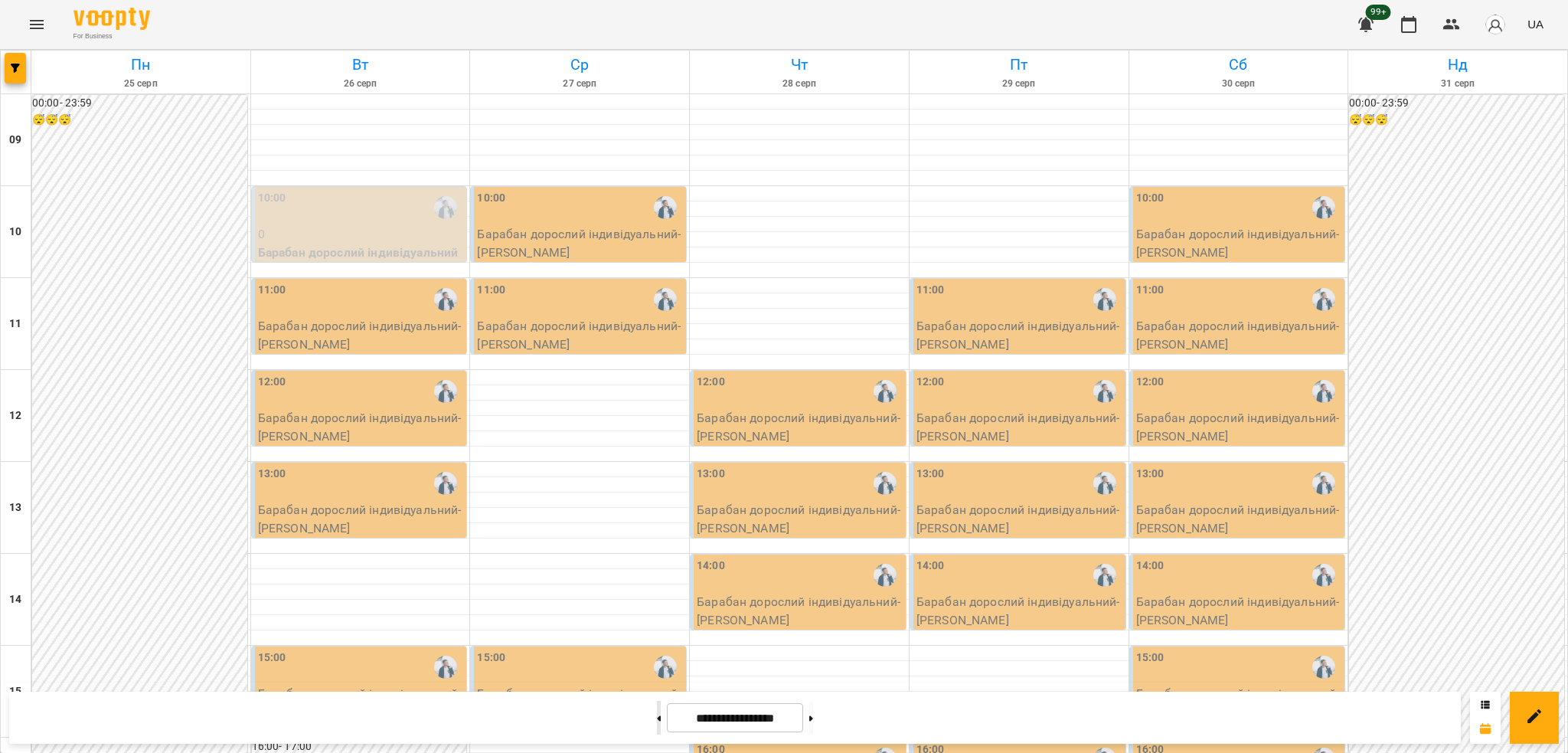
click at [657, 716] on button at bounding box center [659, 718] width 4 height 34
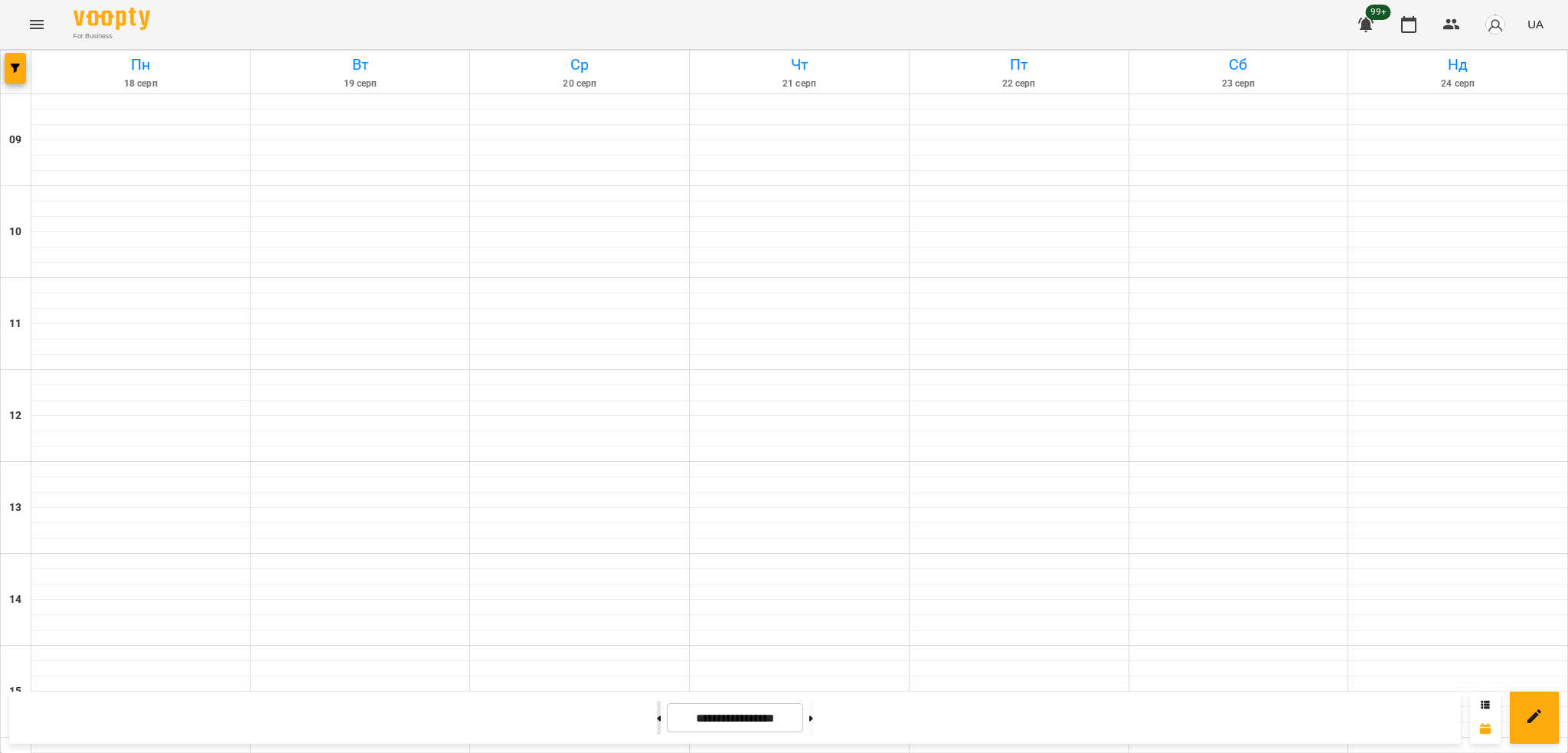
click at [657, 716] on button at bounding box center [659, 718] width 4 height 34
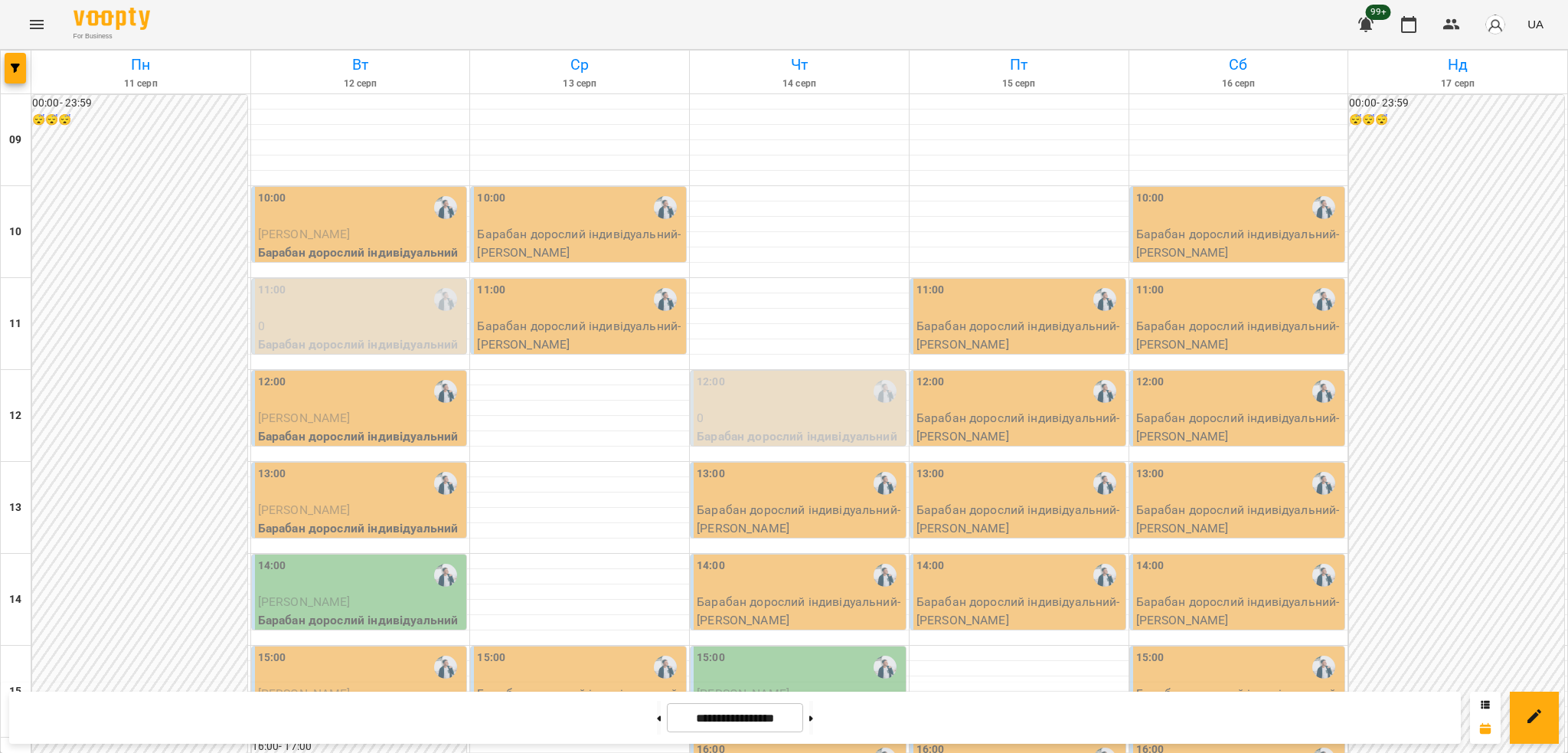
scroll to position [504, 0]
click at [657, 716] on icon at bounding box center [659, 718] width 4 height 6
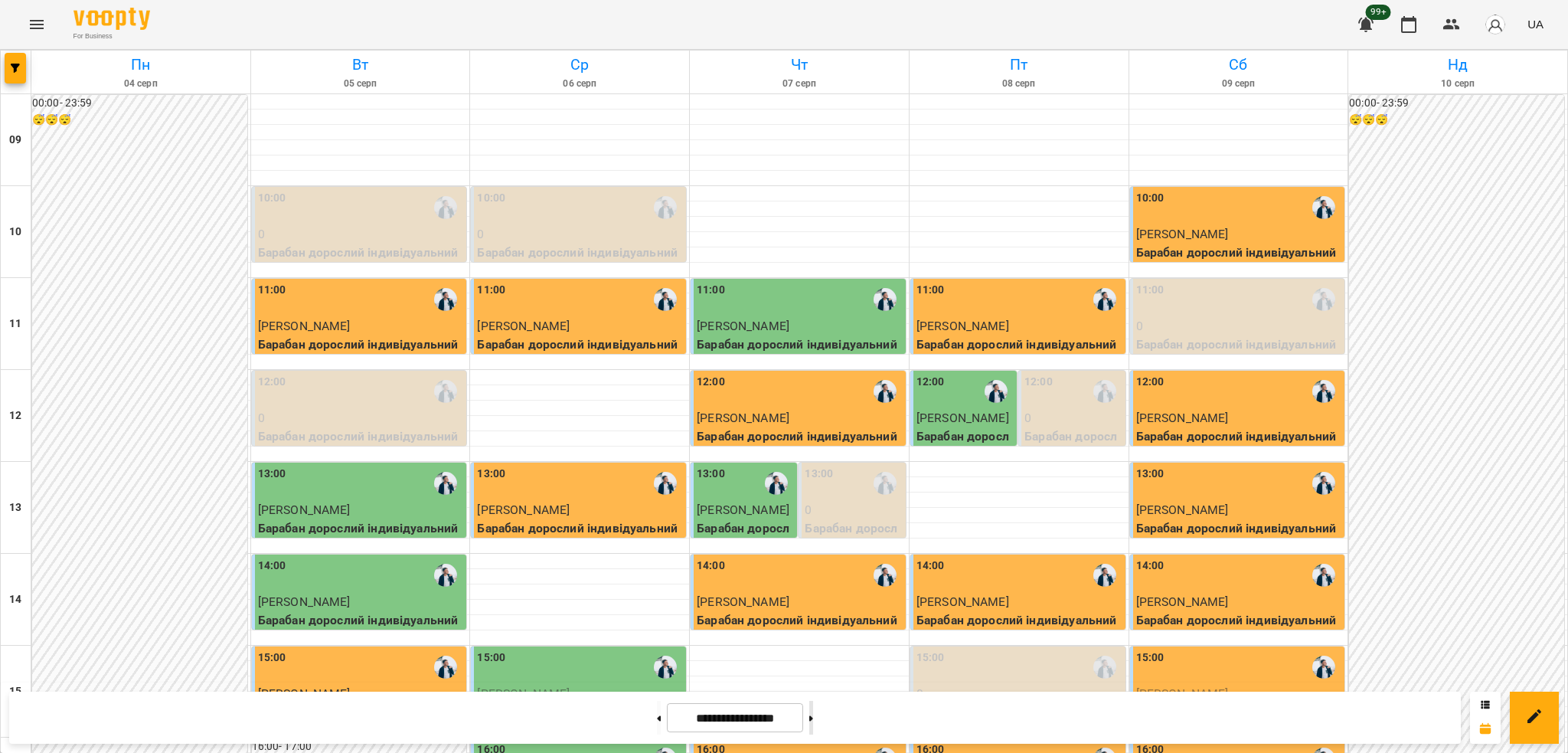
click at [813, 716] on button at bounding box center [811, 718] width 4 height 34
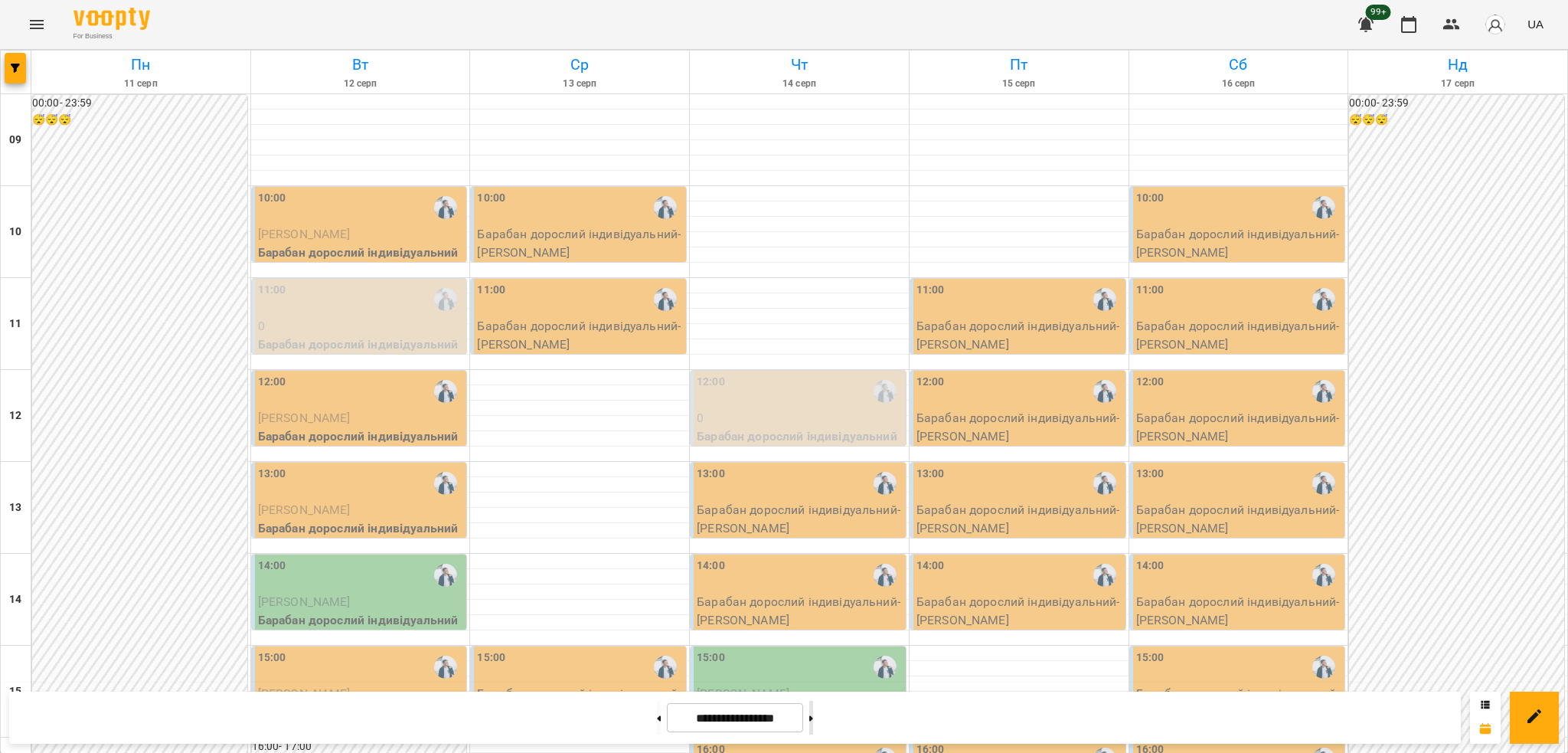
click at [813, 716] on button at bounding box center [811, 718] width 4 height 34
type input "**********"
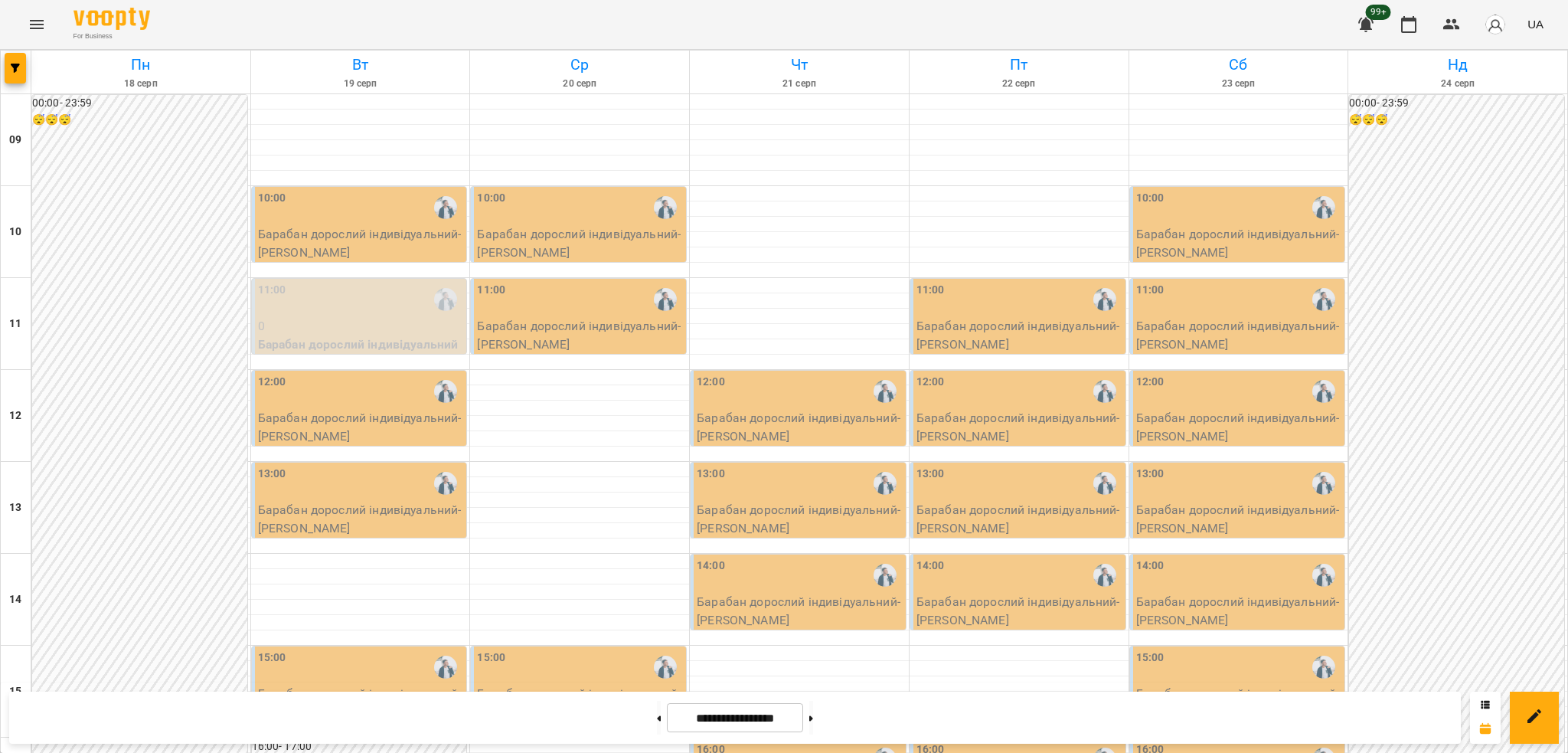
scroll to position [0, 0]
click at [362, 439] on p "Барабан дорослий індивідуальний - [PERSON_NAME]" at bounding box center [361, 427] width 206 height 36
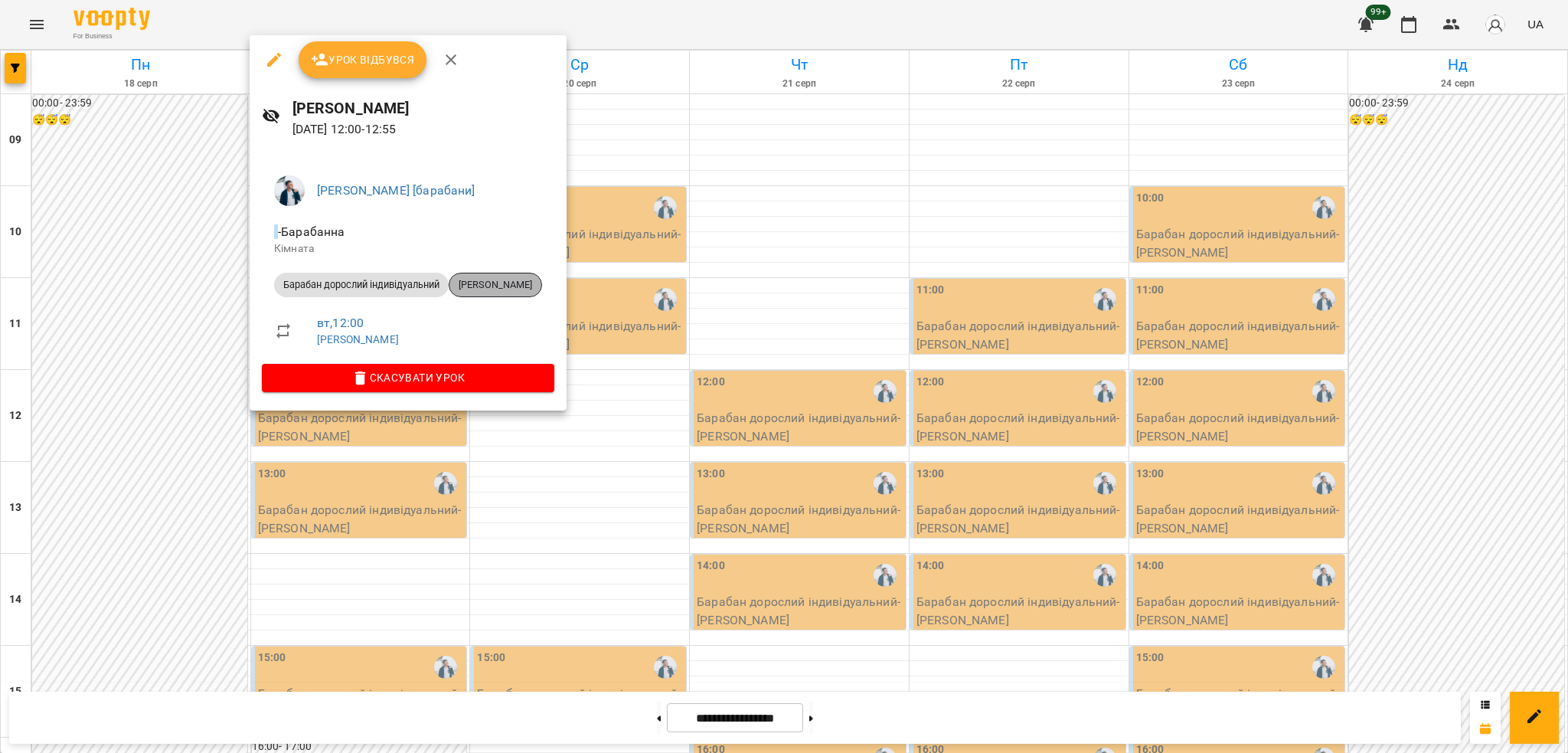
click at [506, 283] on span "[PERSON_NAME]" at bounding box center [495, 285] width 92 height 14
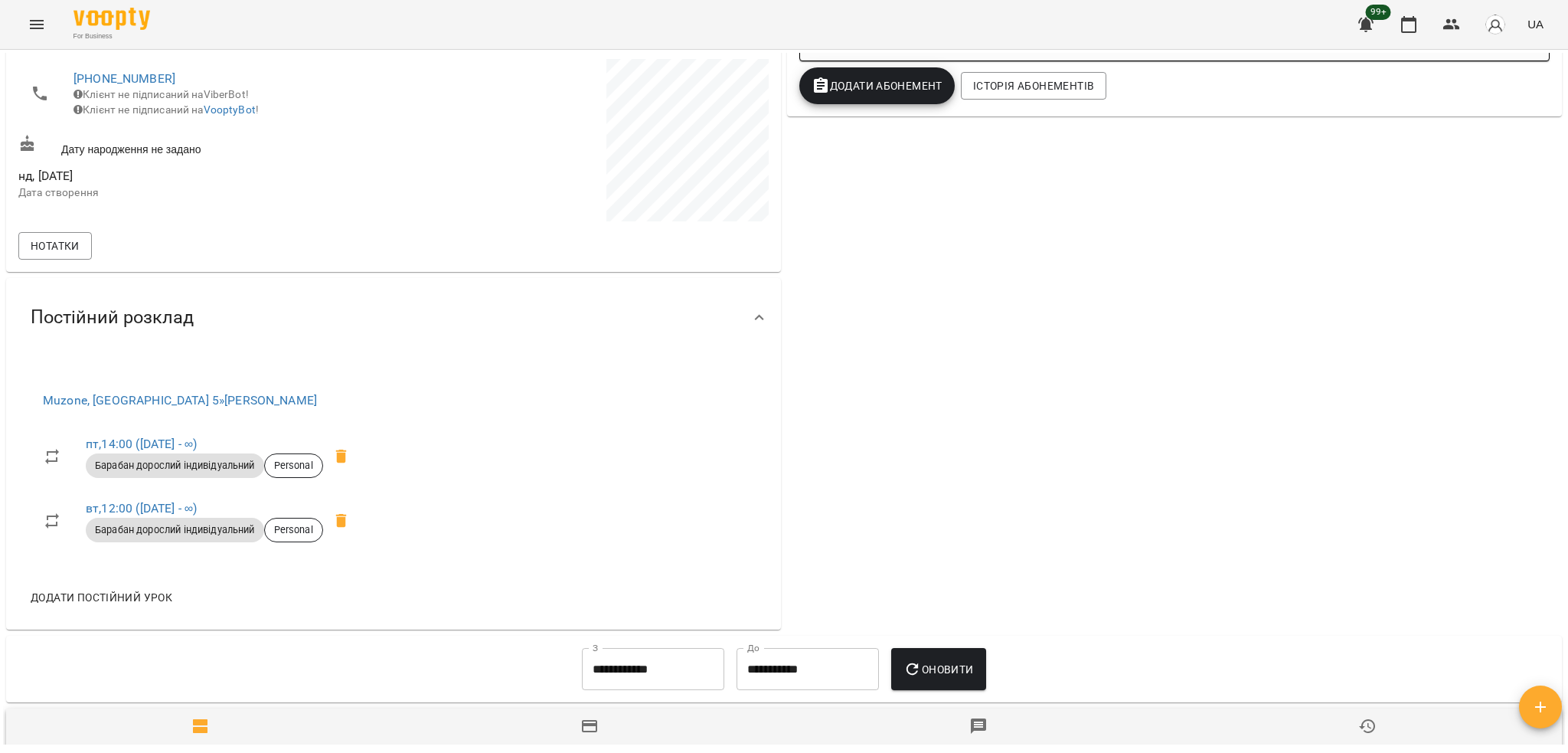
scroll to position [474, 0]
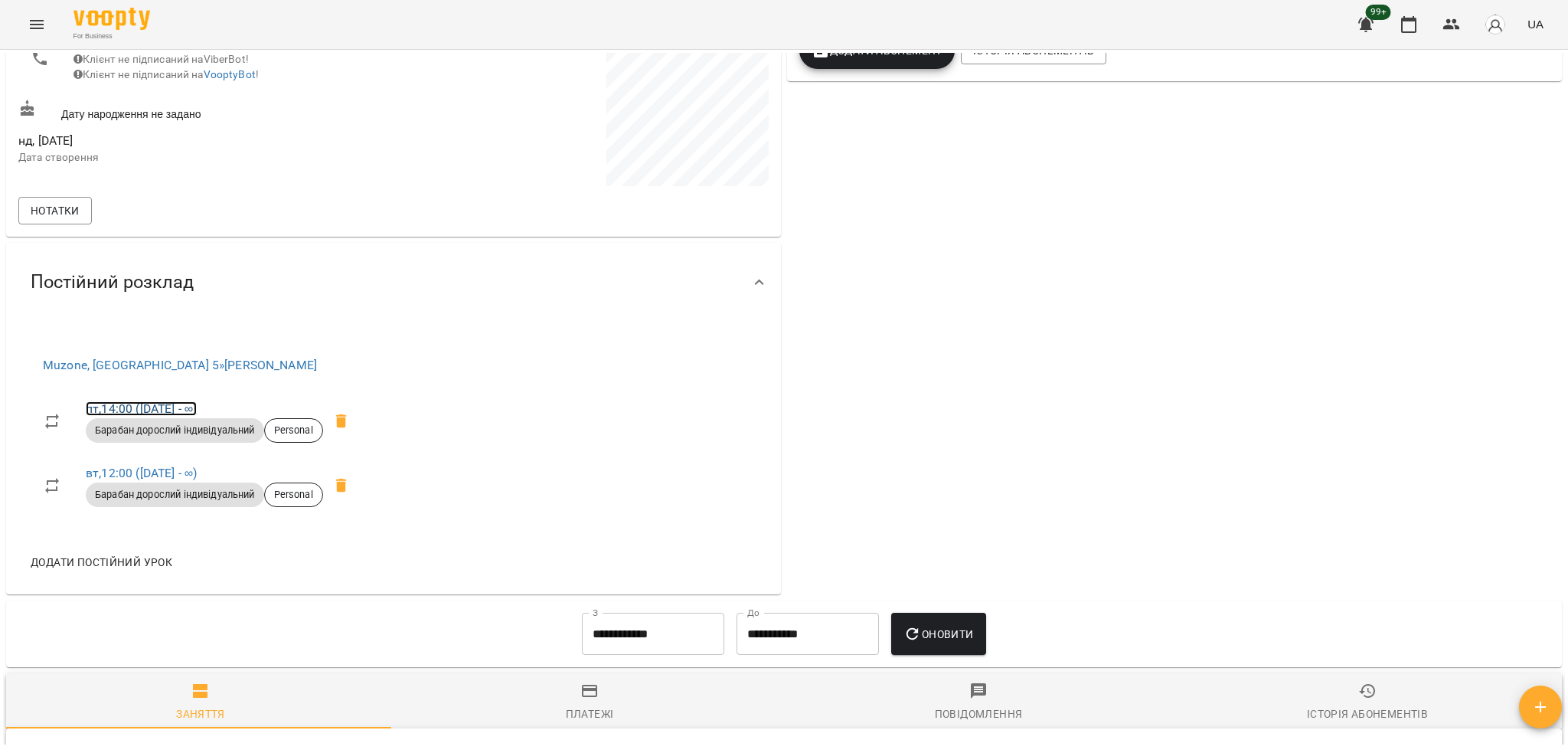
click at [178, 406] on link "пт , 14:00 (23 трав - ∞)" at bounding box center [141, 409] width 111 height 15
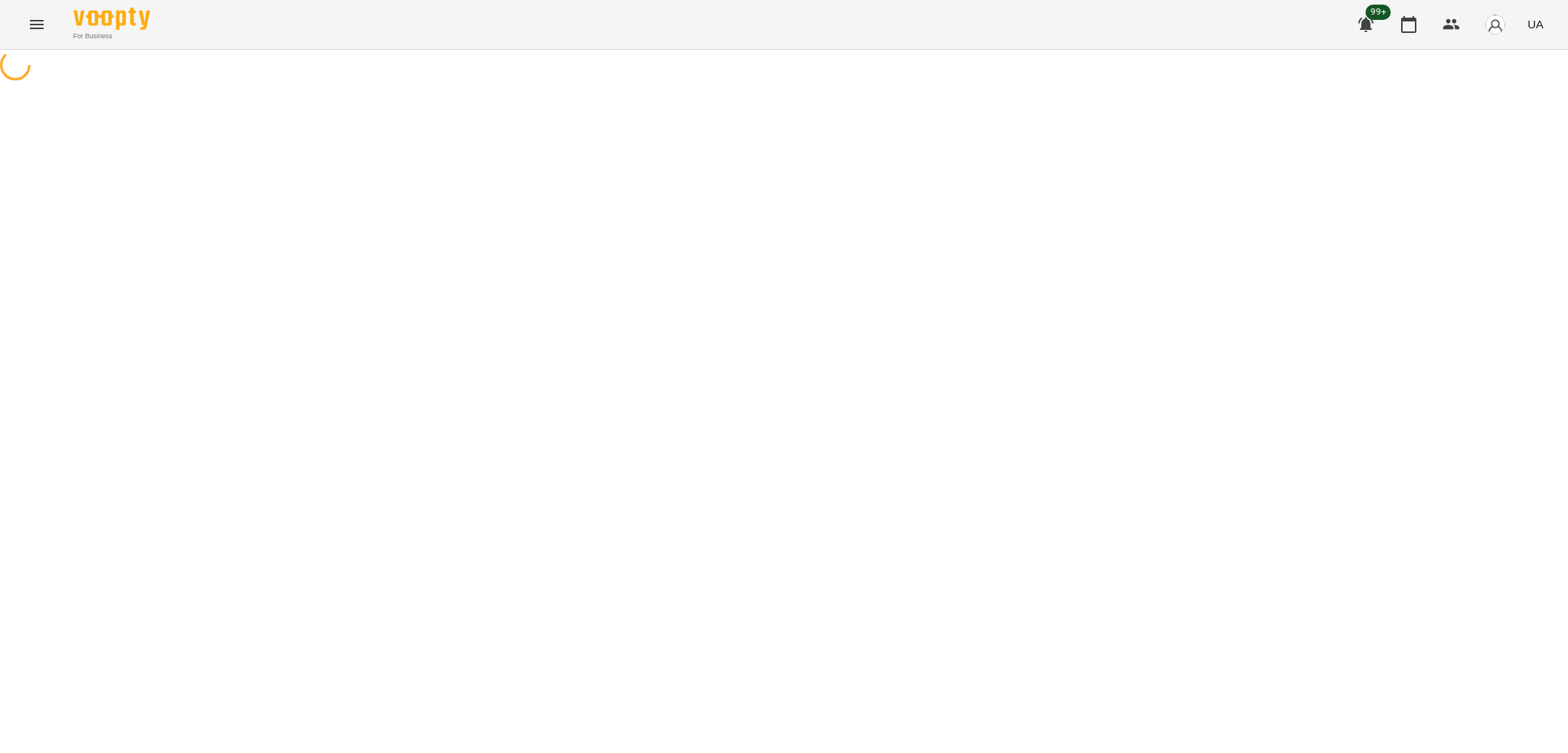
select select "*"
select select "**********"
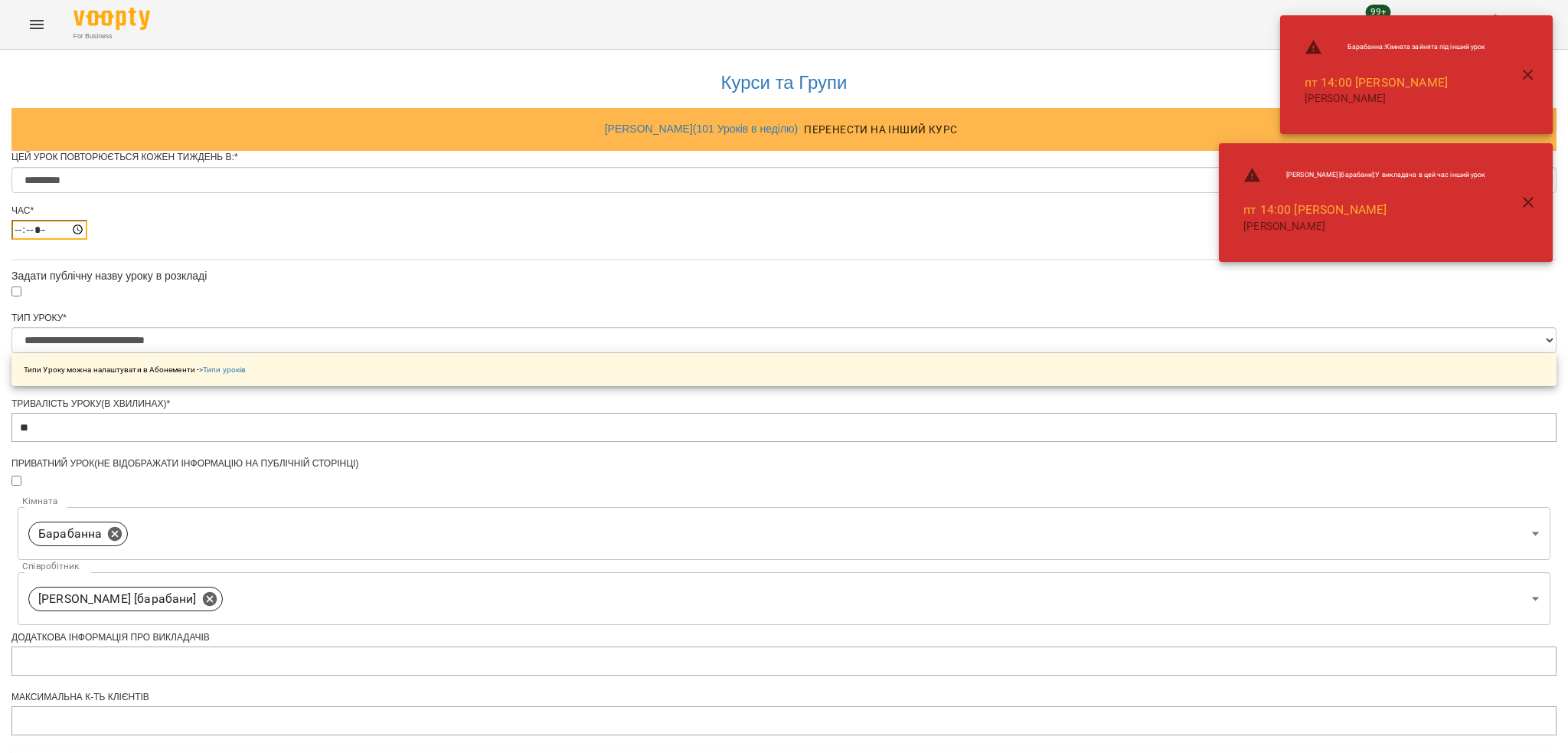
click at [87, 239] on input "*****" at bounding box center [49, 230] width 76 height 20
type input "*****"
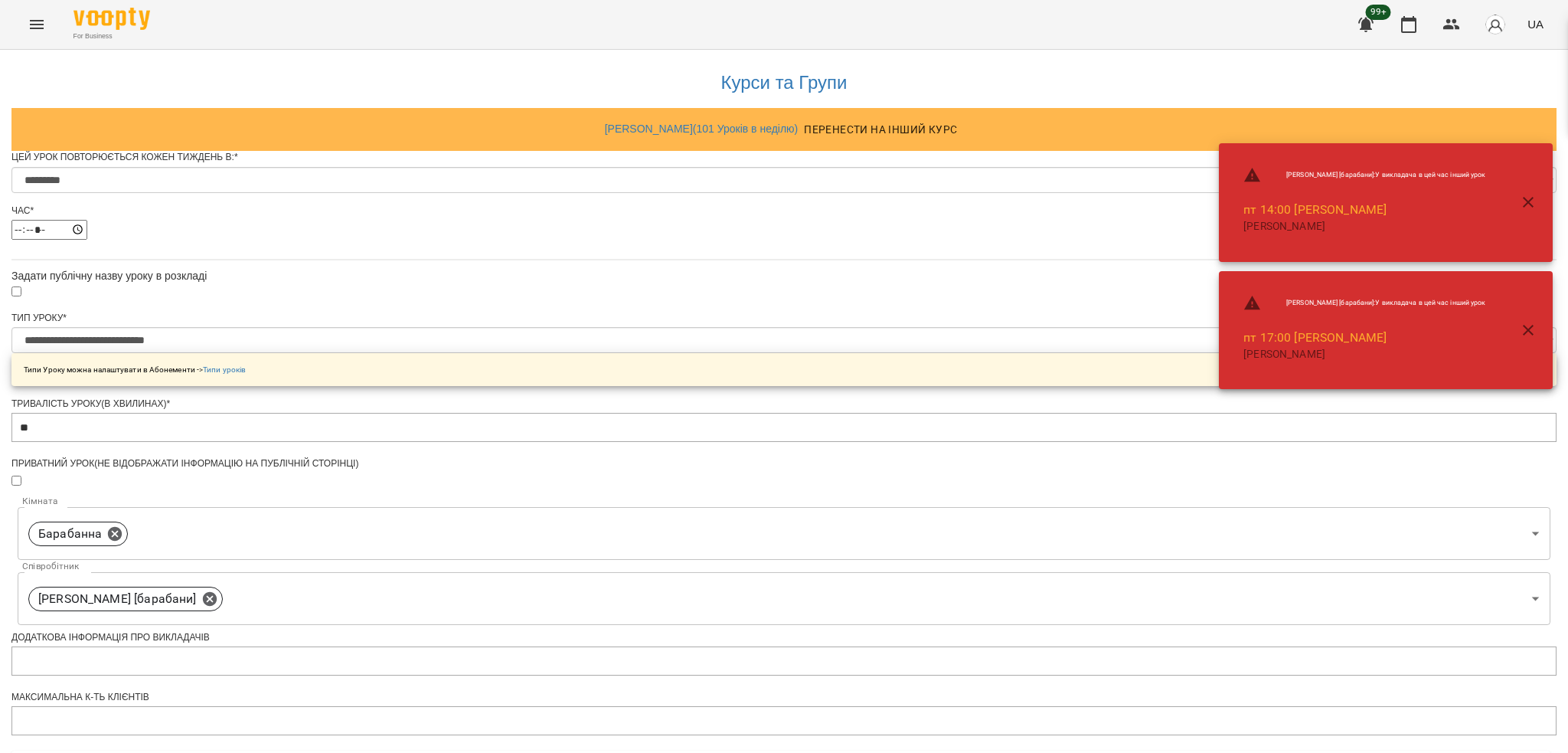
click at [417, 308] on div "**********" at bounding box center [784, 584] width 1545 height 1071
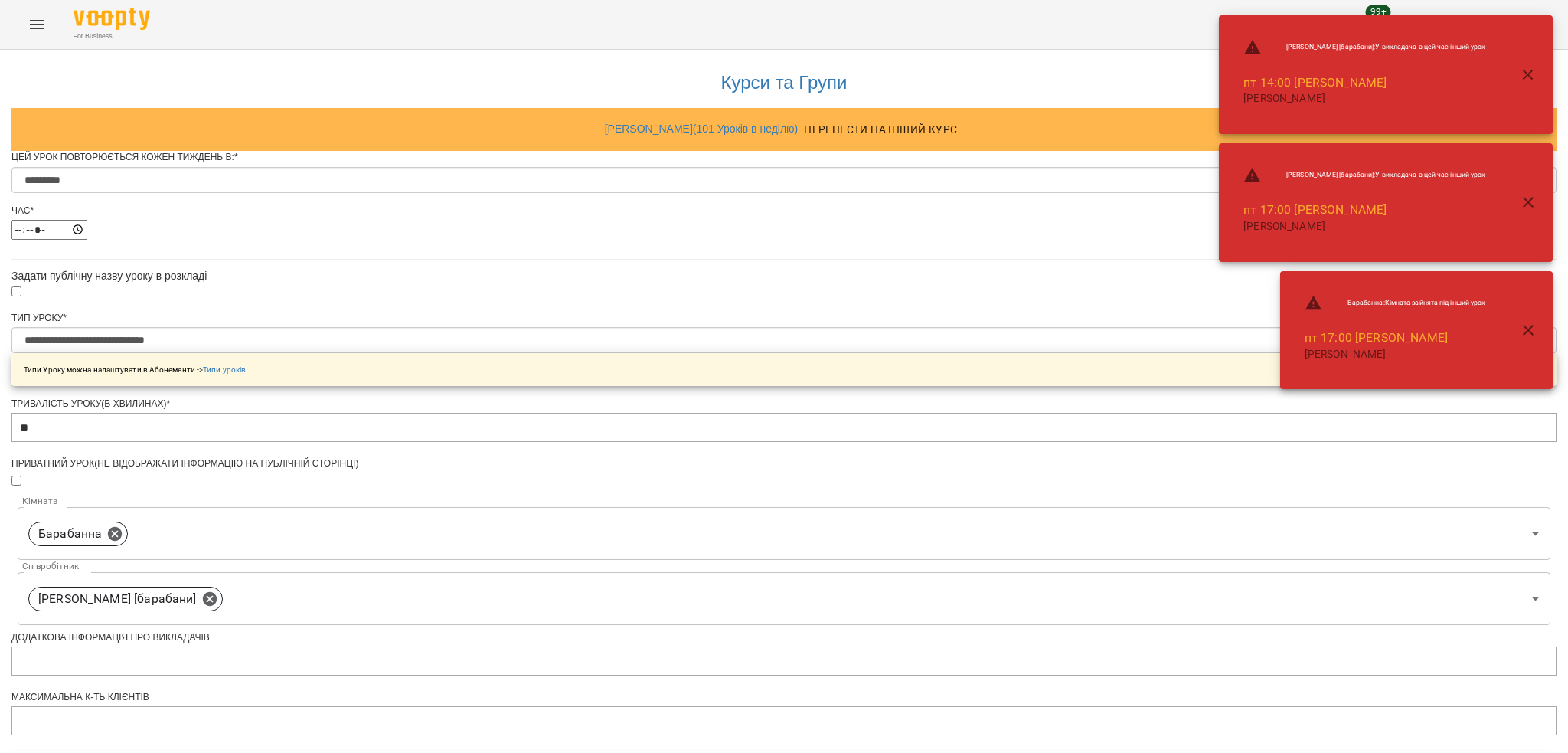
click at [1520, 67] on button "button" at bounding box center [1528, 75] width 37 height 37
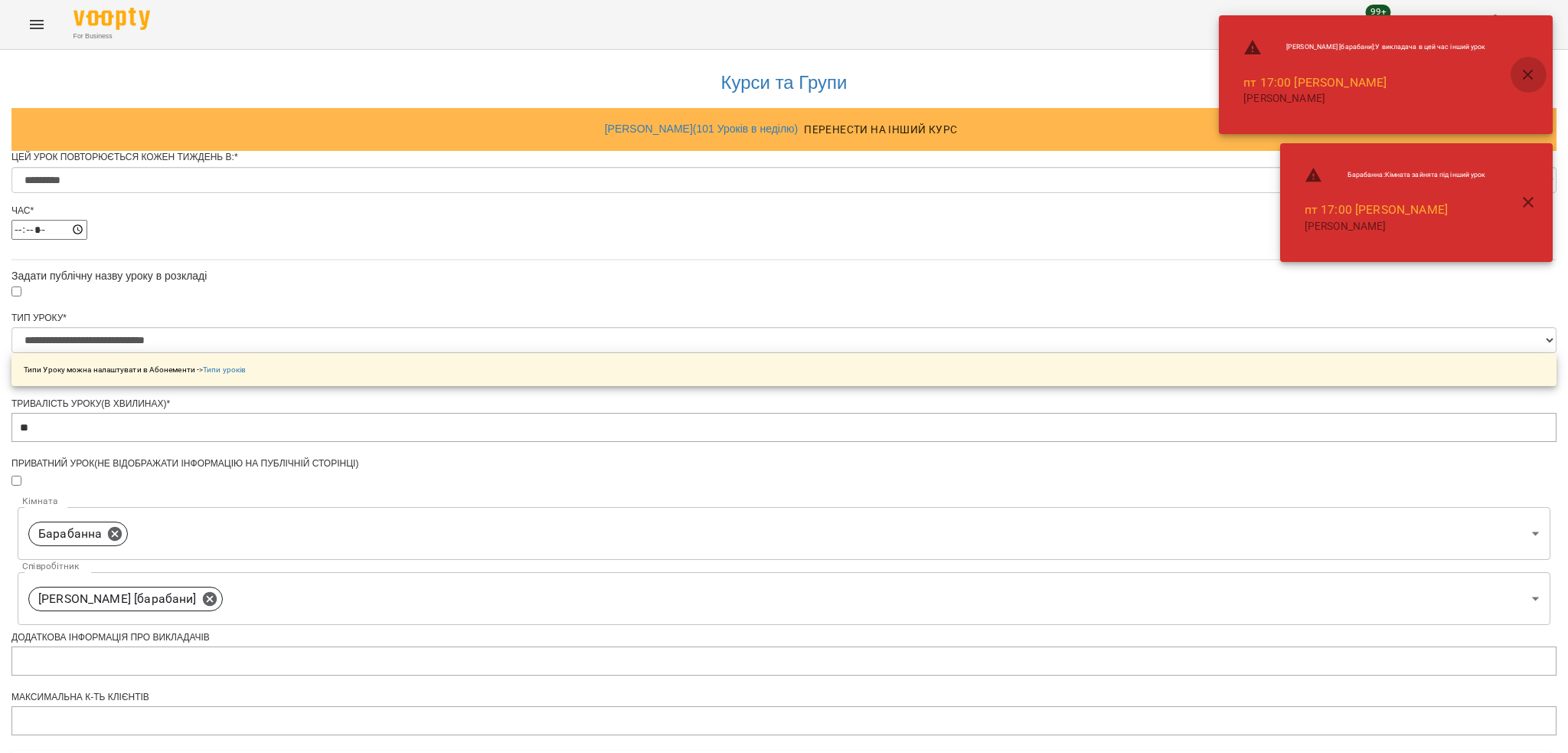
click at [1524, 63] on button "button" at bounding box center [1528, 75] width 37 height 37
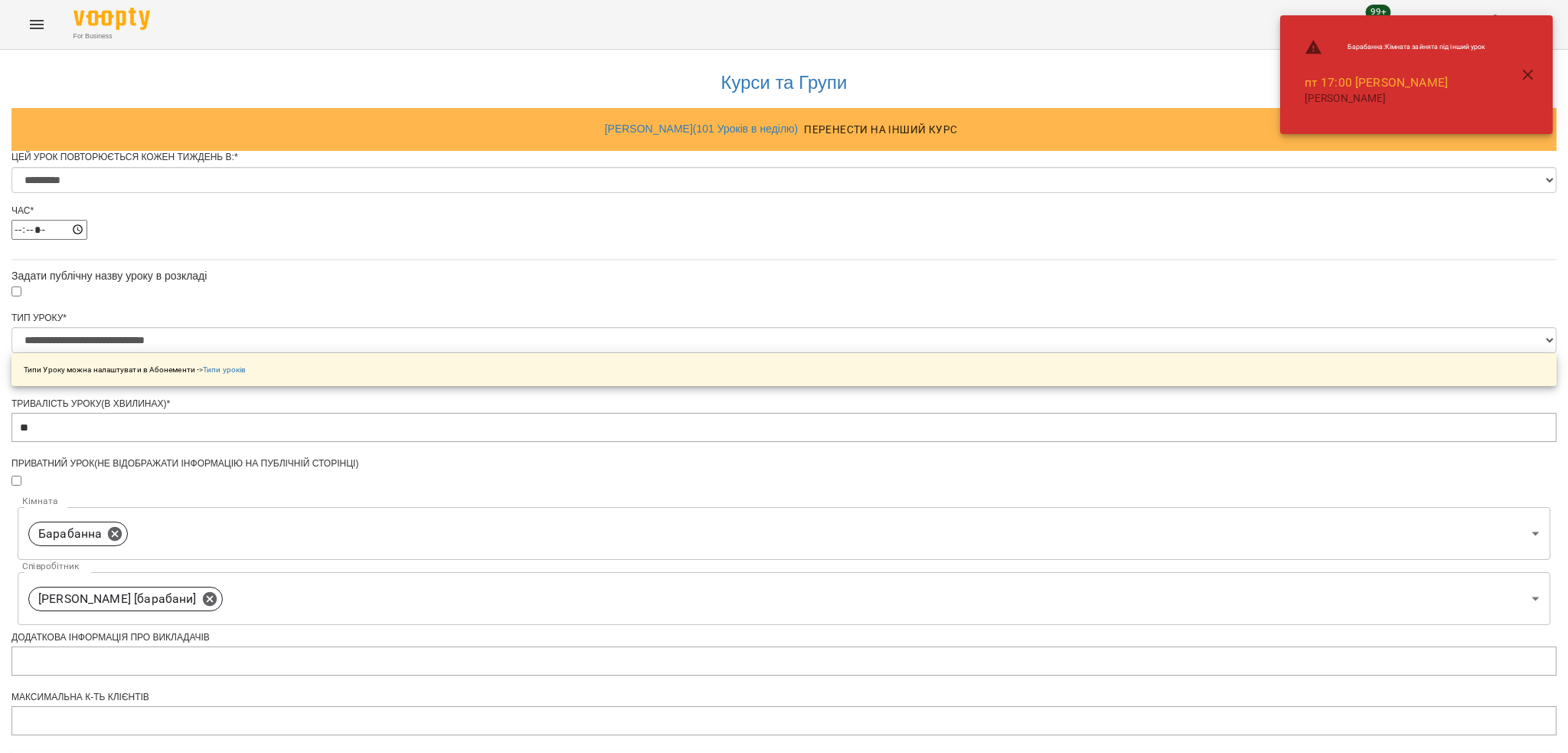
click at [1526, 63] on button "button" at bounding box center [1528, 75] width 37 height 37
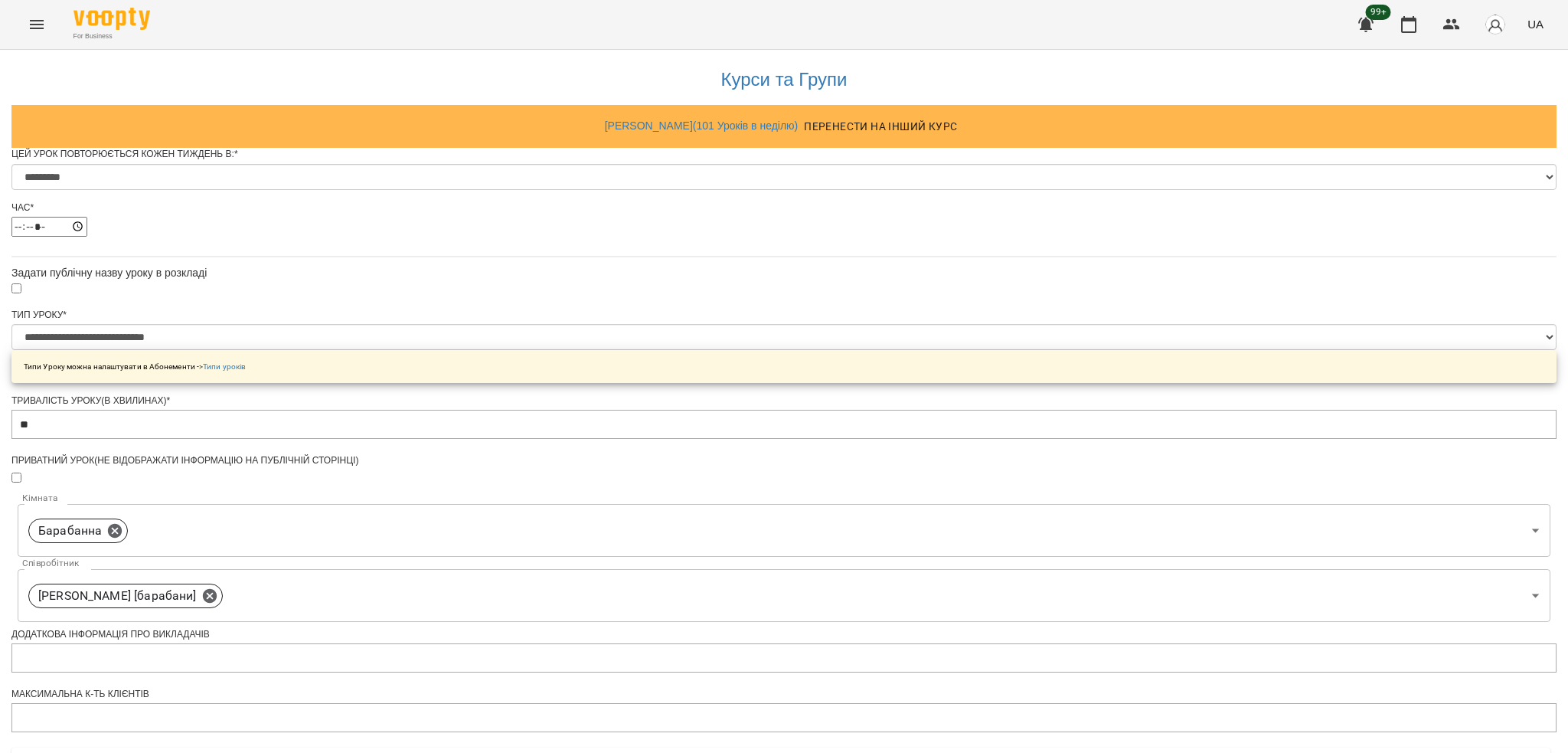
scroll to position [490, 0]
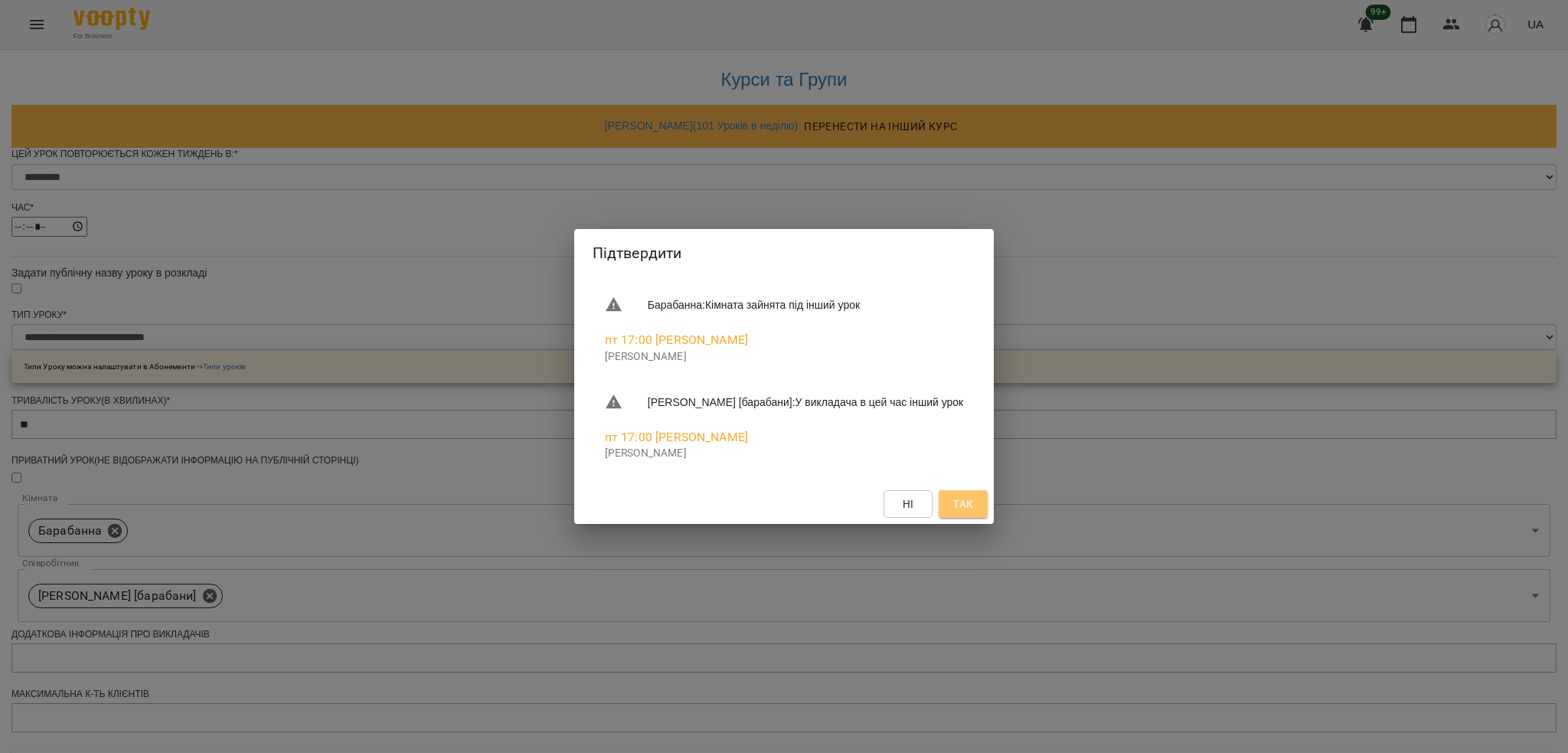
click at [957, 503] on span "Так" at bounding box center [963, 504] width 20 height 18
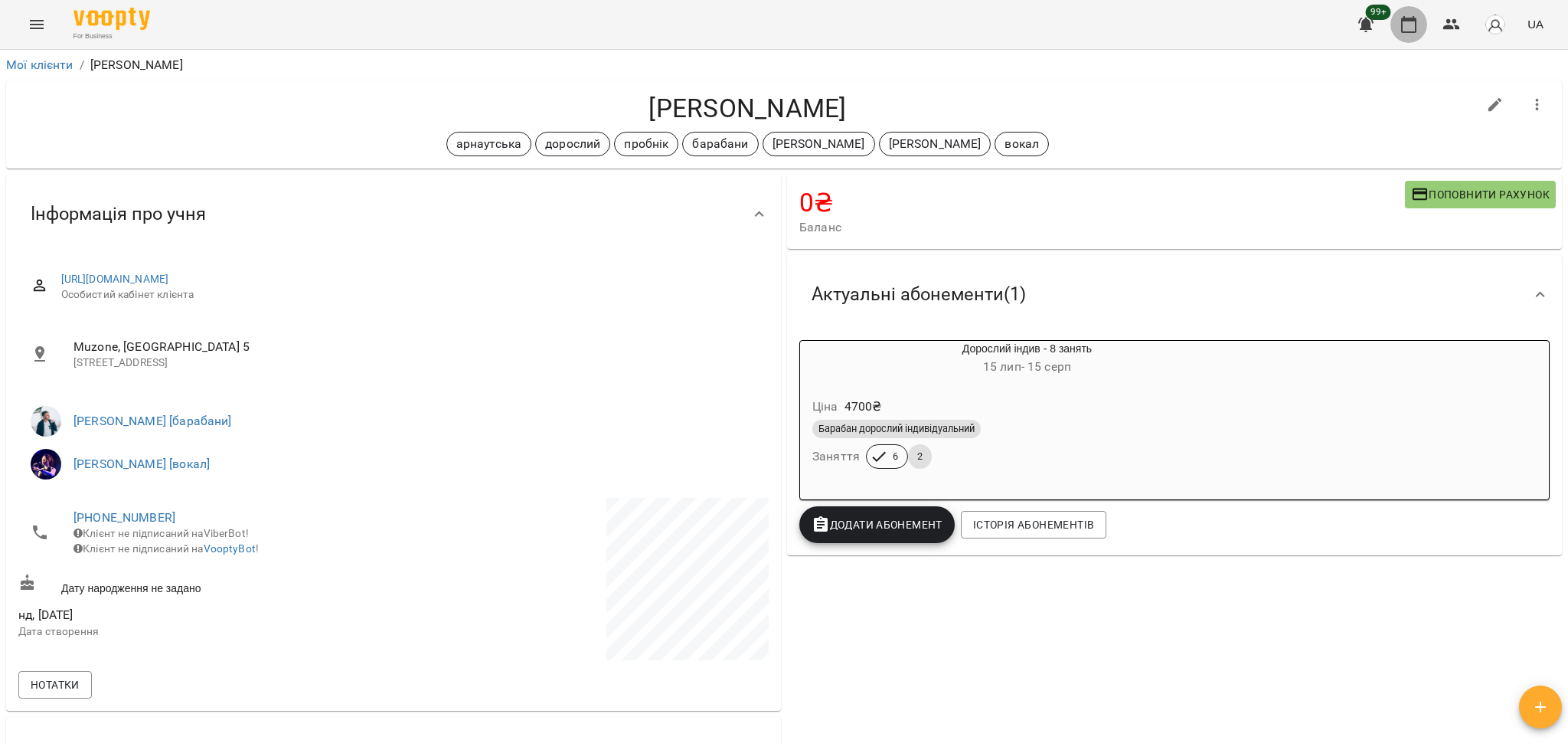
click at [1411, 25] on icon "button" at bounding box center [1408, 25] width 18 height 18
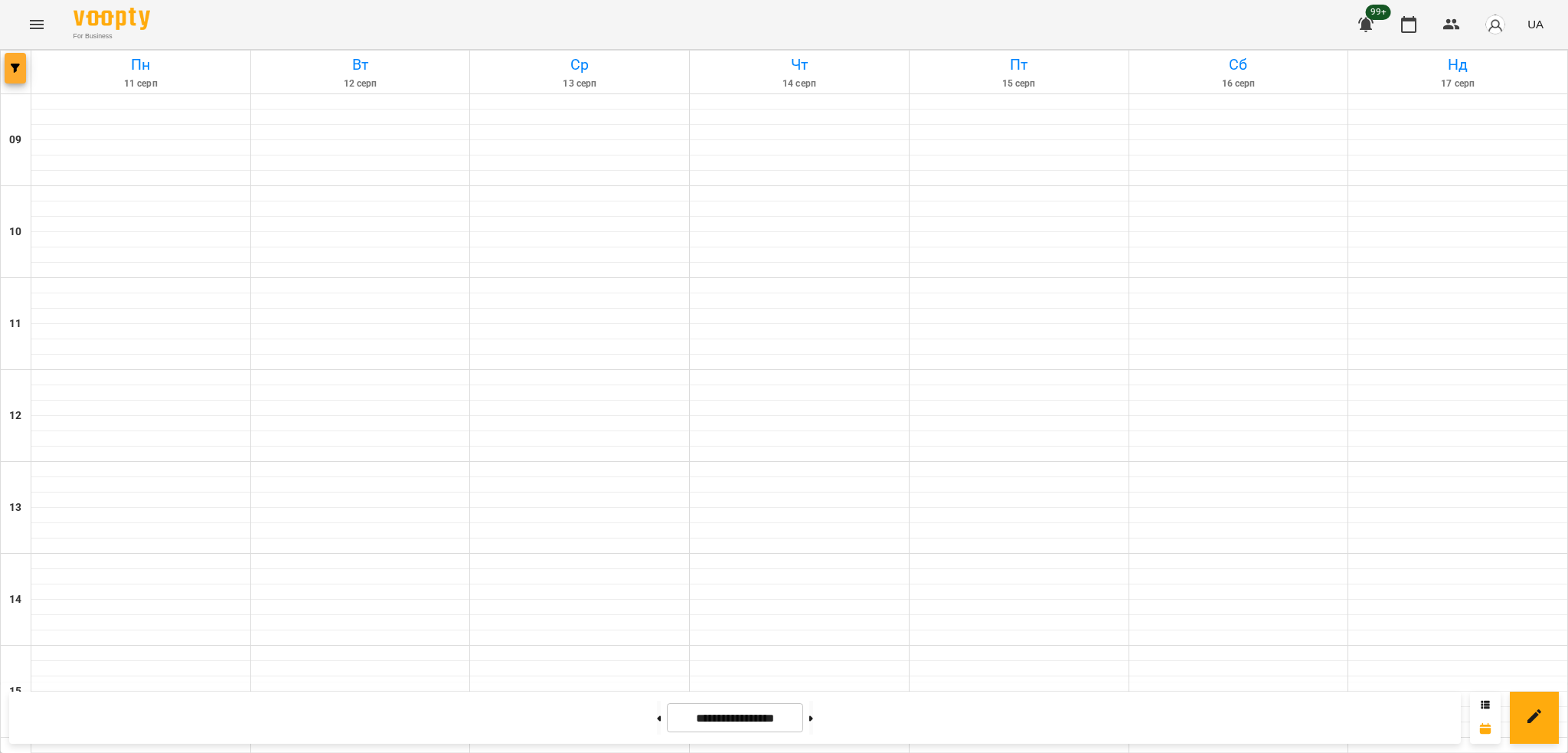
click at [21, 72] on span "button" at bounding box center [16, 67] width 21 height 9
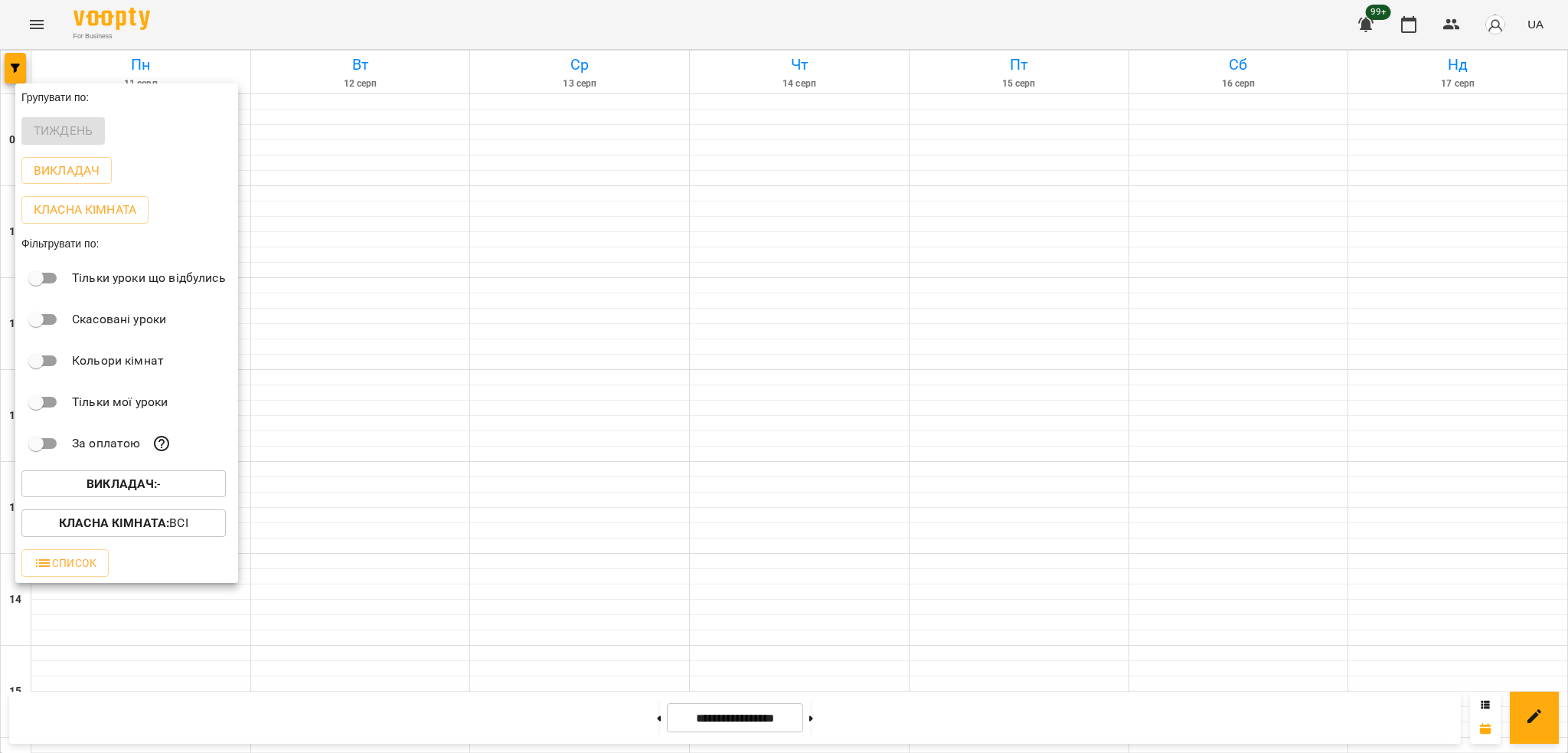
click at [183, 493] on span "Викладач : -" at bounding box center [123, 484] width 180 height 18
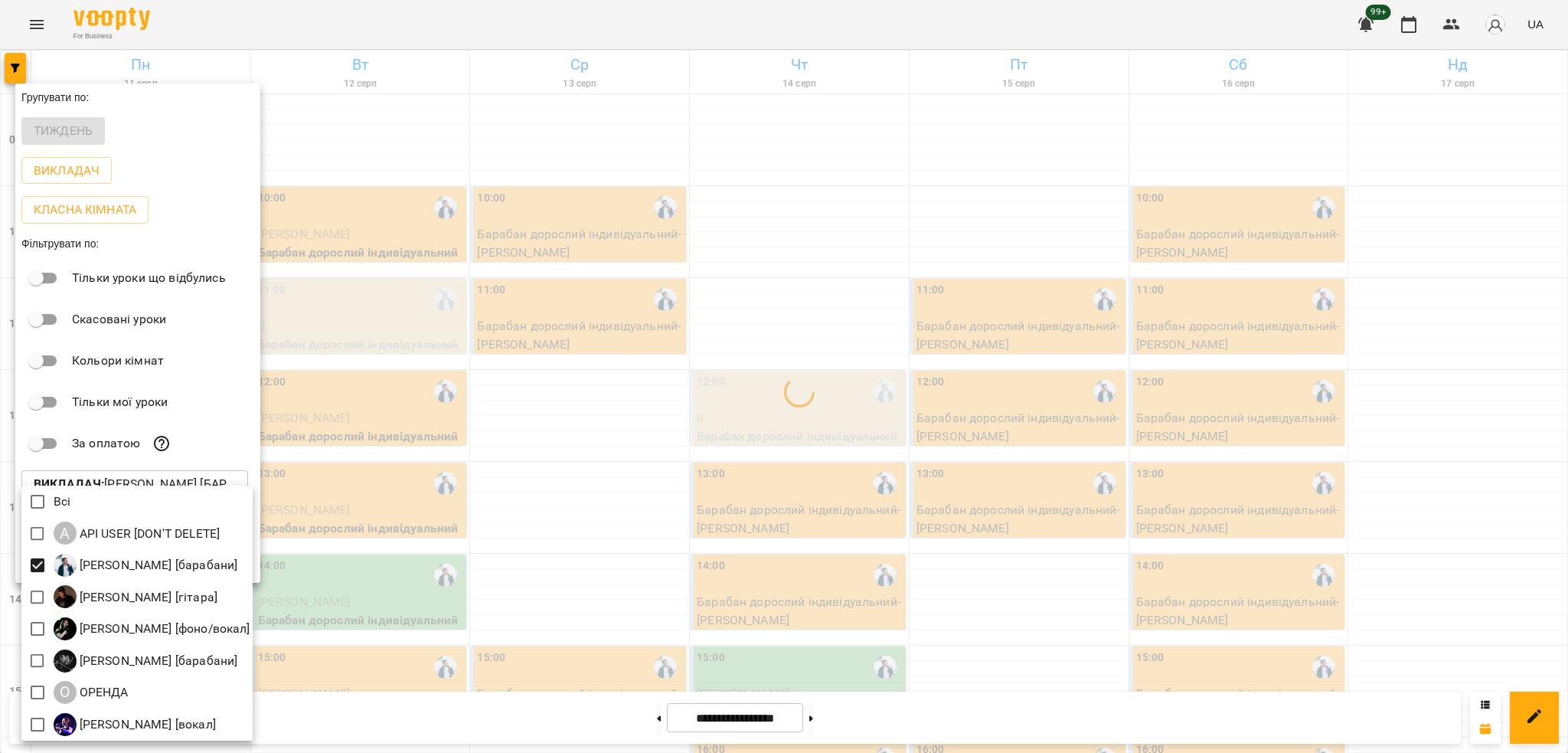
click at [773, 355] on div at bounding box center [784, 376] width 1568 height 753
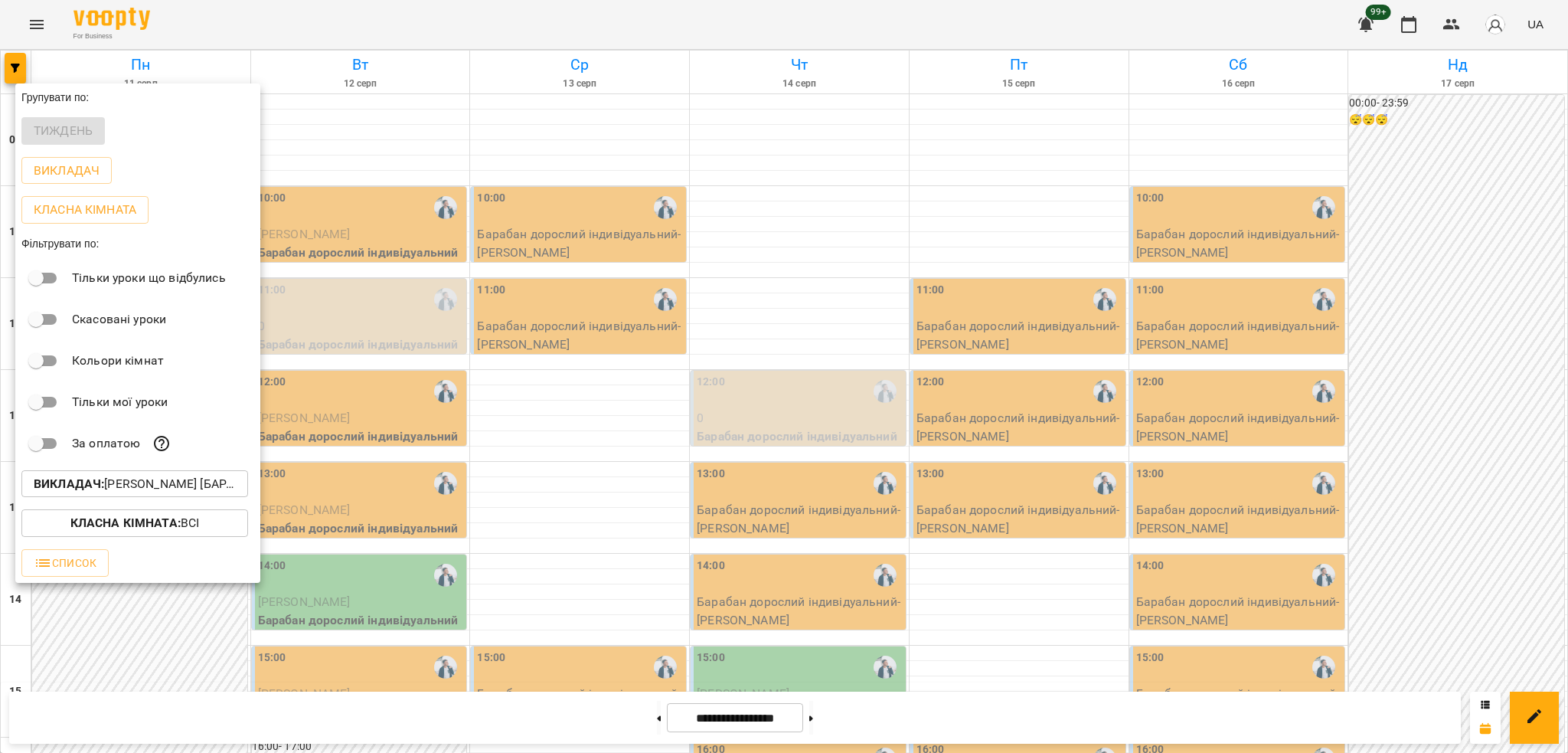
click at [759, 233] on div at bounding box center [784, 376] width 1568 height 753
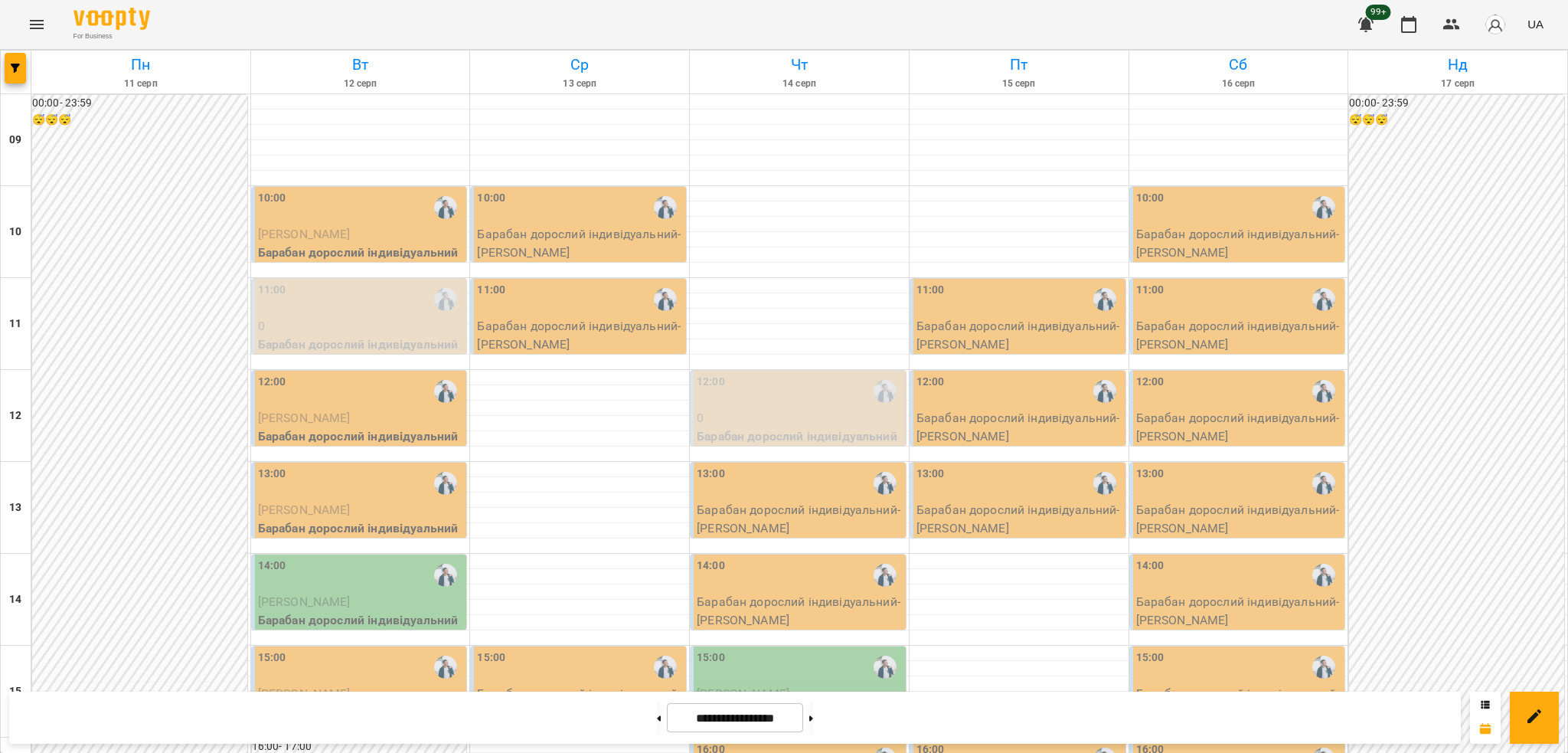
scroll to position [510, 0]
click at [813, 716] on button at bounding box center [811, 718] width 4 height 34
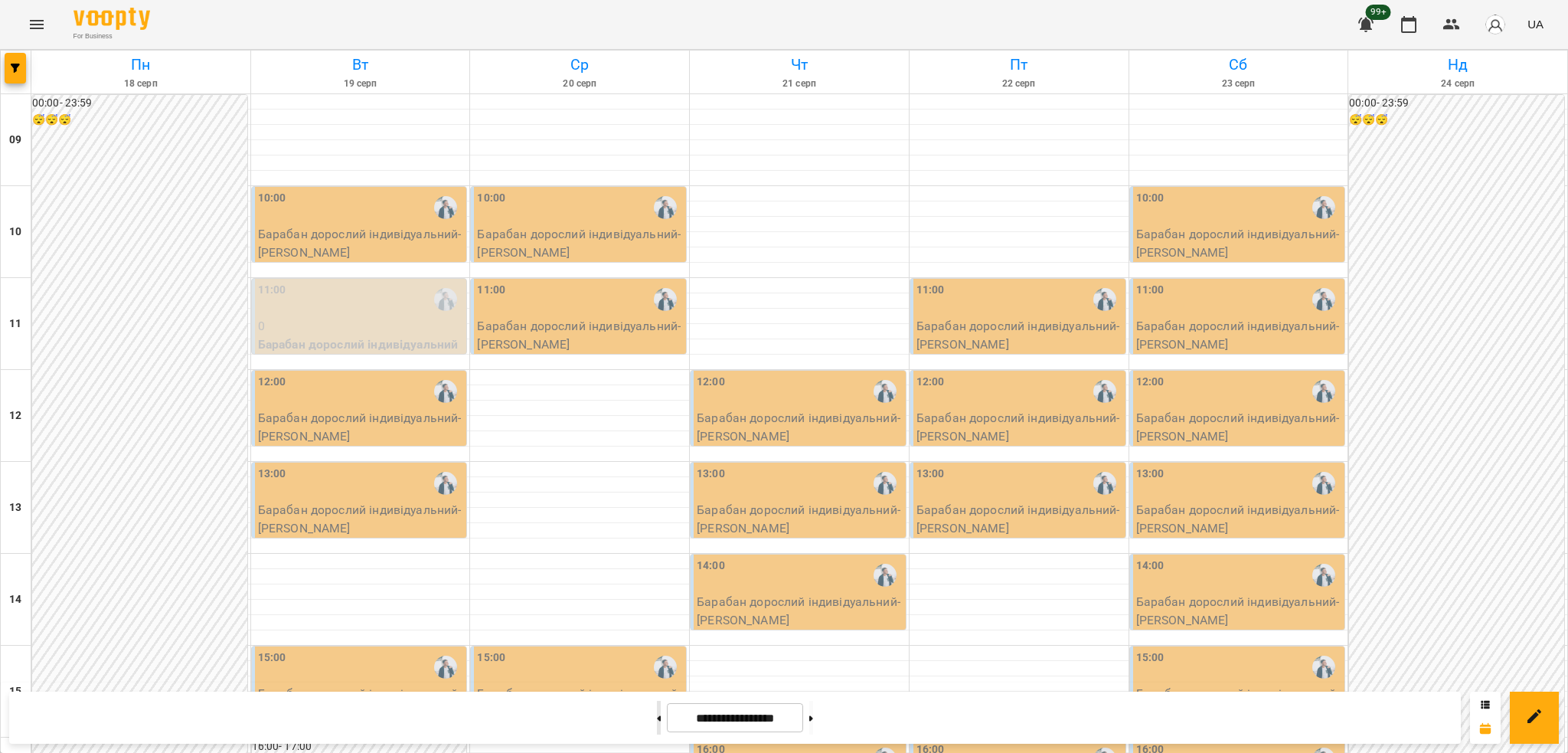
click at [657, 716] on button at bounding box center [659, 718] width 4 height 34
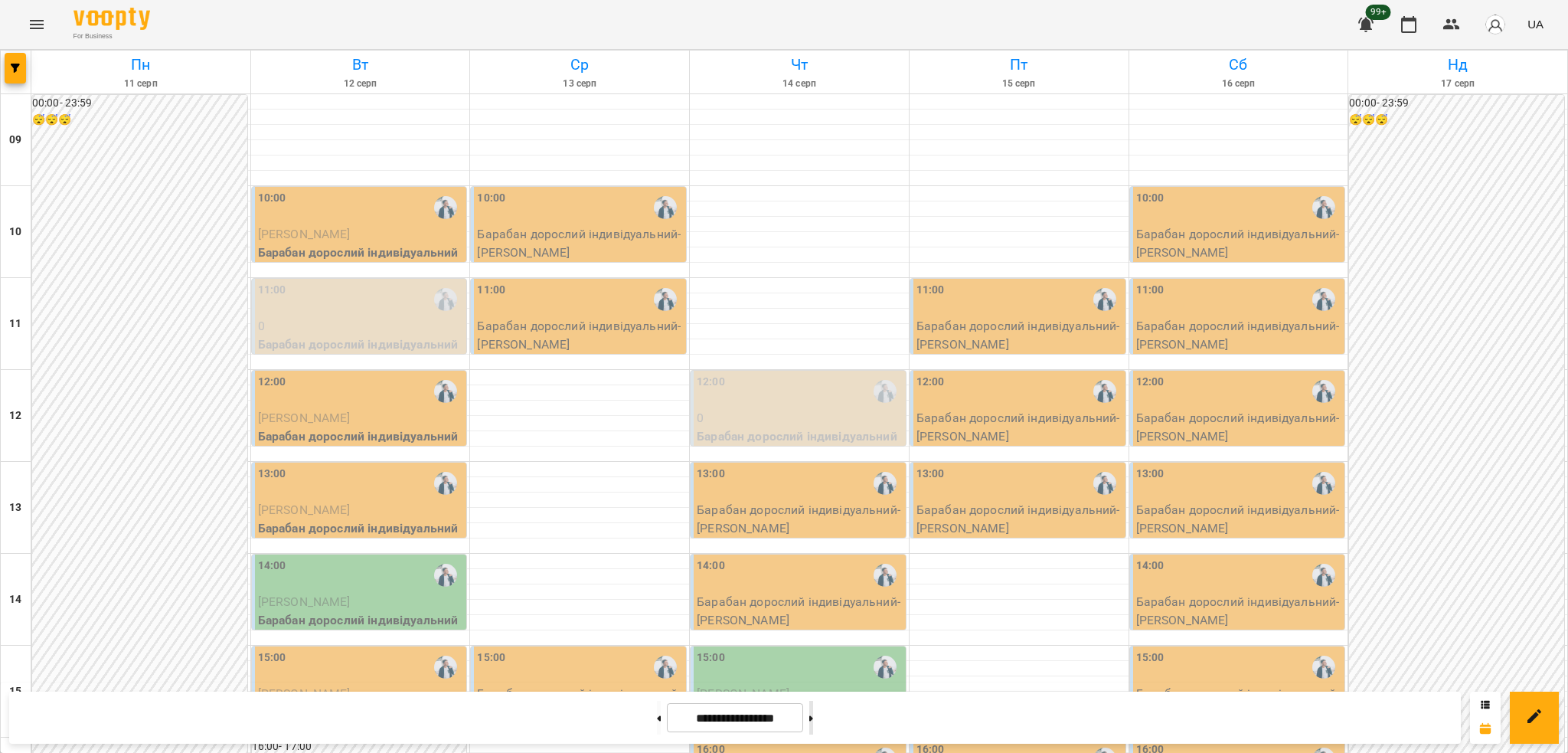
click at [813, 716] on button at bounding box center [811, 718] width 4 height 34
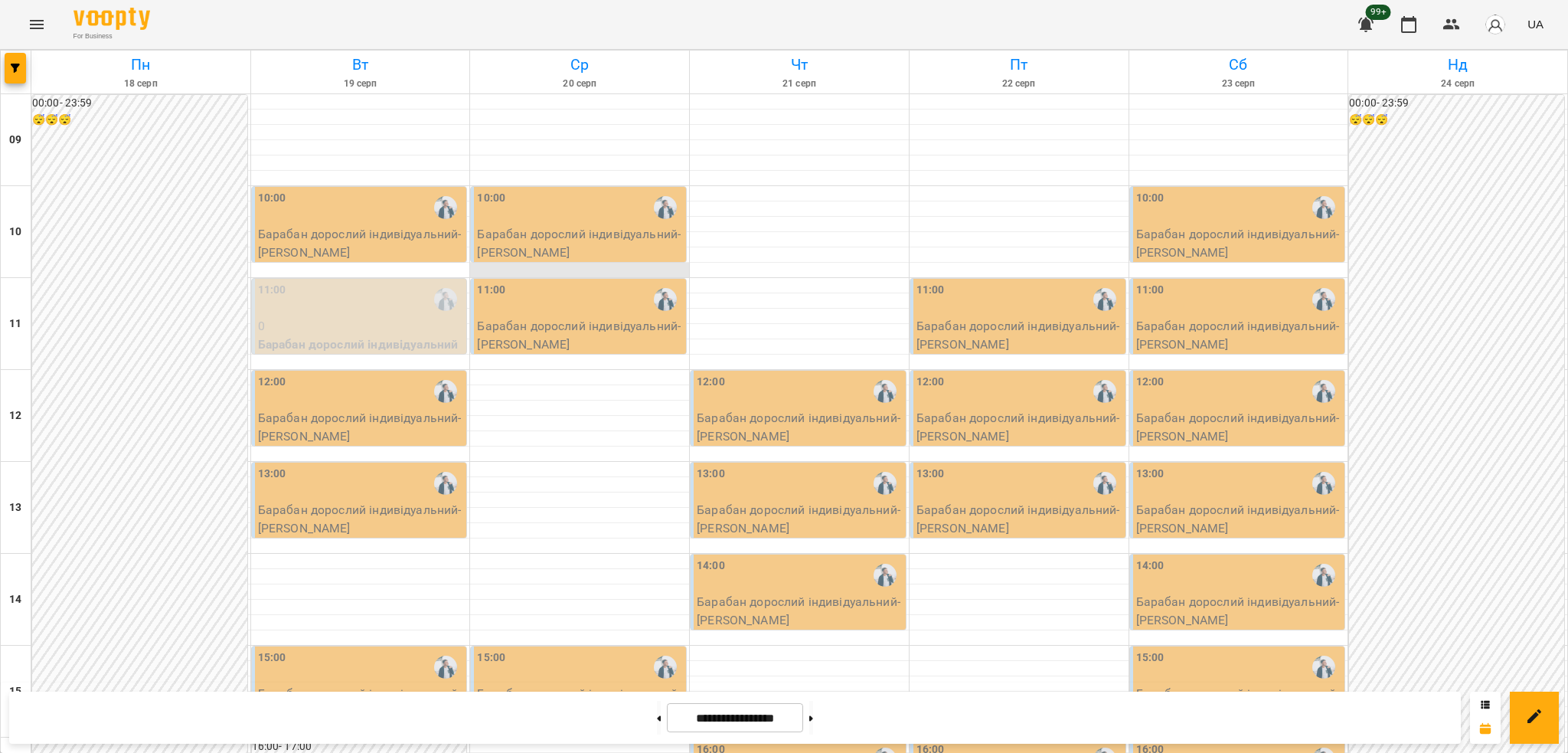
scroll to position [0, 0]
click at [16, 53] on button "button" at bounding box center [16, 67] width 21 height 30
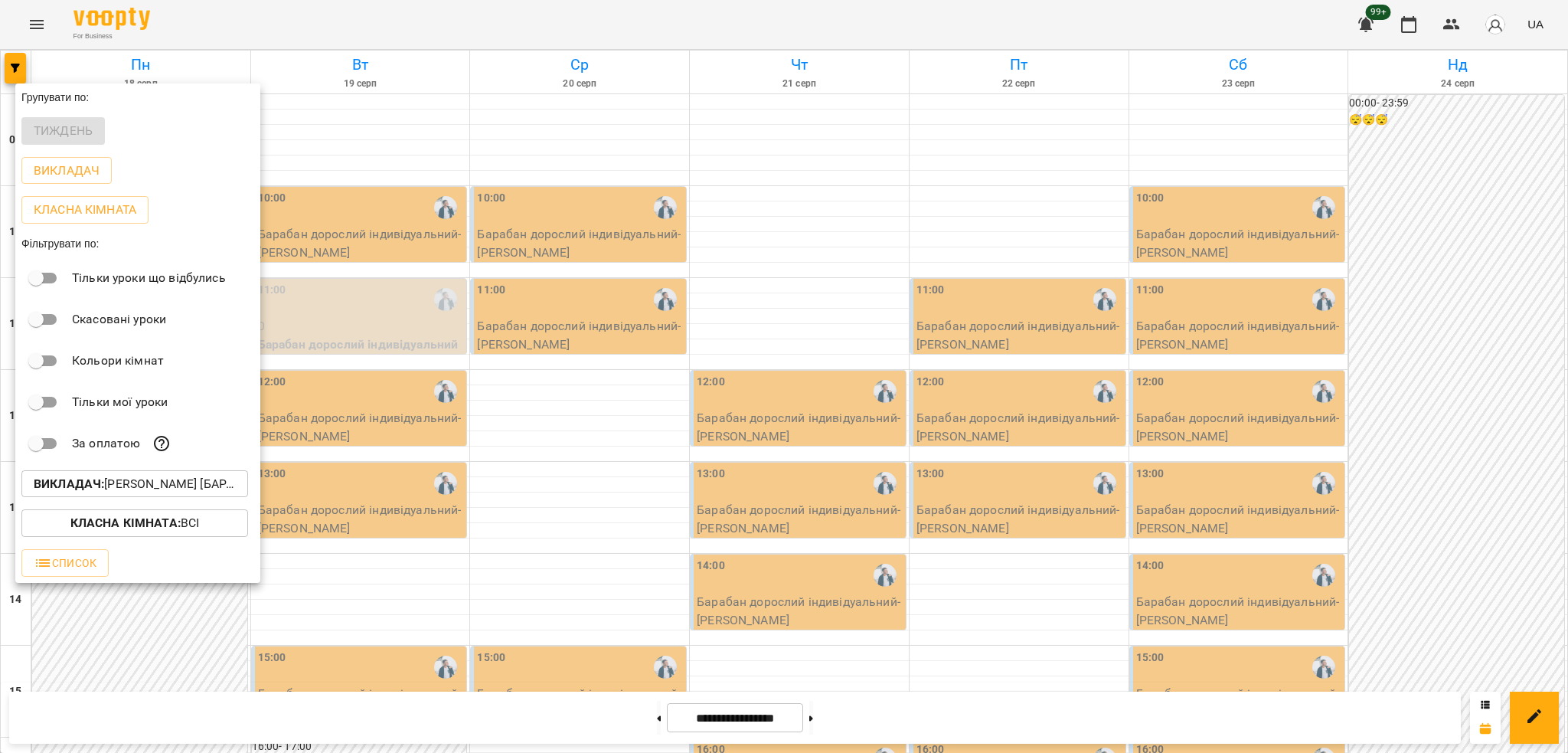
click at [128, 490] on p "Викладач : [PERSON_NAME] [барабани]" at bounding box center [135, 484] width 202 height 18
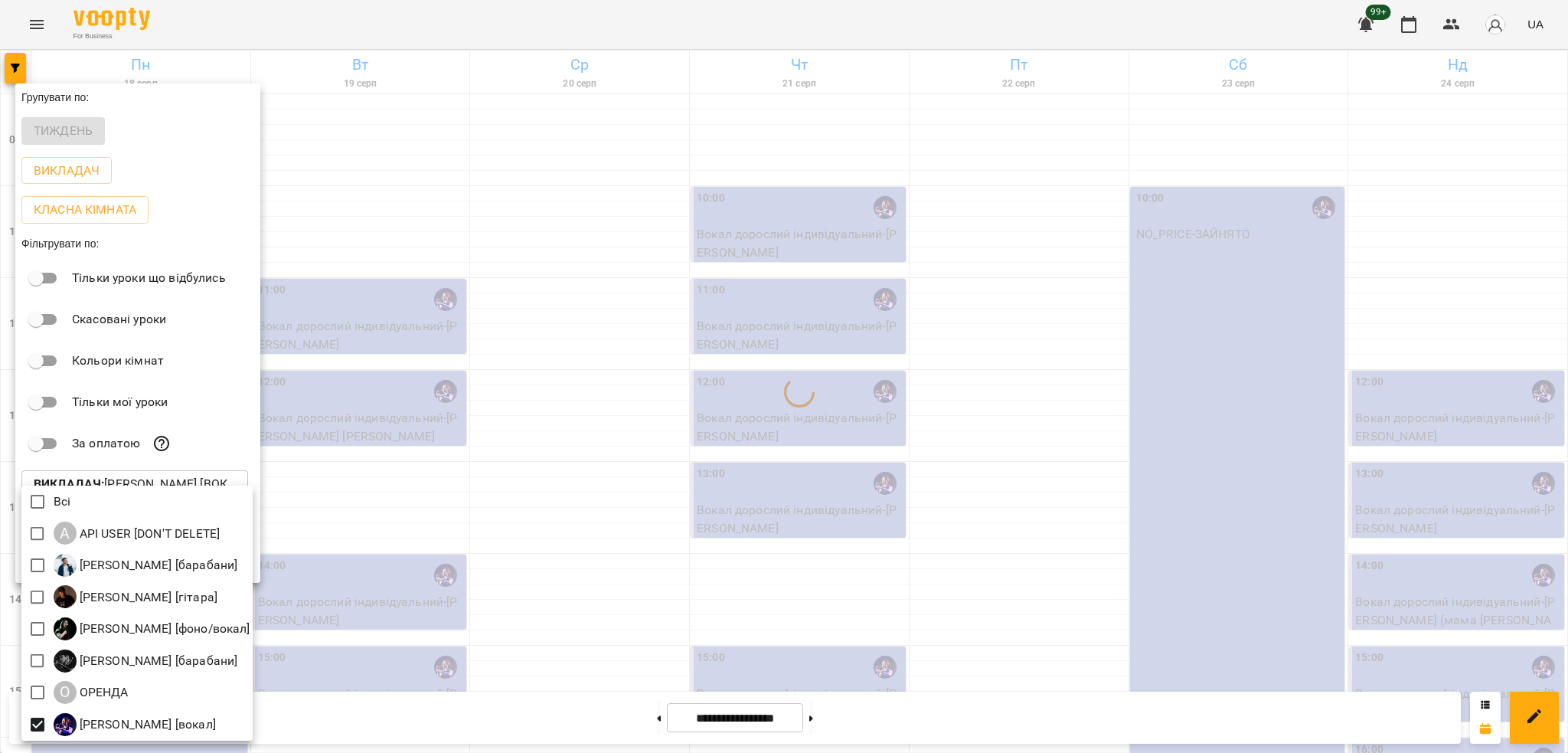
click at [466, 393] on div at bounding box center [784, 376] width 1568 height 753
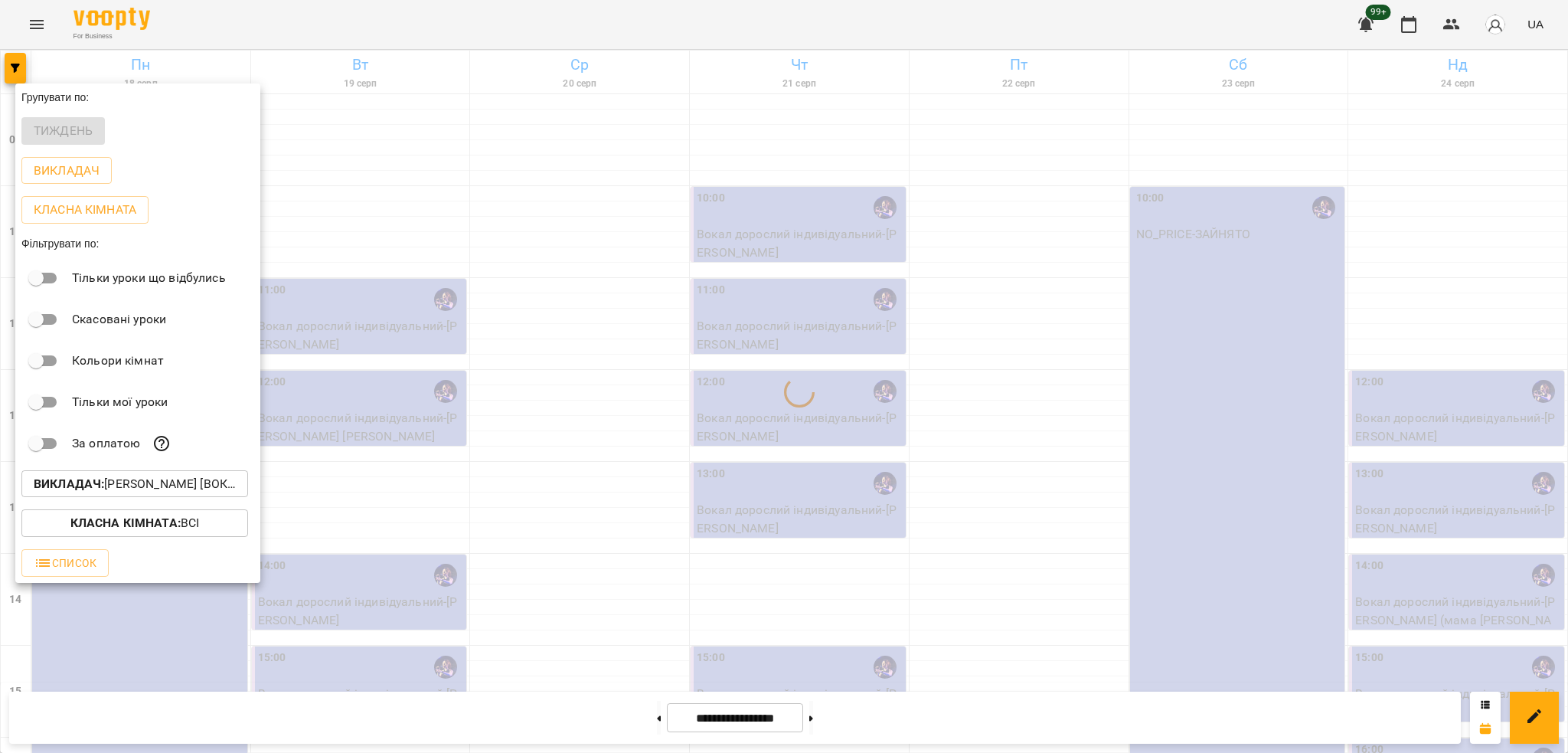
click at [401, 411] on div at bounding box center [784, 376] width 1568 height 753
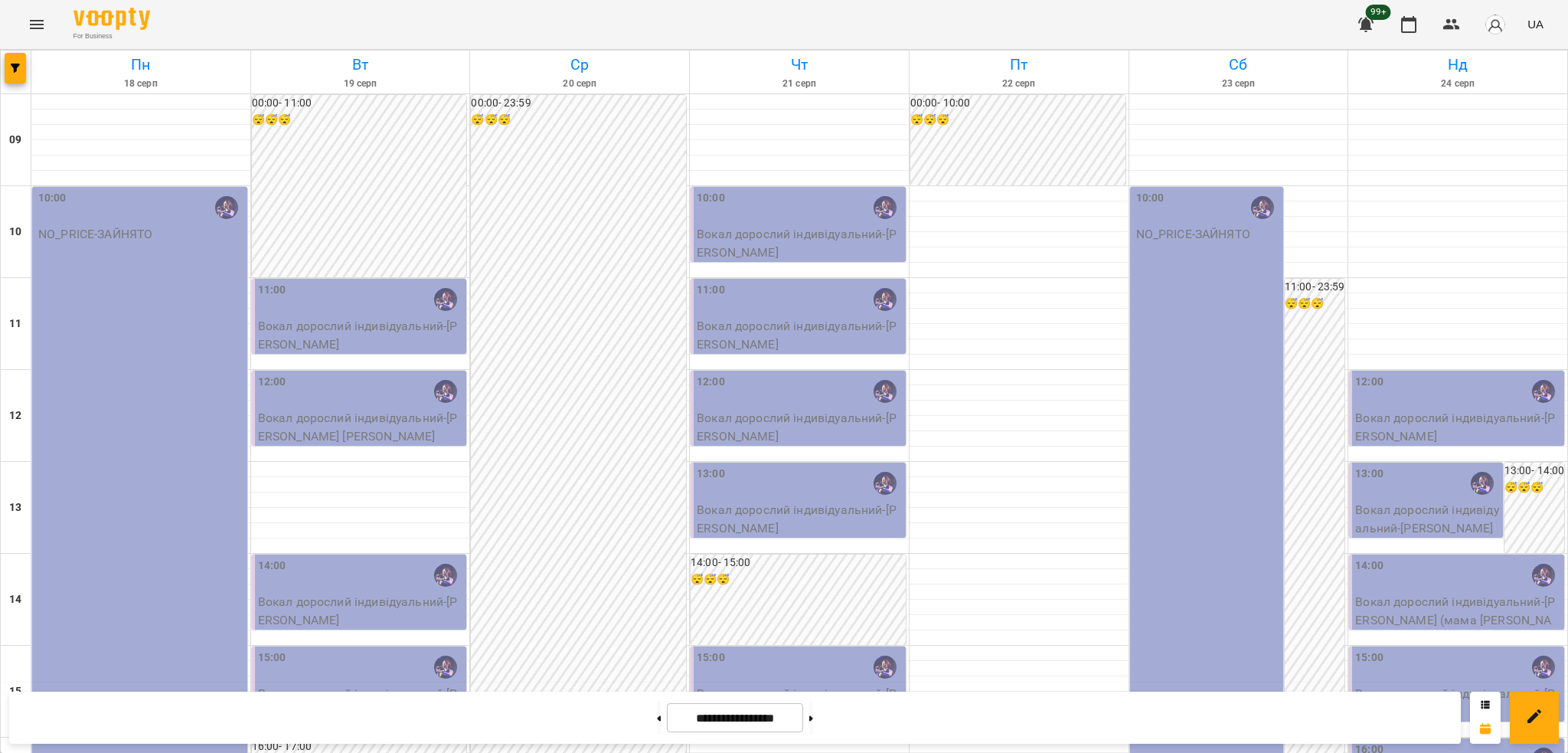
scroll to position [204, 0]
click at [657, 710] on button at bounding box center [659, 718] width 4 height 34
type input "**********"
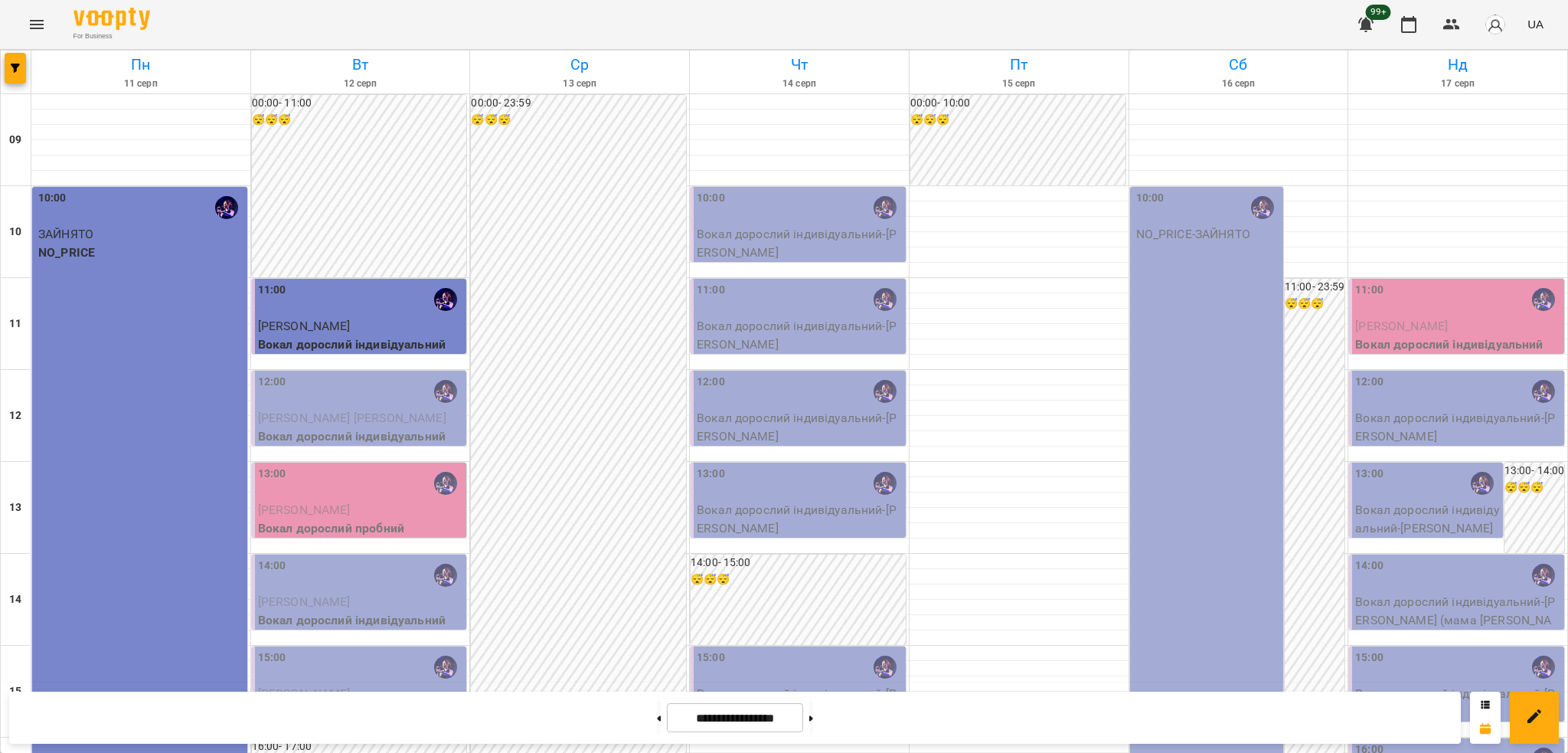
scroll to position [605, 0]
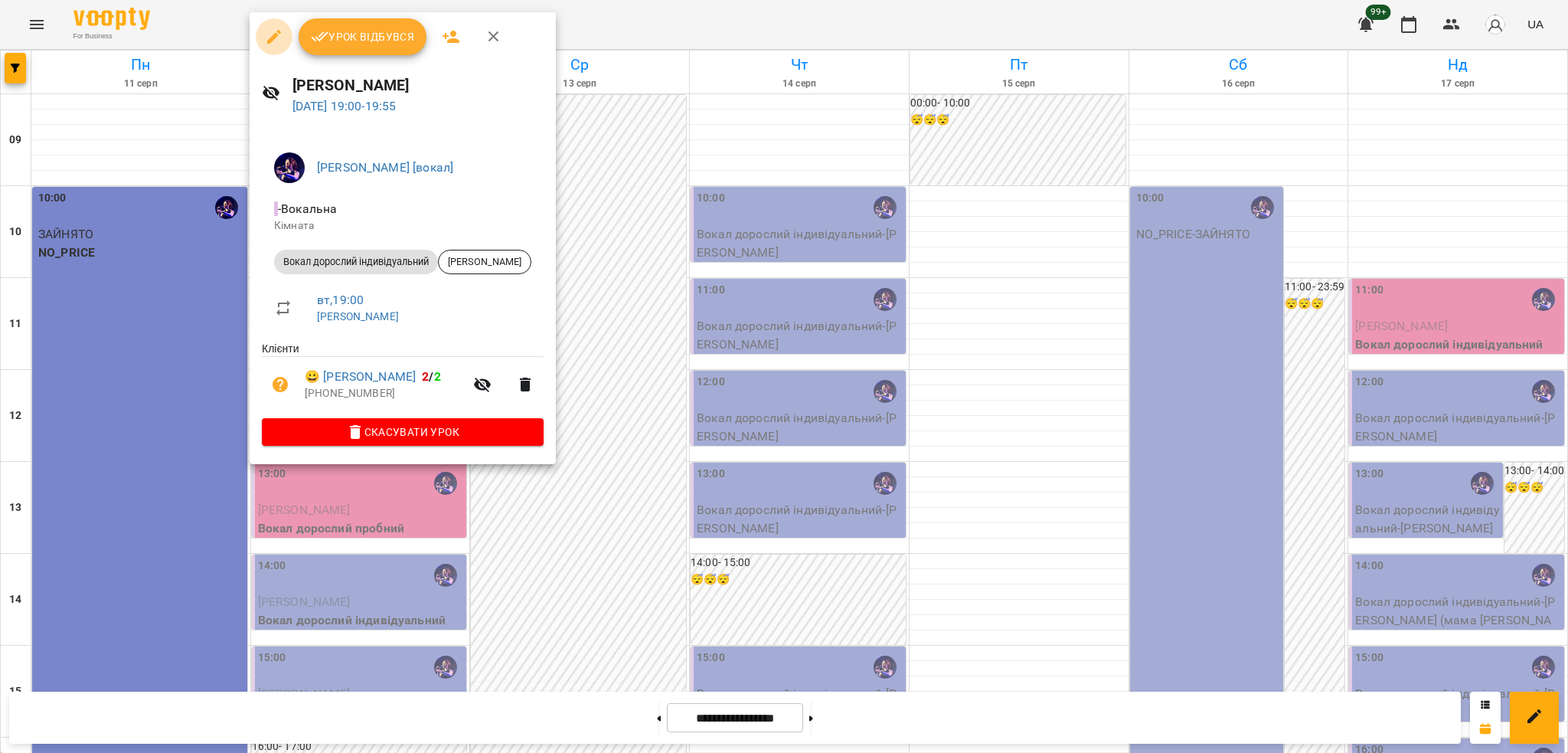
click at [282, 40] on icon "button" at bounding box center [274, 37] width 18 height 18
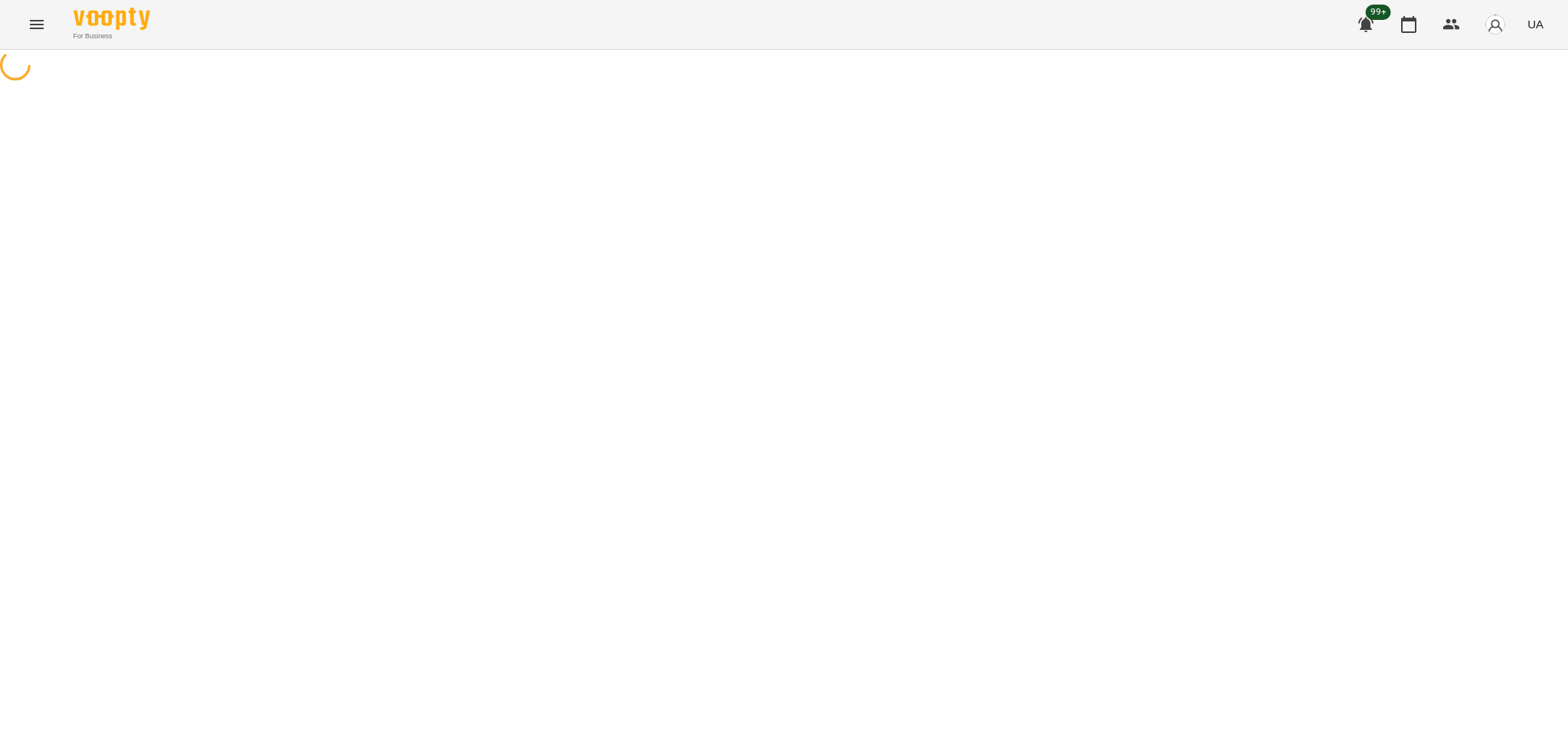
select select "**********"
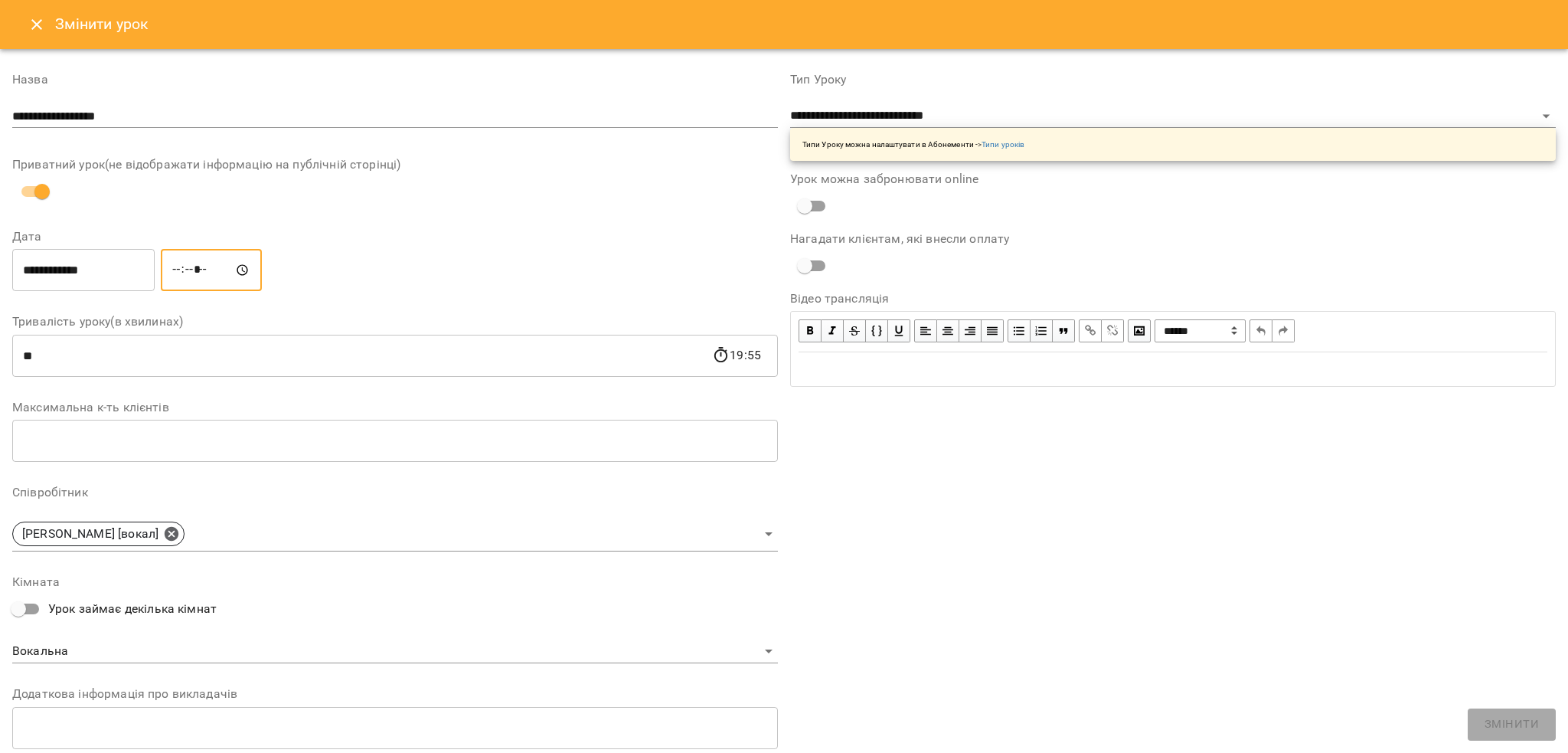
click at [188, 274] on input "*****" at bounding box center [211, 270] width 101 height 43
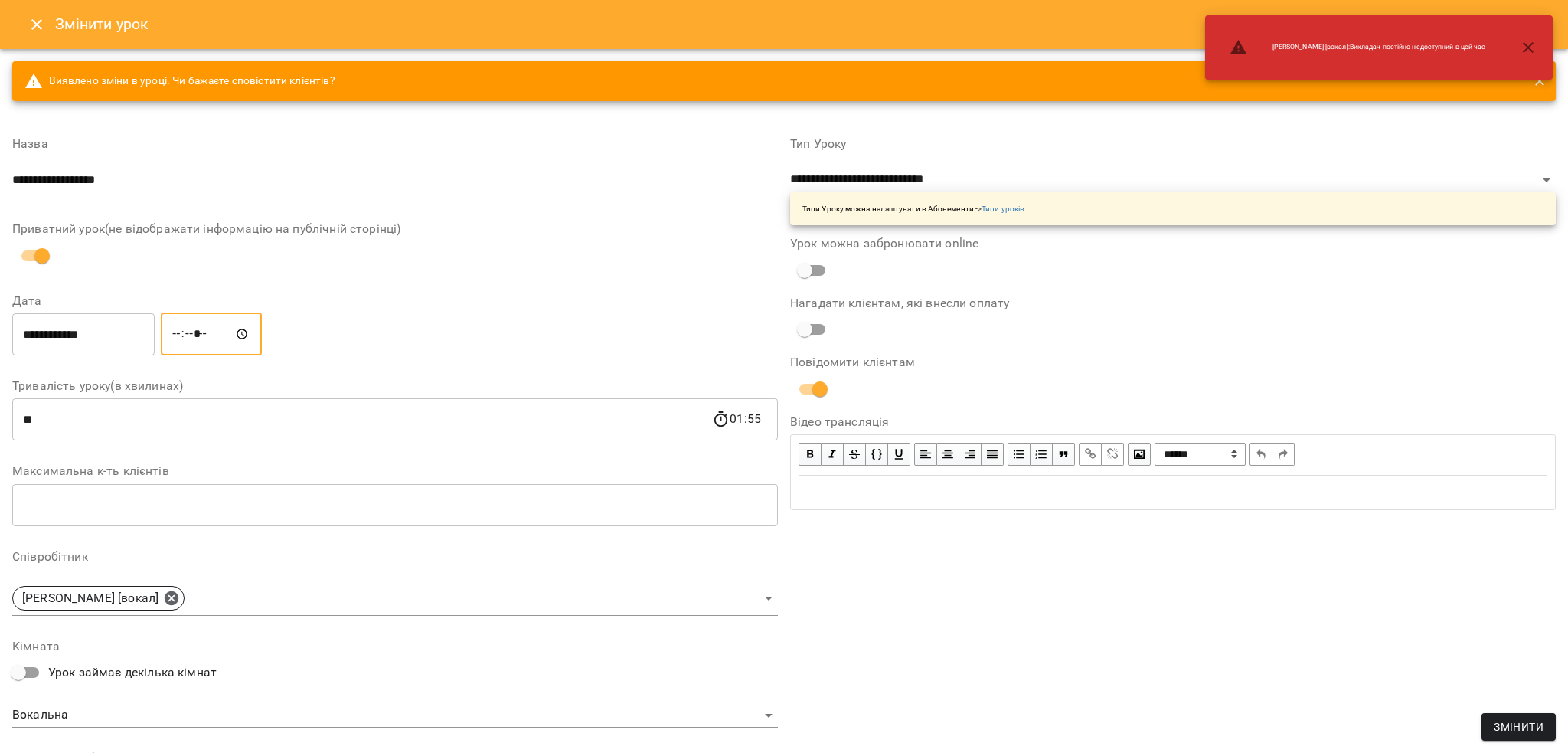
type input "*****"
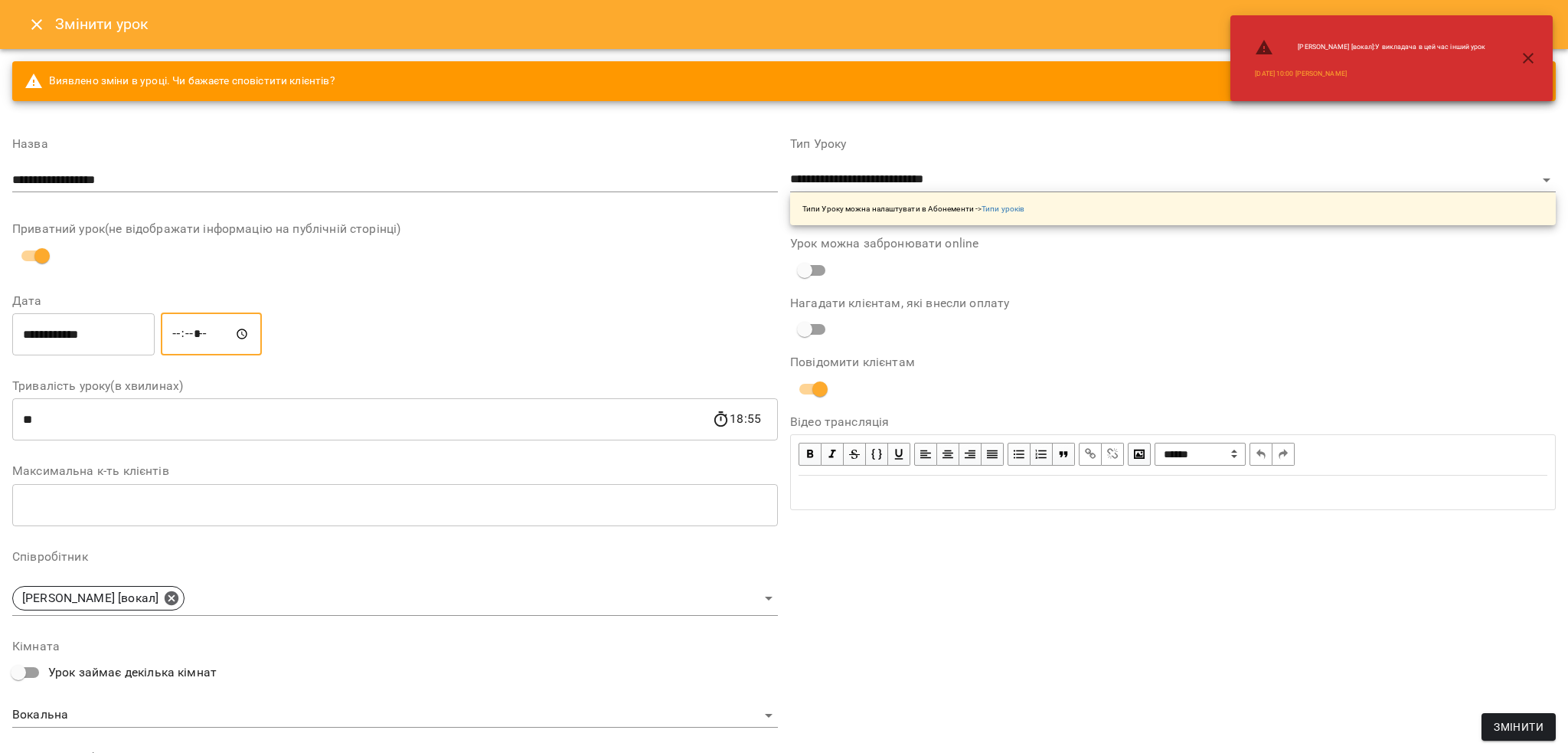
click at [1496, 716] on span "Змінити" at bounding box center [1519, 727] width 49 height 18
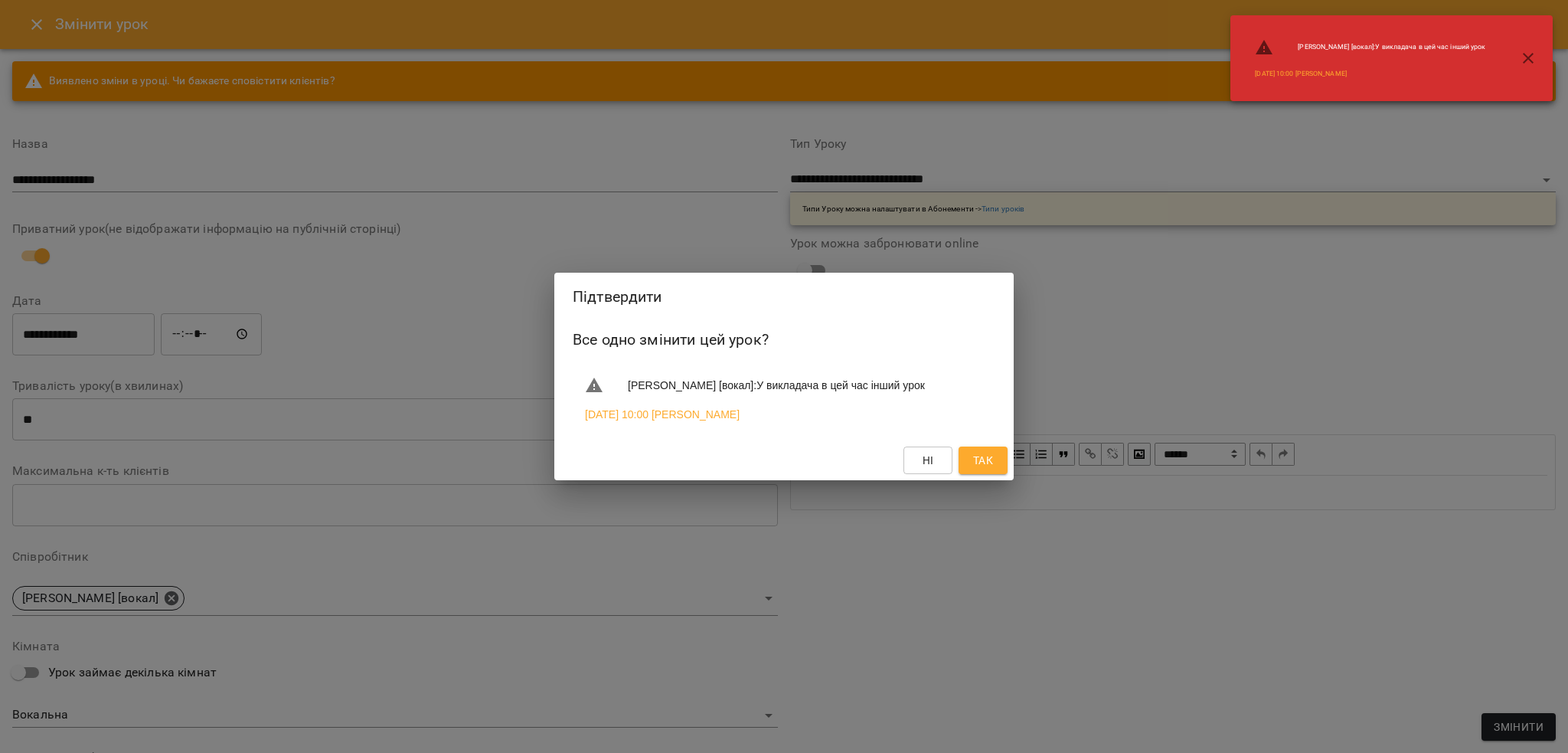
click at [968, 474] on button "Так" at bounding box center [983, 461] width 49 height 28
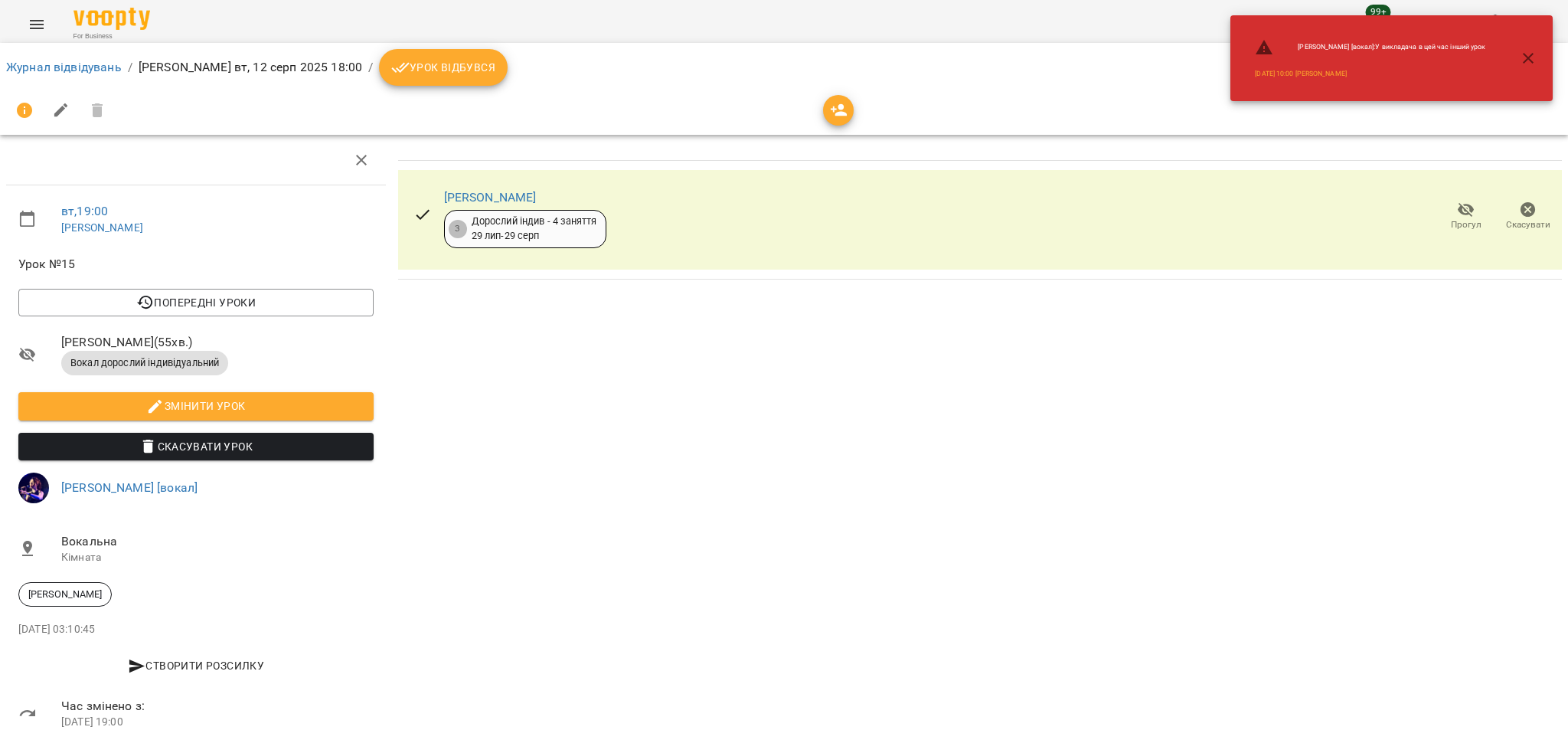
click at [1533, 56] on icon "button" at bounding box center [1529, 58] width 18 height 18
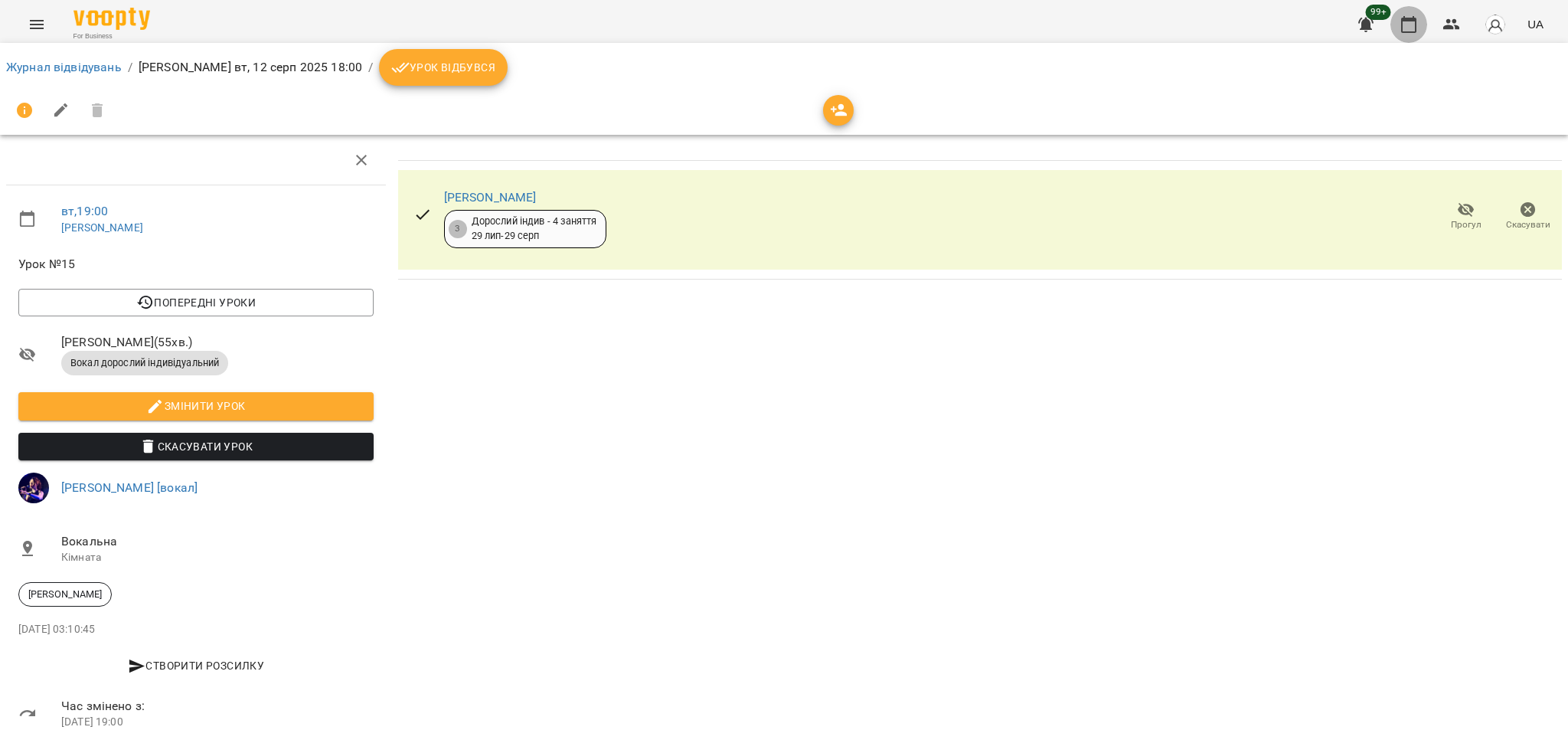
click at [1404, 34] on button "button" at bounding box center [1408, 24] width 37 height 37
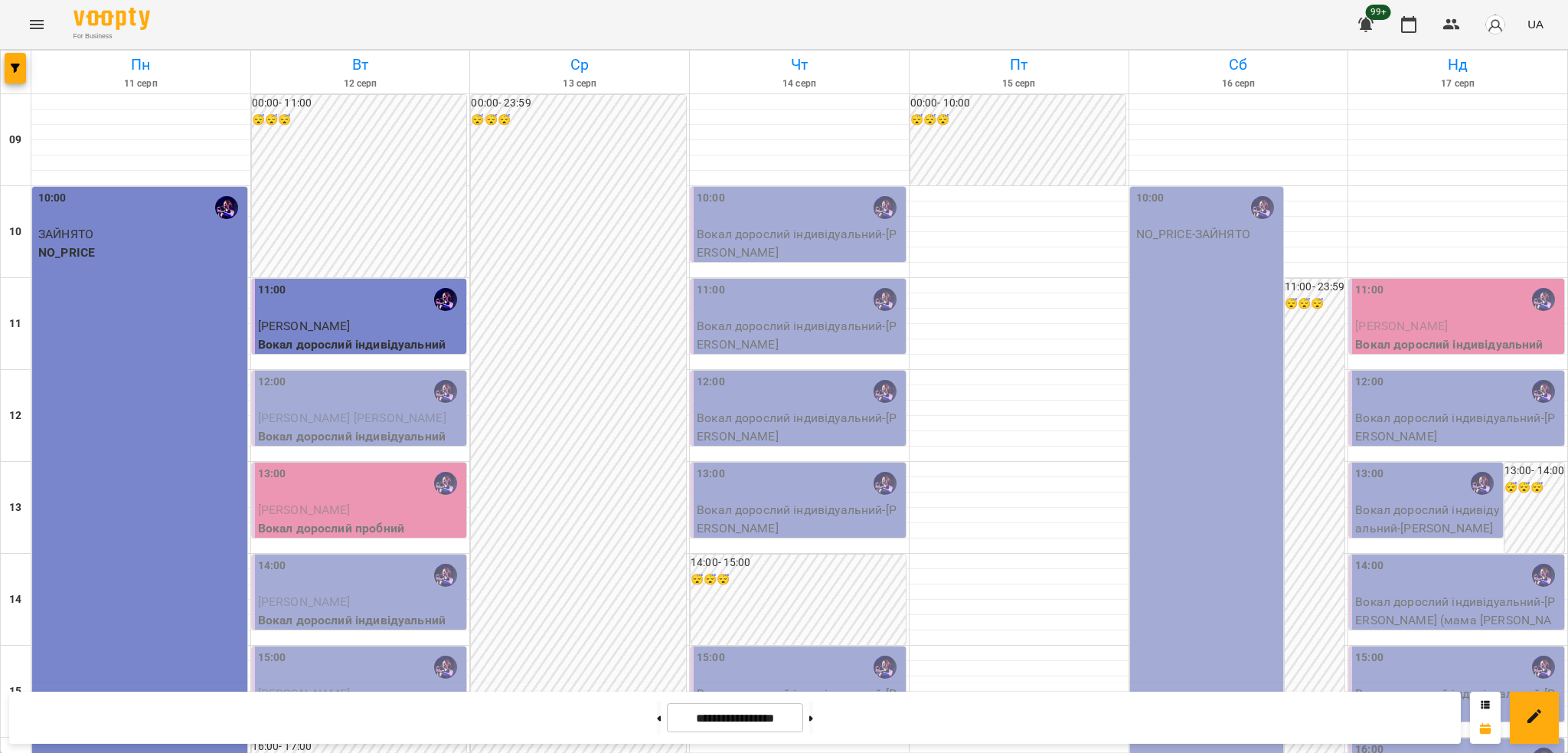
scroll to position [504, 0]
click at [21, 69] on span "button" at bounding box center [16, 67] width 21 height 9
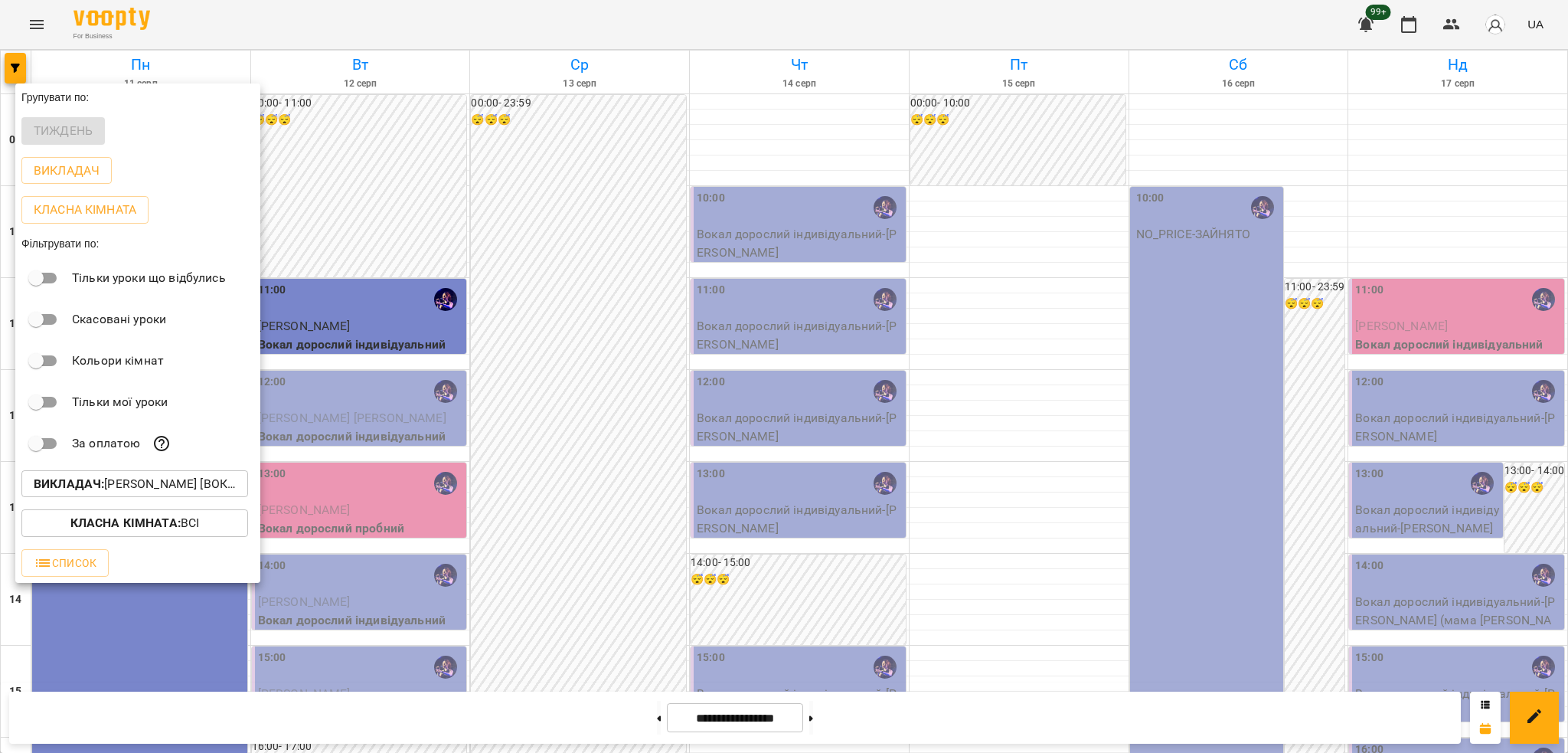
click at [173, 481] on p "Викладач : Христина Андреєва [вокал]" at bounding box center [135, 484] width 202 height 18
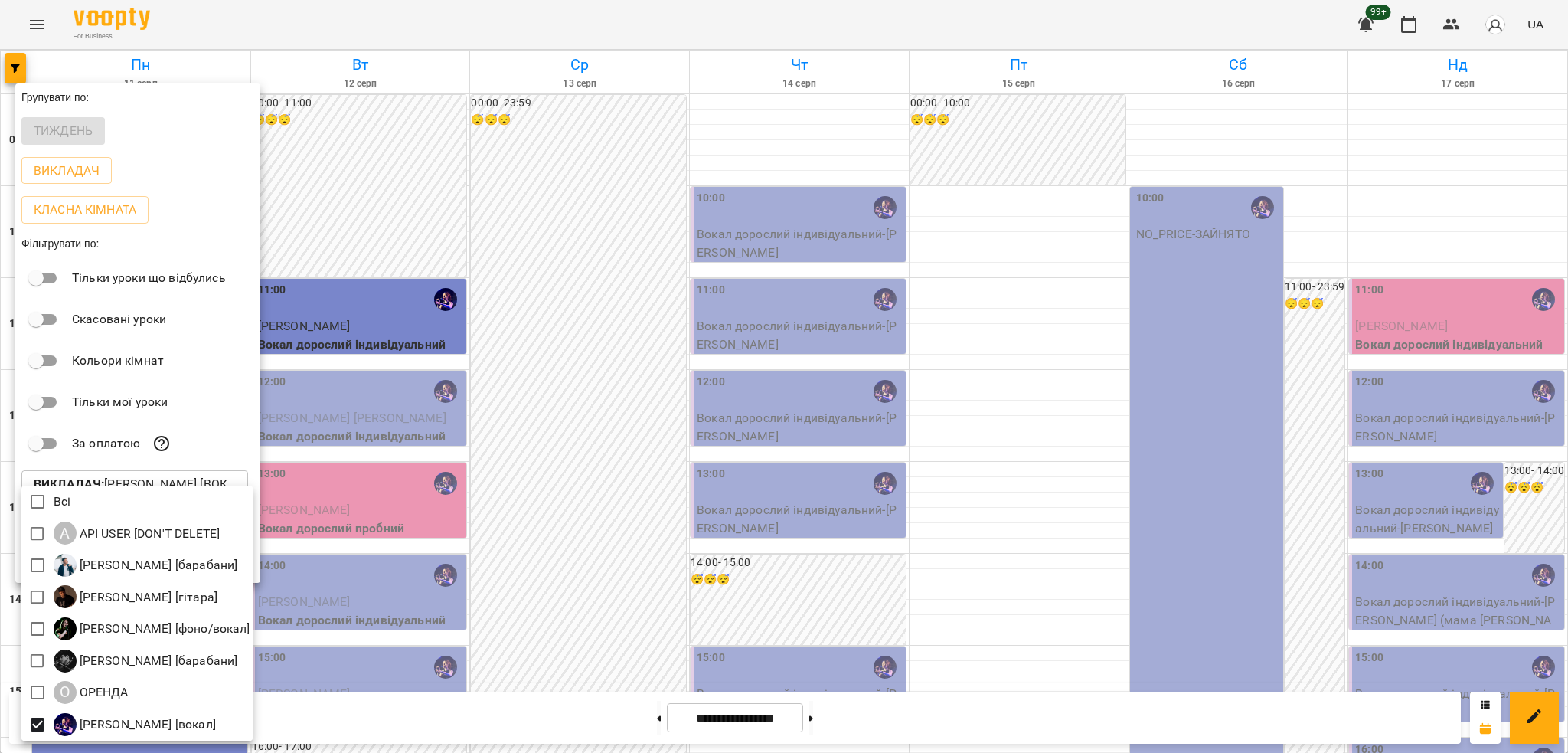
click at [358, 283] on div at bounding box center [784, 376] width 1568 height 753
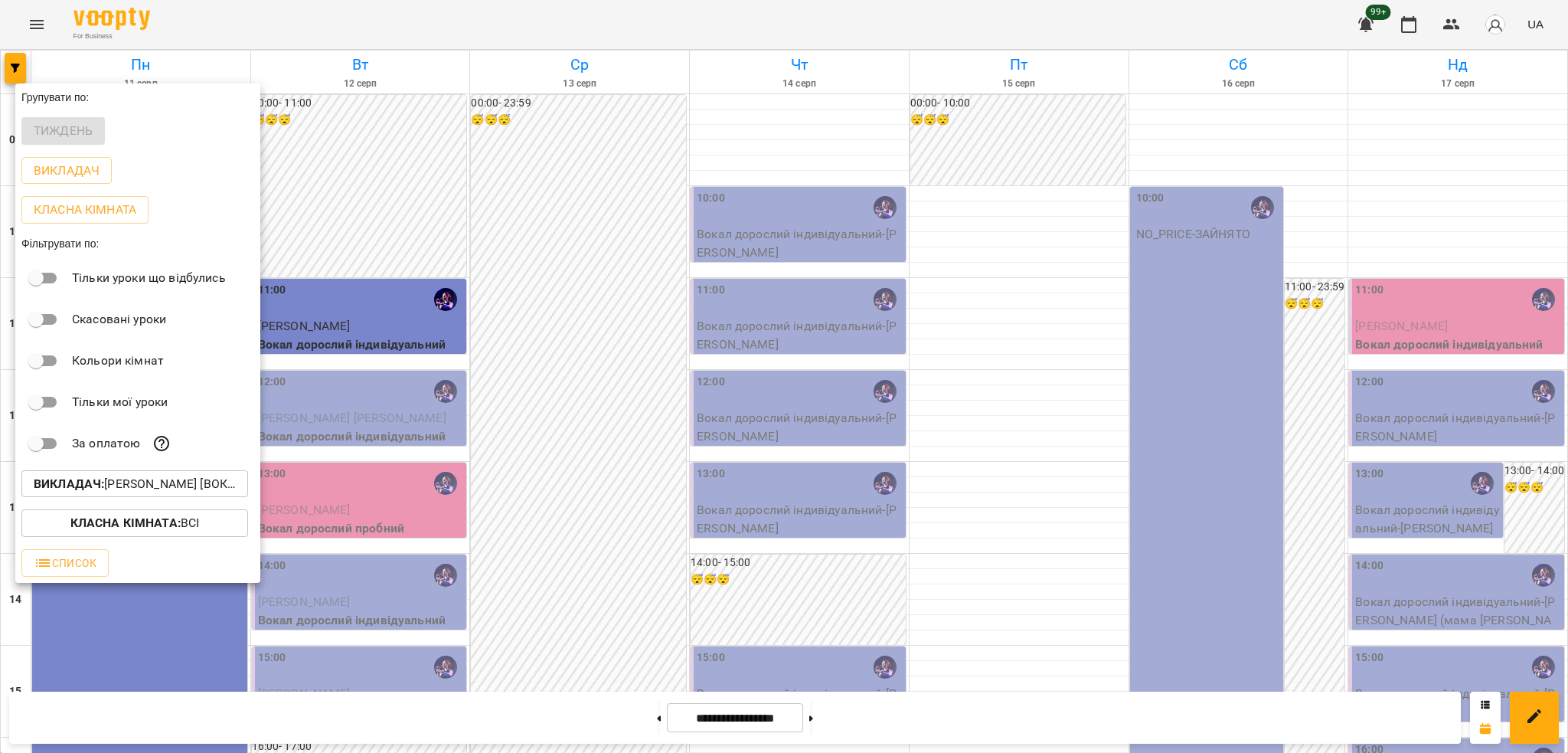
click at [1454, 27] on div at bounding box center [784, 376] width 1568 height 753
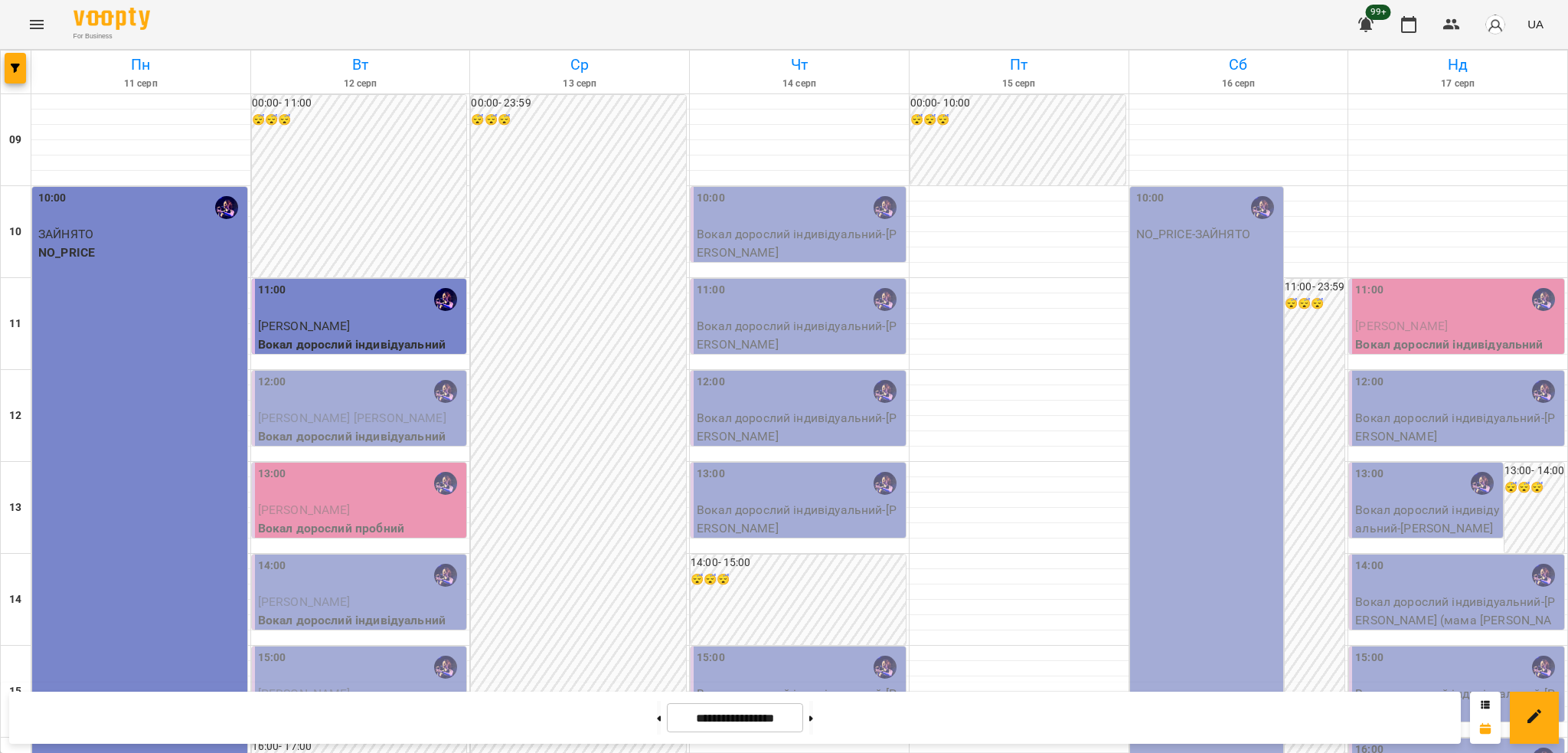
click at [1452, 26] on div "Групувати по: Тиждень Викладач Класна кімната Фільтрувати по: Тільки уроки що в…" at bounding box center [784, 376] width 1568 height 753
click at [1452, 26] on icon "button" at bounding box center [1451, 24] width 16 height 11
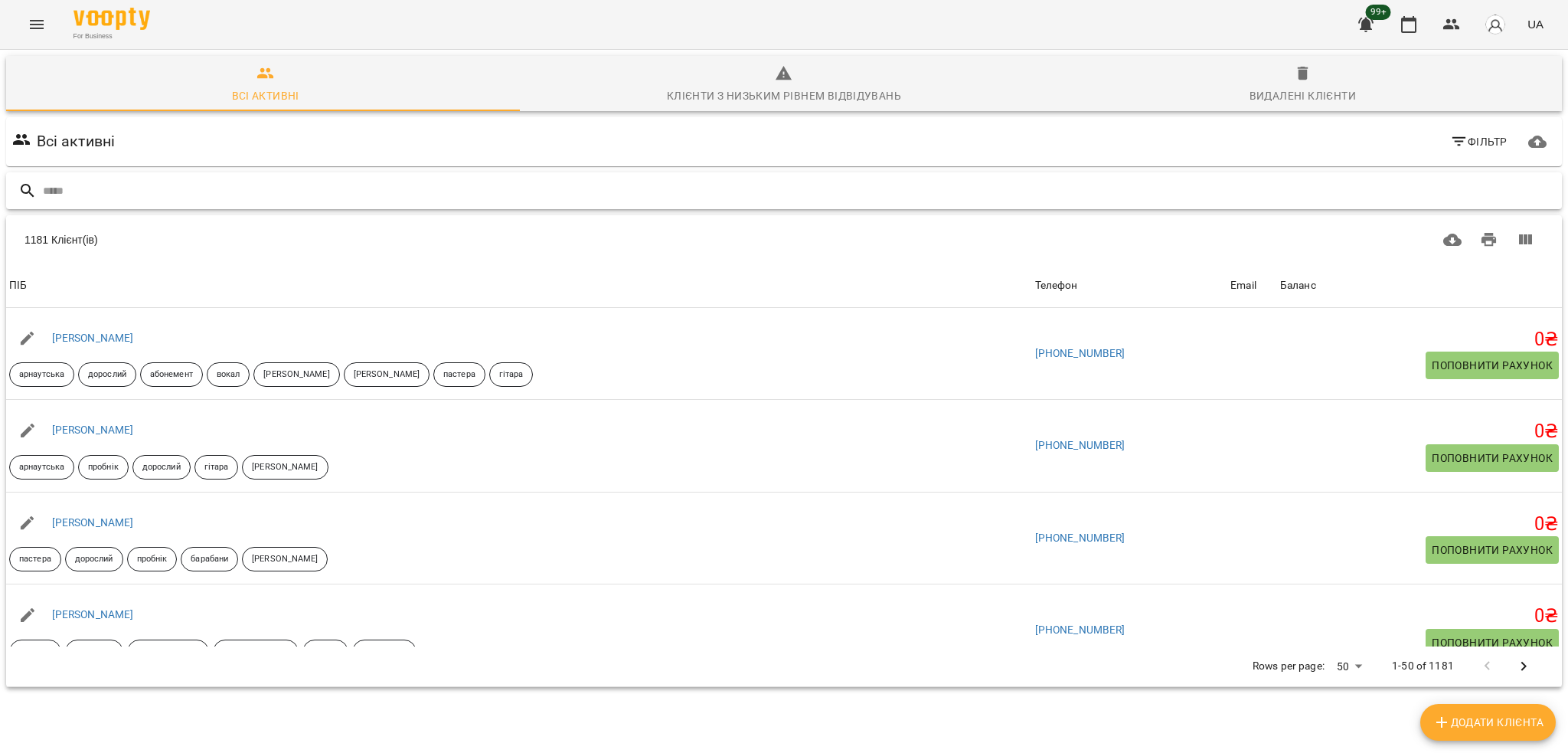
paste input "*******"
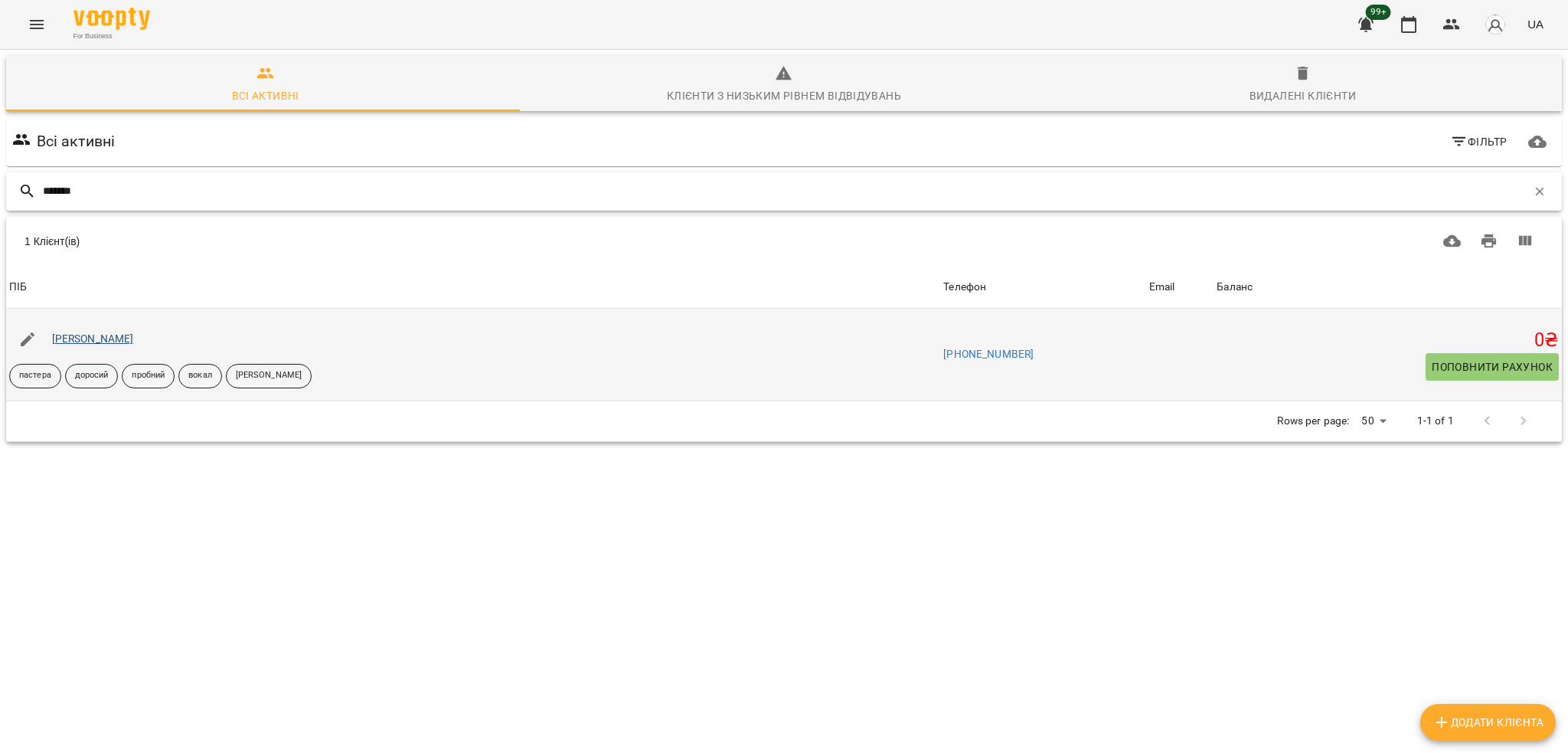
type input "*******"
click at [91, 338] on link "[PERSON_NAME]" at bounding box center [93, 338] width 82 height 12
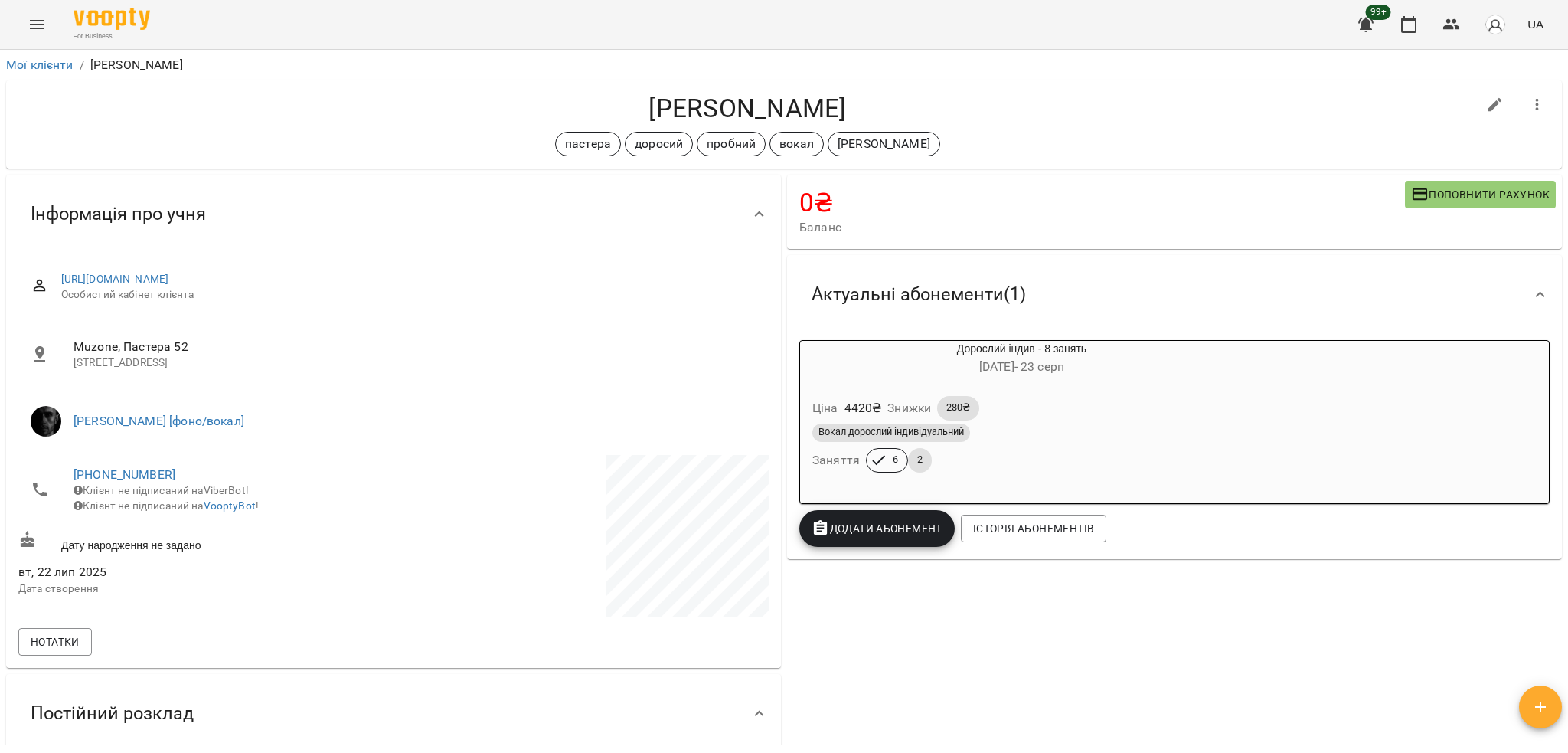
click at [814, 124] on div "Андрей Каганец пастера доросий пробний вокал олег" at bounding box center [747, 124] width 1459 height 63
click at [819, 108] on h4 "[PERSON_NAME]" at bounding box center [747, 109] width 1459 height 31
copy h4 "Каганец"
click at [1443, 19] on icon "button" at bounding box center [1452, 25] width 18 height 18
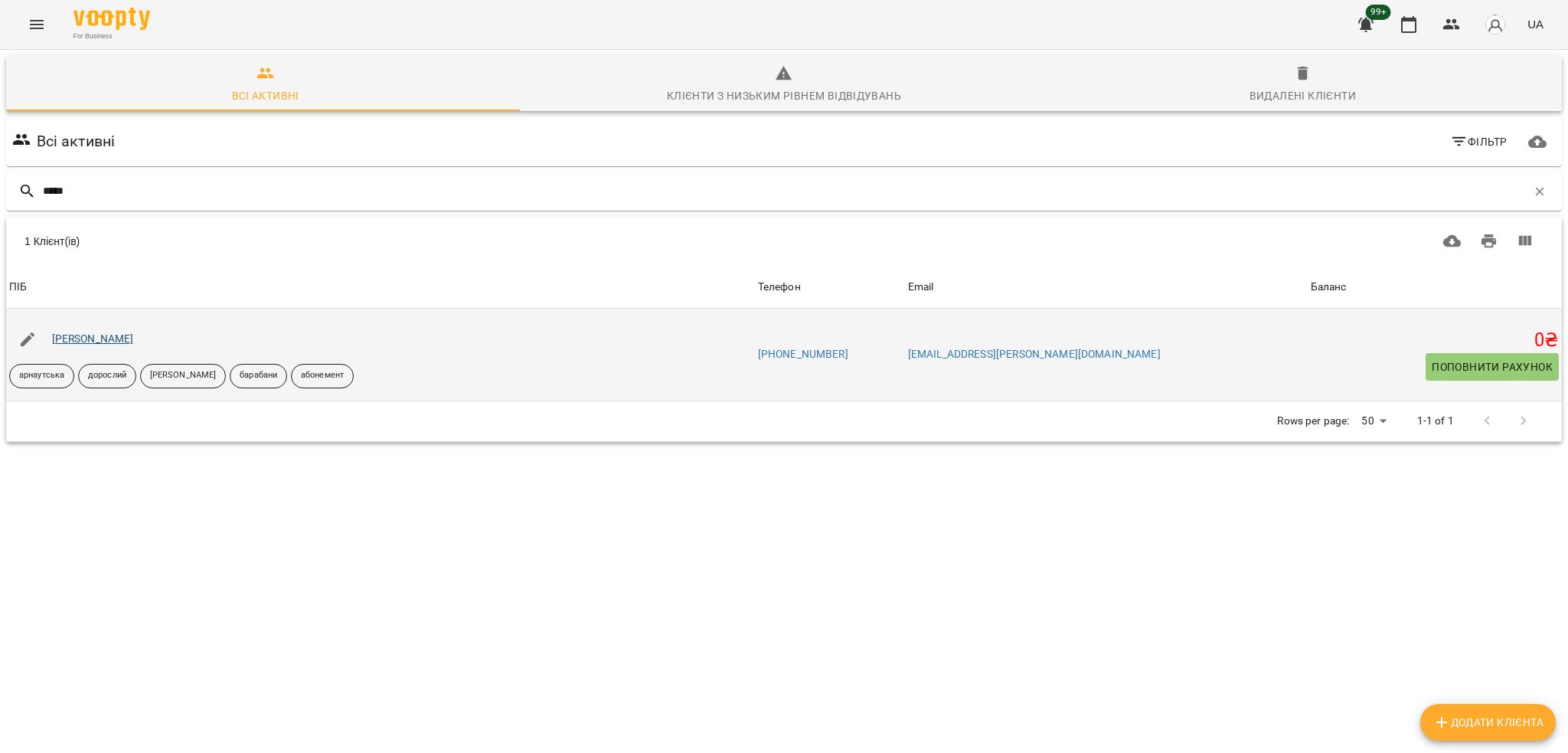
type input "*****"
click at [118, 332] on link "Язвінський Олег" at bounding box center [93, 338] width 82 height 12
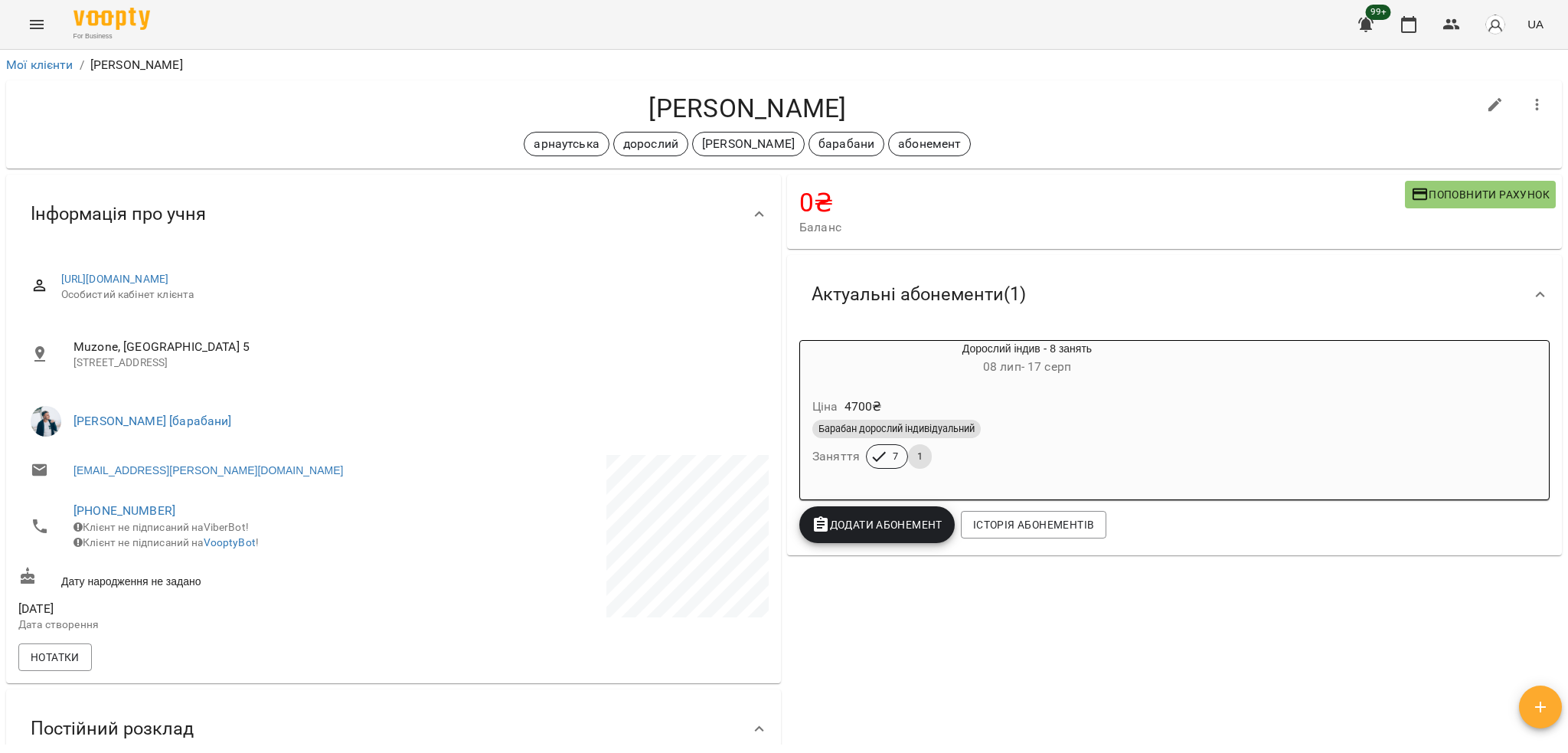
click at [1037, 417] on div "Ціна 4700 ₴" at bounding box center [1028, 407] width 436 height 28
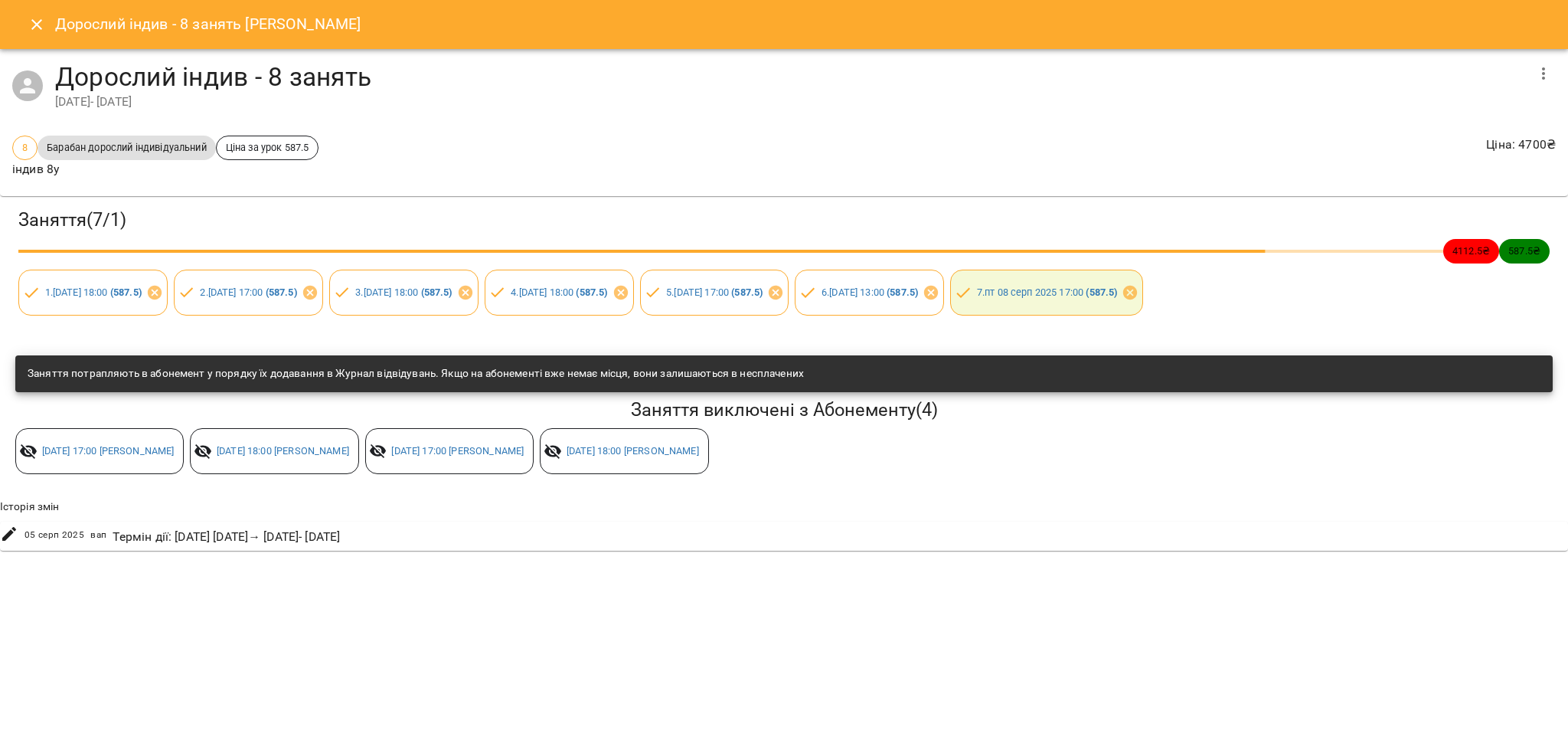
click at [30, 27] on icon "Close" at bounding box center [37, 25] width 18 height 18
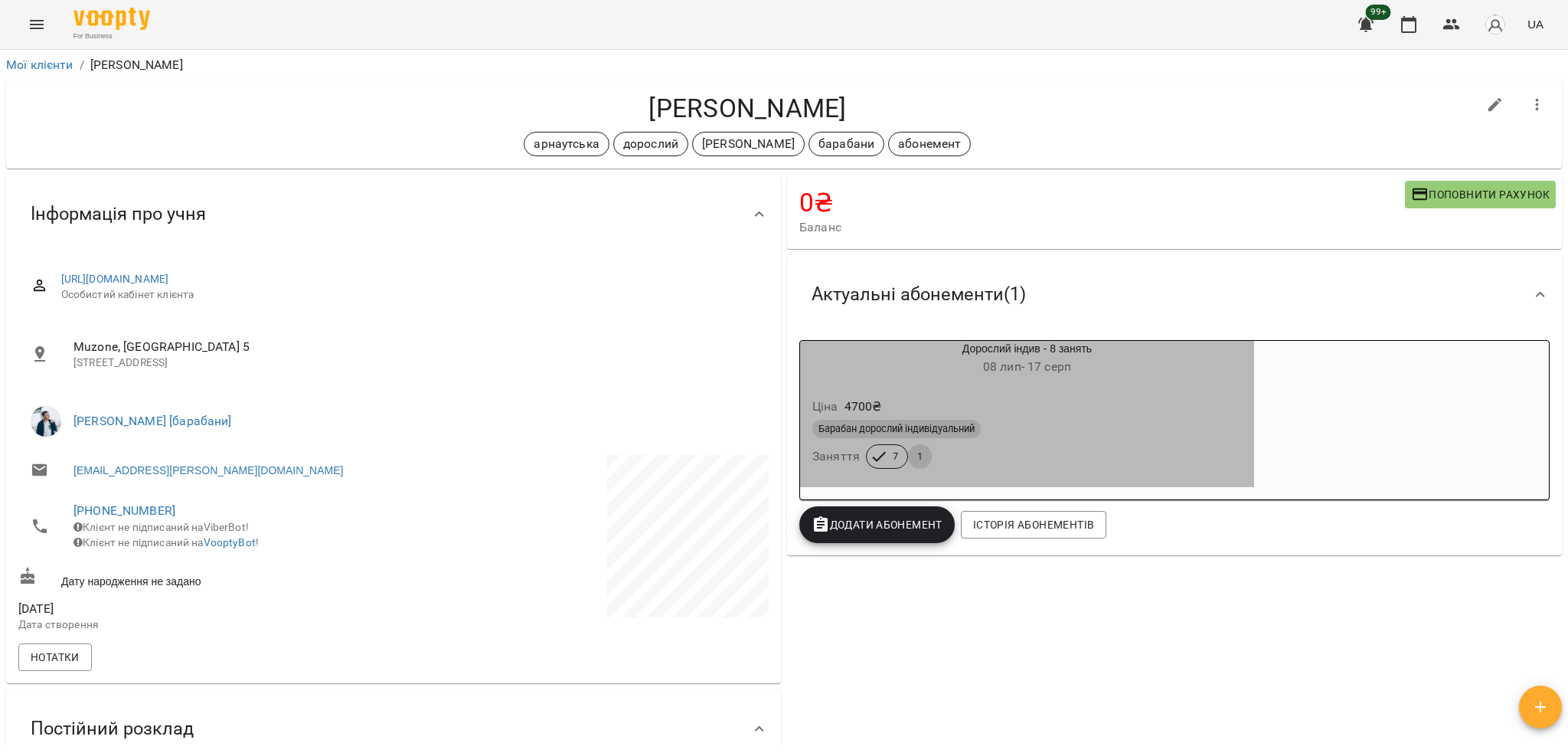
click at [1023, 394] on div "Ціна 4700 ₴" at bounding box center [1028, 407] width 436 height 28
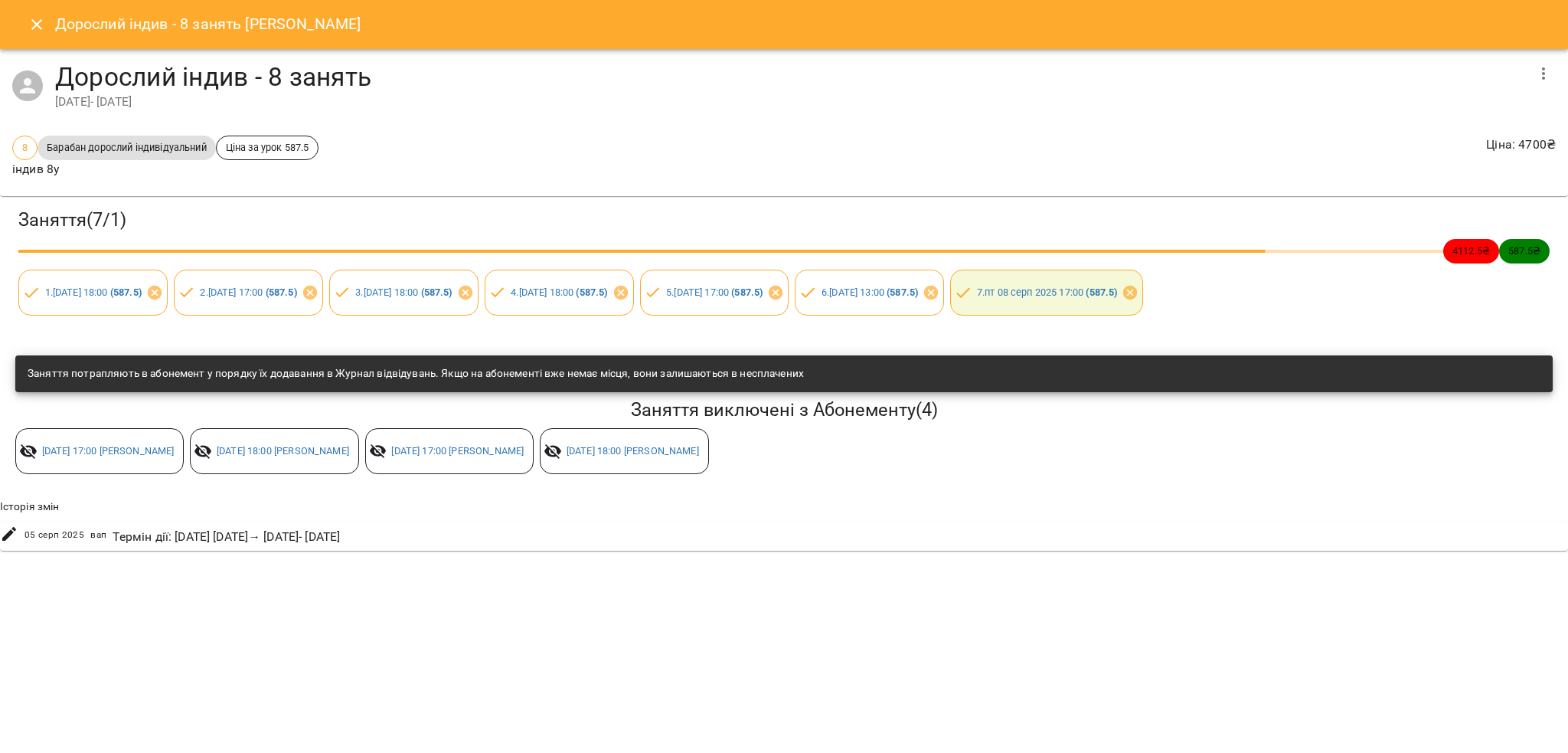
drag, startPoint x: 18, startPoint y: 12, endPoint x: 59, endPoint y: 34, distance: 46.5
click at [18, 14] on div "Дорослий індив - 8 занять Язвінський Олег" at bounding box center [784, 25] width 1568 height 49
drag, startPoint x: 28, startPoint y: 14, endPoint x: 42, endPoint y: 28, distance: 19.8
click at [30, 16] on button "Close" at bounding box center [36, 24] width 37 height 37
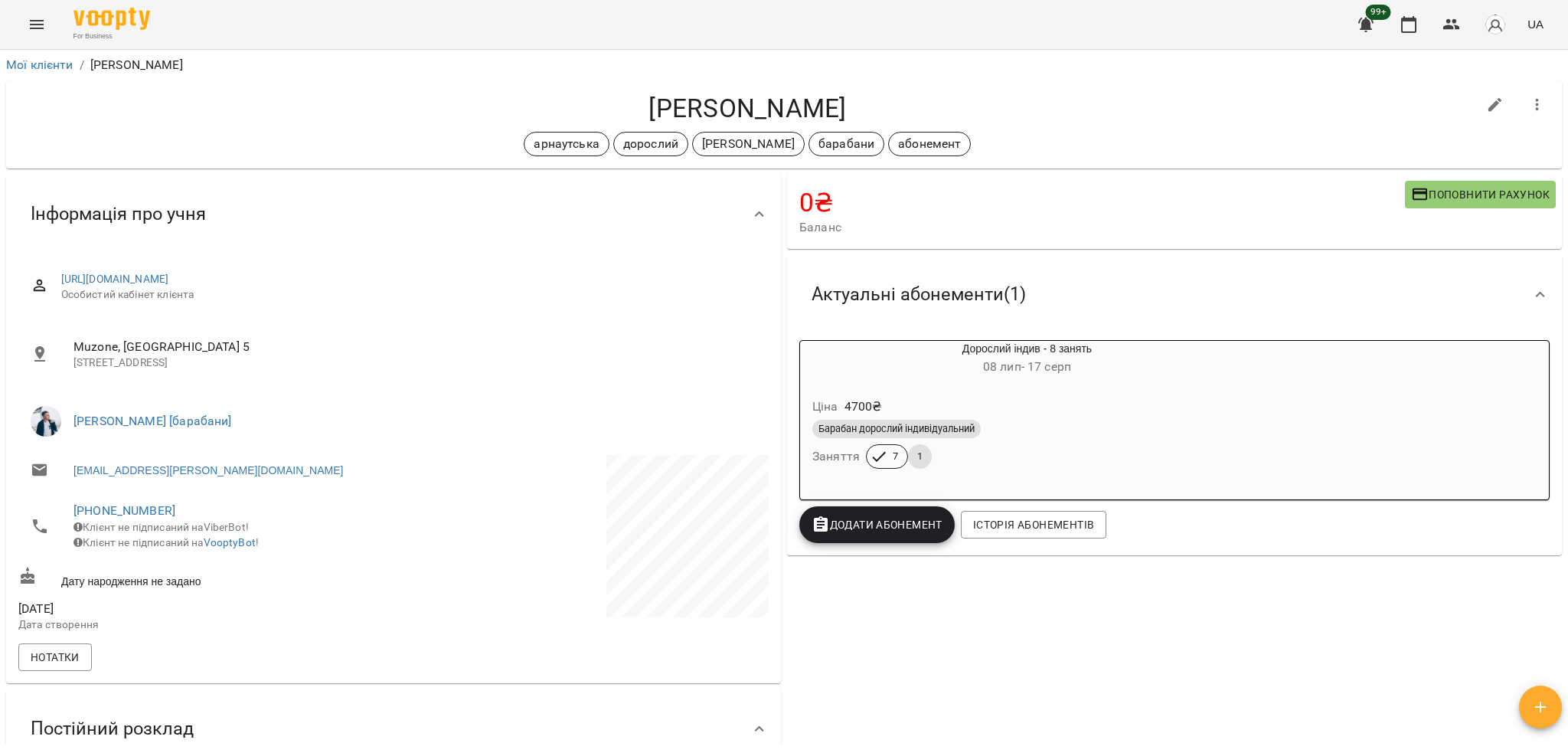
click at [654, 99] on h4 "Язвінський Олег" at bounding box center [747, 109] width 1459 height 31
copy h4 "Язвінський"
click at [1088, 126] on div "Язвінський Олег арнаутська дорослий євген барабани абонемент" at bounding box center [747, 124] width 1459 height 63
click at [1410, 28] on icon "button" at bounding box center [1408, 25] width 18 height 18
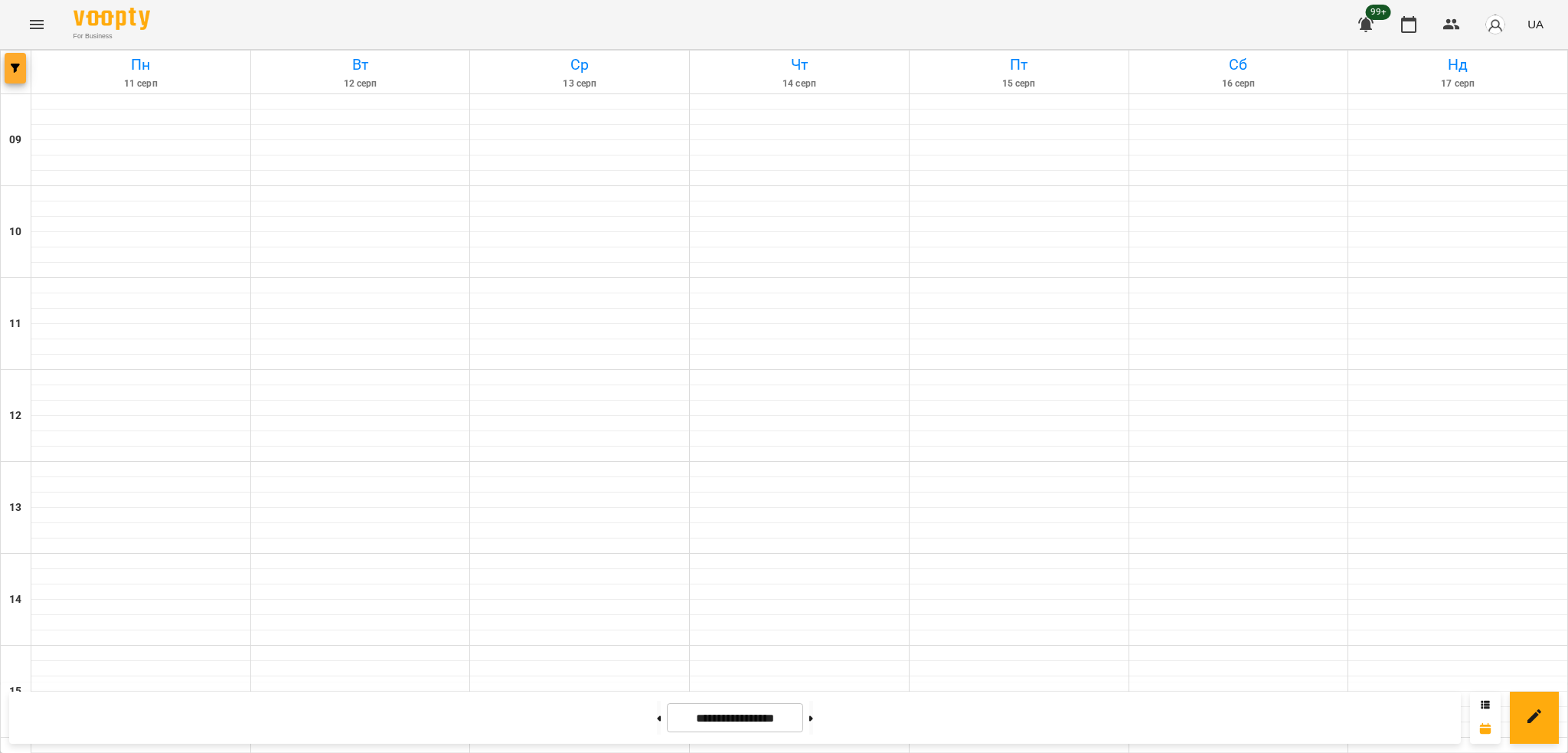
click at [14, 58] on button "button" at bounding box center [16, 67] width 21 height 30
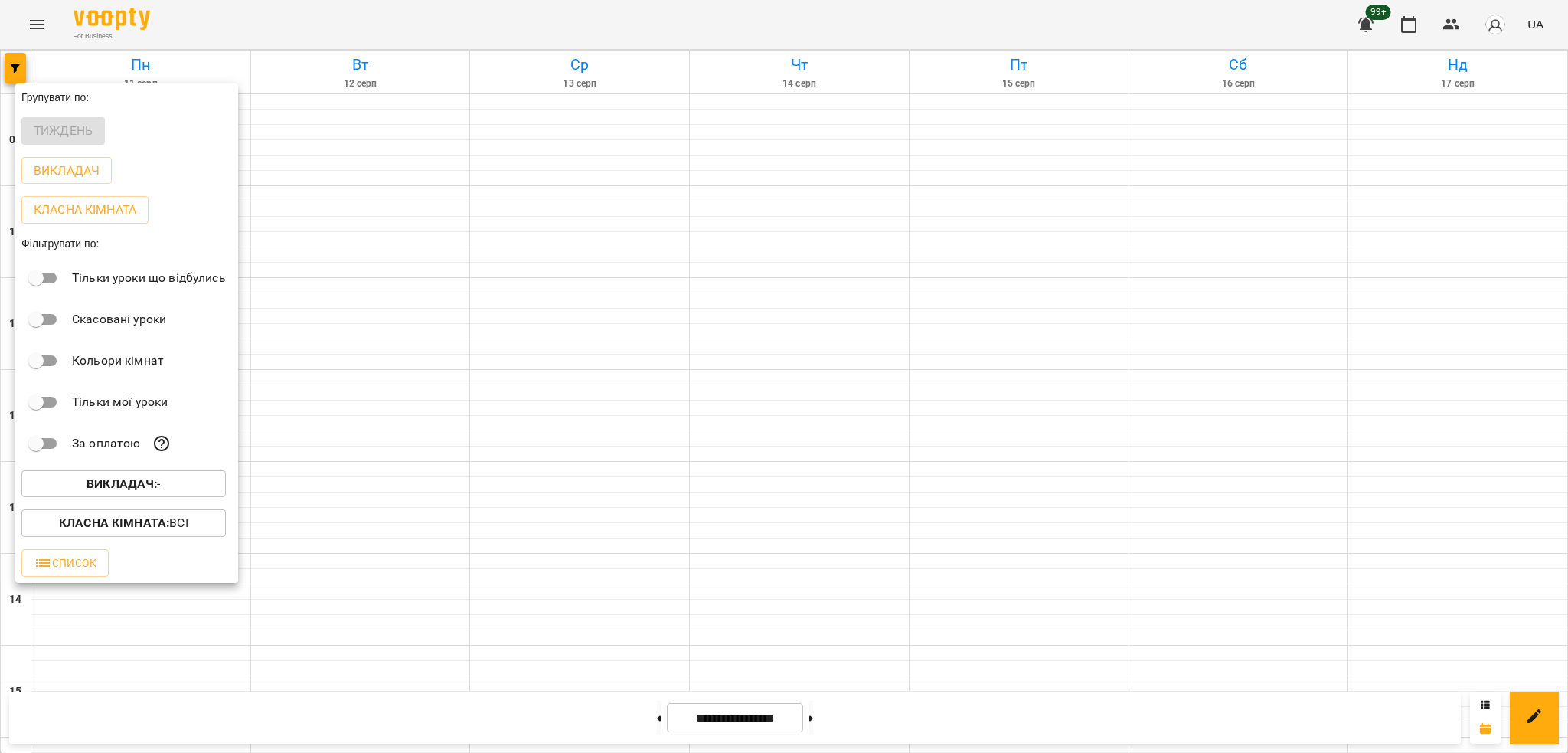
click at [193, 476] on button "Викладач : -" at bounding box center [123, 484] width 205 height 28
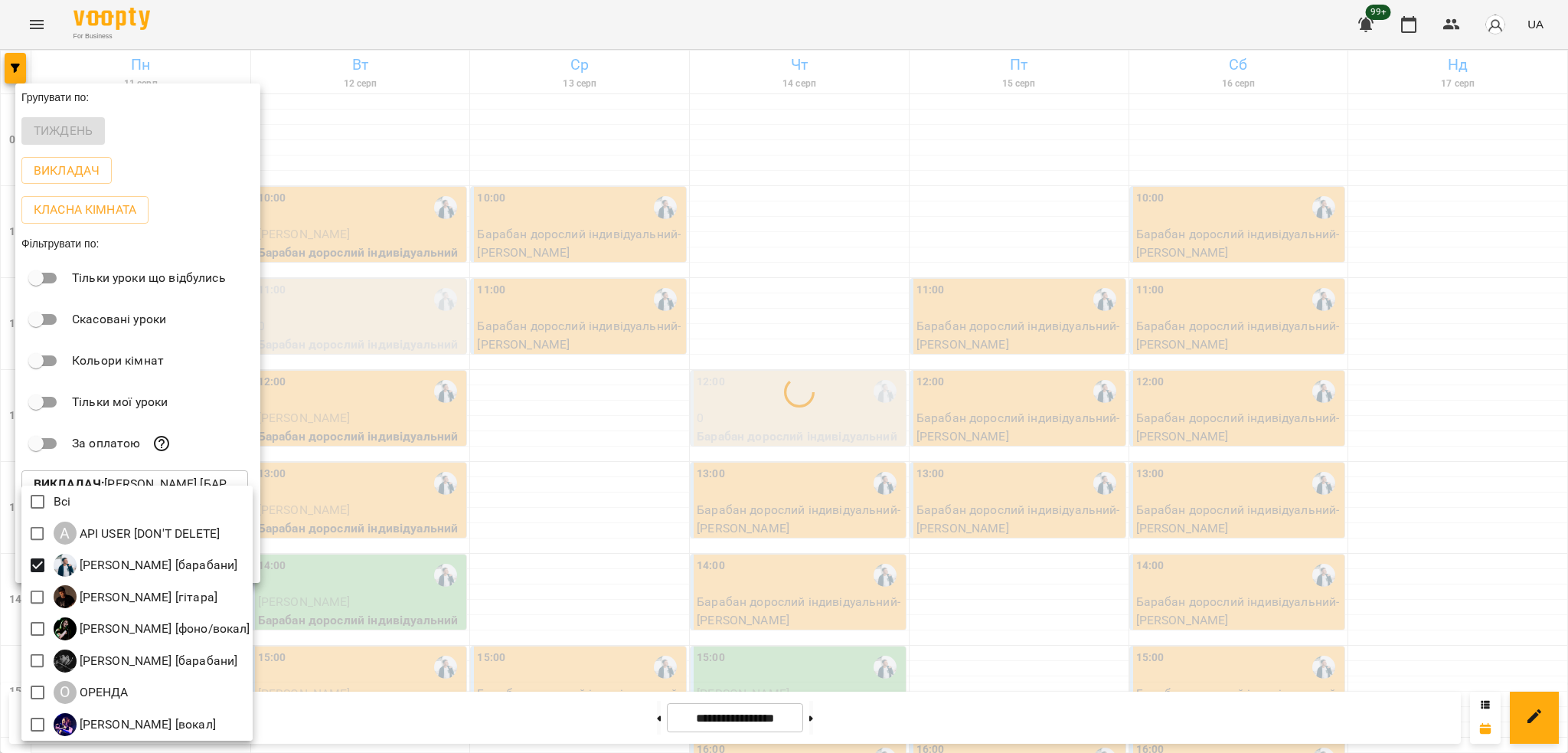
click at [468, 411] on div at bounding box center [784, 376] width 1568 height 753
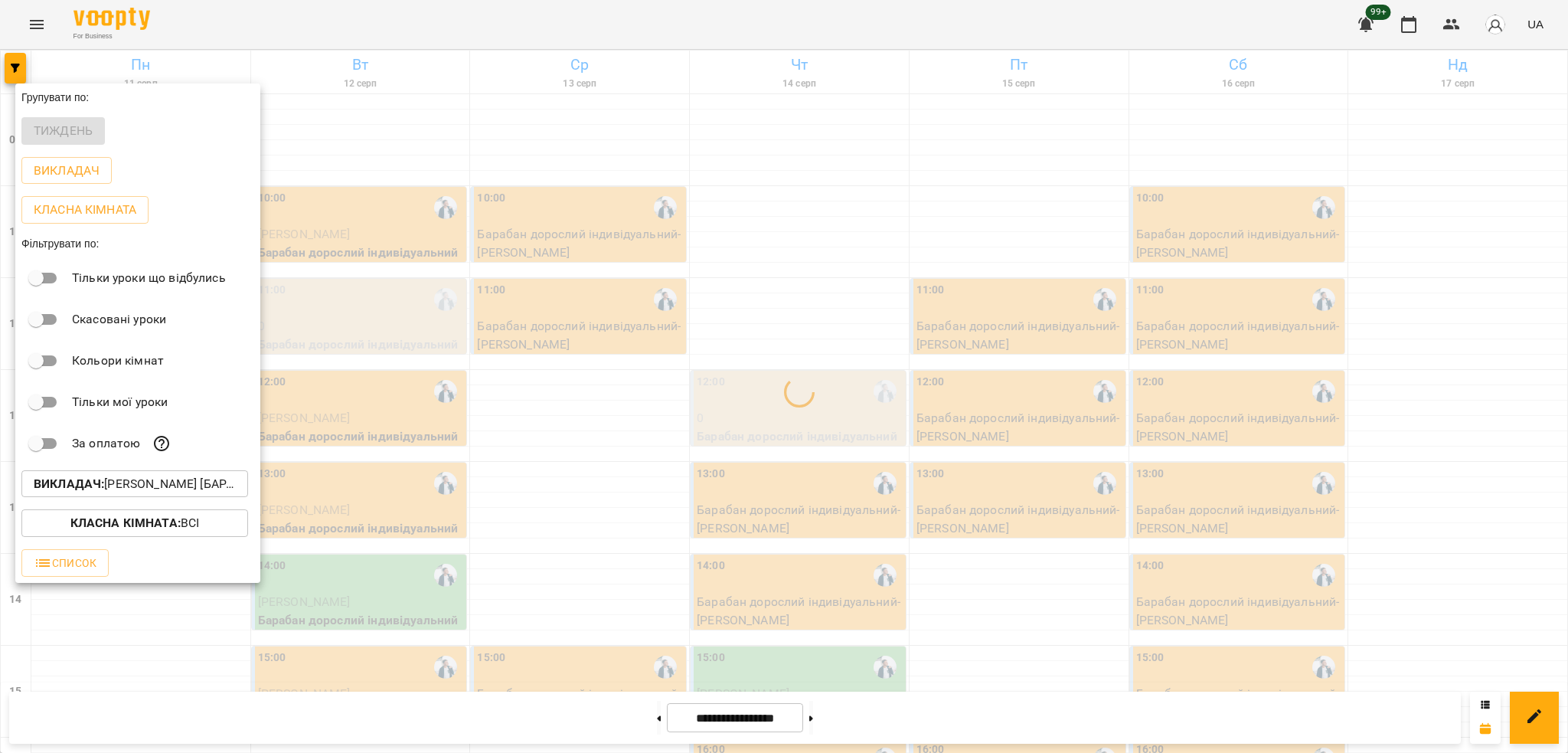
click at [380, 416] on div at bounding box center [784, 376] width 1568 height 753
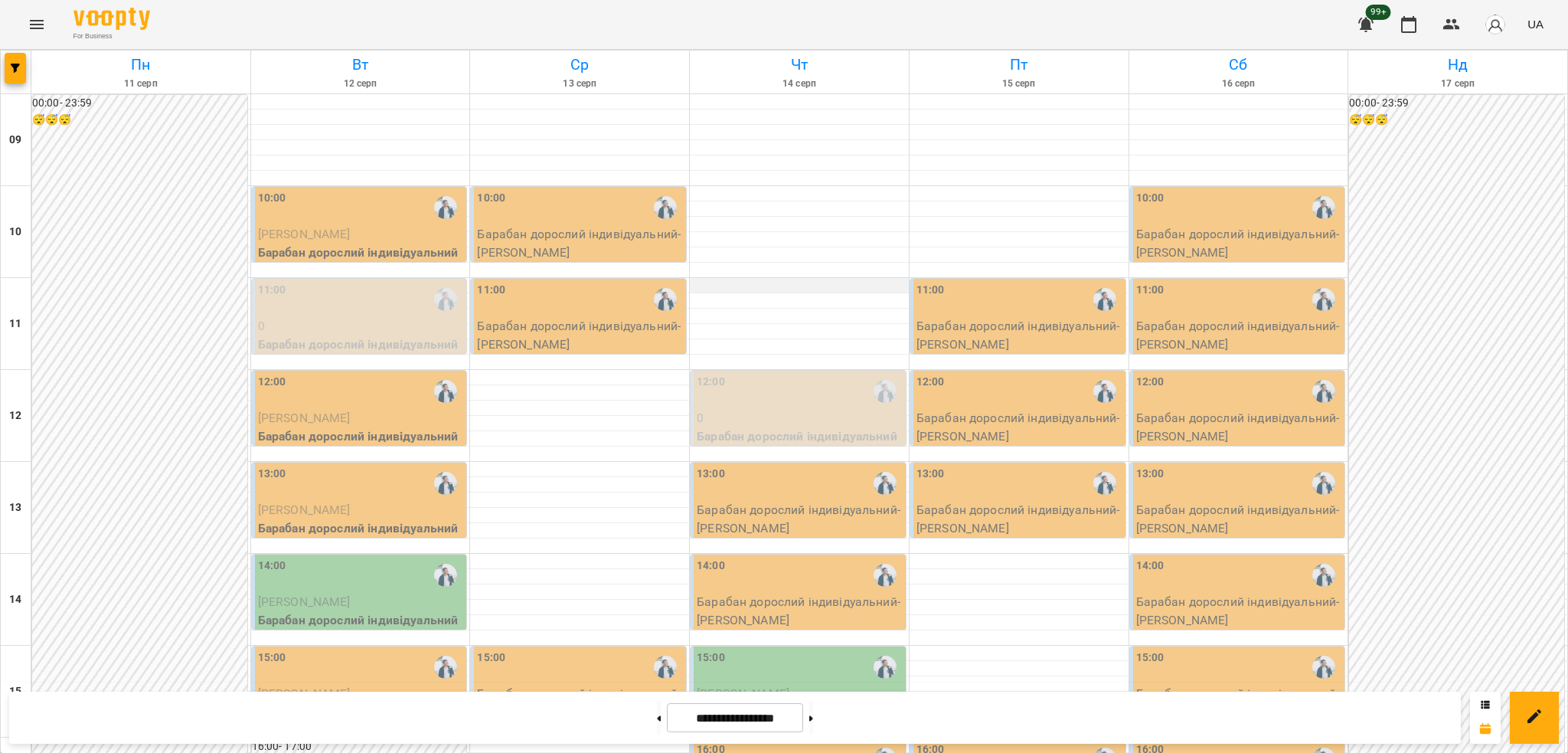
click at [729, 284] on div at bounding box center [800, 286] width 219 height 16
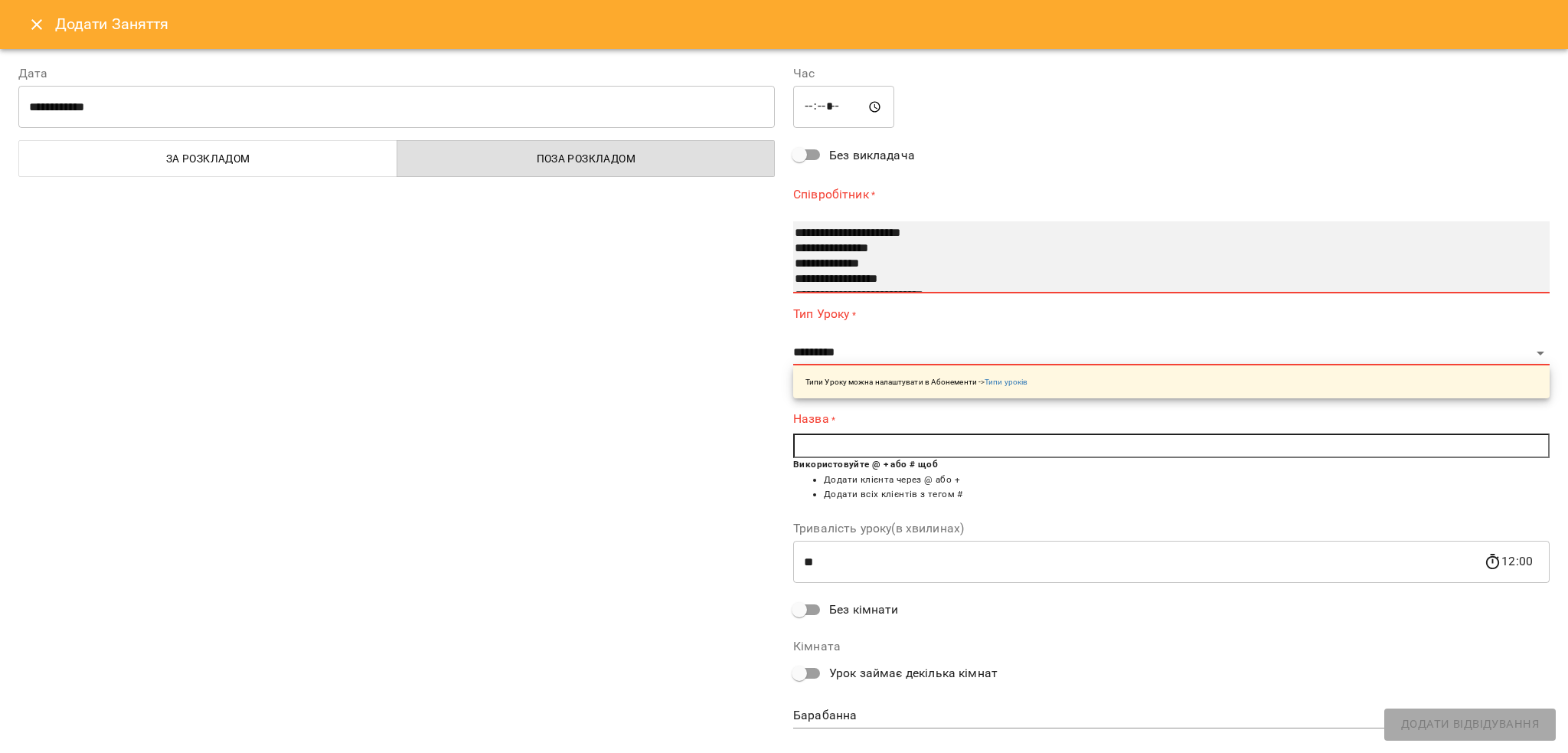
select select "**********"
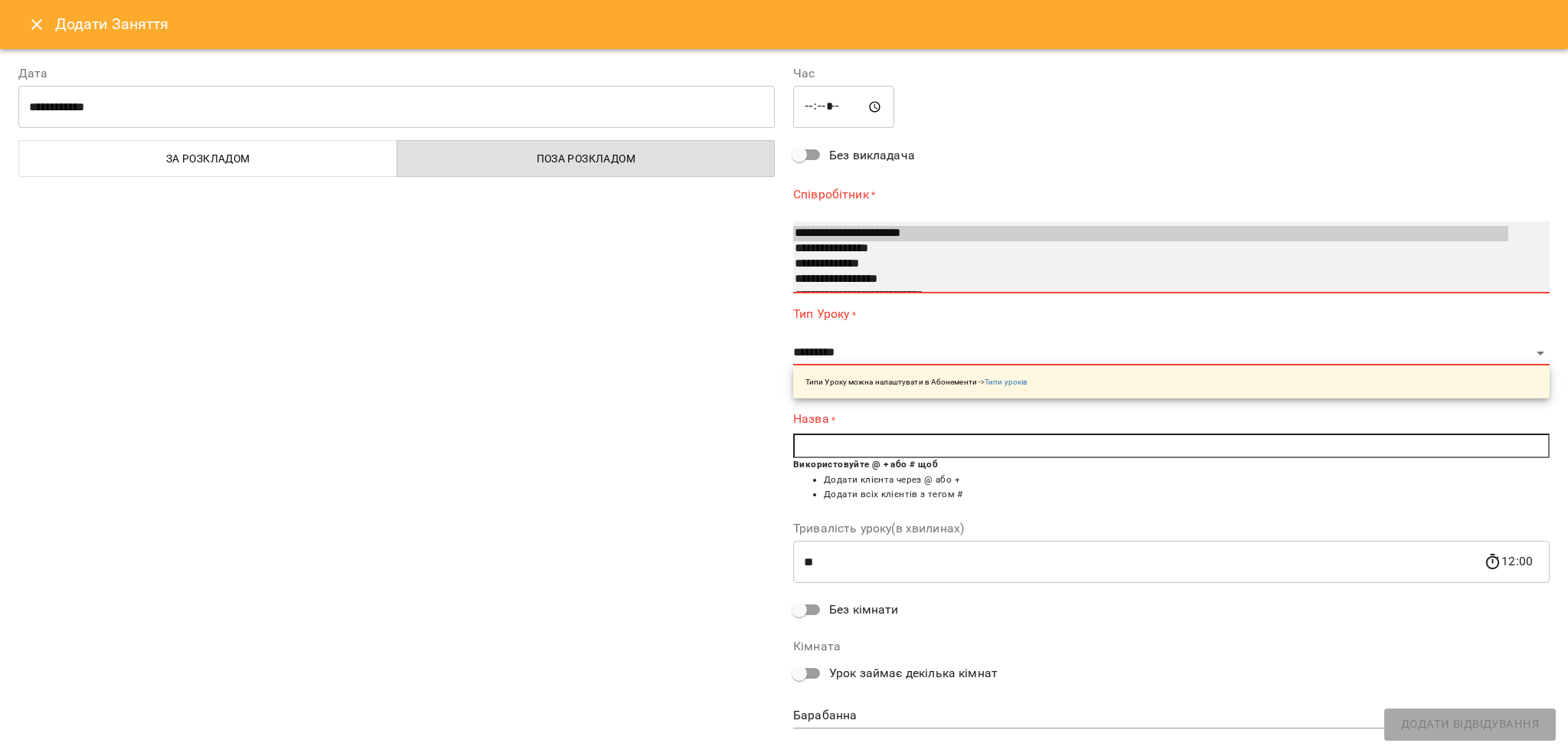
click at [810, 249] on option "**********" at bounding box center [1150, 249] width 715 height 16
select select "**********"
type input "**"
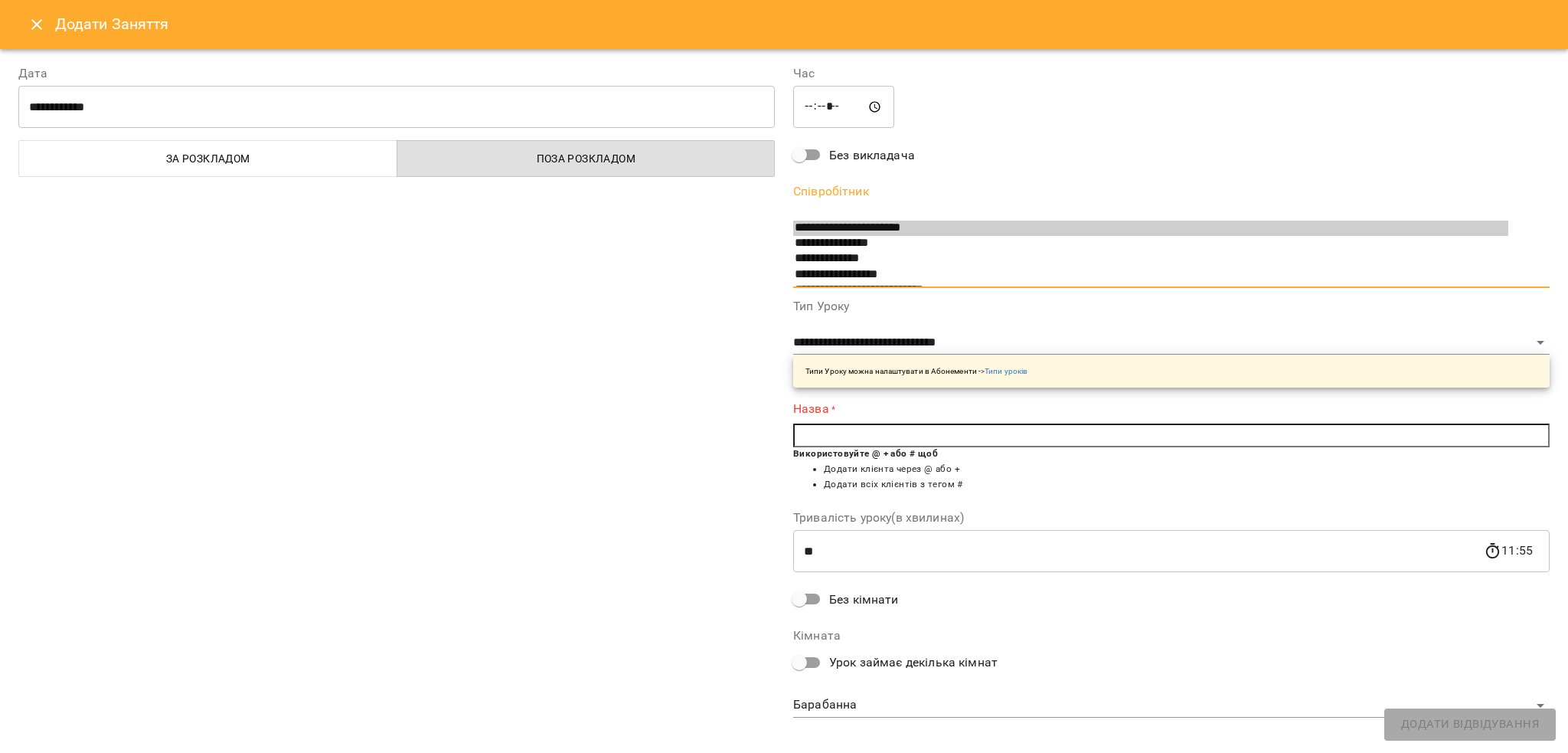
click at [878, 435] on input "text" at bounding box center [1171, 436] width 757 height 25
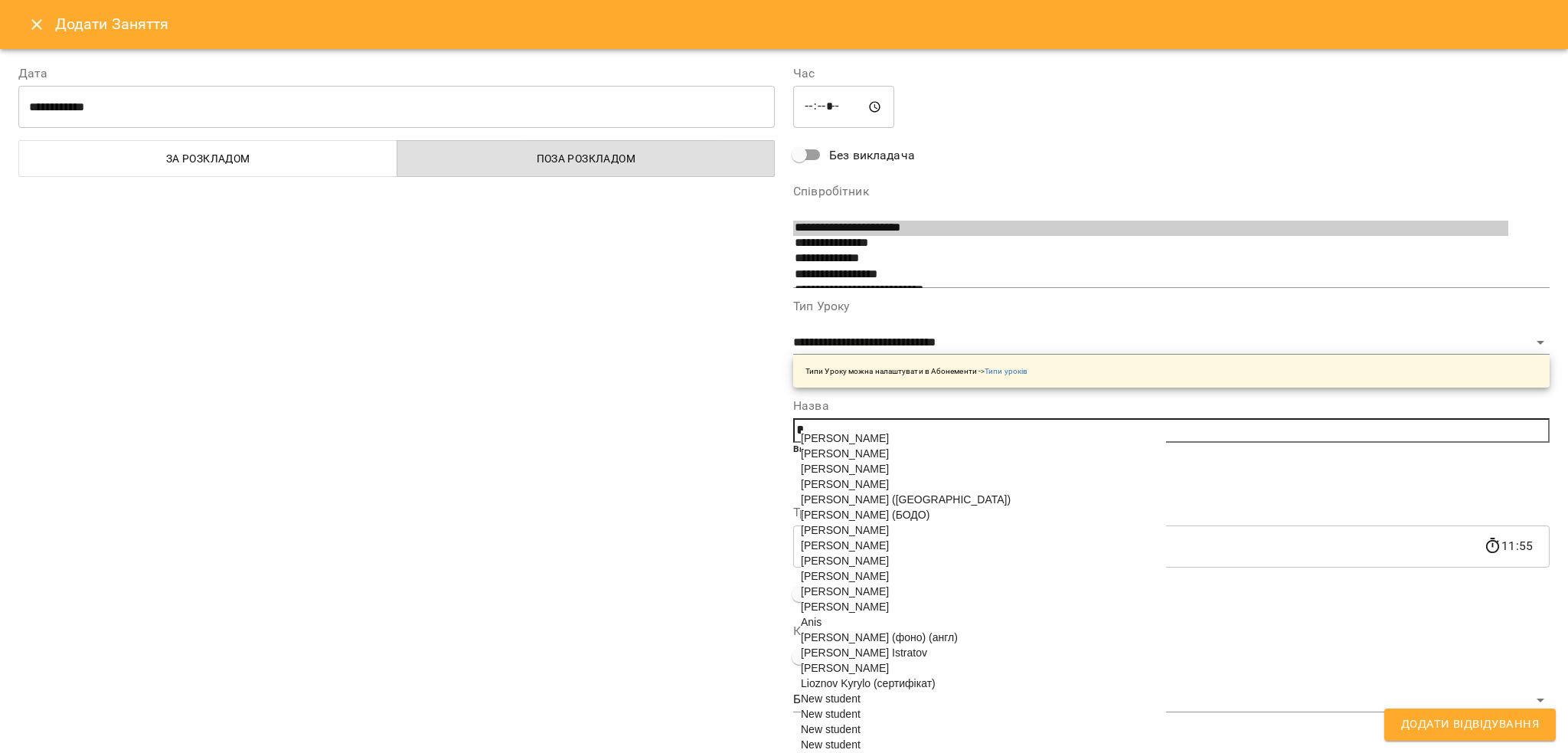
paste input "**********"
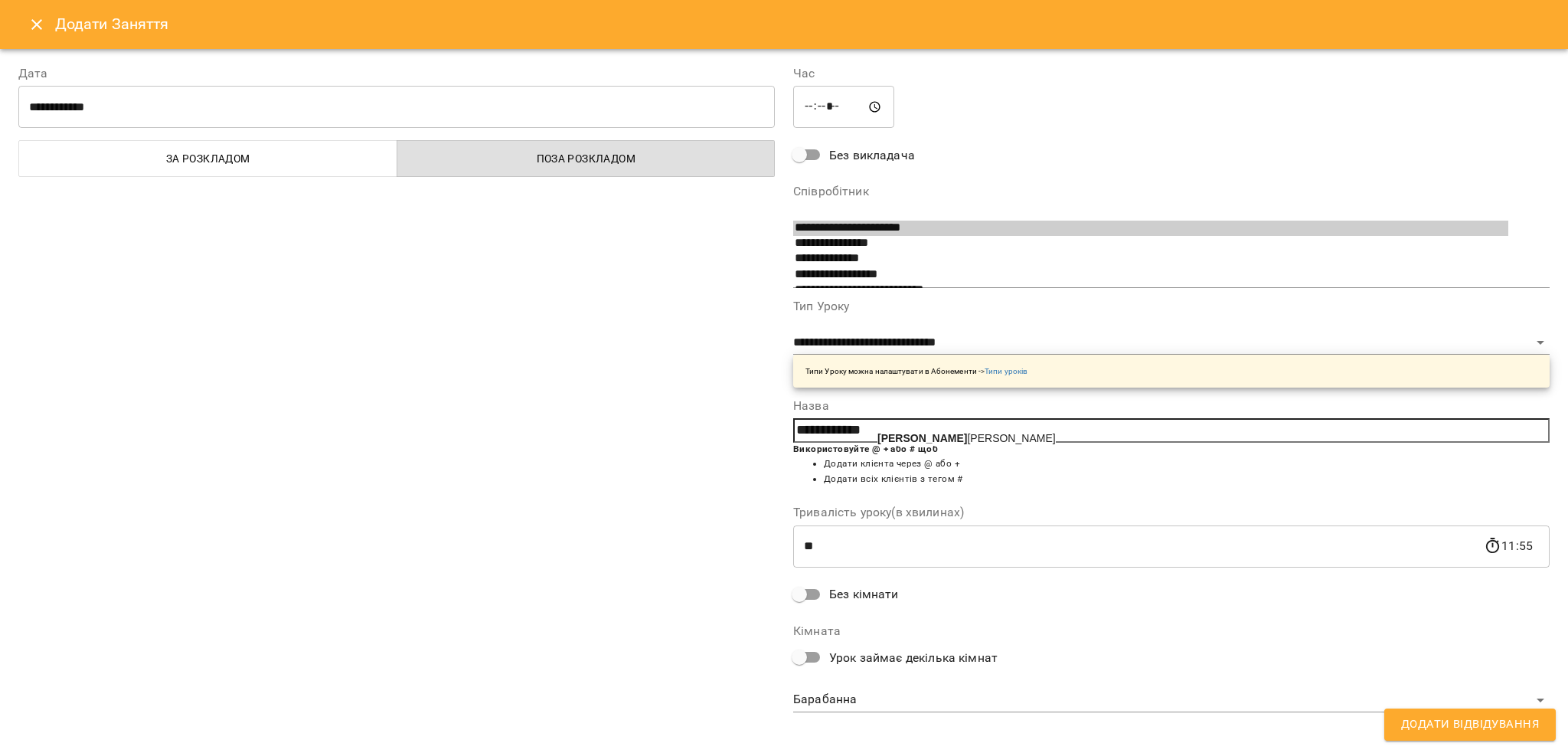
click at [898, 438] on b "Язвінський" at bounding box center [922, 438] width 90 height 12
type input "**********"
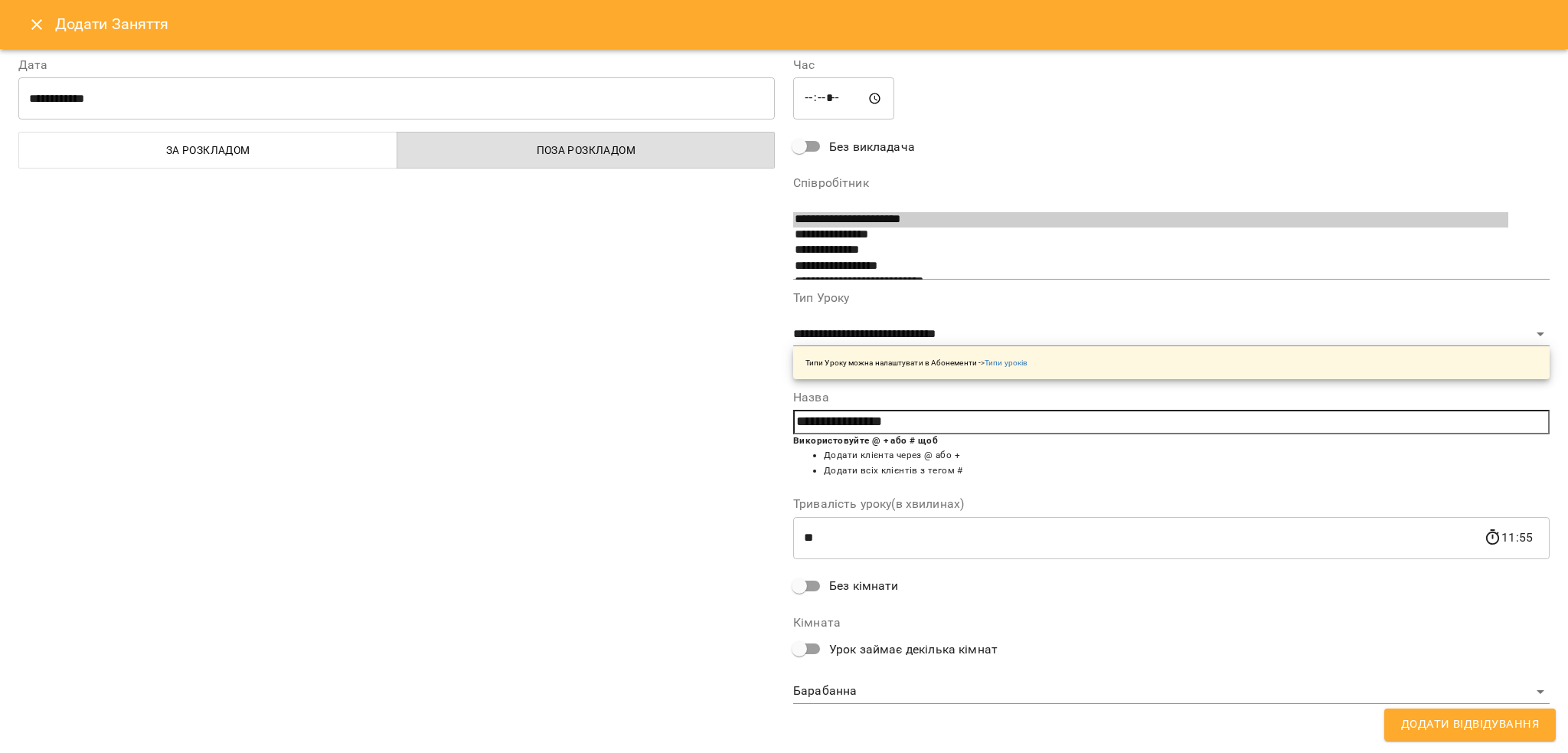
scroll to position [11, 0]
click at [1489, 716] on span "Додати Відвідування" at bounding box center [1470, 724] width 138 height 20
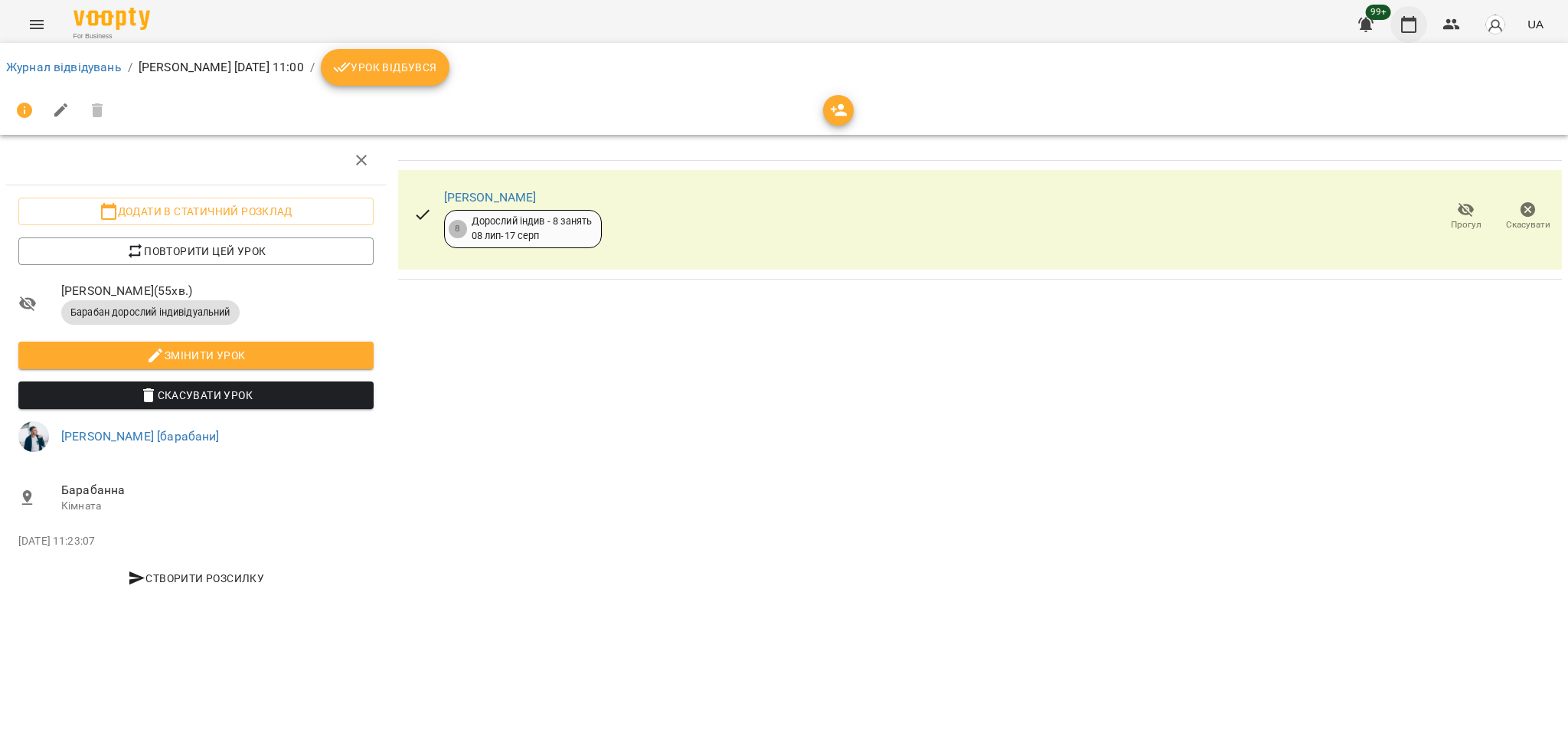
click at [1422, 26] on button "button" at bounding box center [1408, 24] width 37 height 37
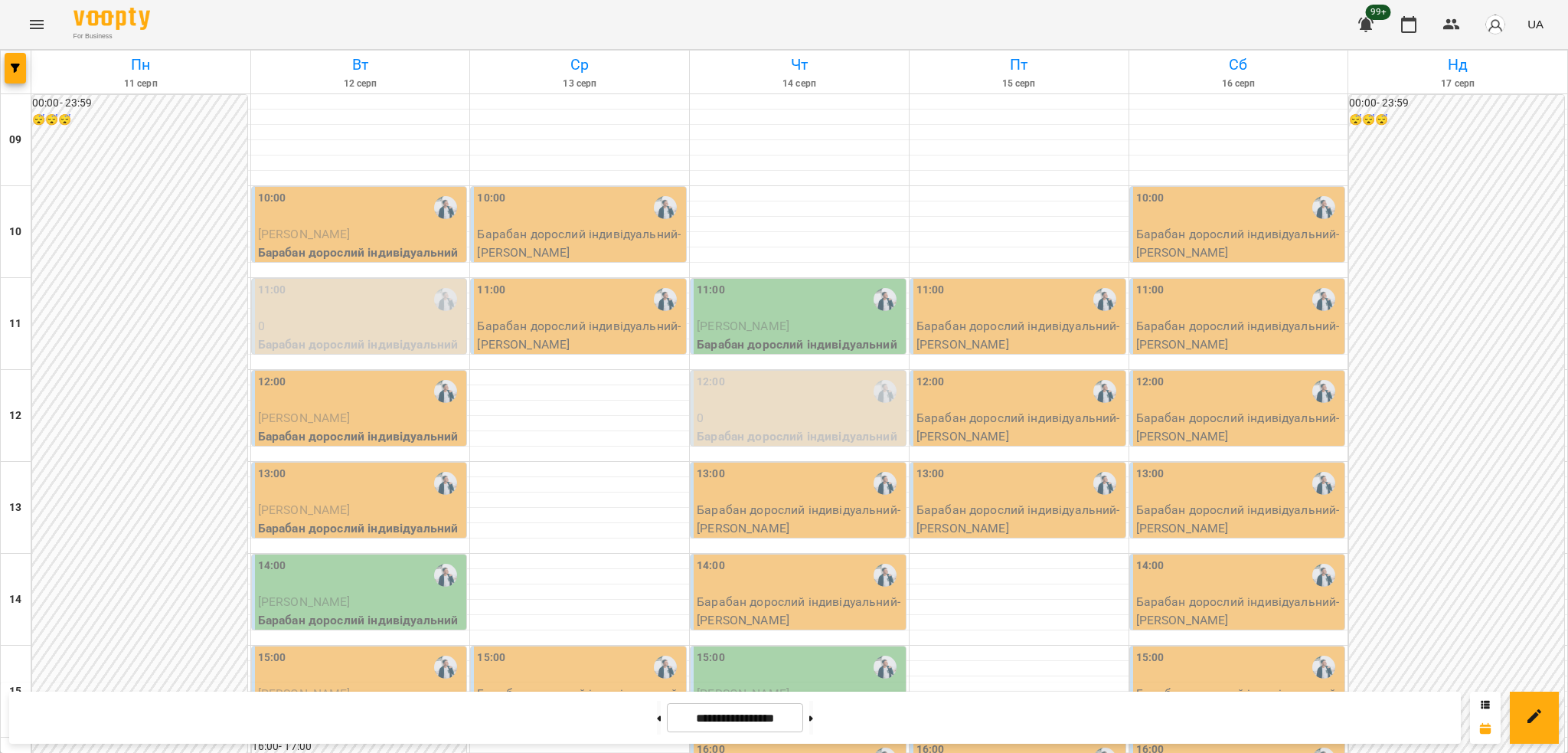
click at [726, 326] on span "Язвінський Олег" at bounding box center [743, 326] width 93 height 15
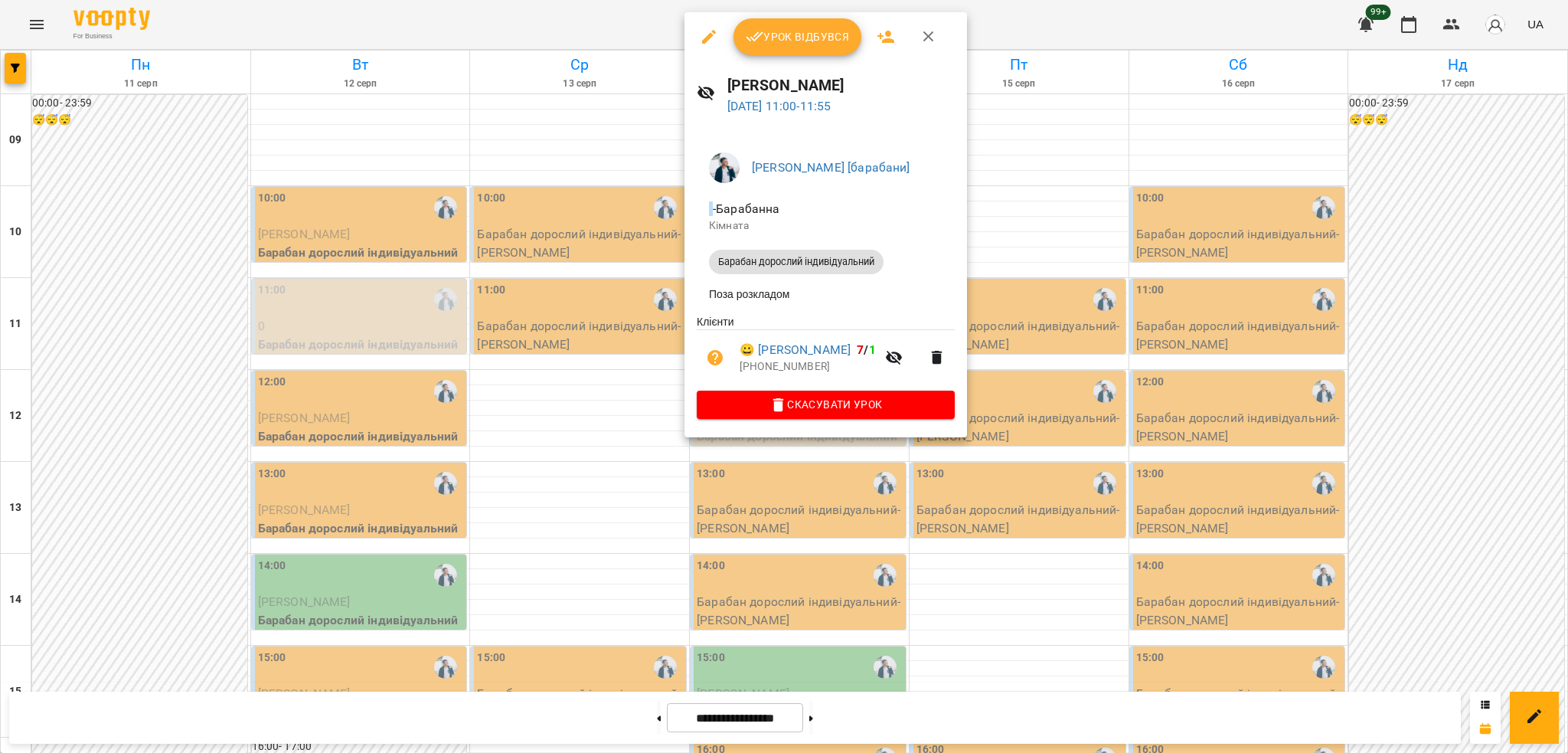
click at [586, 170] on div at bounding box center [784, 376] width 1568 height 753
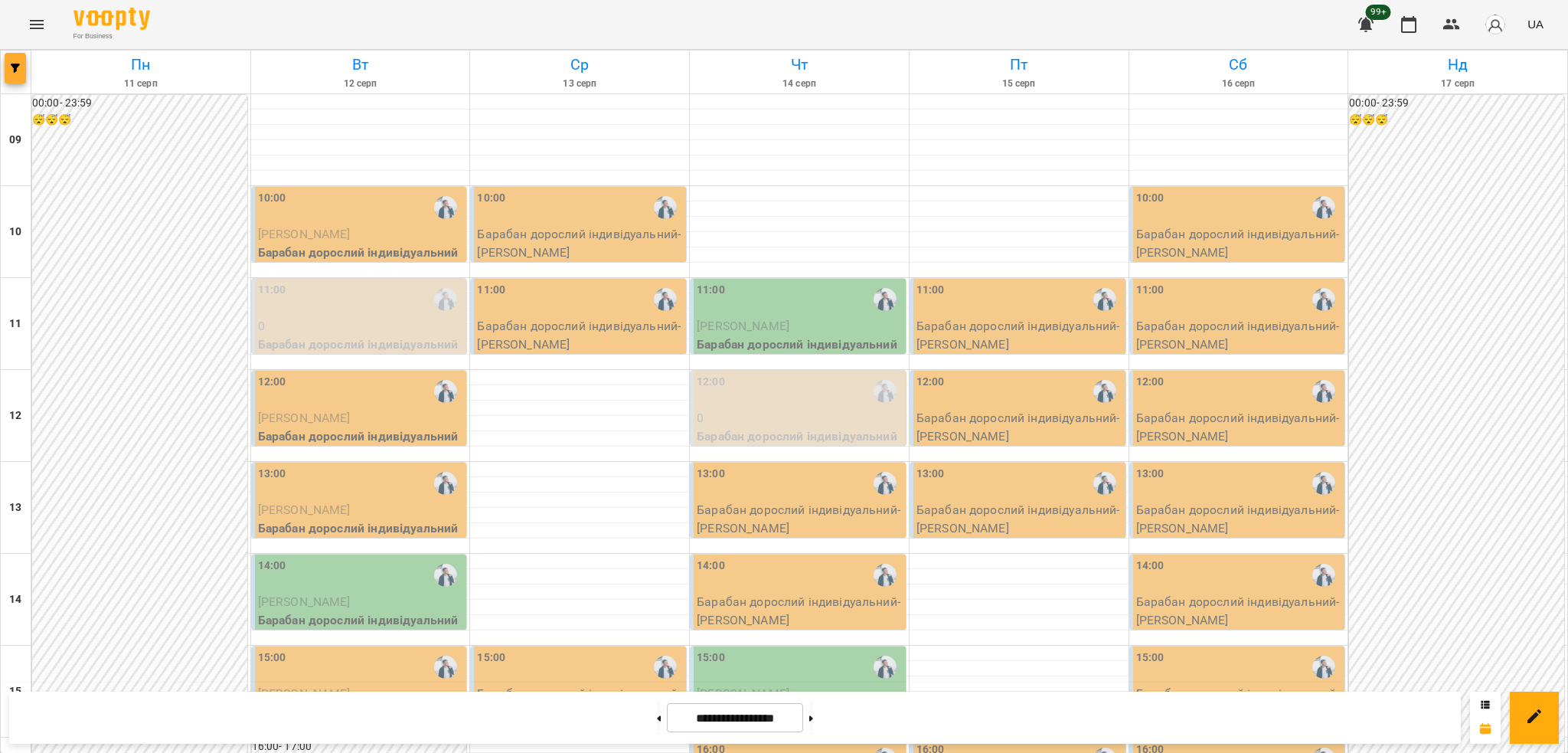
click at [6, 72] on button "button" at bounding box center [16, 67] width 21 height 30
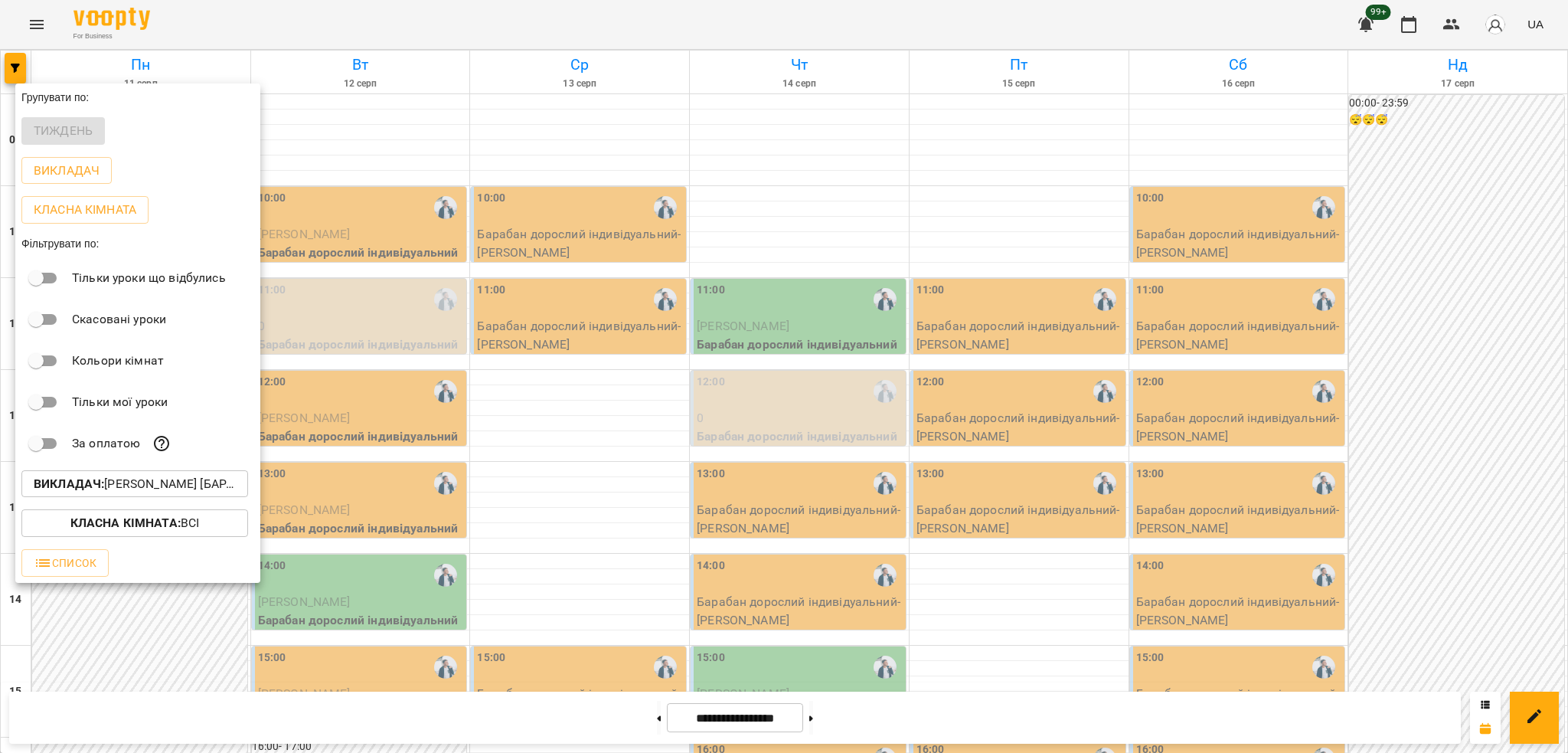
click at [150, 487] on p "Викладач : [PERSON_NAME] [барабани]" at bounding box center [135, 484] width 202 height 18
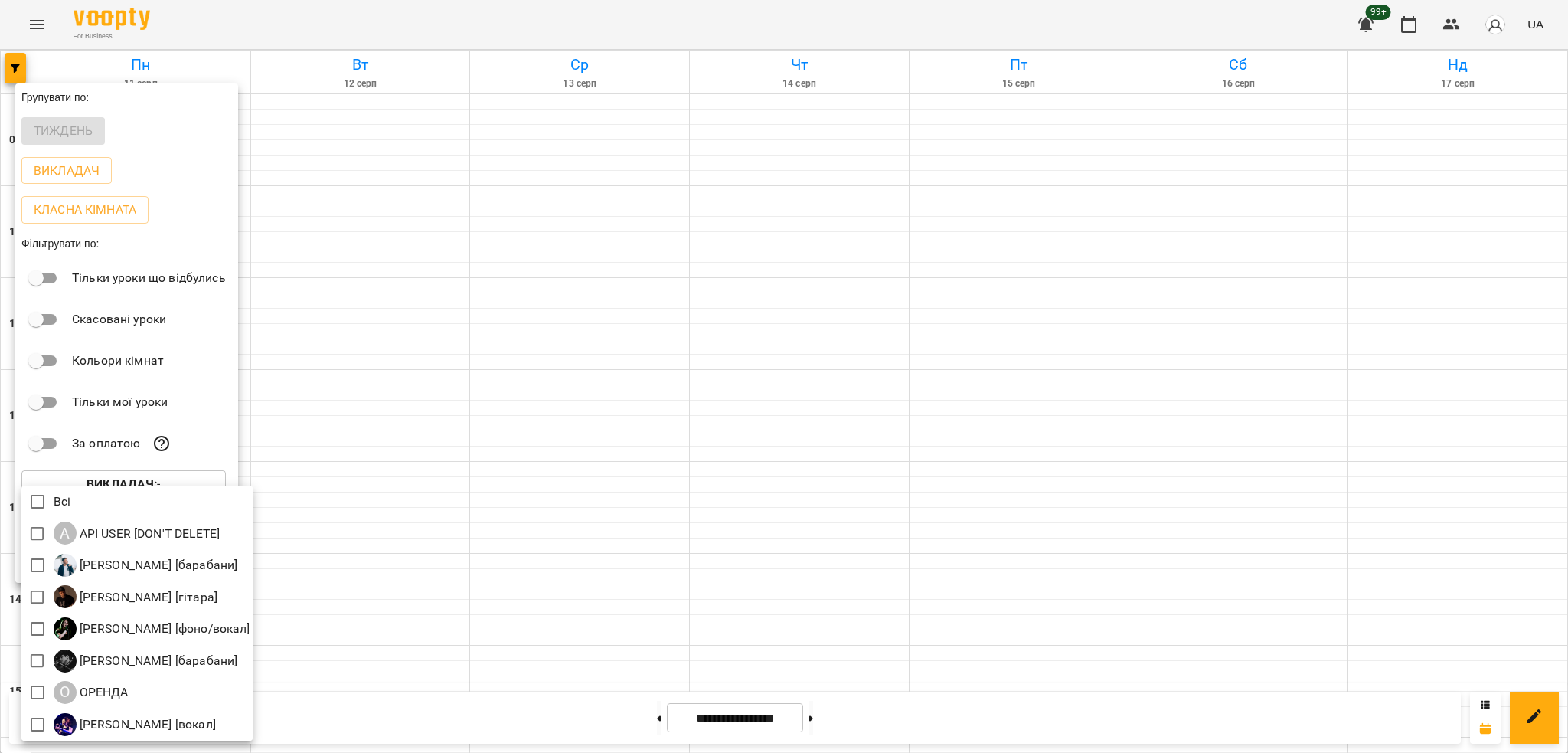
drag, startPoint x: 388, startPoint y: 275, endPoint x: 26, endPoint y: 16, distance: 445.1
click at [382, 267] on div at bounding box center [784, 376] width 1568 height 753
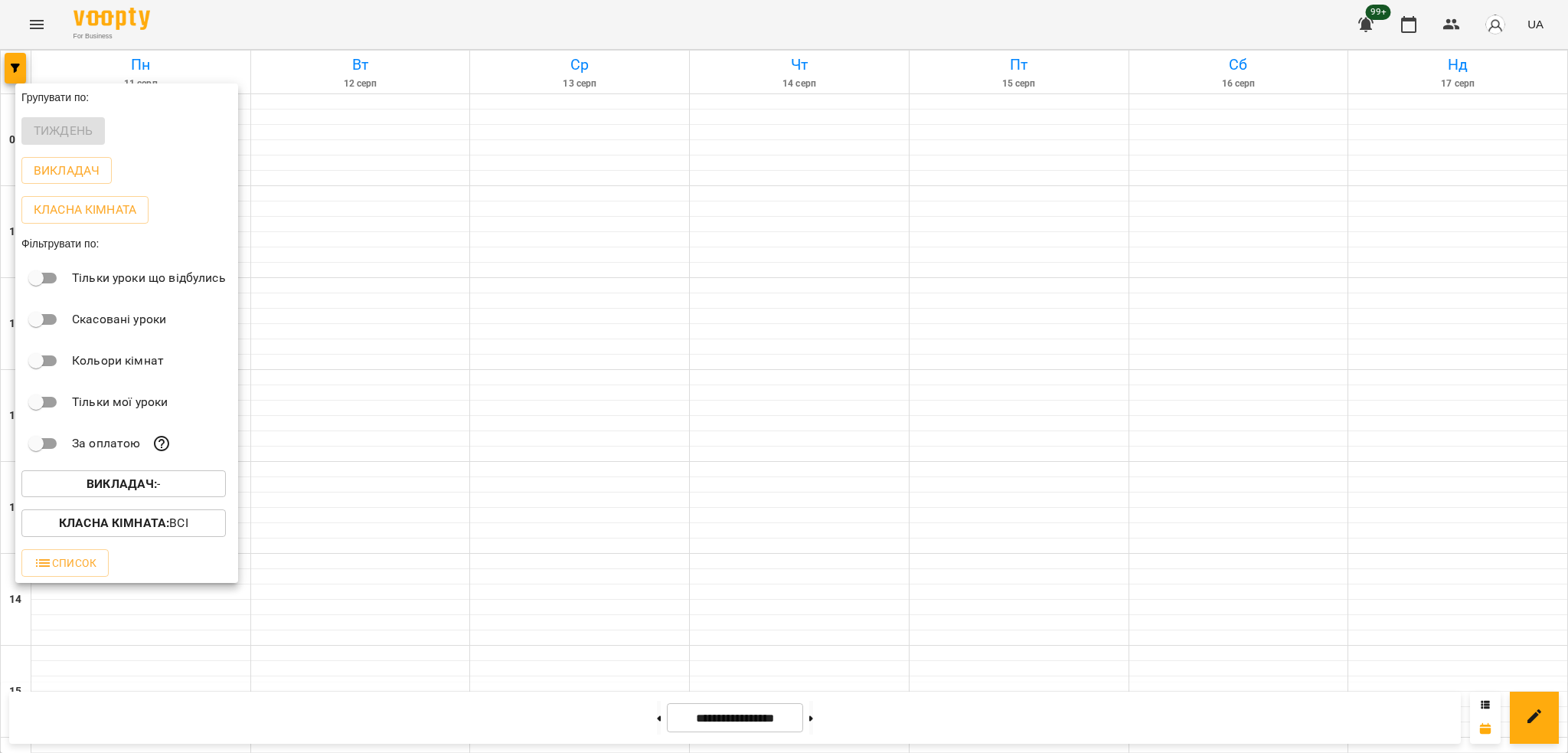
click at [187, 486] on span "Викладач : -" at bounding box center [123, 484] width 180 height 18
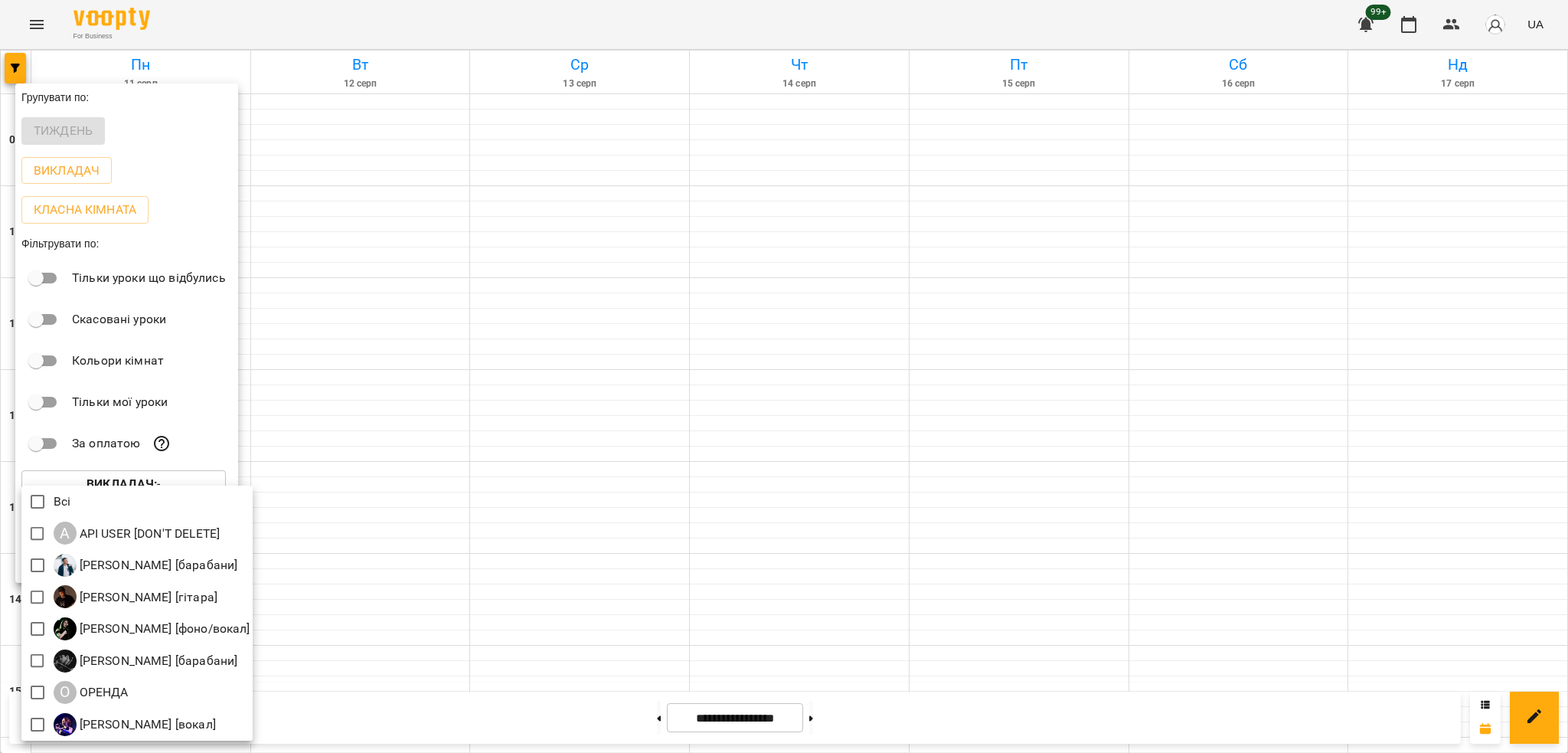
drag, startPoint x: 357, startPoint y: 470, endPoint x: 131, endPoint y: 193, distance: 357.5
click at [344, 467] on div at bounding box center [784, 376] width 1568 height 753
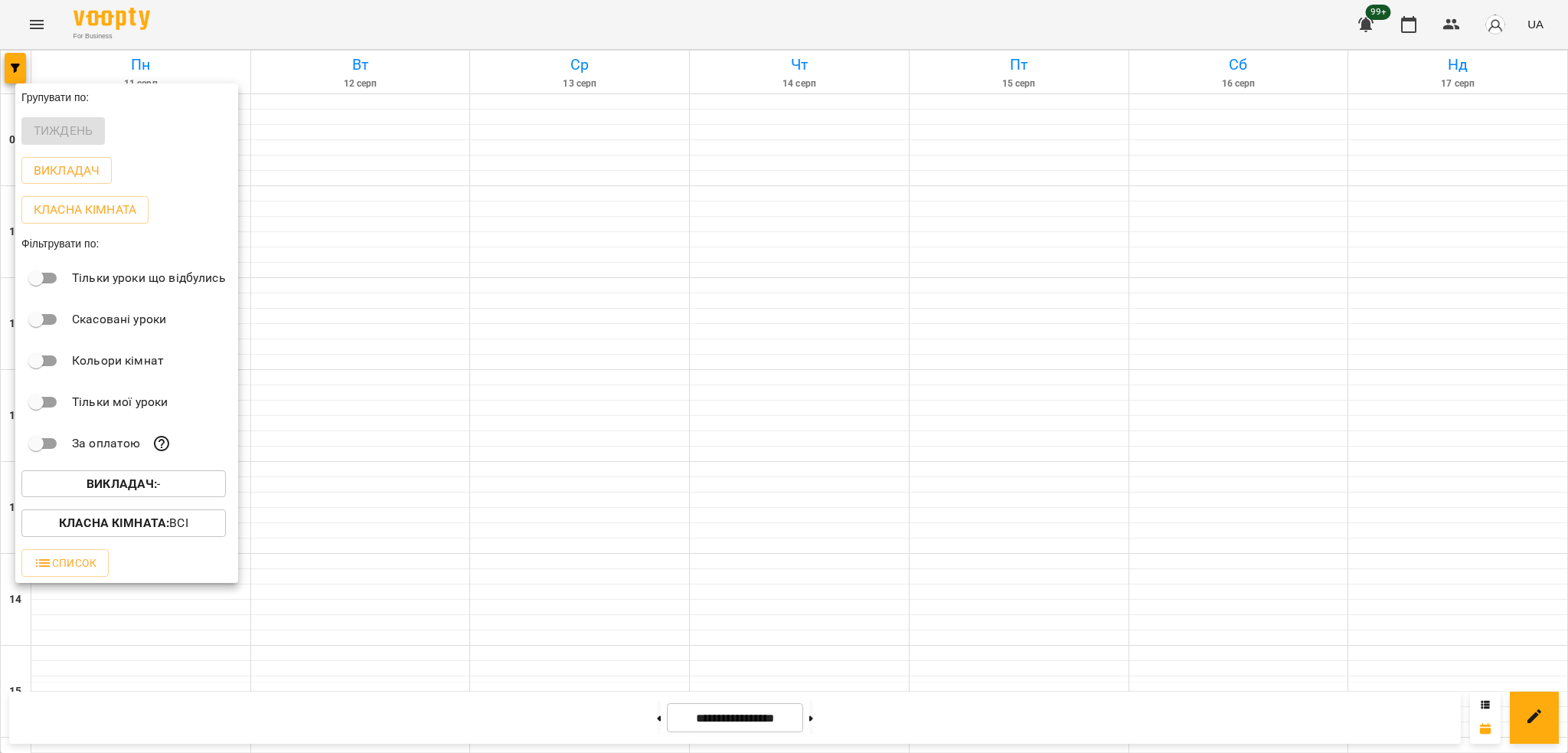
click at [1473, 32] on div at bounding box center [784, 376] width 1568 height 753
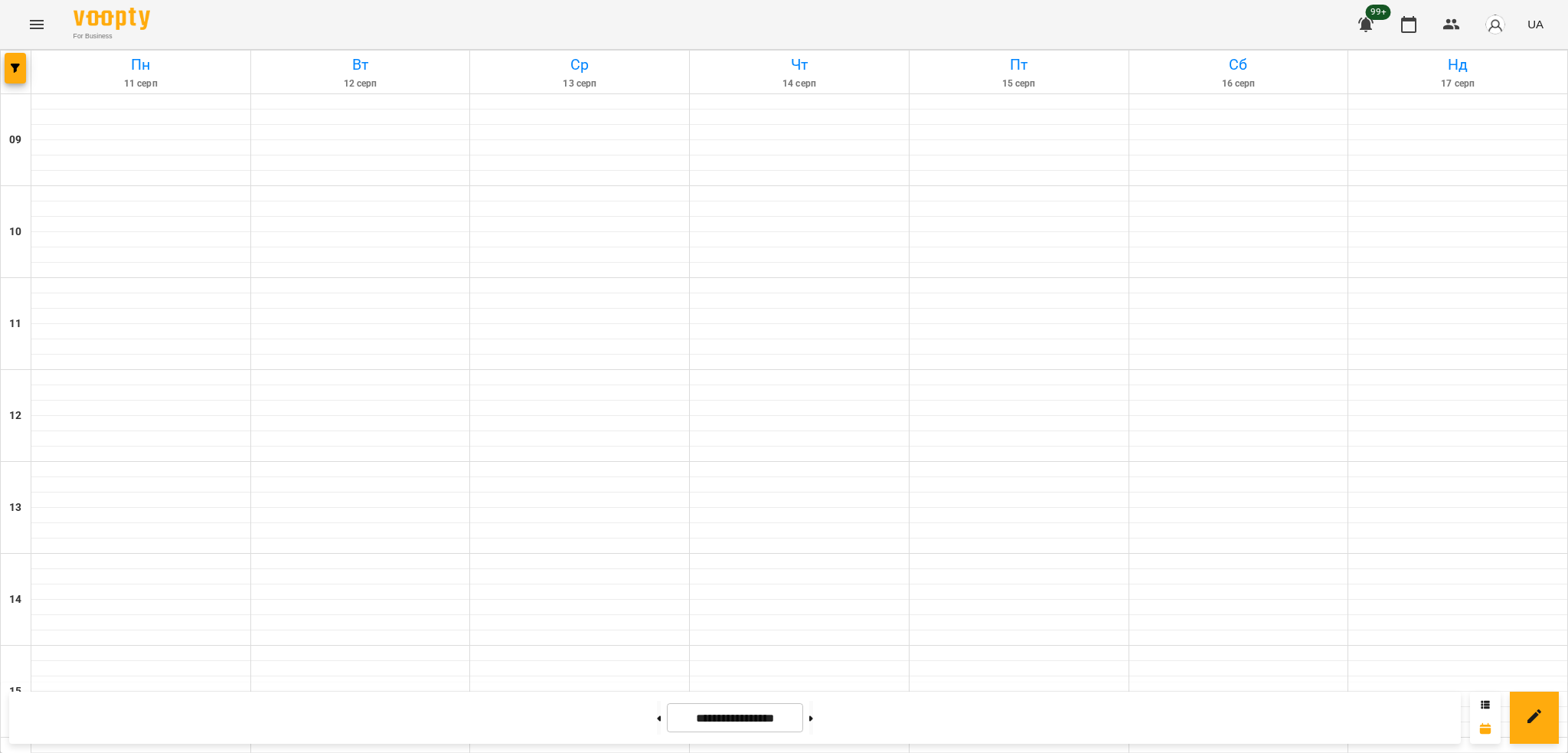
click at [1458, 31] on div "Групувати по: Тиждень Викладач Класна кімната Фільтрувати по: Тільки уроки що в…" at bounding box center [784, 376] width 1568 height 753
click at [1455, 30] on icon "button" at bounding box center [1452, 25] width 18 height 18
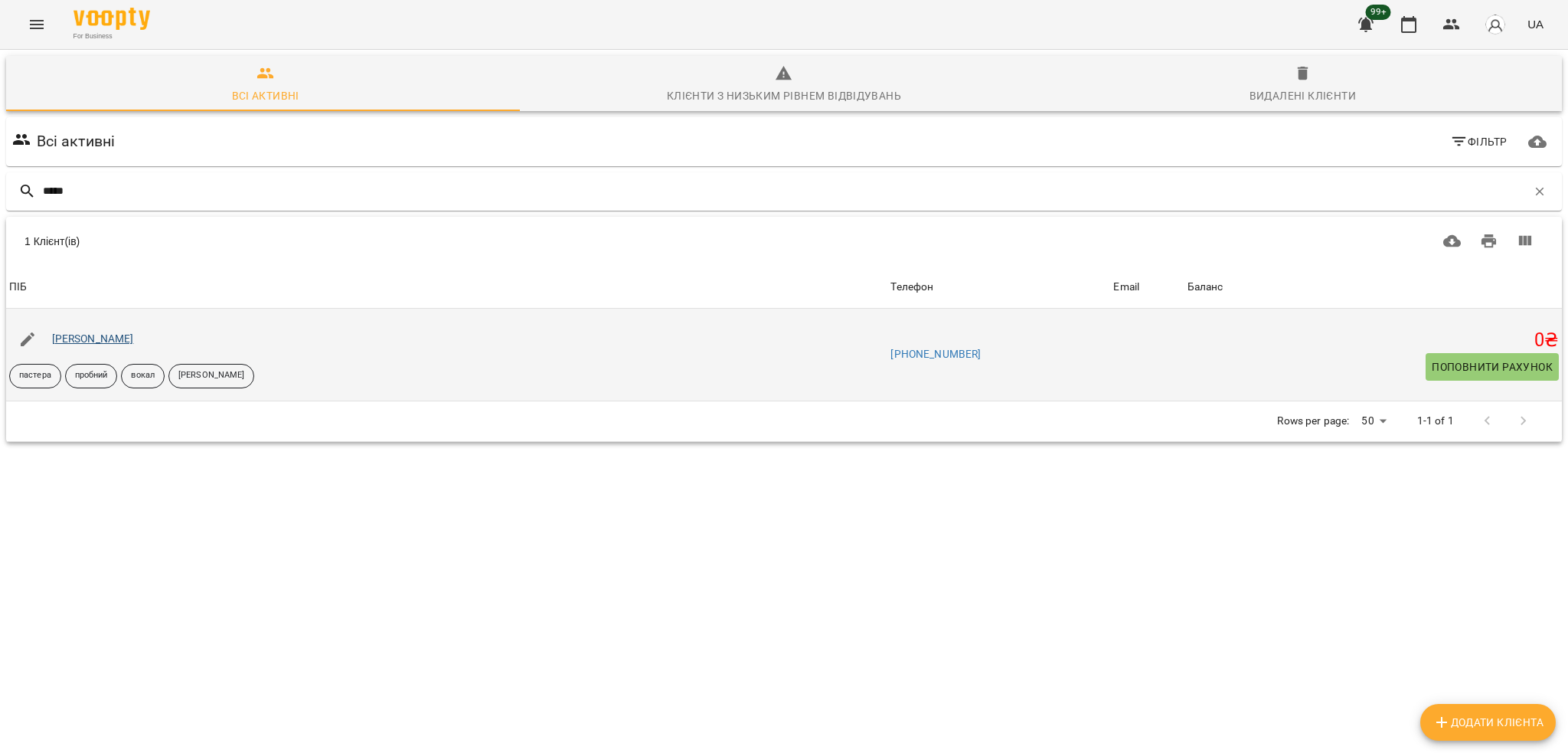
type input "*****"
click at [117, 337] on link "Храпейчук Данііл" at bounding box center [93, 338] width 82 height 12
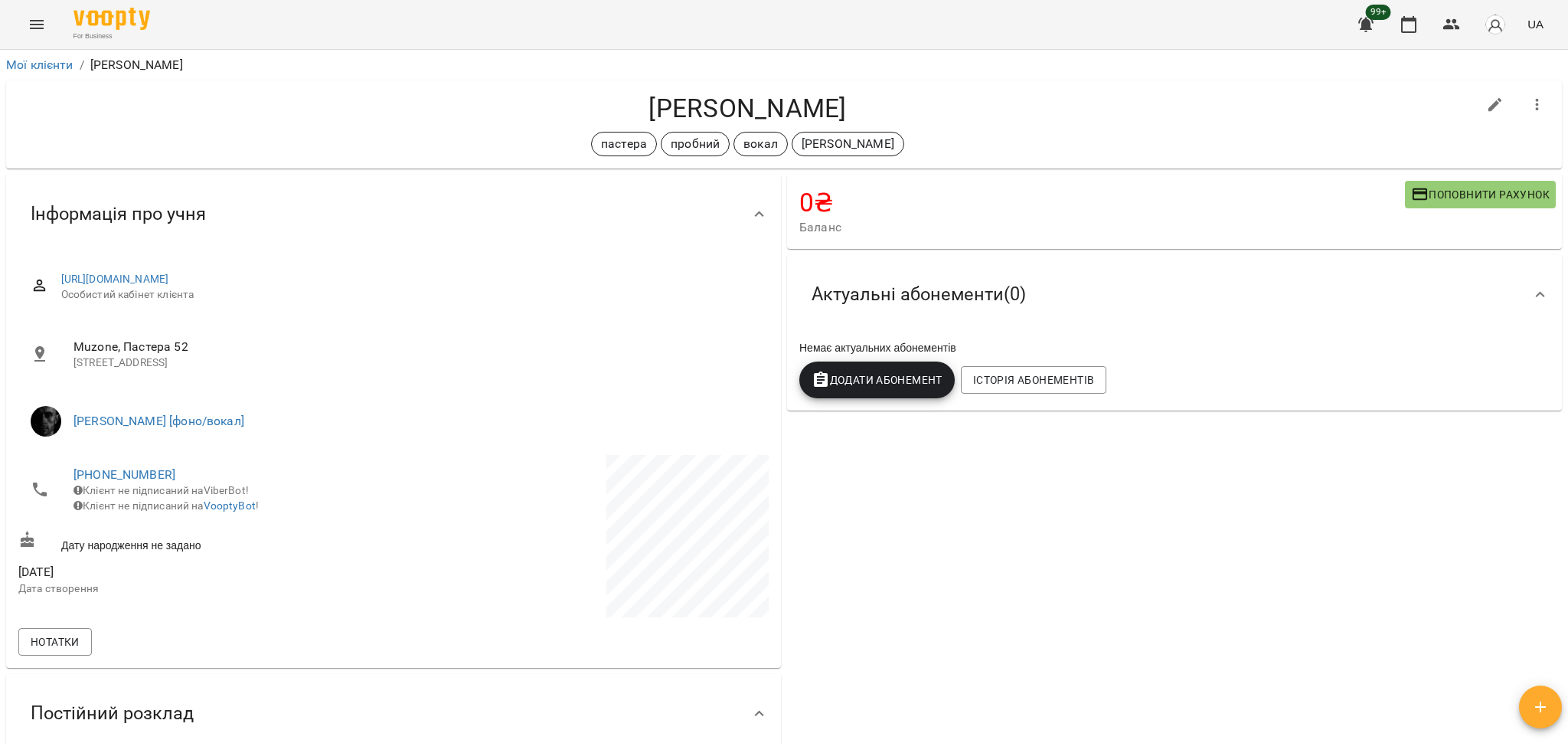
click at [1428, 197] on span "Поповнити рахунок" at bounding box center [1480, 194] width 138 height 18
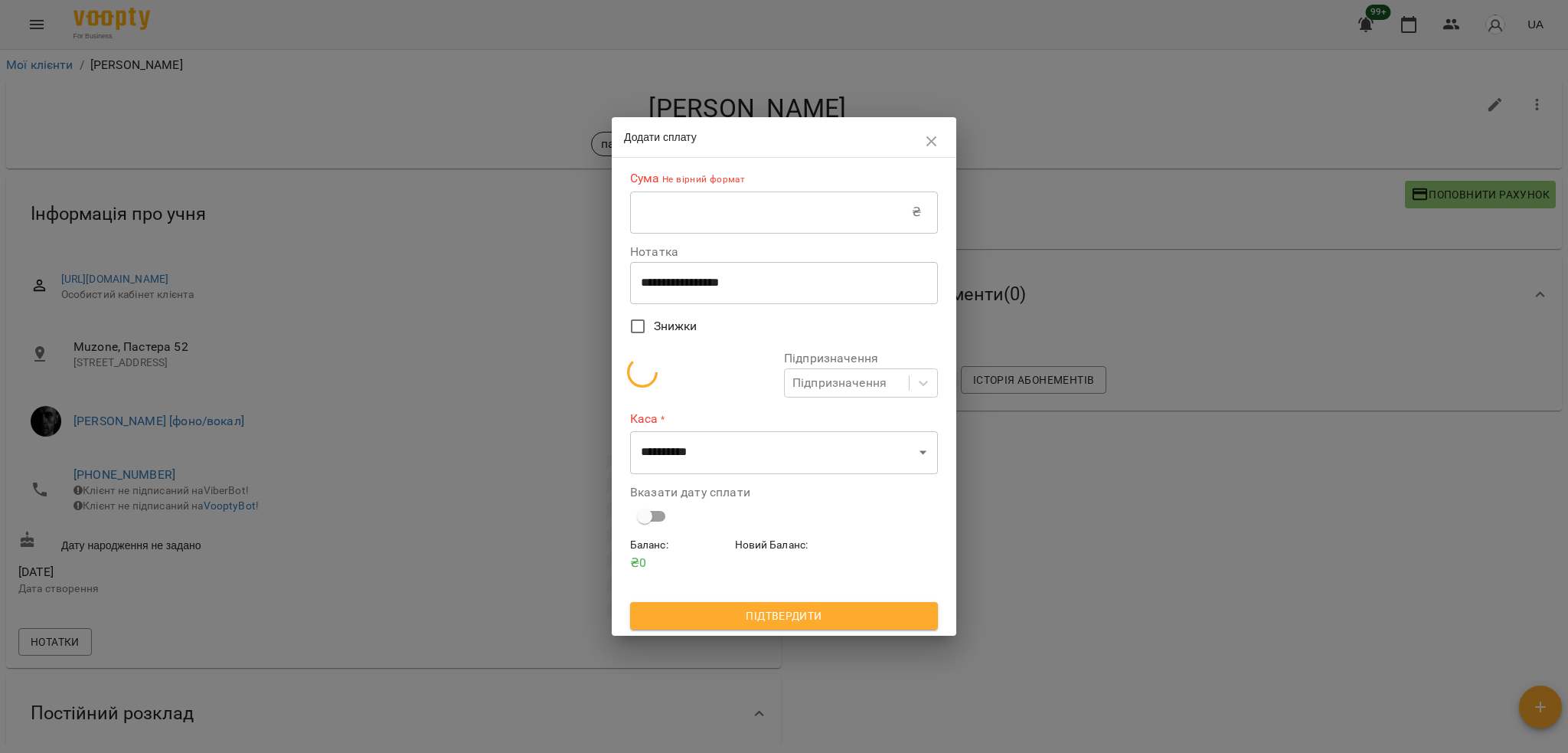
click at [786, 226] on input "text" at bounding box center [771, 212] width 282 height 43
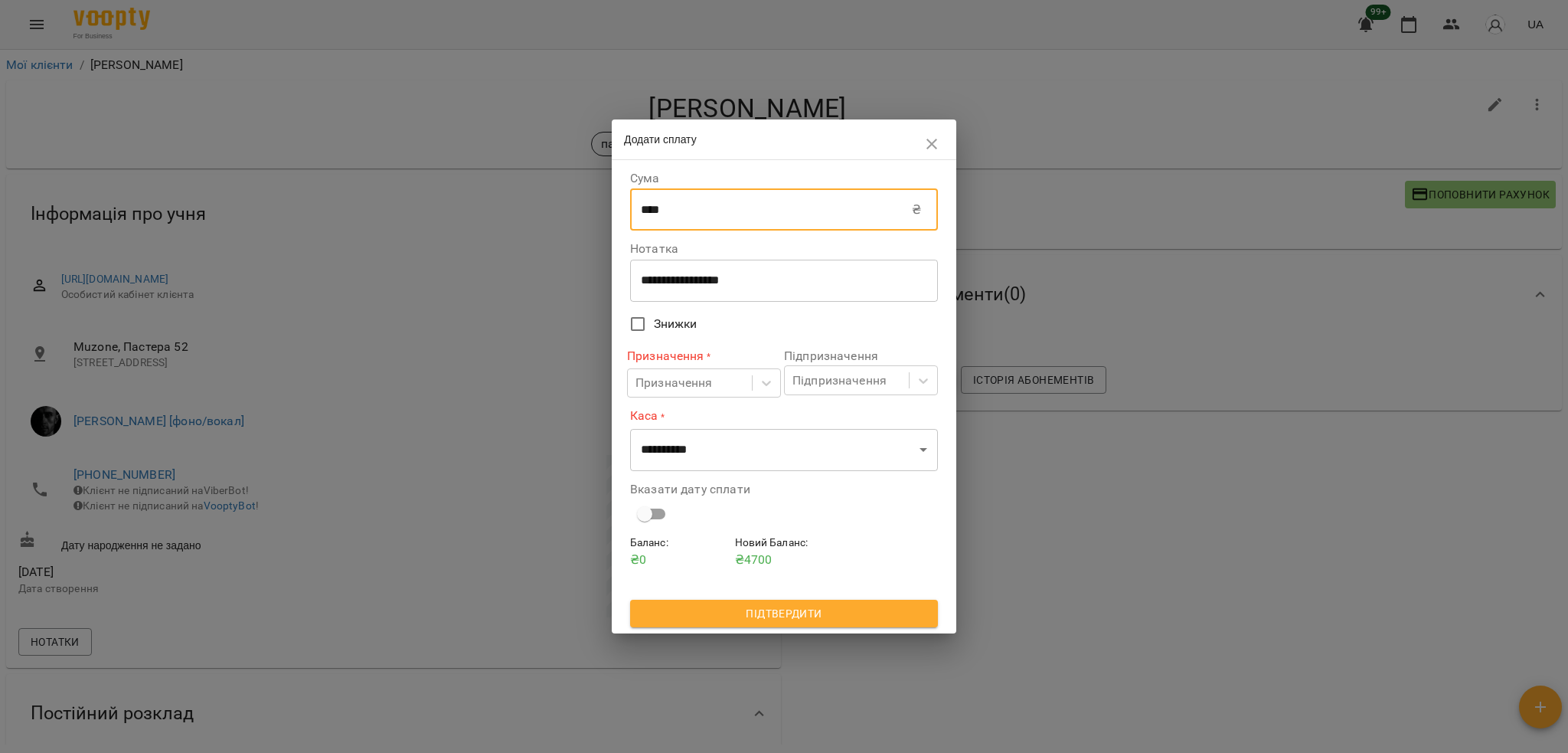
type input "****"
click at [680, 286] on textarea "**********" at bounding box center [784, 281] width 286 height 15
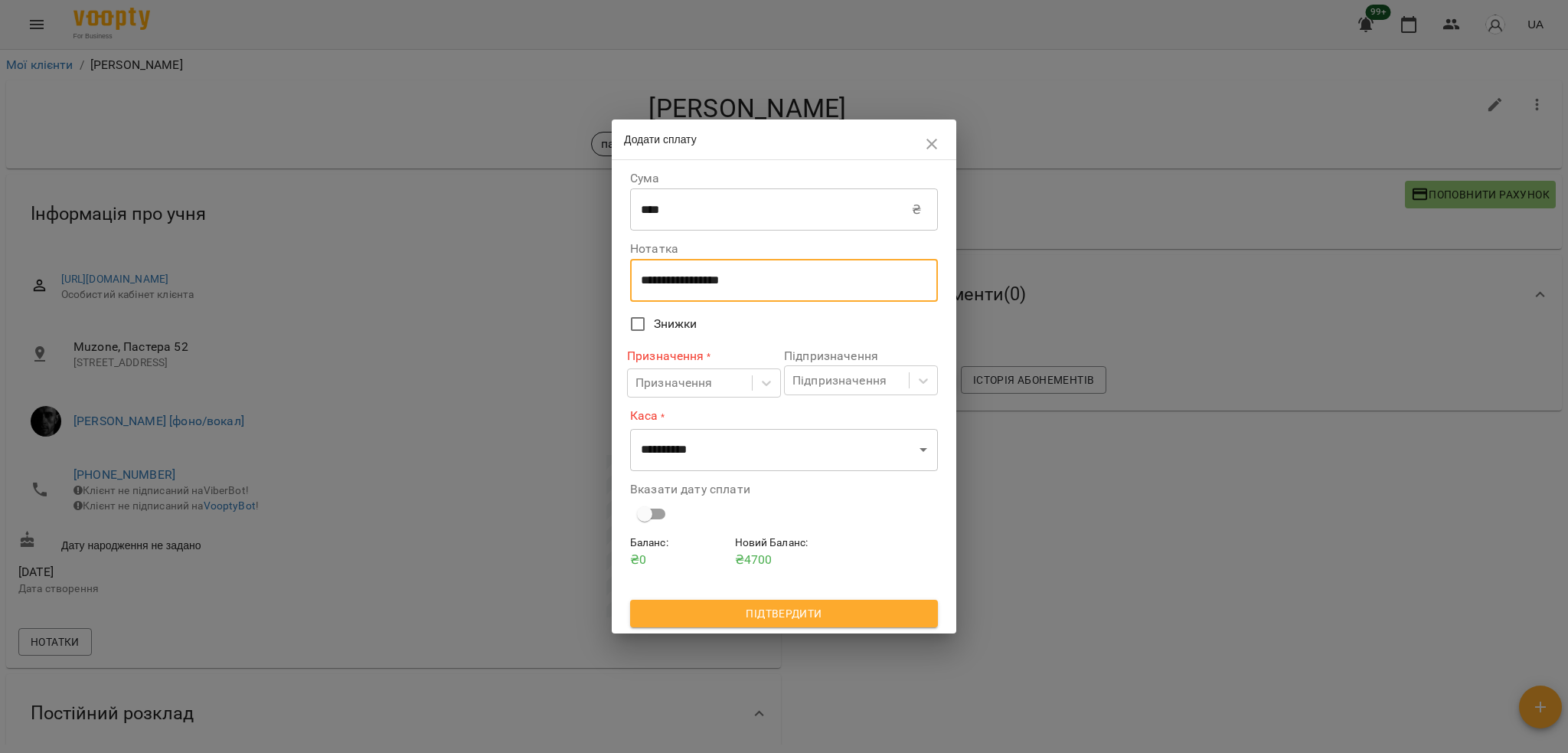
click at [680, 286] on textarea "**********" at bounding box center [784, 281] width 286 height 15
type textarea "****"
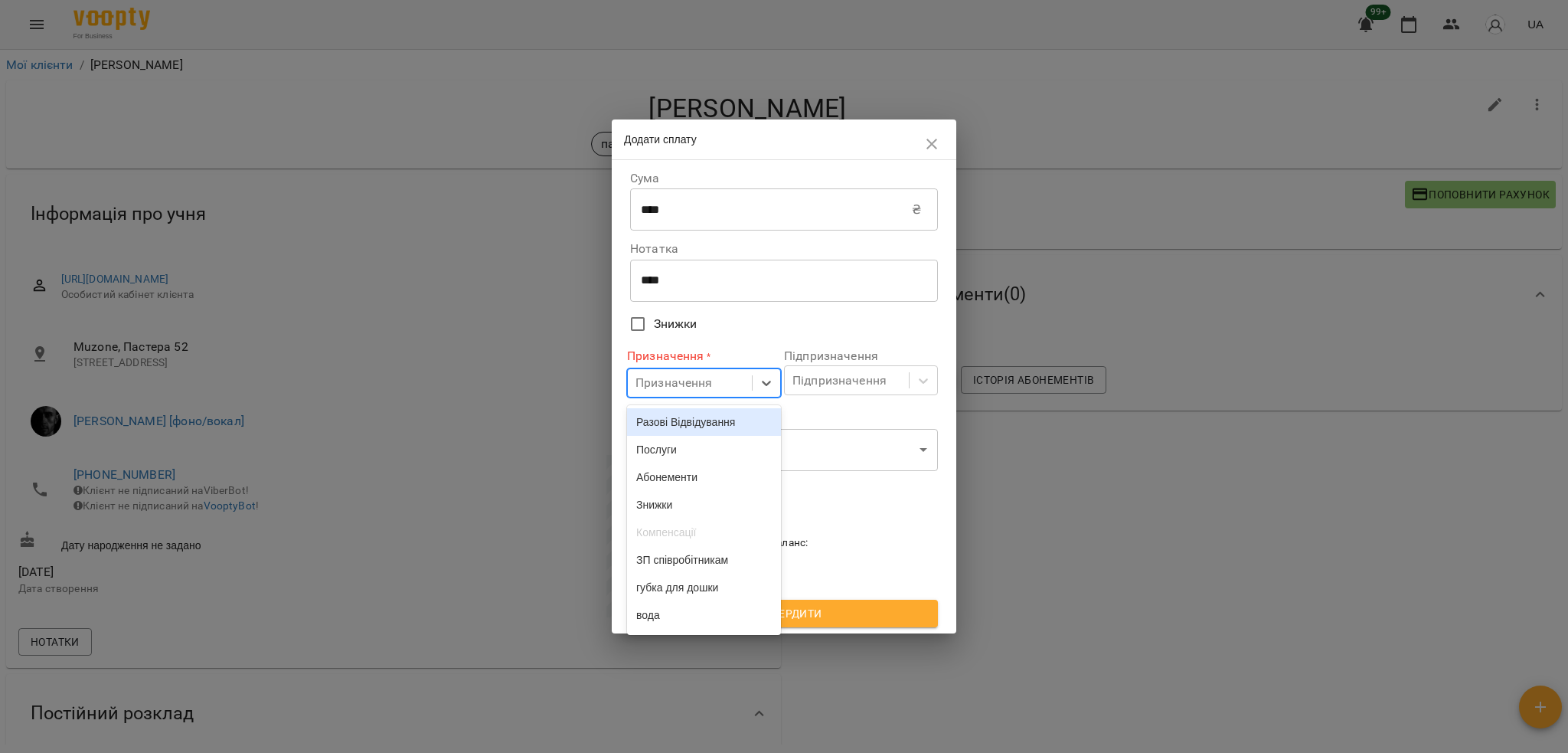
click at [709, 390] on div "Призначення" at bounding box center [675, 383] width 77 height 18
click at [695, 424] on div "Разові Відвідування" at bounding box center [703, 422] width 154 height 28
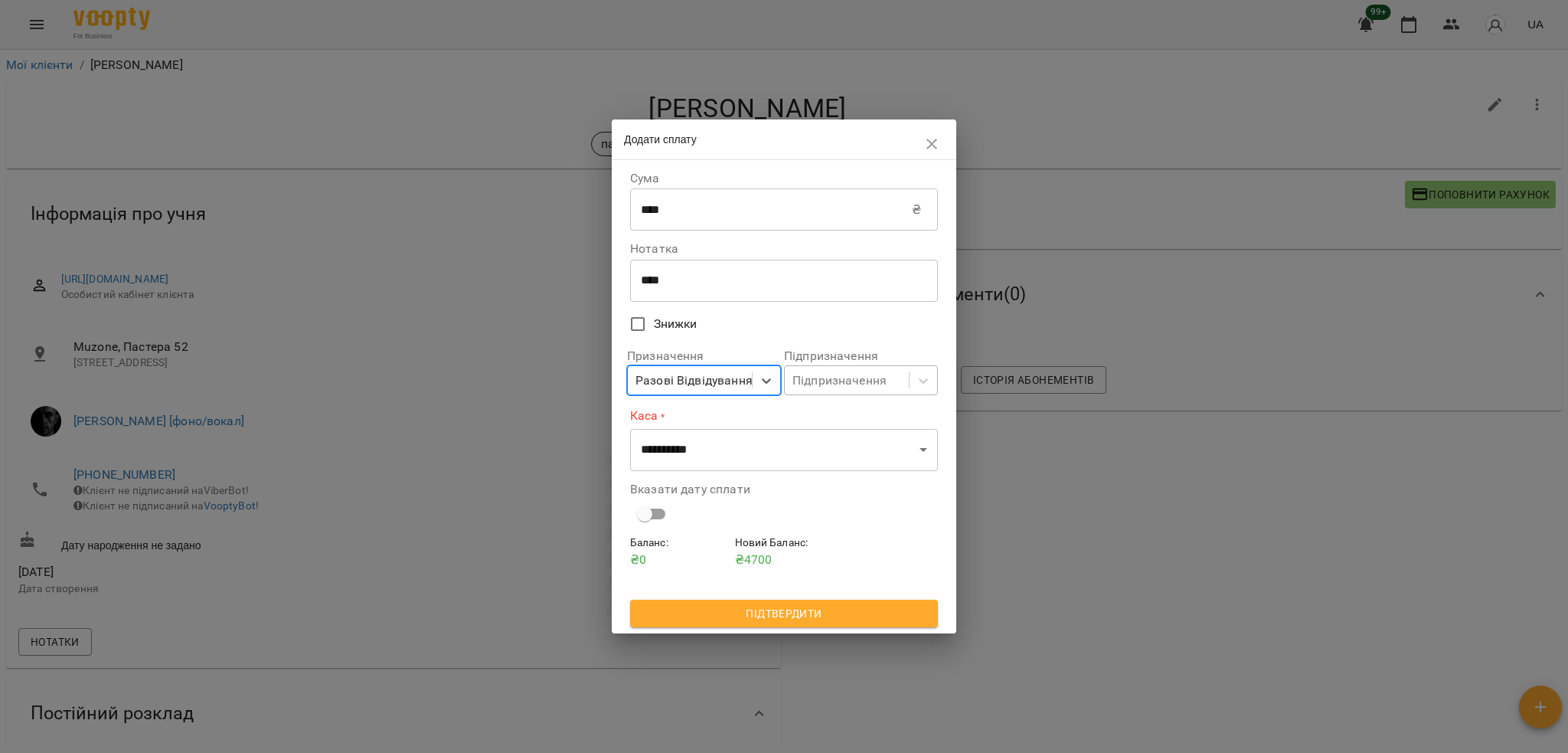
click at [813, 379] on div "Підпризначення" at bounding box center [839, 380] width 94 height 18
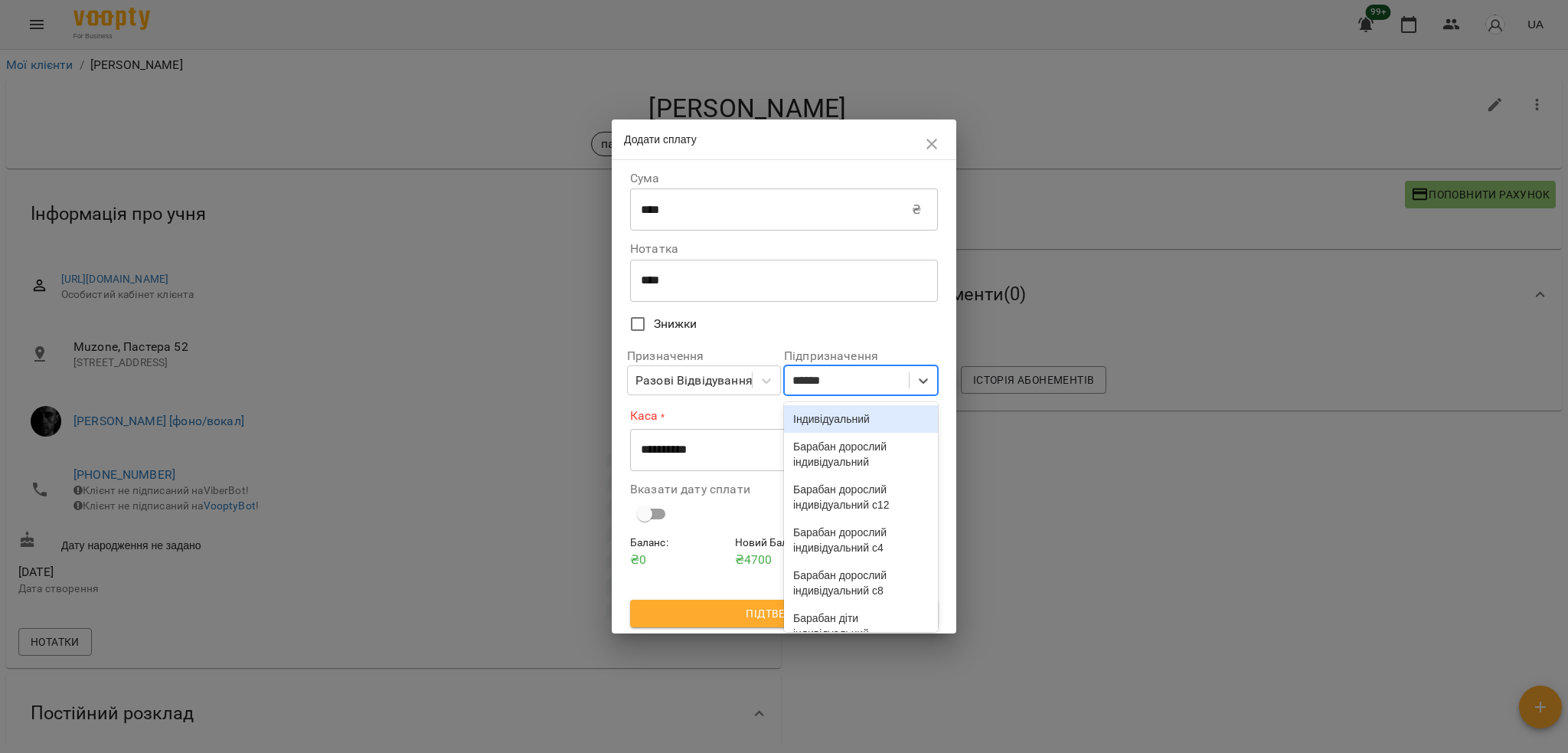
type input "*******"
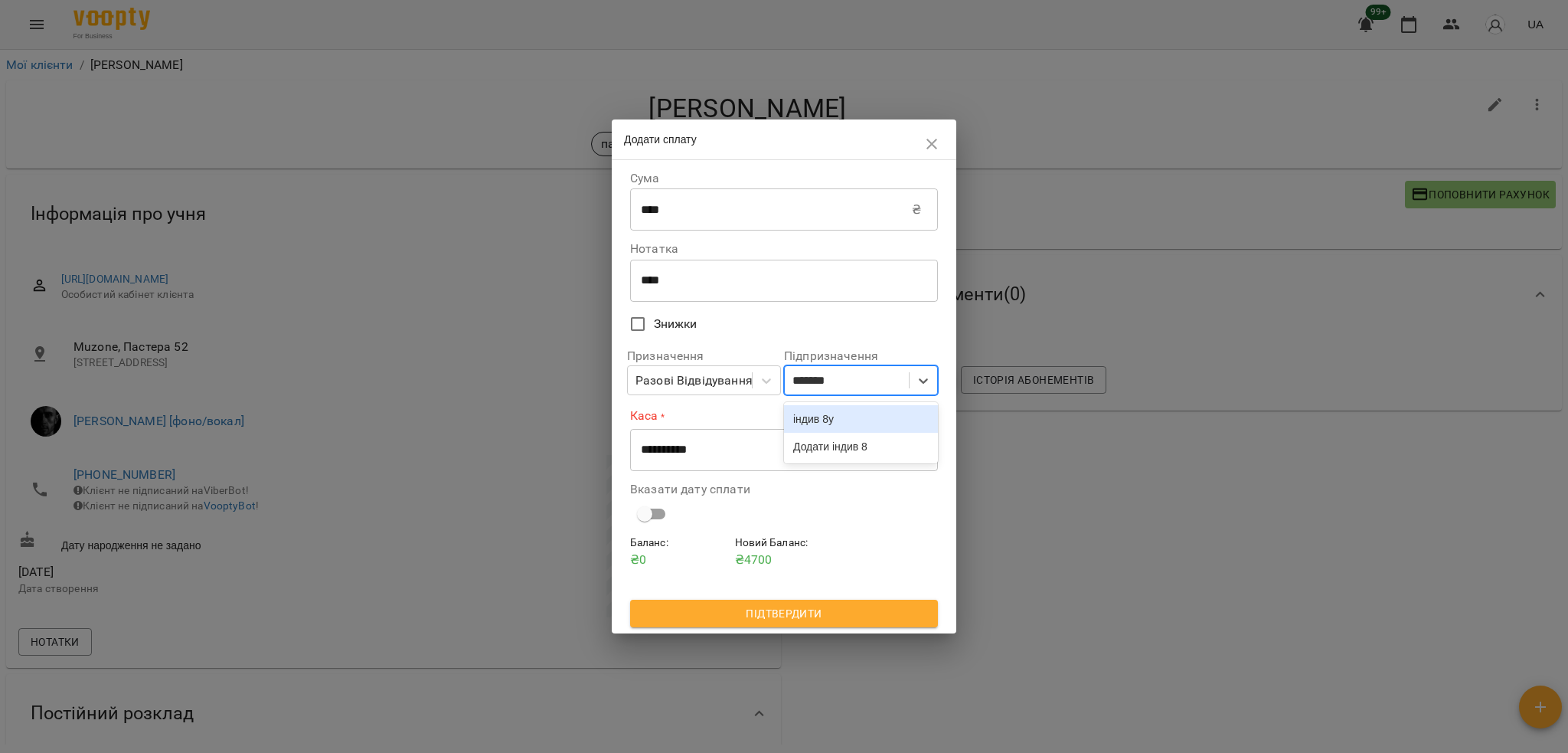
click at [817, 427] on div "індив 8у" at bounding box center [861, 419] width 154 height 28
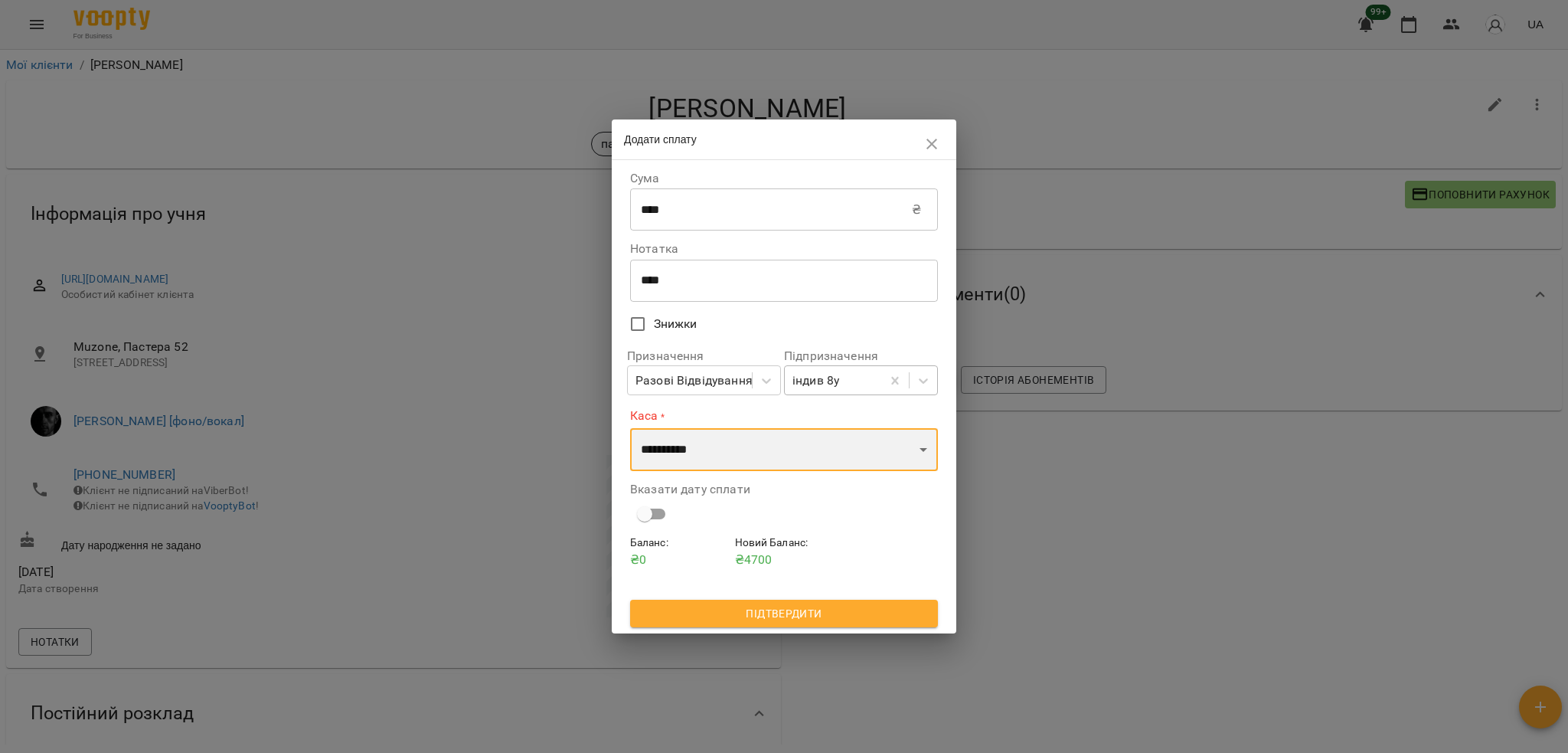
click at [781, 448] on select "**********" at bounding box center [784, 449] width 308 height 43
select select "****"
click at [630, 428] on select "**********" at bounding box center [784, 449] width 308 height 43
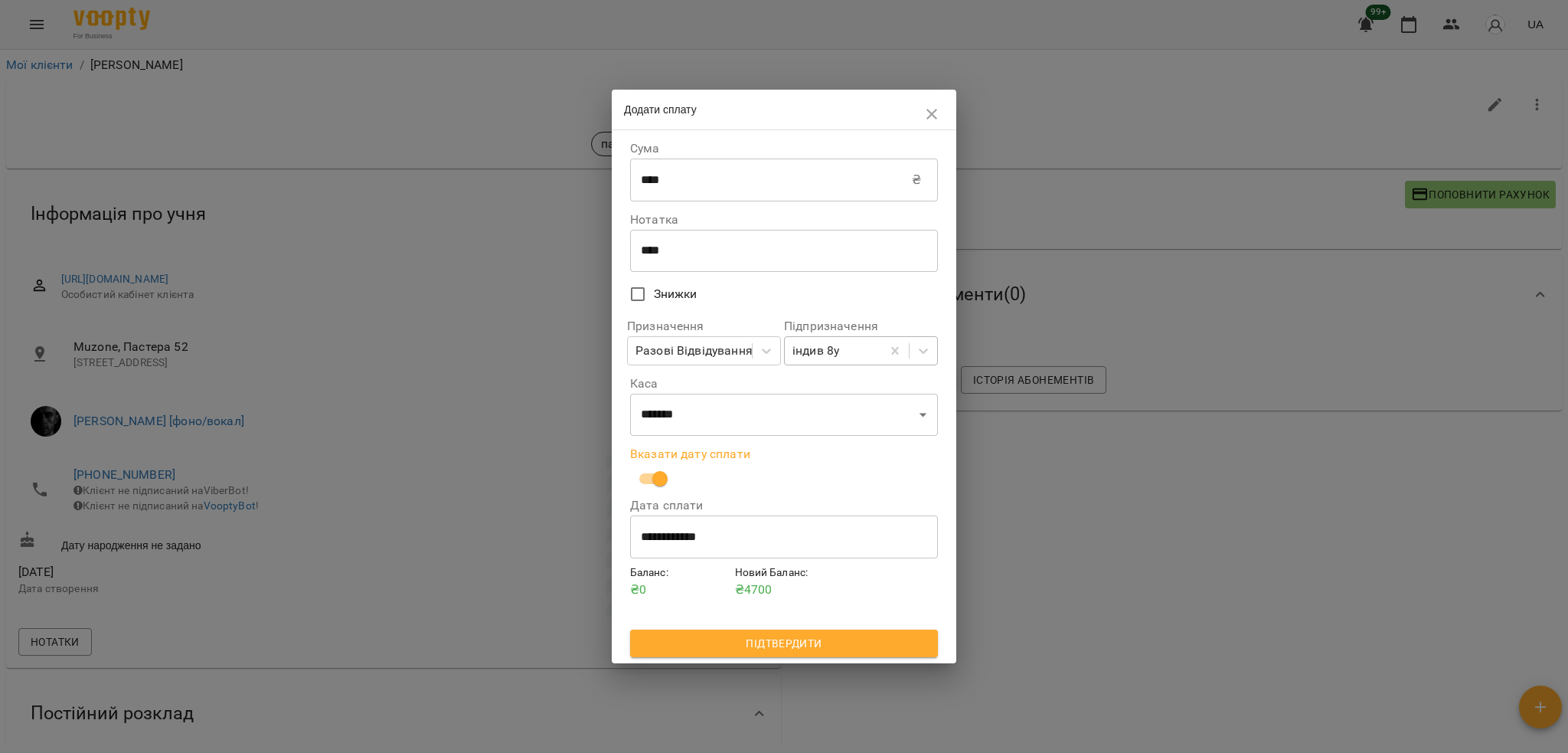
click at [747, 642] on span "Підтвердити" at bounding box center [784, 644] width 283 height 18
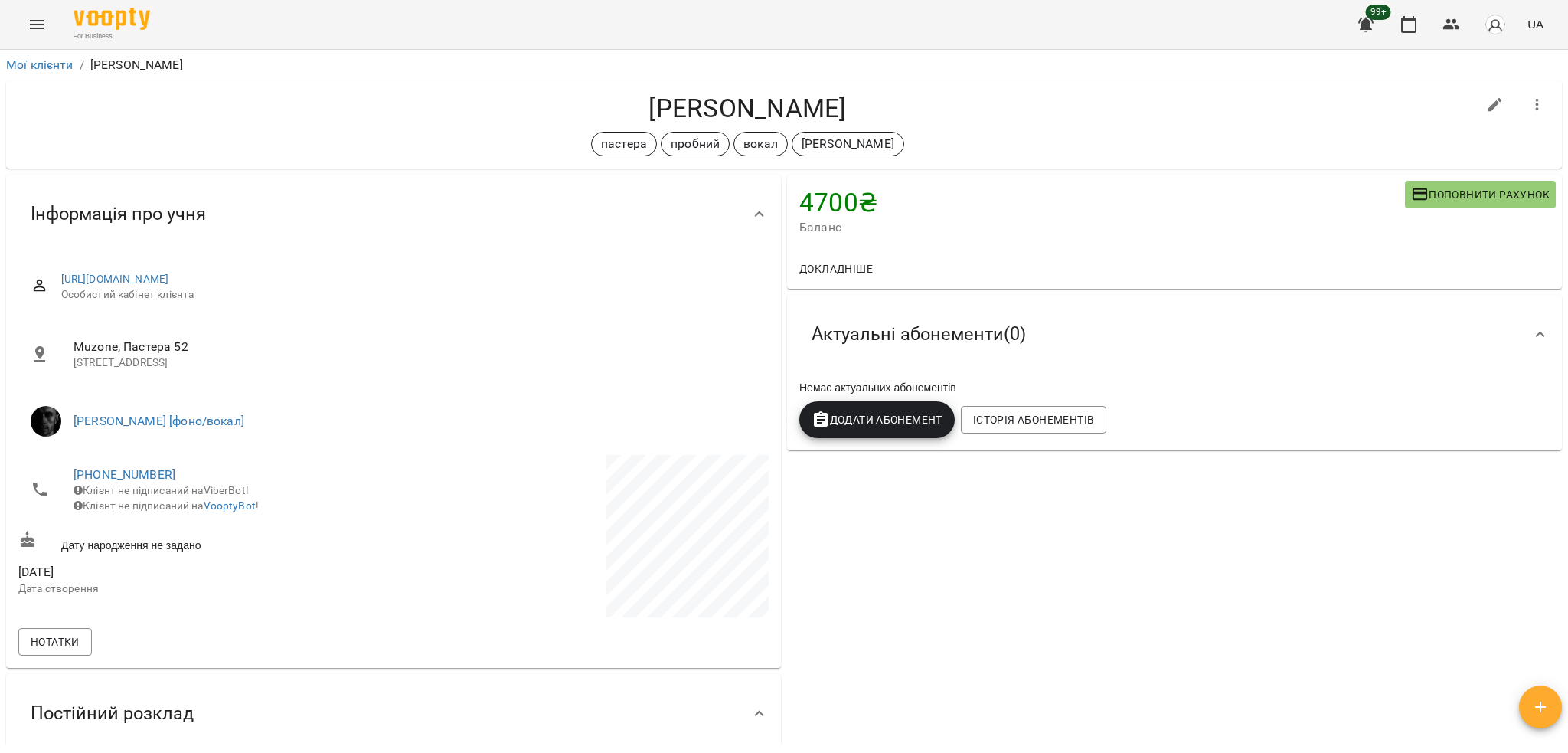
click at [701, 115] on h4 "Храпейчук Данііл" at bounding box center [747, 109] width 1459 height 31
copy div "Храпейчук Данііл пастера пробний вокал олег"
click at [746, 102] on h4 "Храпейчук Данііл" at bounding box center [747, 109] width 1459 height 31
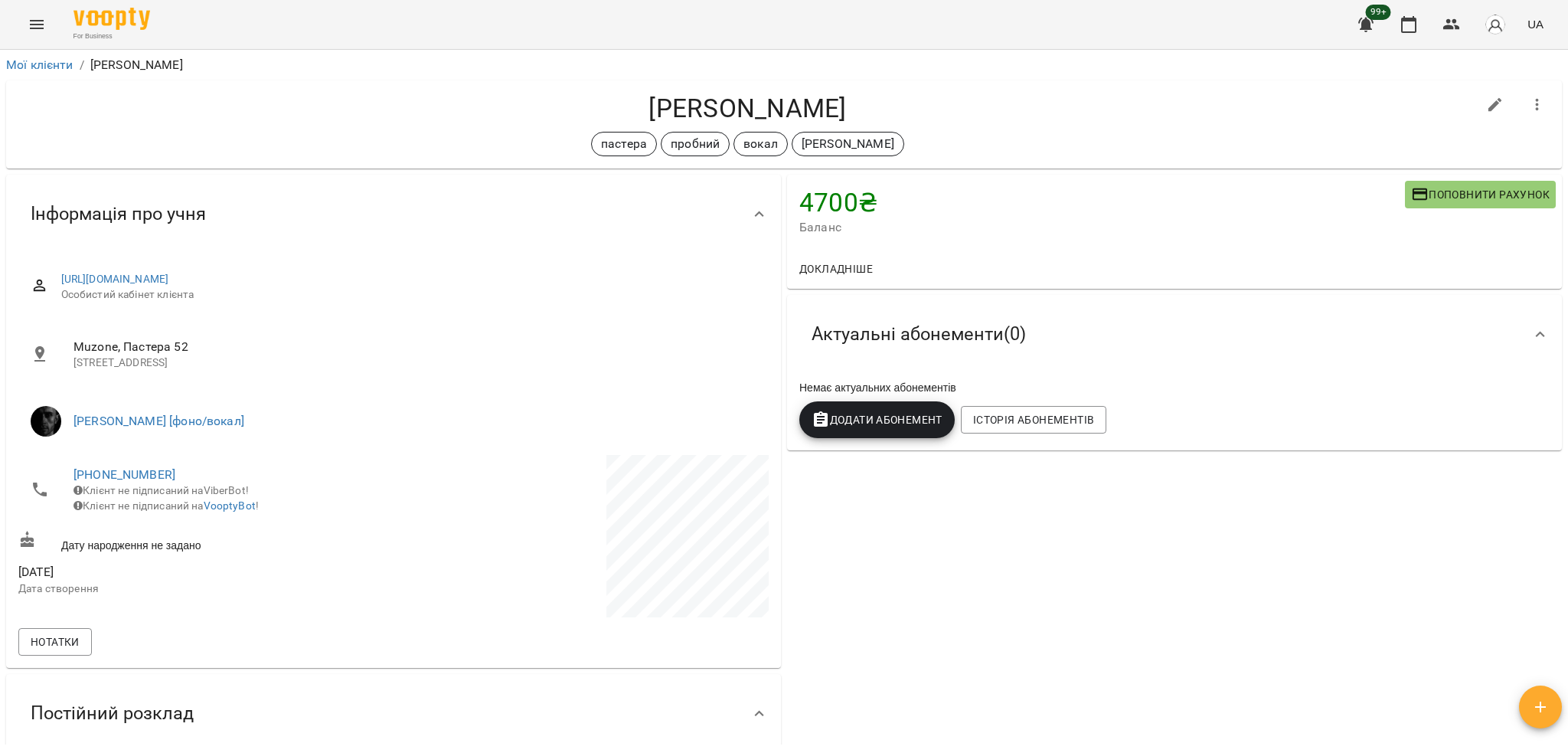
click at [739, 100] on h4 "Храпейчук Данііл" at bounding box center [747, 109] width 1459 height 31
copy h4 "Храпейчук"
click at [1100, 93] on h4 "Храпейчук Данііл" at bounding box center [747, 109] width 1459 height 31
